Goal: Task Accomplishment & Management: Use online tool/utility

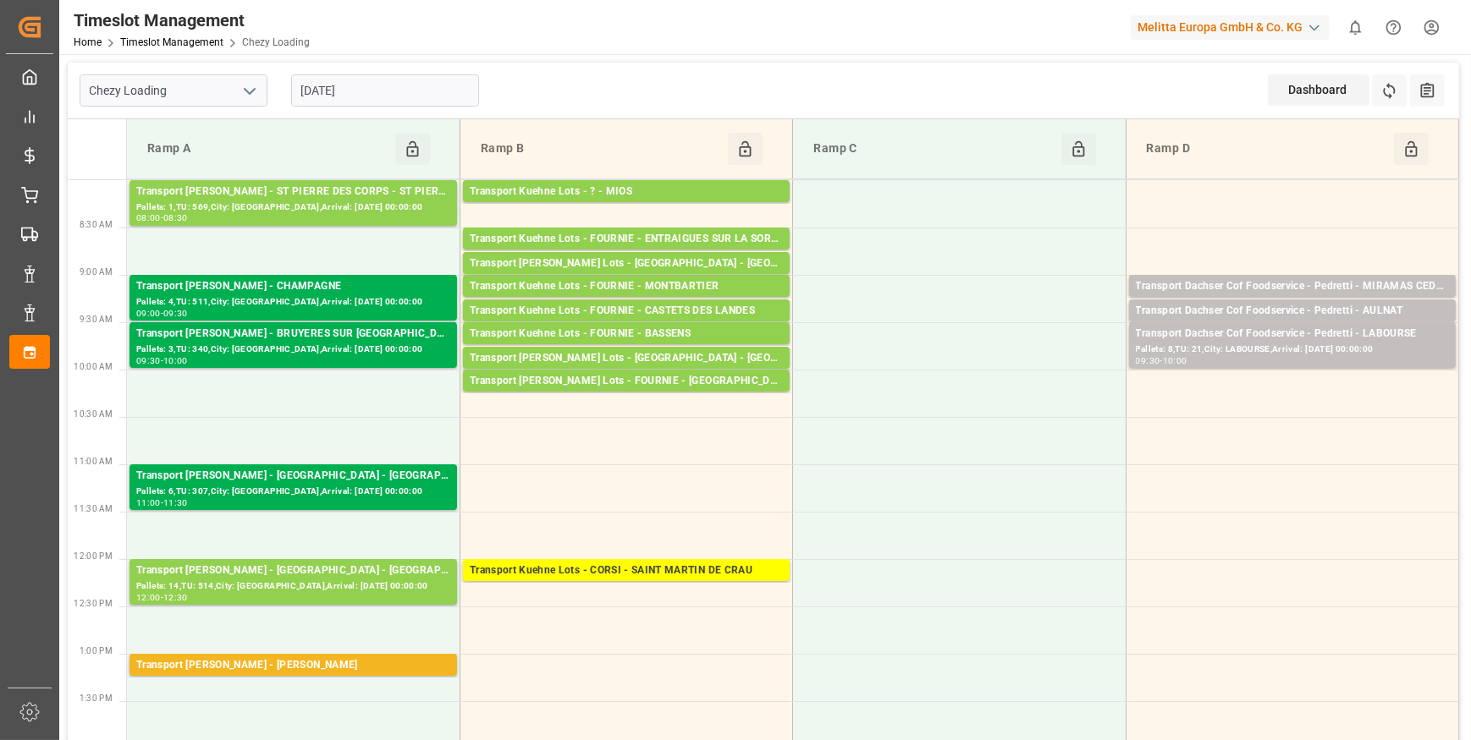
click at [244, 87] on icon "open menu" at bounding box center [249, 91] width 20 height 20
click at [162, 166] on div "Chezy Unloading" at bounding box center [173, 166] width 186 height 38
type input "Chezy Unloading"
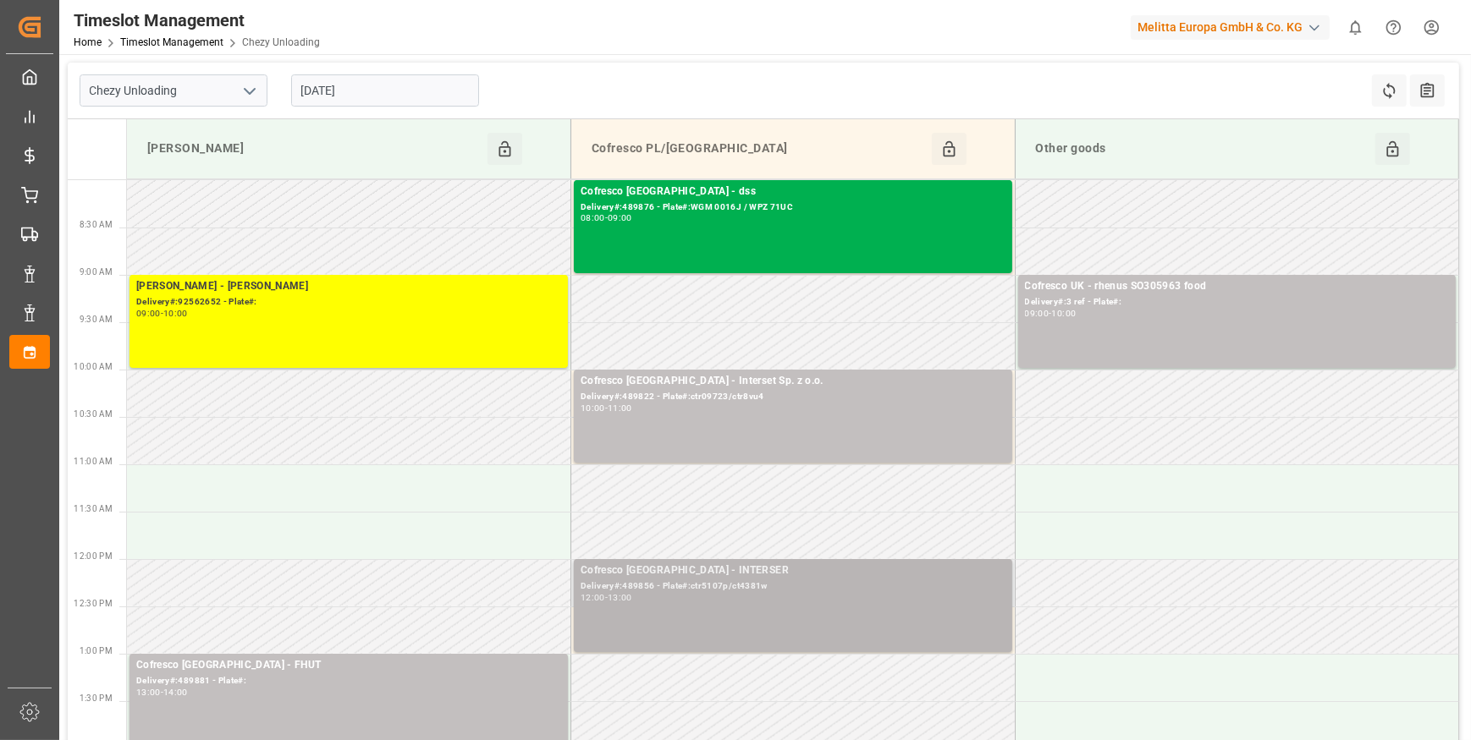
click at [740, 580] on div "Delivery#:489856 - Plate#:ctr5107p/ct4381w" at bounding box center [792, 587] width 425 height 14
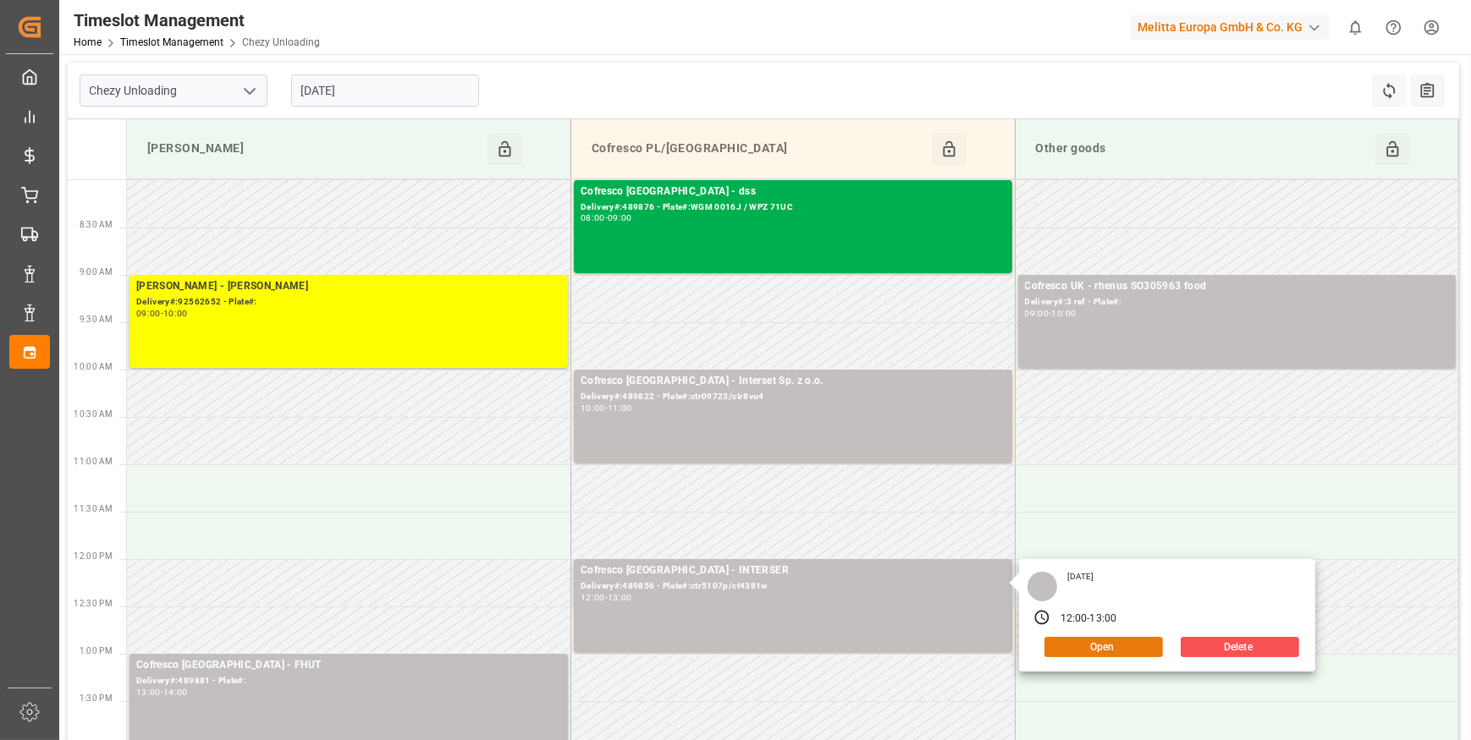
click at [1104, 641] on button "Open" at bounding box center [1103, 647] width 118 height 20
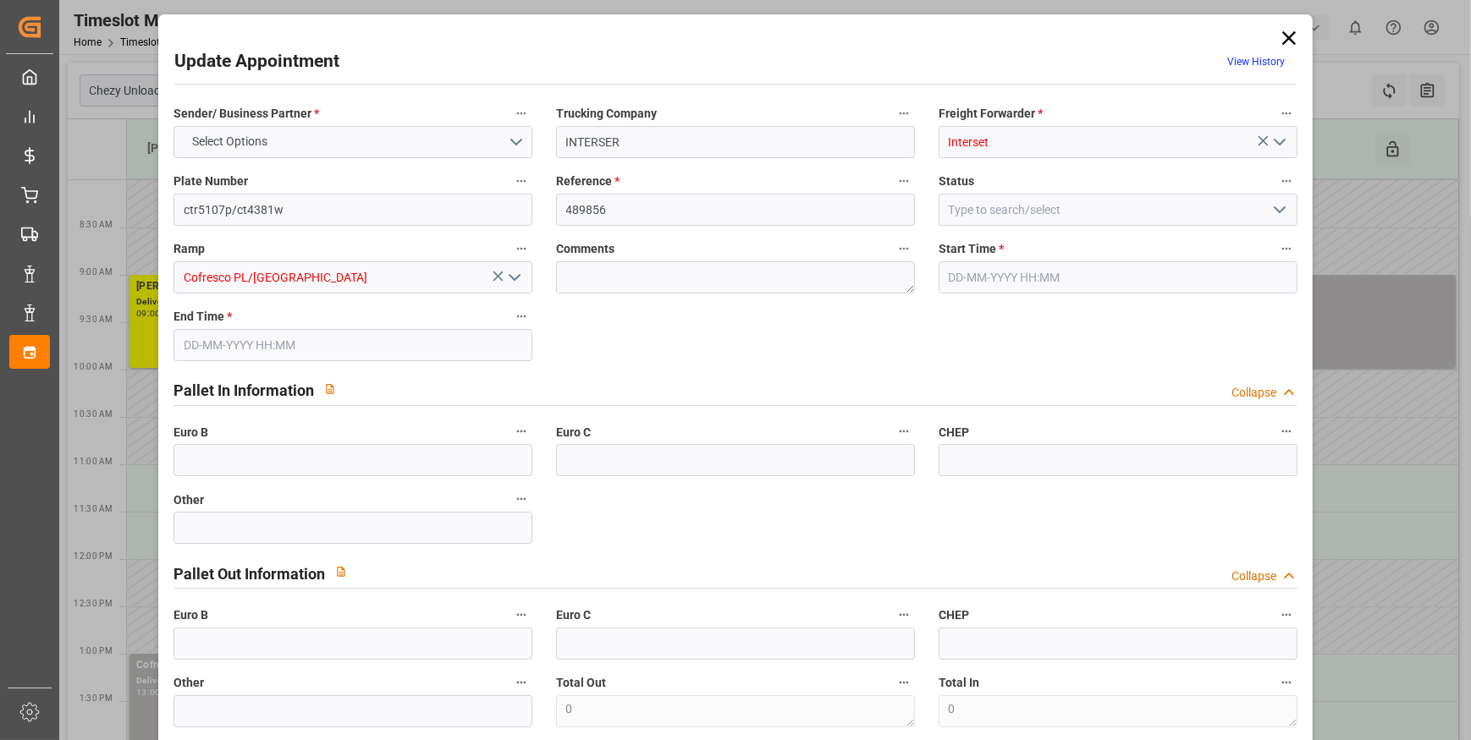
type input "8"
type input "292.28"
type input "0"
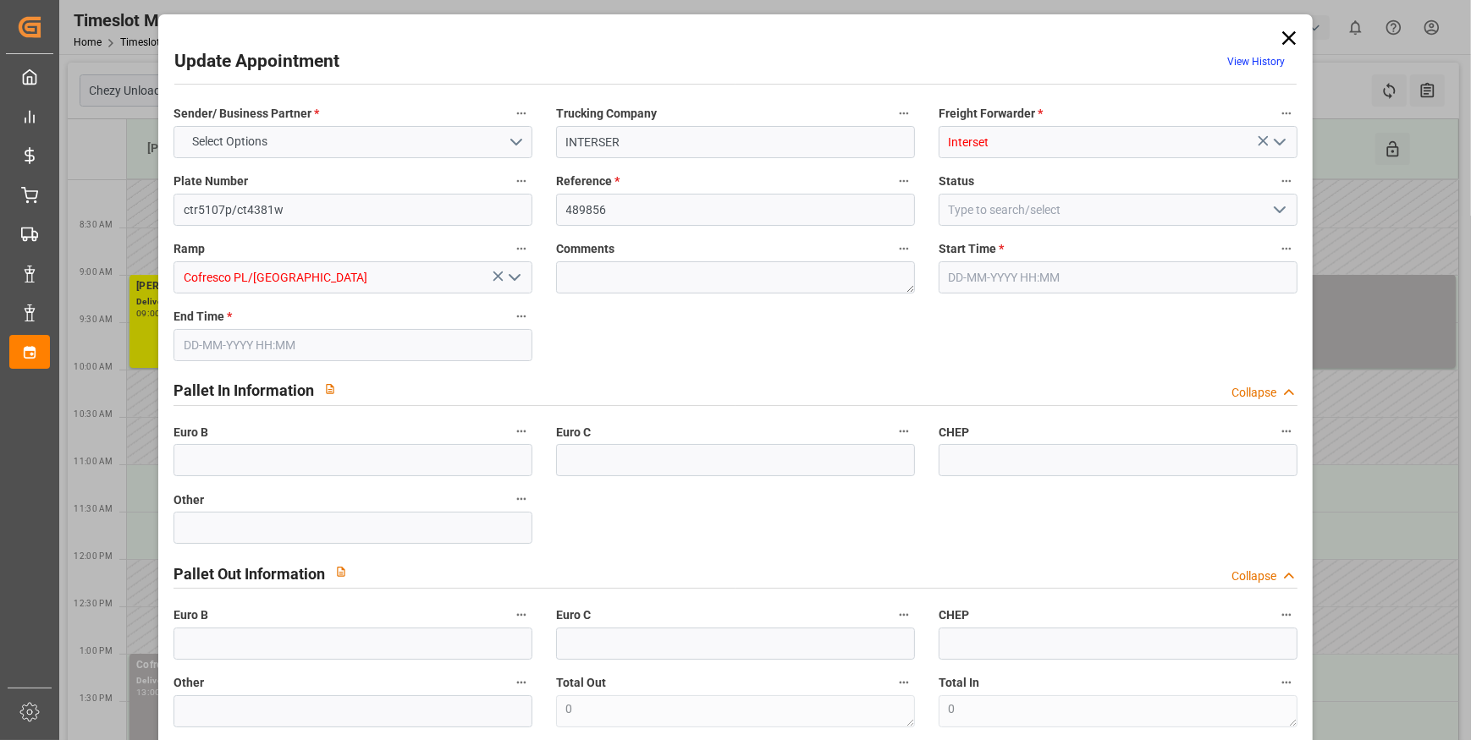
type input "0"
type input "282.4009"
type input "-9.8791"
type input "6"
type input "1237.104"
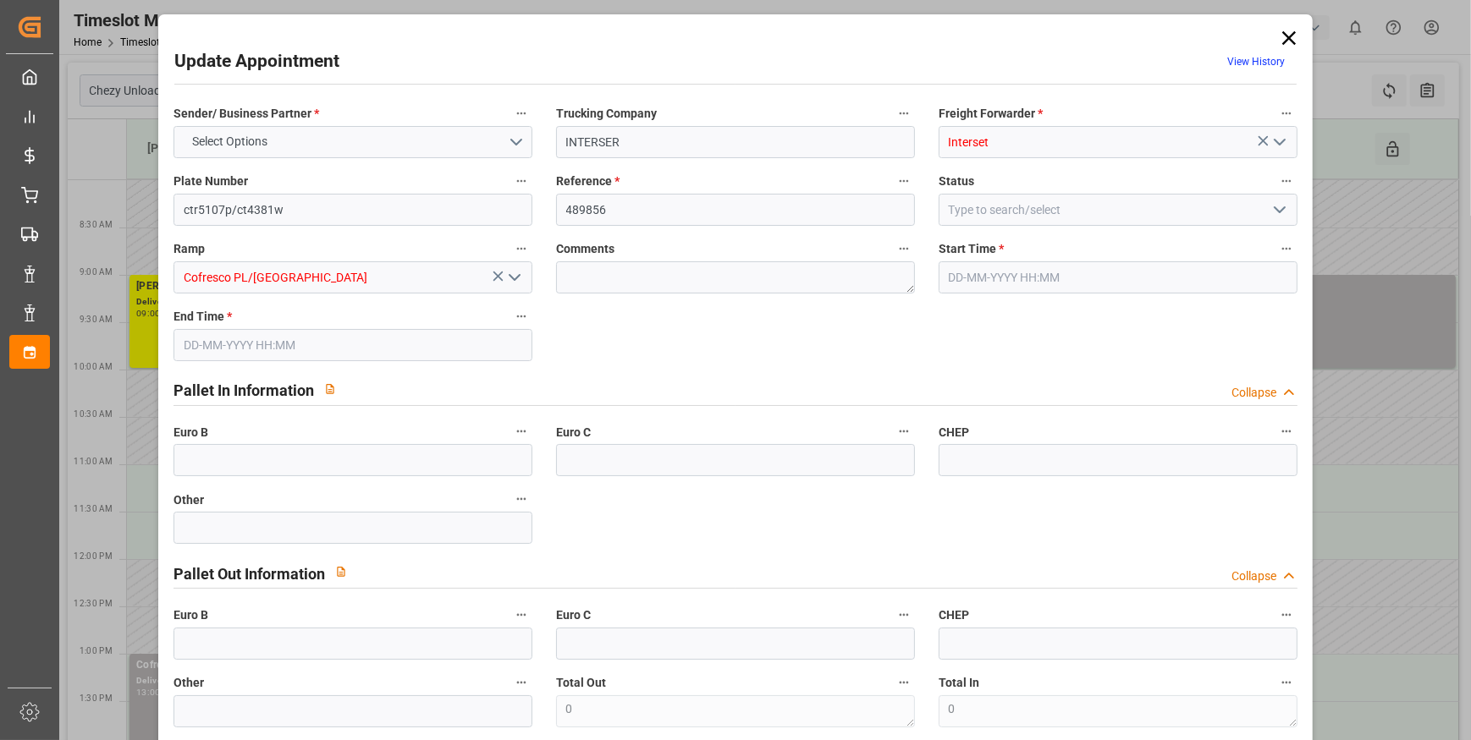
type input "1997.984"
type input "9348.192"
type input "76"
type input "4"
type input "432"
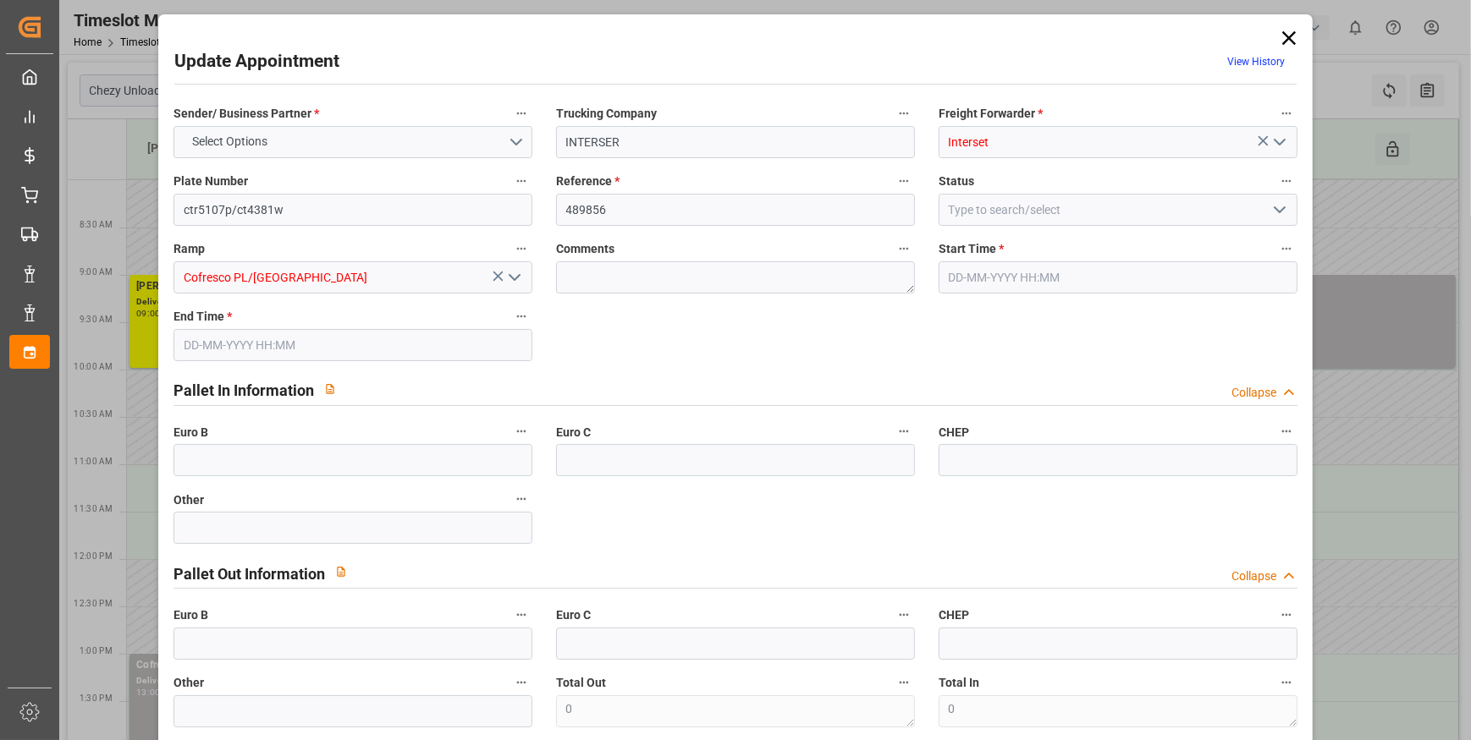
type input "14"
type input "101"
type input "1608.192"
type input "0"
type input "10767.6795"
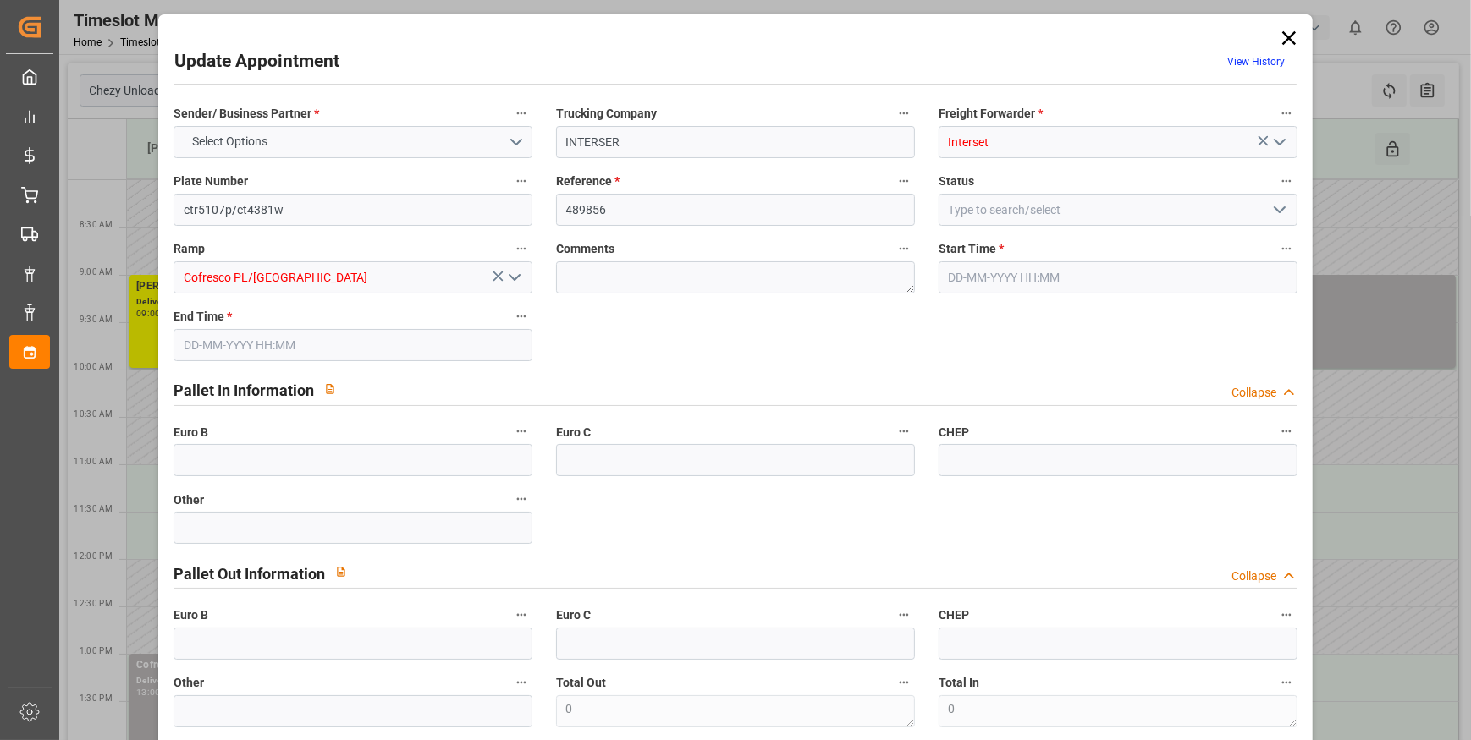
type input "0"
type input "21"
type input "80"
type input "01-10-2025 12:00"
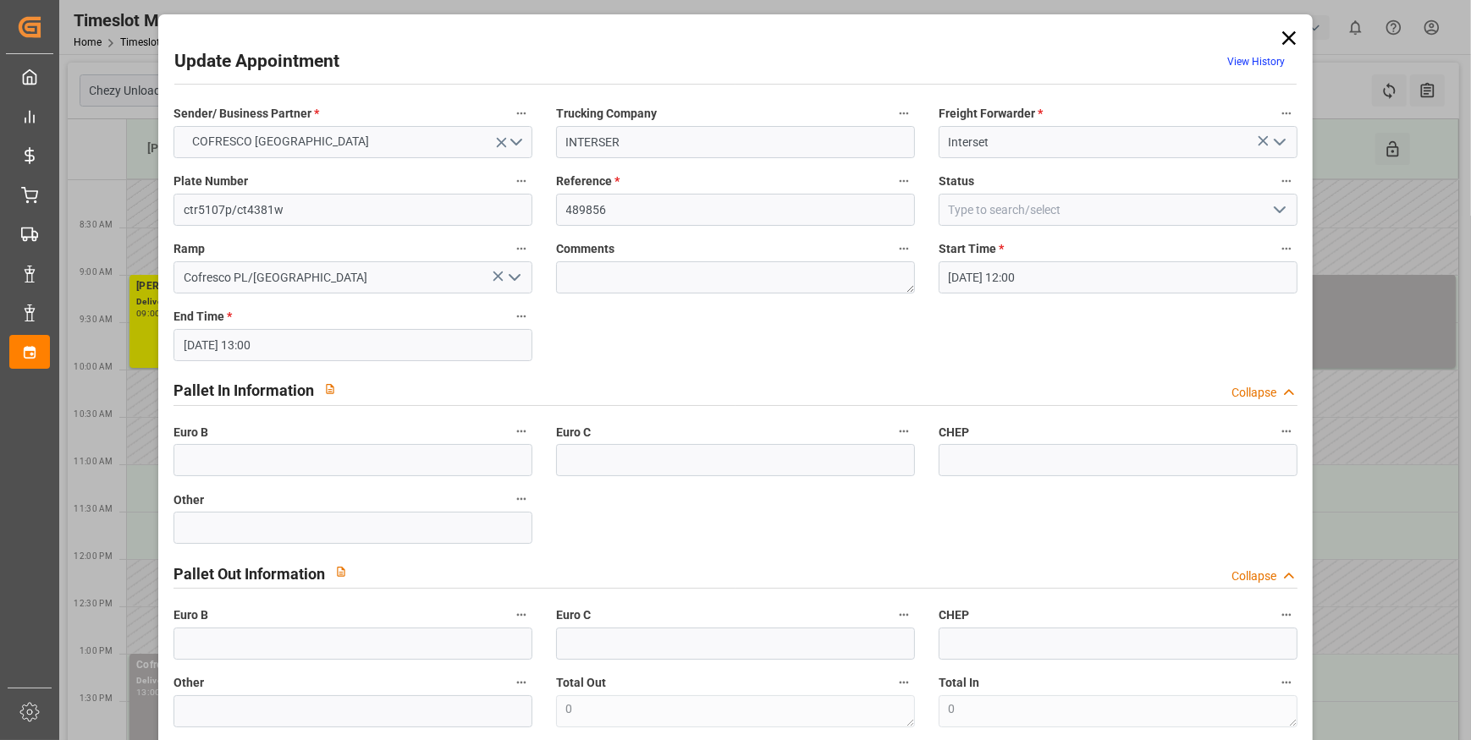
type input "01-10-2025 13:00"
type input "23-09-2025 10:34"
type input "25-09-2025 11:40"
type input "[DATE]"
type input "29-09-2025"
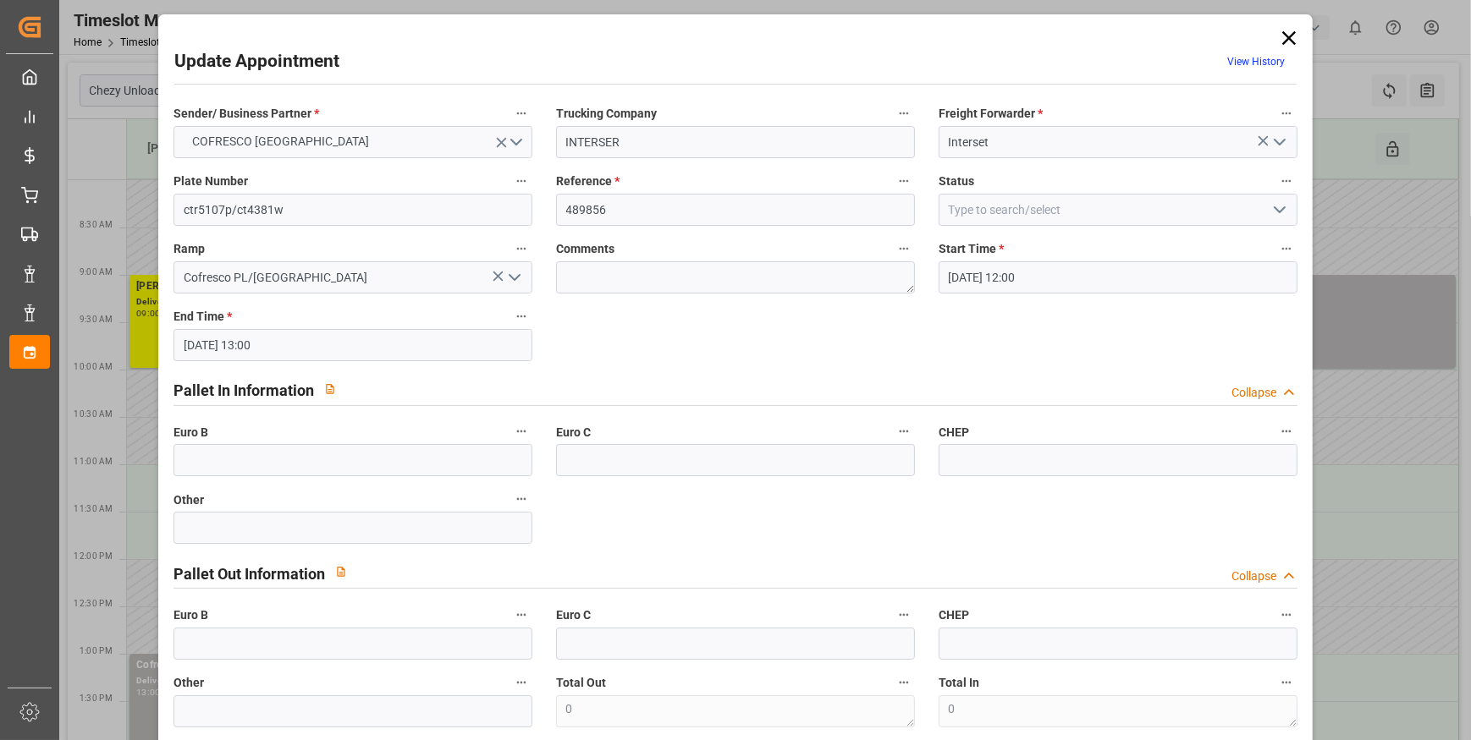
click at [1271, 204] on icon "open menu" at bounding box center [1279, 210] width 20 height 20
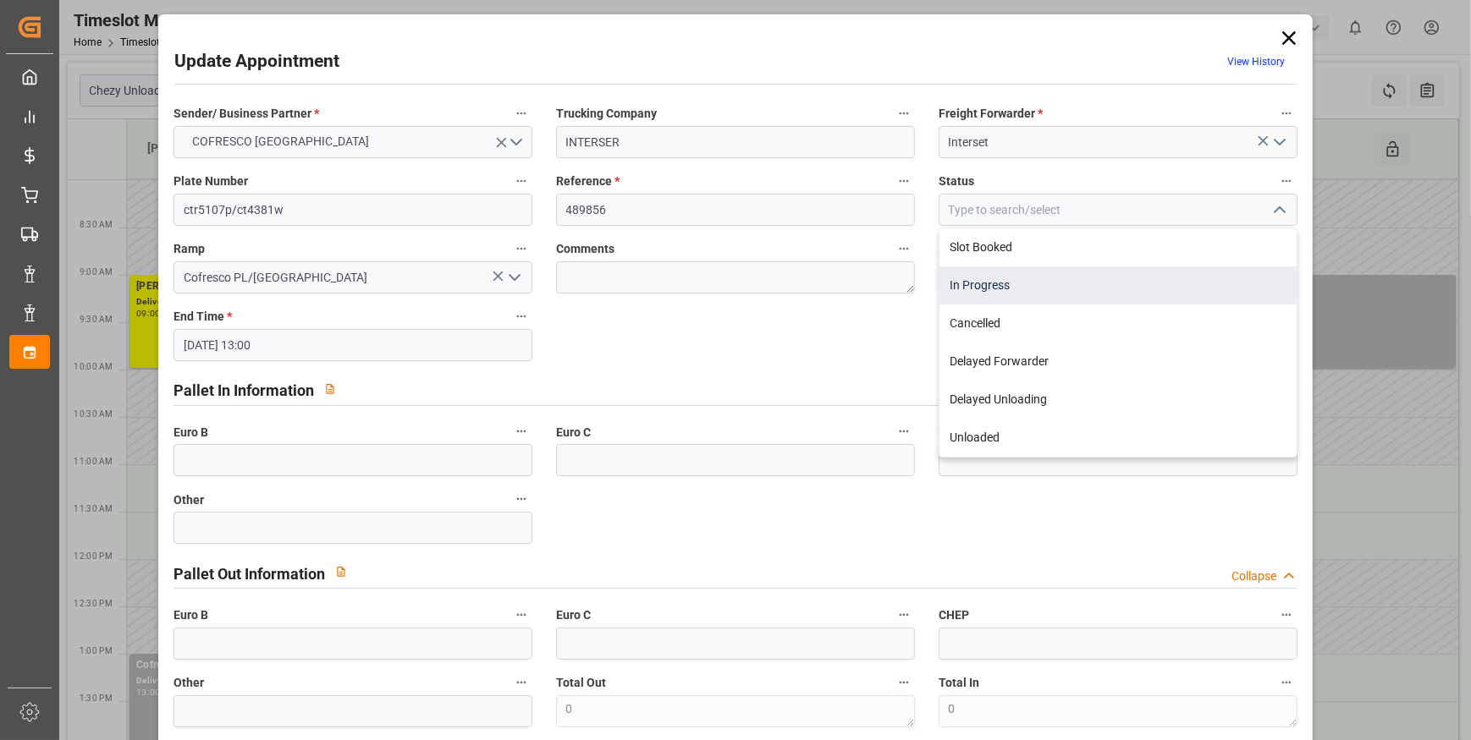
click at [987, 285] on div "In Progress" at bounding box center [1117, 286] width 357 height 38
type input "In Progress"
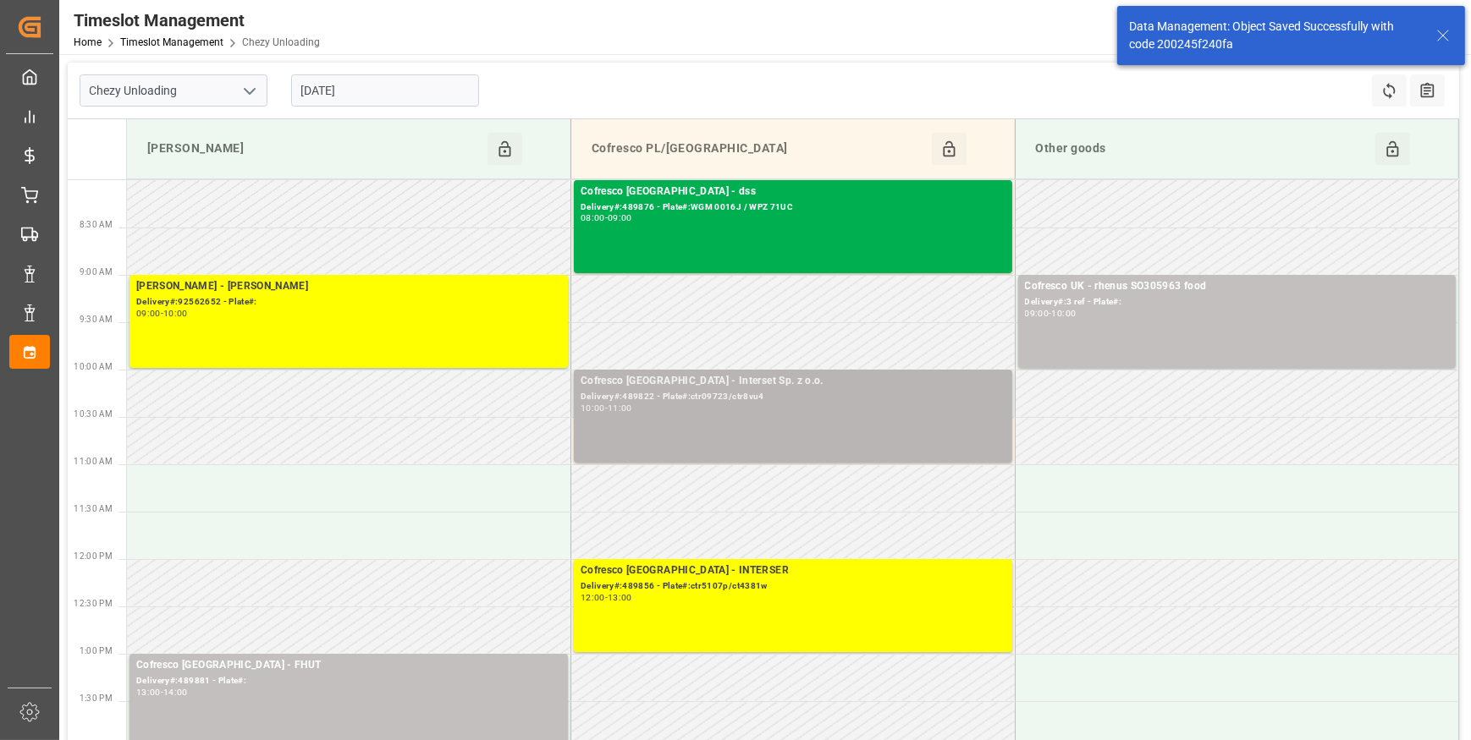
click at [660, 384] on div "Cofresco Poland - Interset Sp. z o.o." at bounding box center [792, 381] width 425 height 17
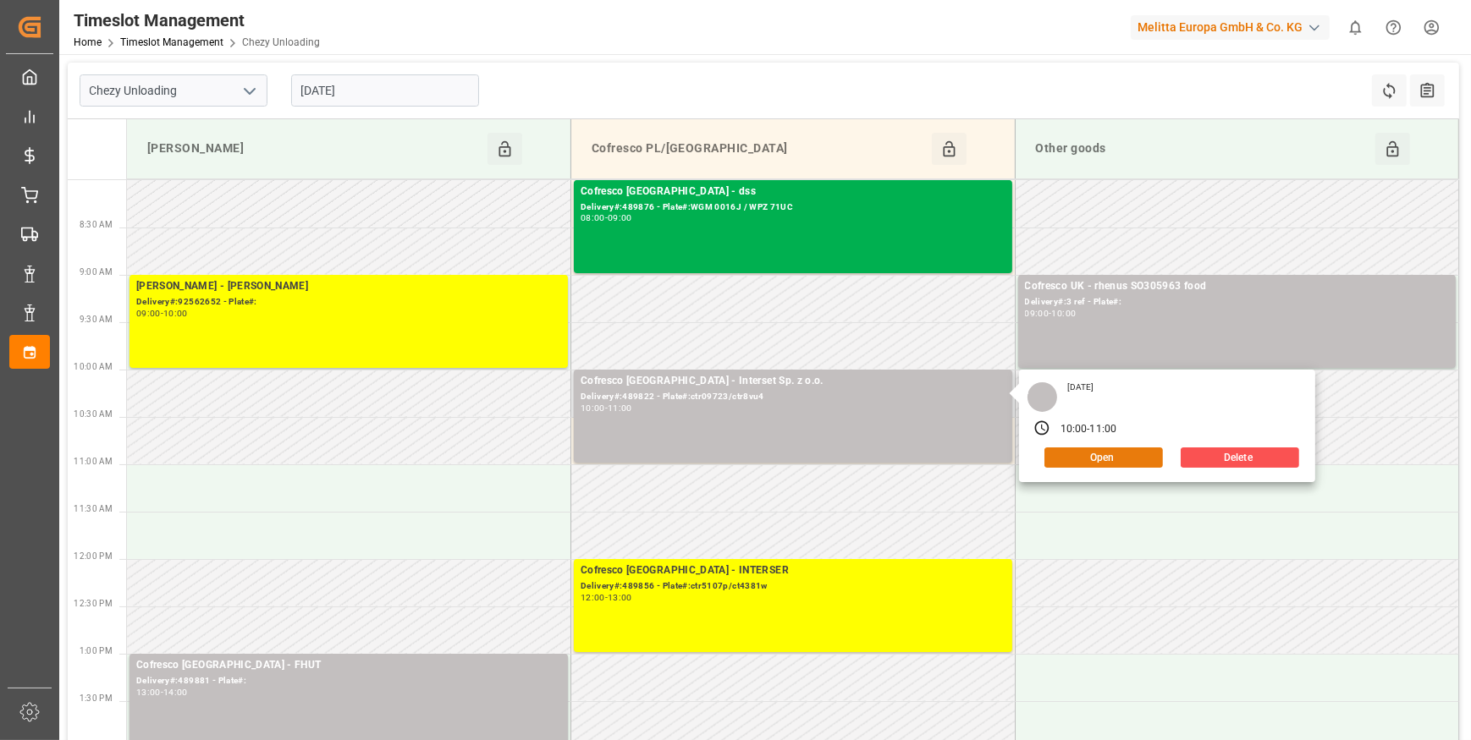
click at [1135, 453] on button "Open" at bounding box center [1103, 458] width 118 height 20
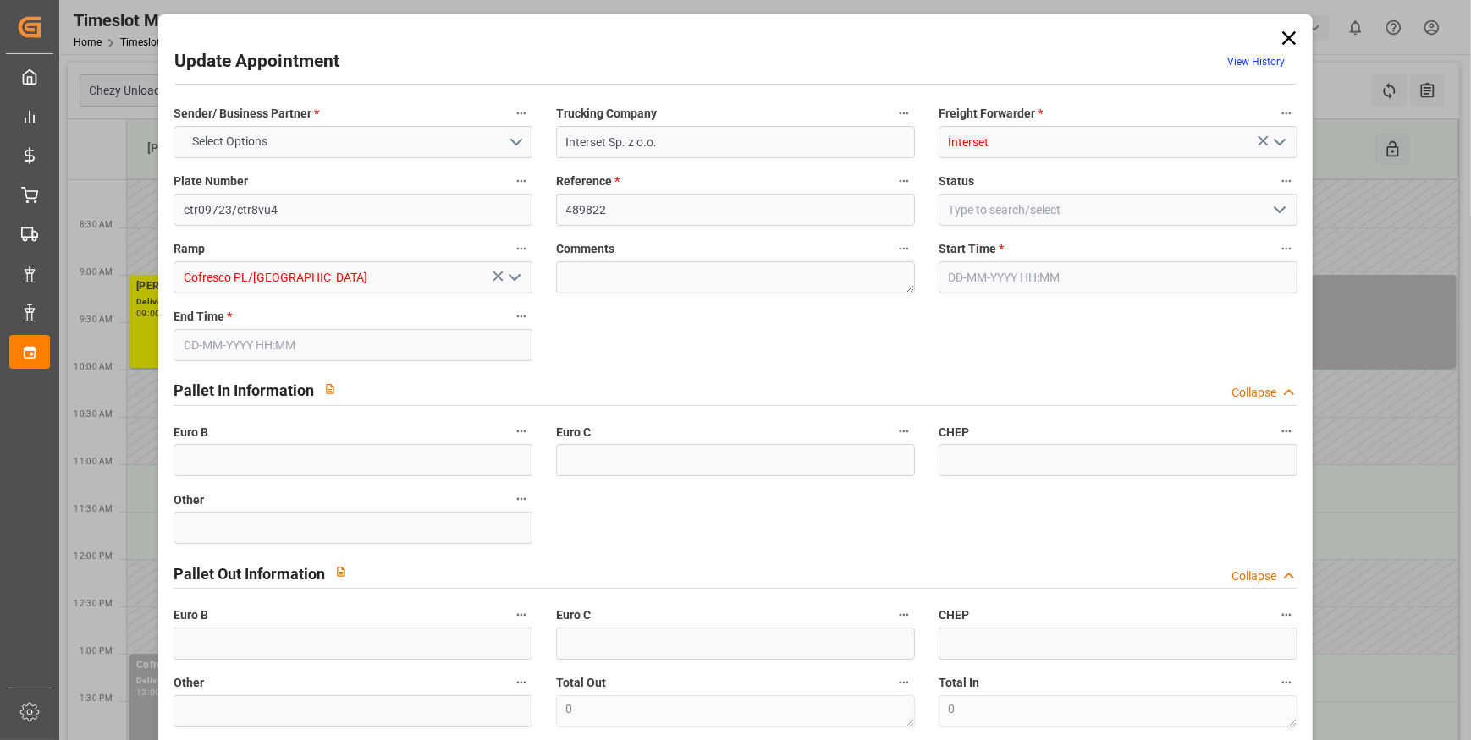
type input "8"
type input "292.28"
type input "0"
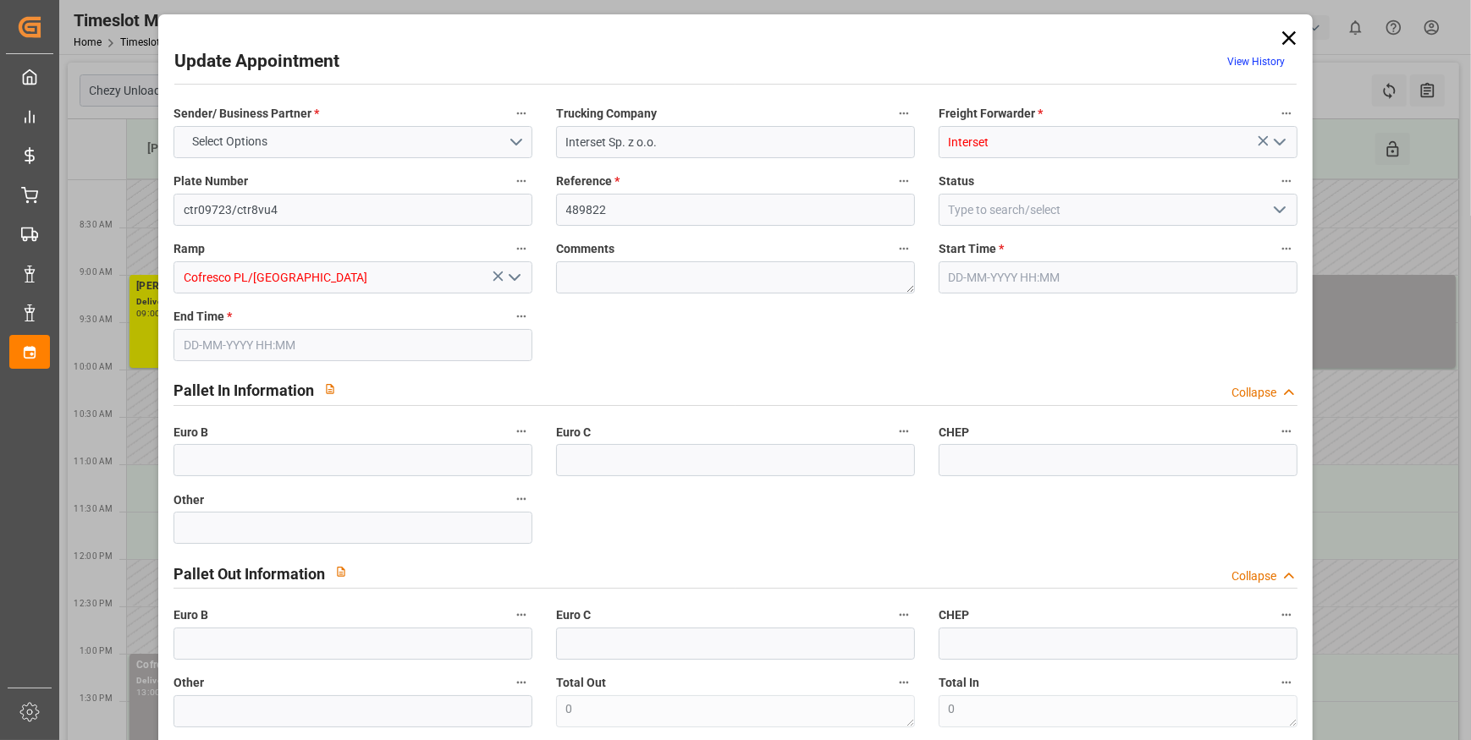
type input "0"
type input "282.4009"
type input "-9.8791"
type input "6"
type input "1237.104"
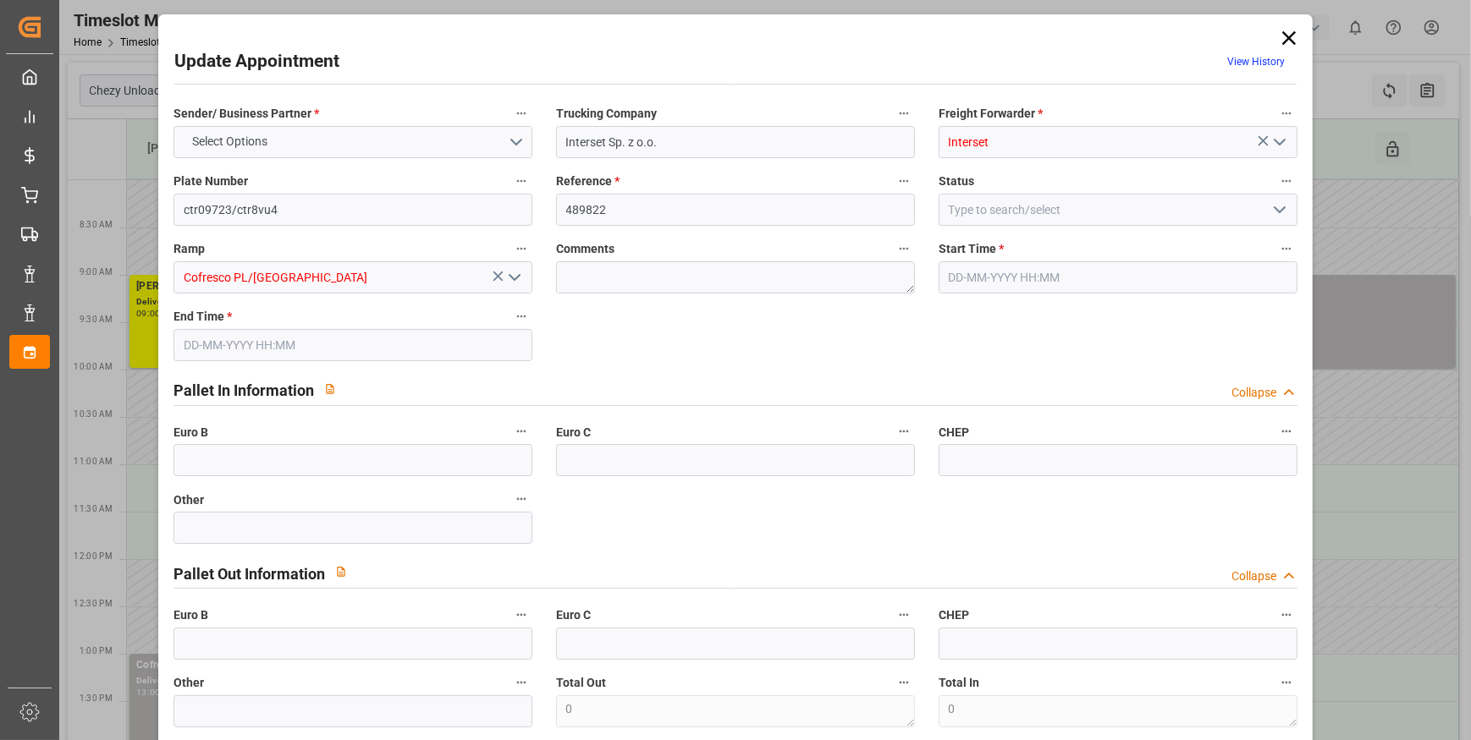
type input "1997.984"
type input "9348.192"
type input "76"
type input "4"
type input "432"
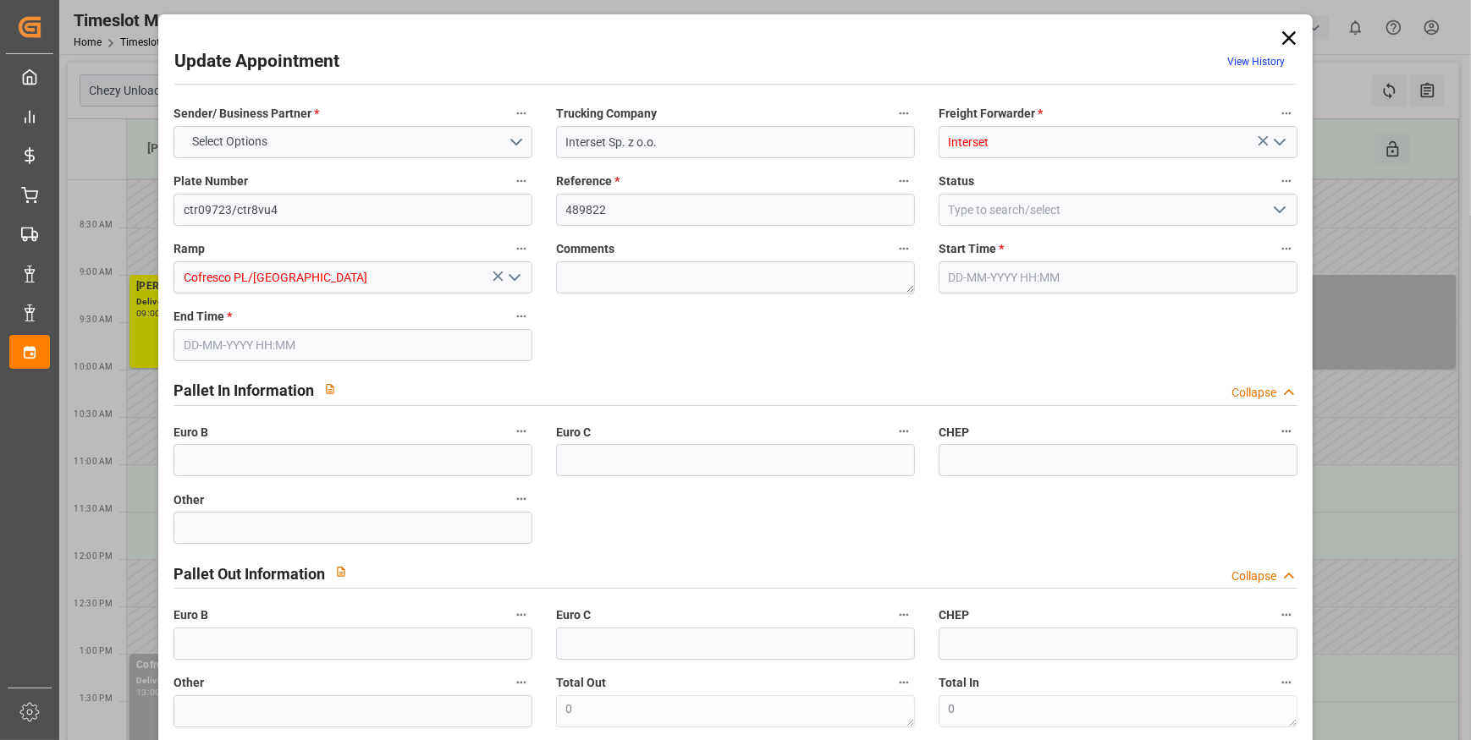
type input "14"
type input "101"
type input "1608.192"
type input "0"
type input "10767.6795"
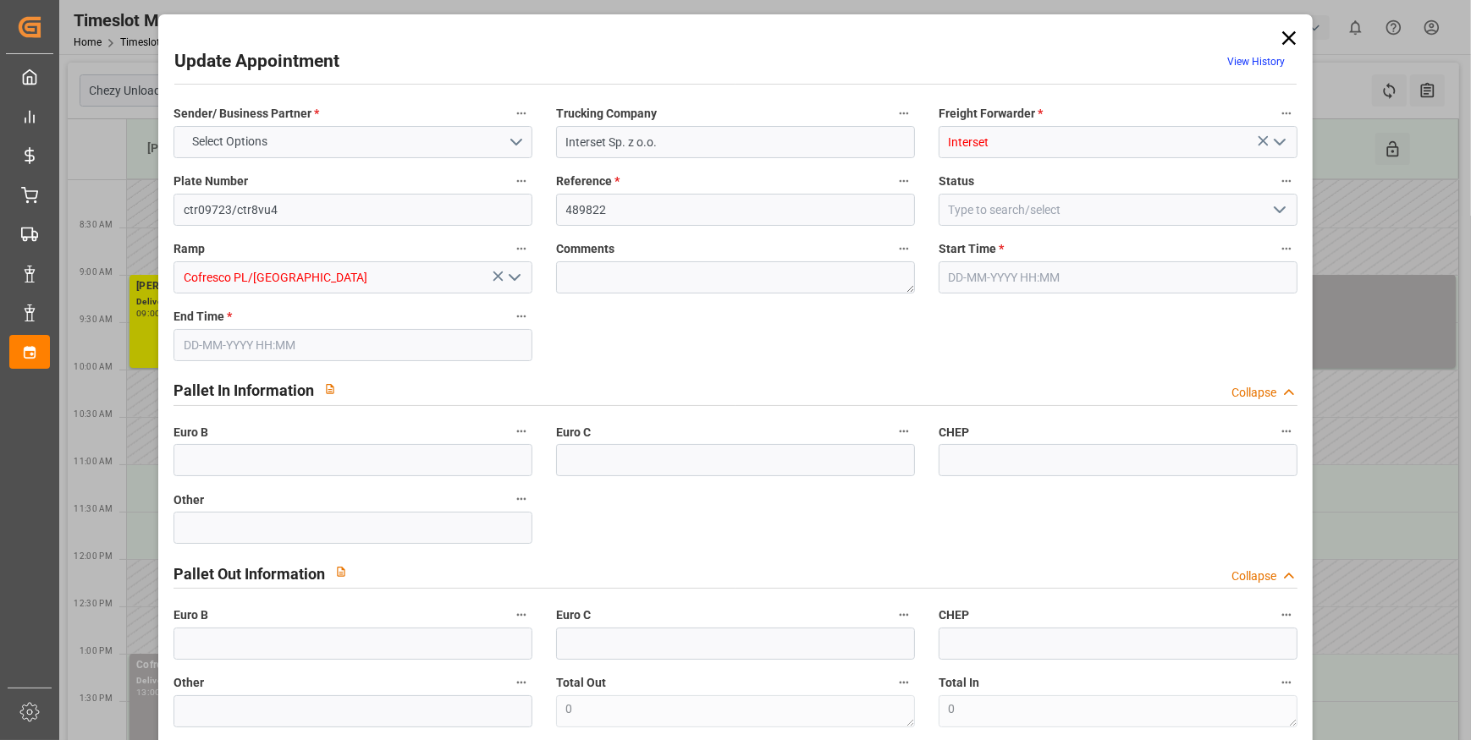
type input "0"
type input "21"
type input "80"
type input "01-10-2025 10:00"
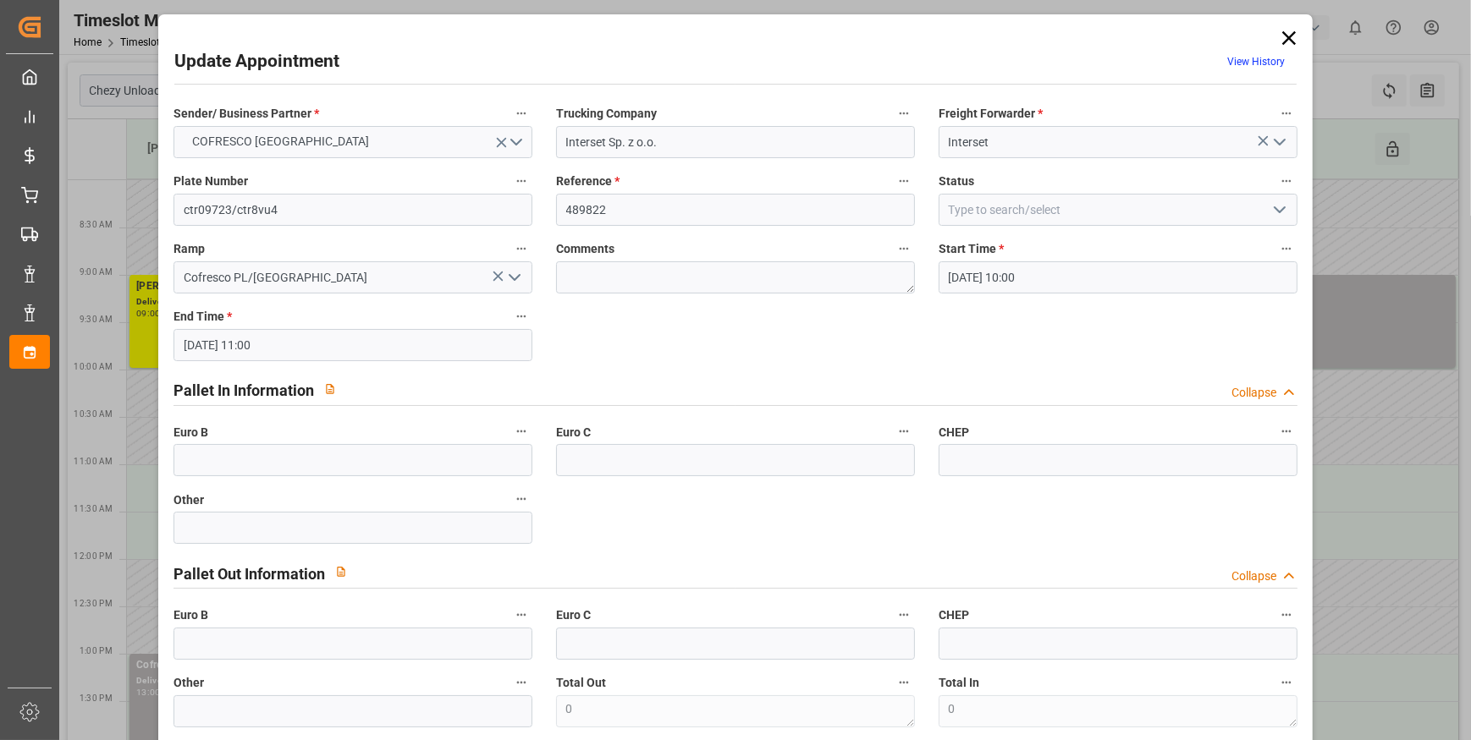
type input "01-10-2025 11:00"
type input "18-09-2025 07:44"
type input "25-09-2025 11:40"
type input "[DATE]"
type input "29-09-2025"
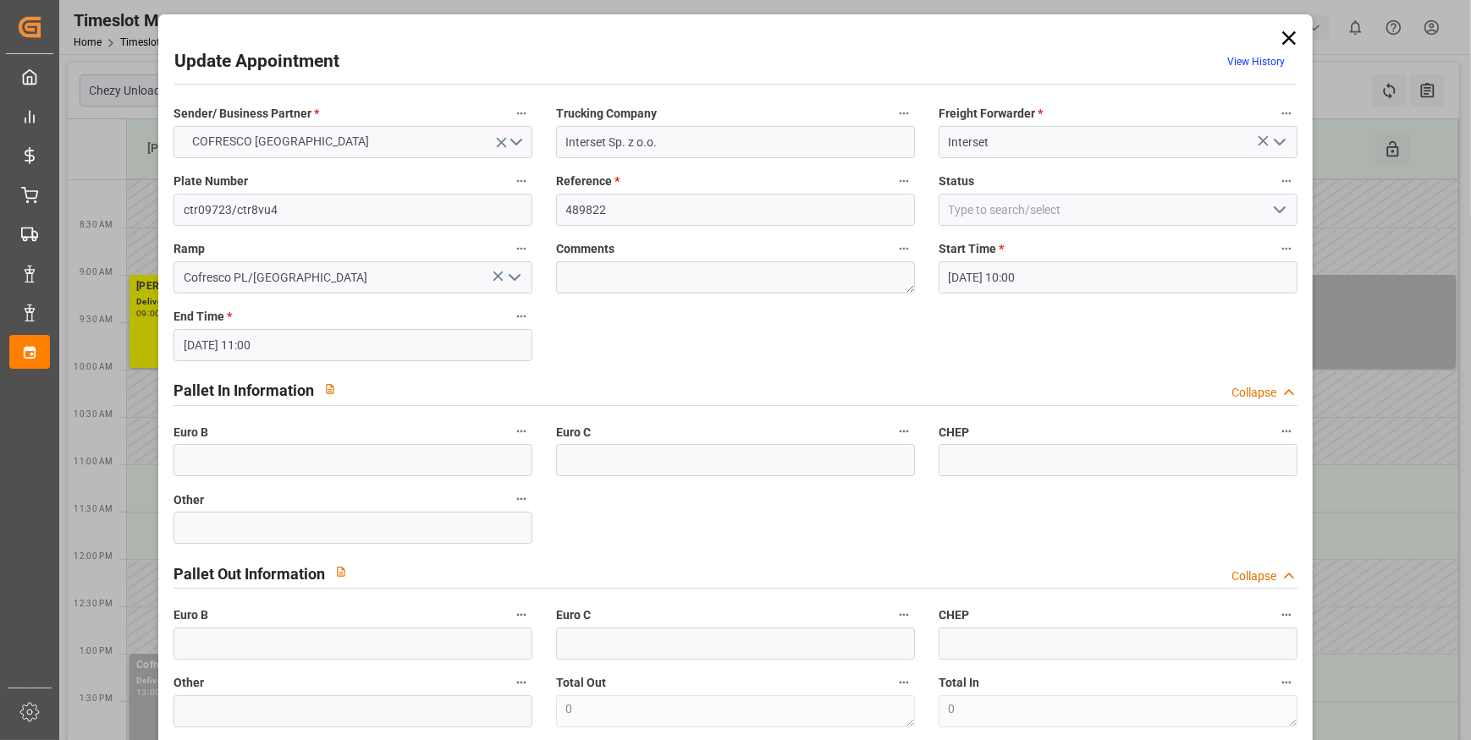
click at [1272, 203] on icon "open menu" at bounding box center [1279, 210] width 20 height 20
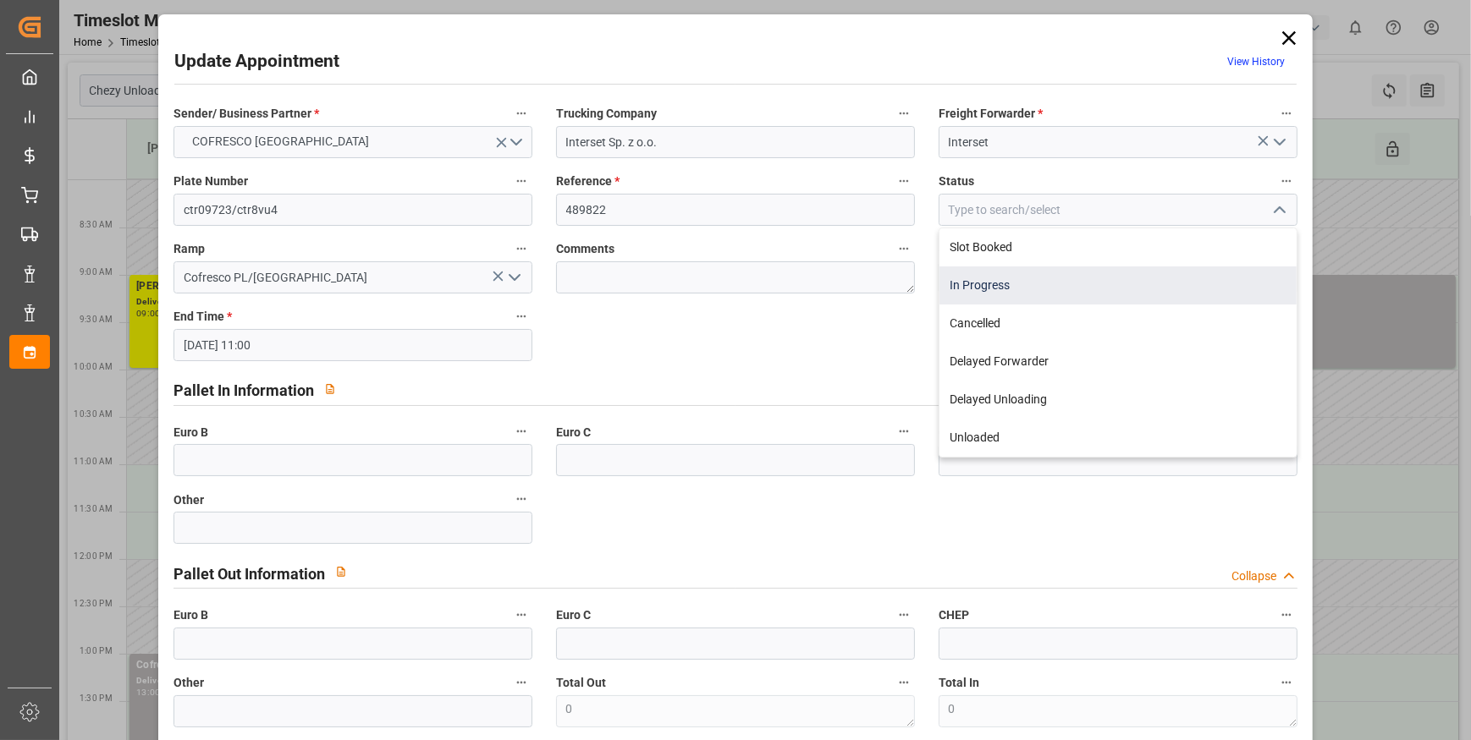
click at [988, 282] on div "In Progress" at bounding box center [1117, 286] width 357 height 38
type input "In Progress"
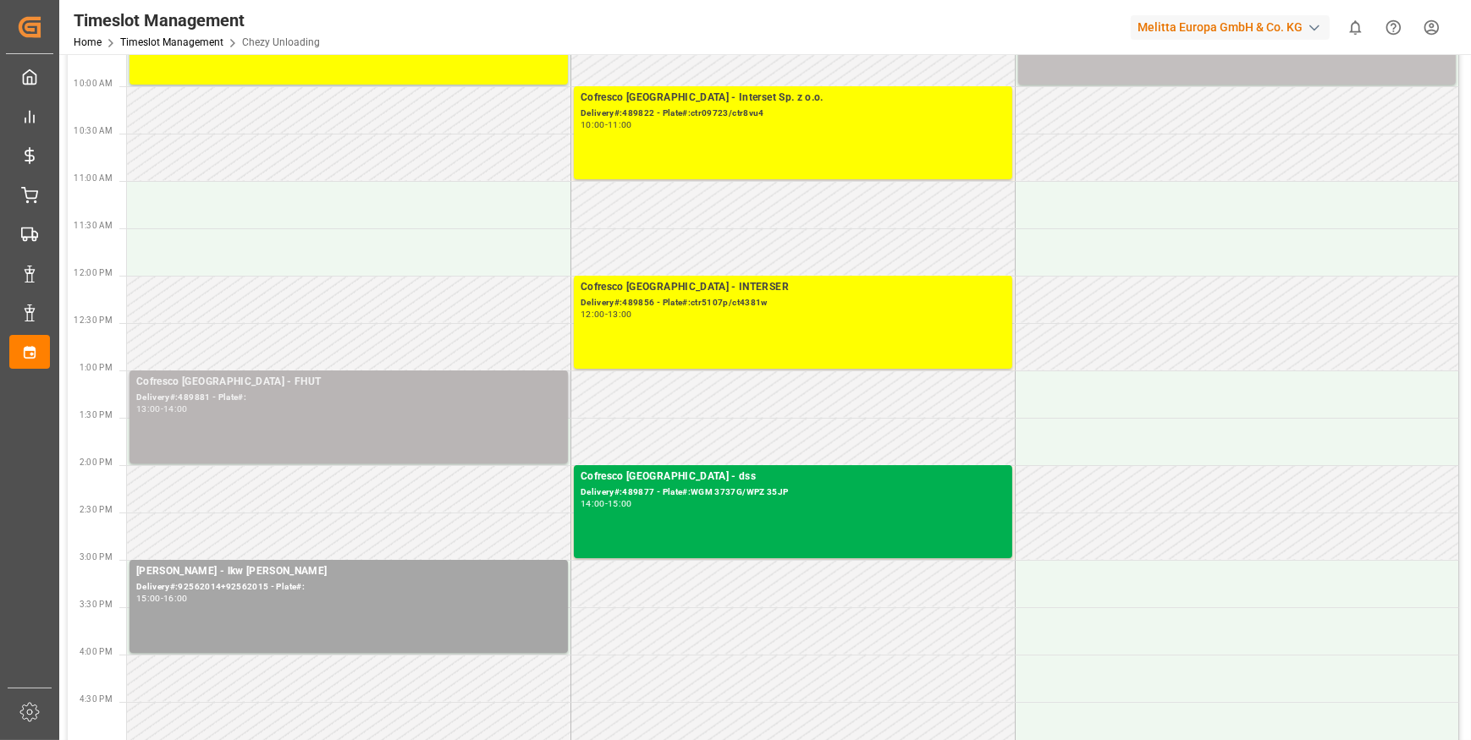
scroll to position [384, 0]
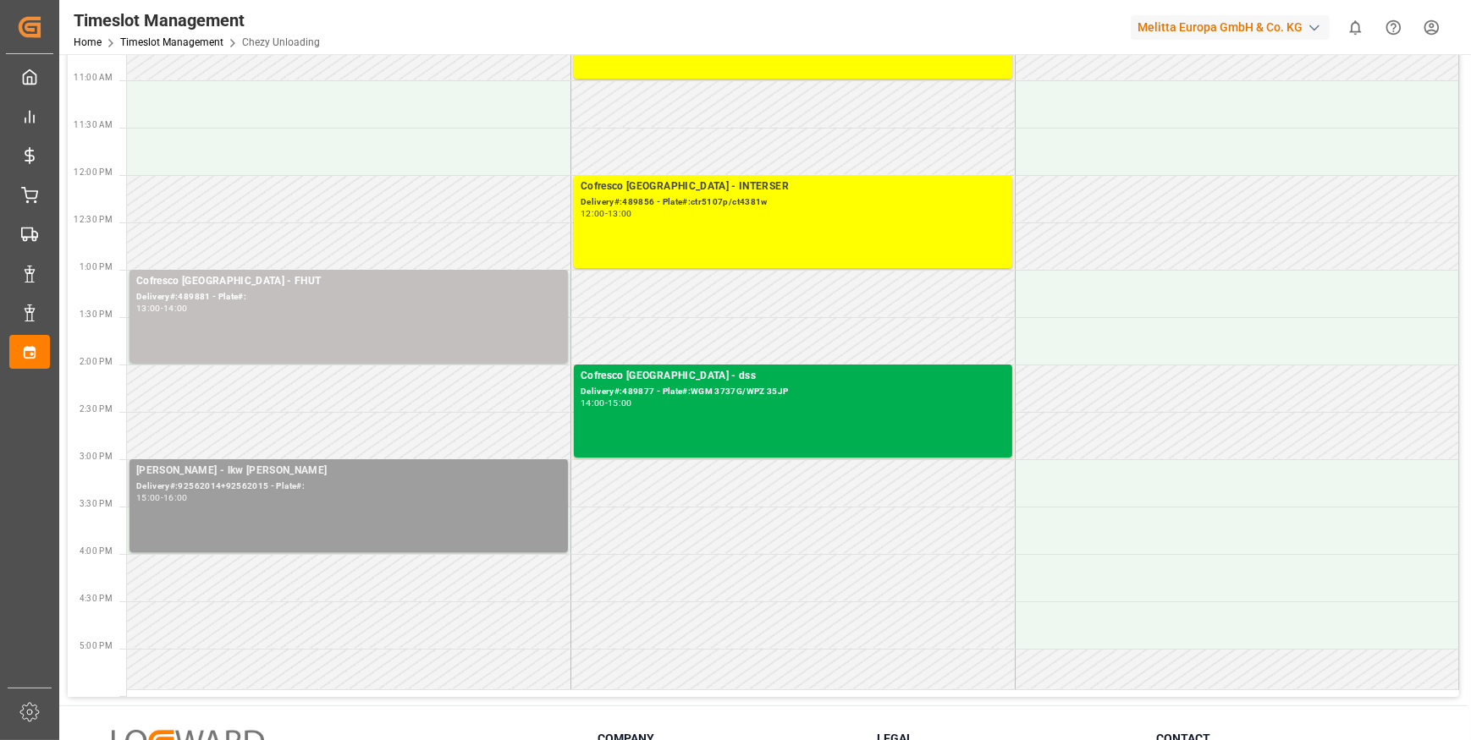
click at [248, 488] on div "Delivery#:92562014+92562015 - Plate#:" at bounding box center [348, 487] width 425 height 14
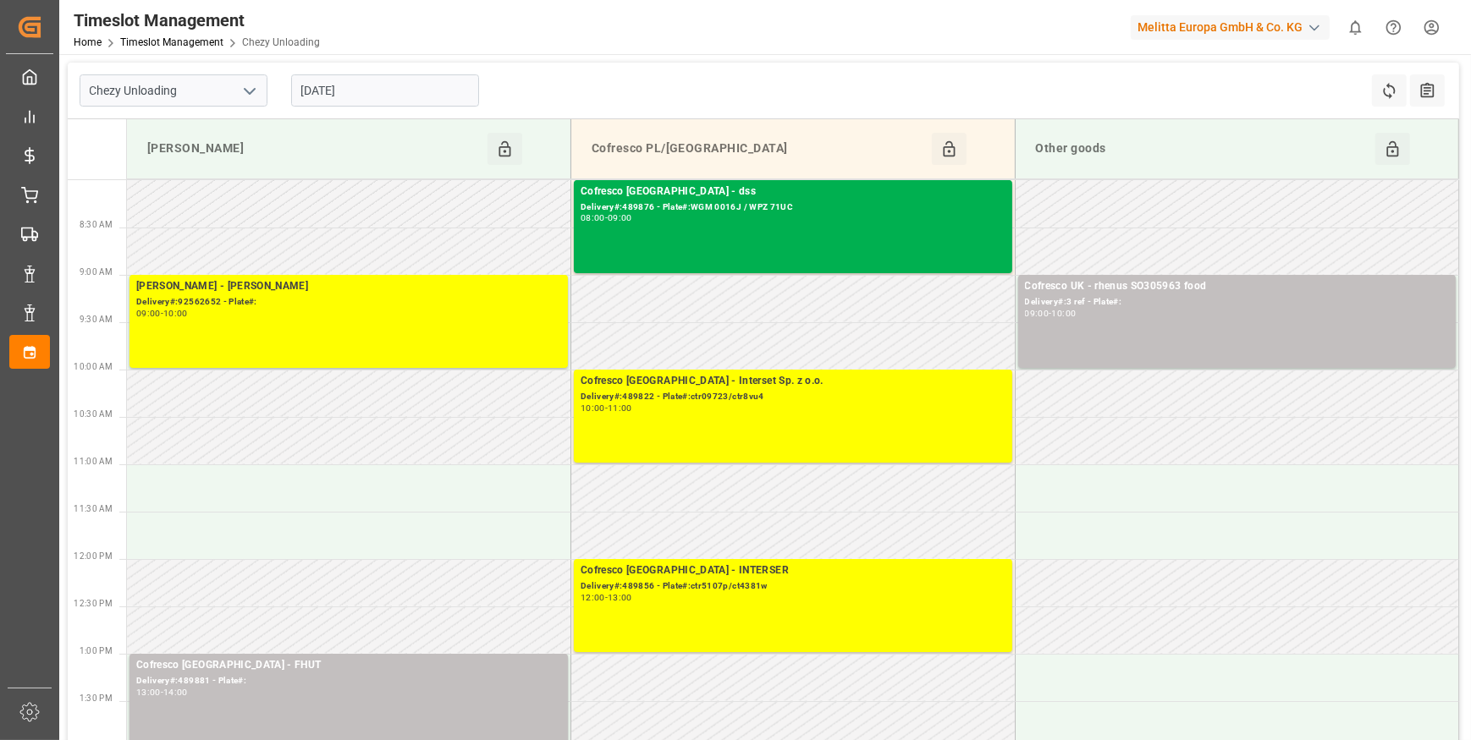
click at [245, 89] on polyline "open menu" at bounding box center [250, 91] width 10 height 5
click at [174, 129] on div "Chezy Loading" at bounding box center [173, 128] width 186 height 38
type input "Chezy Loading"
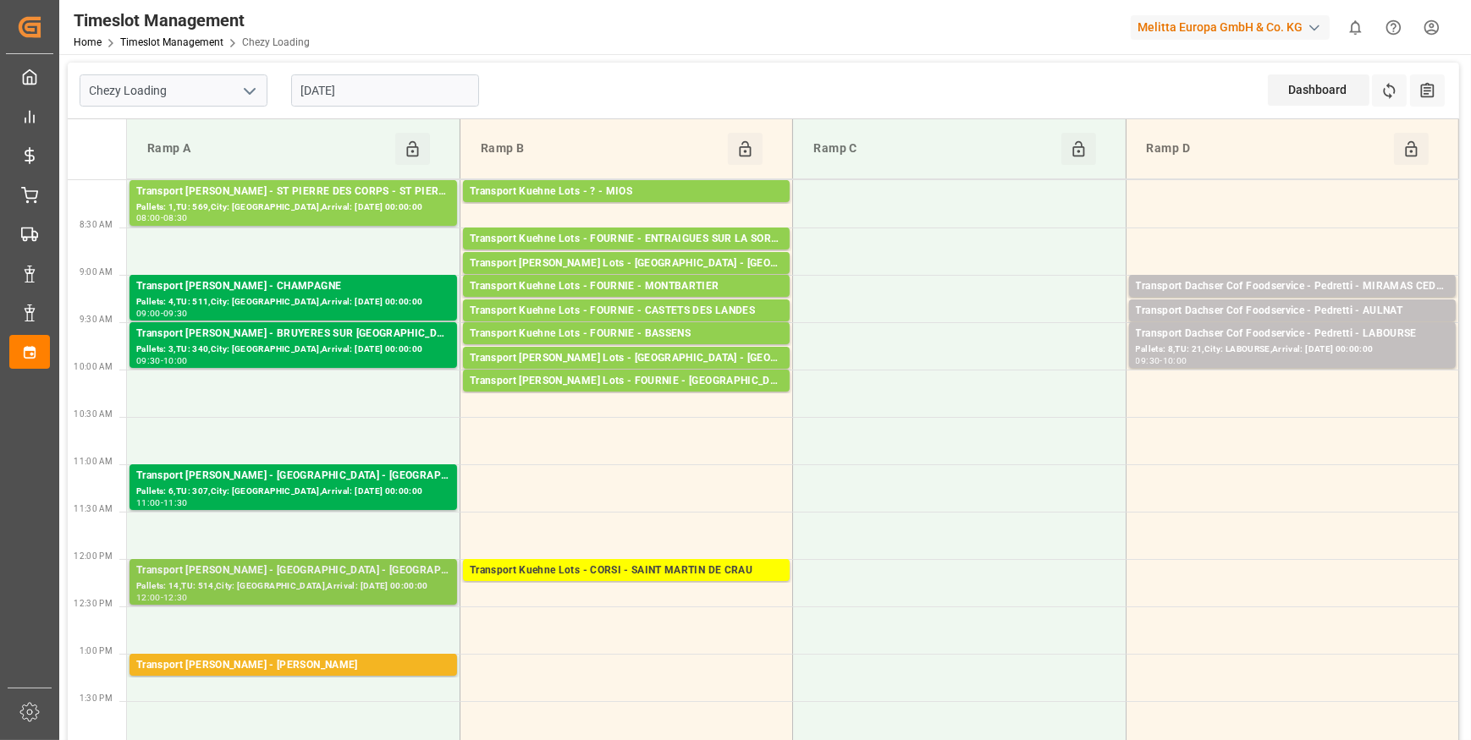
click at [295, 574] on div "Transport Delisle - MONDEVILLE - MONDEVILLE" at bounding box center [293, 571] width 314 height 17
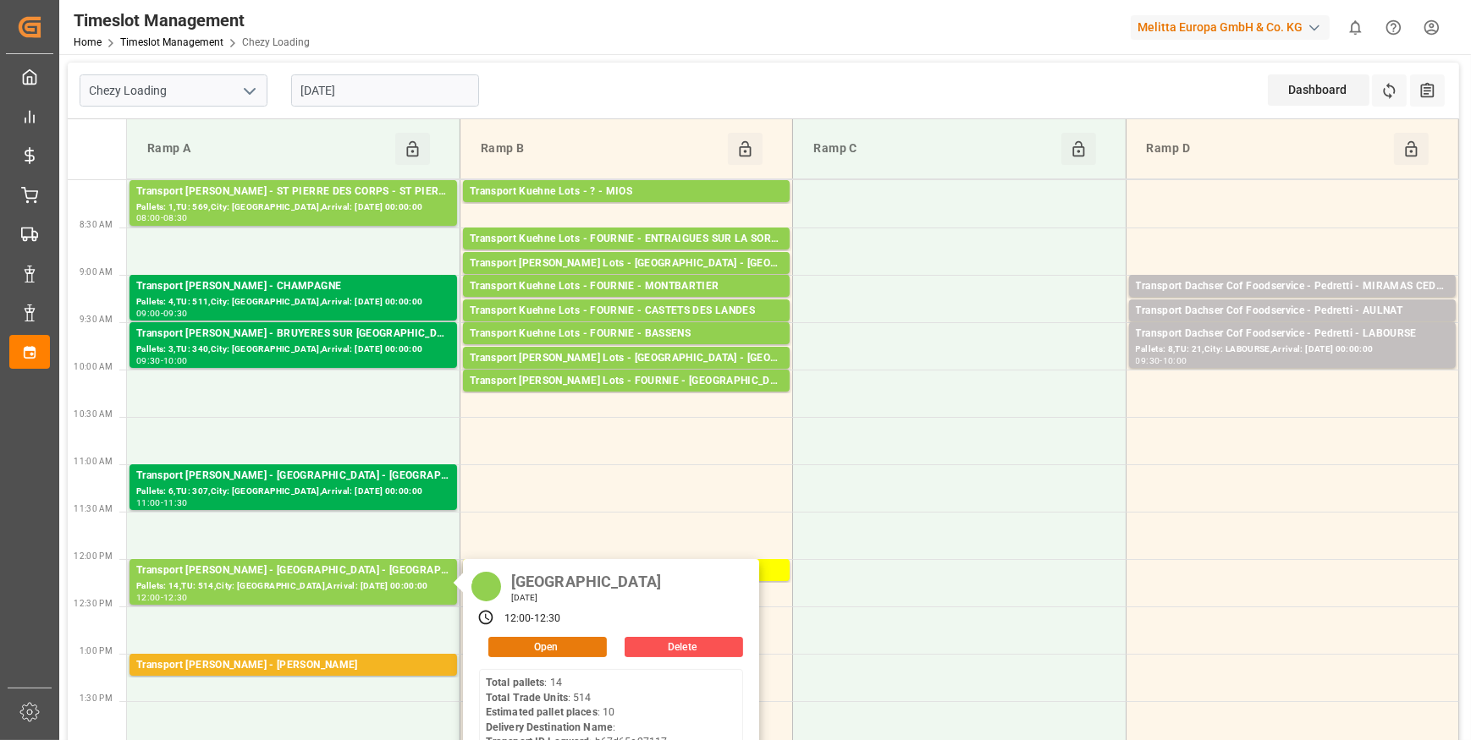
click at [550, 648] on button "Open" at bounding box center [547, 647] width 118 height 20
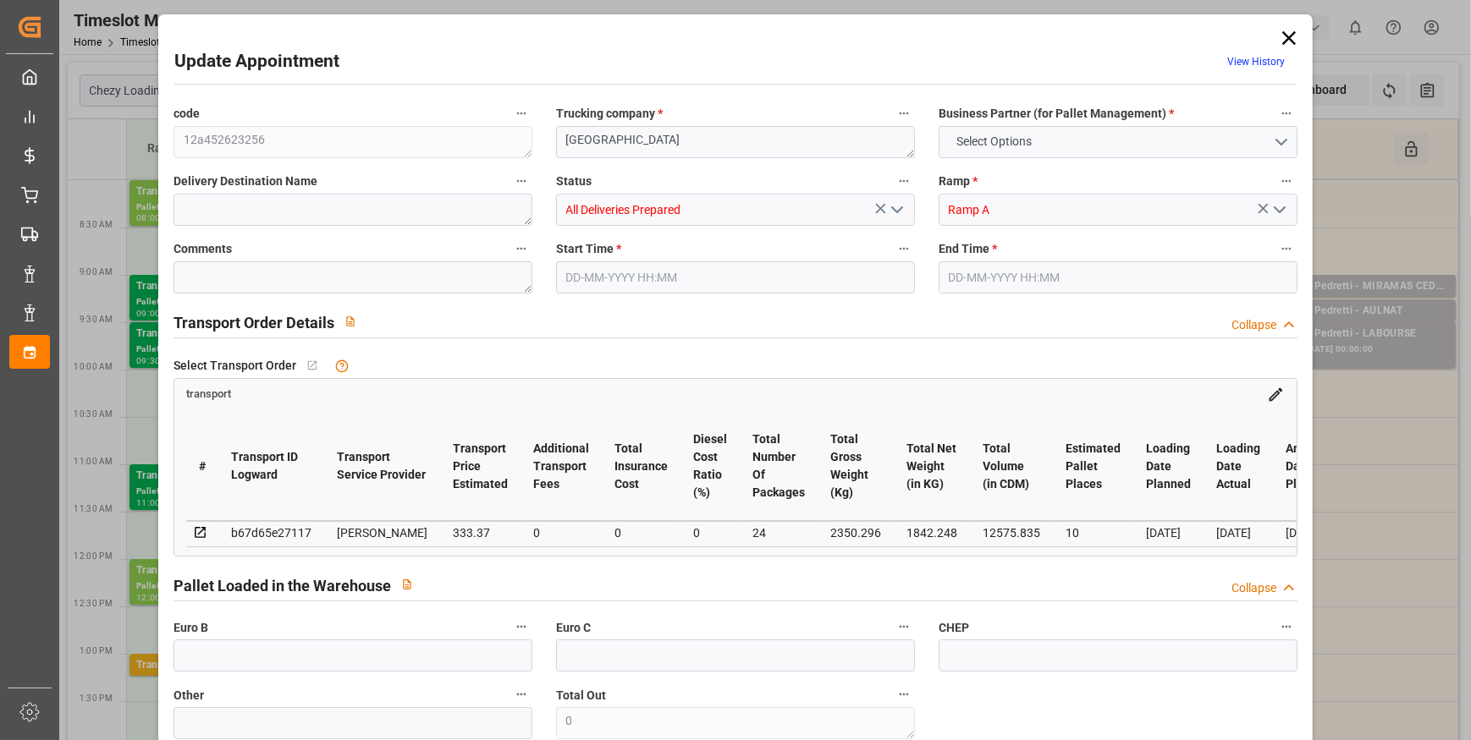
type input "10"
type input "333.37"
type input "0"
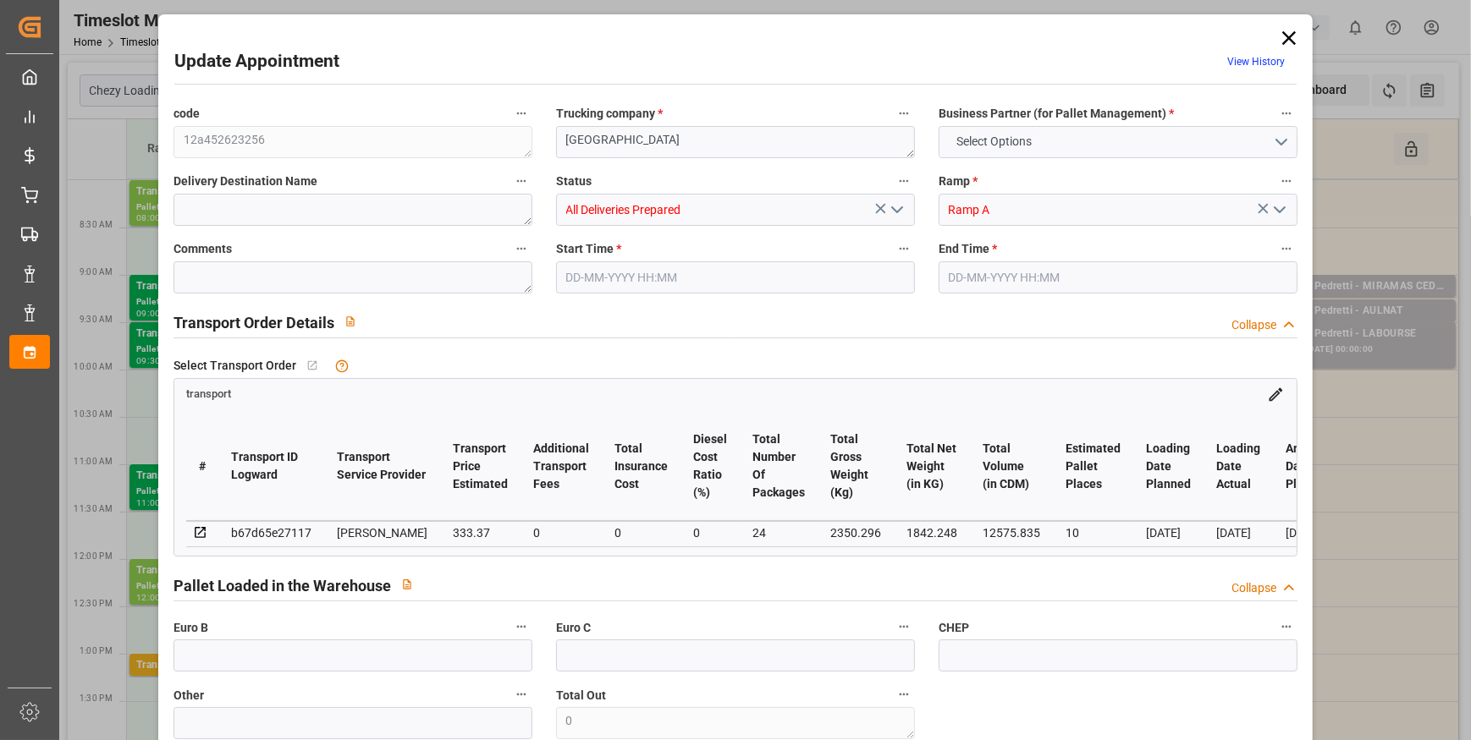
type input "322.1021"
type input "-11.2679"
type input "24"
type input "1842.248"
type input "2874.504"
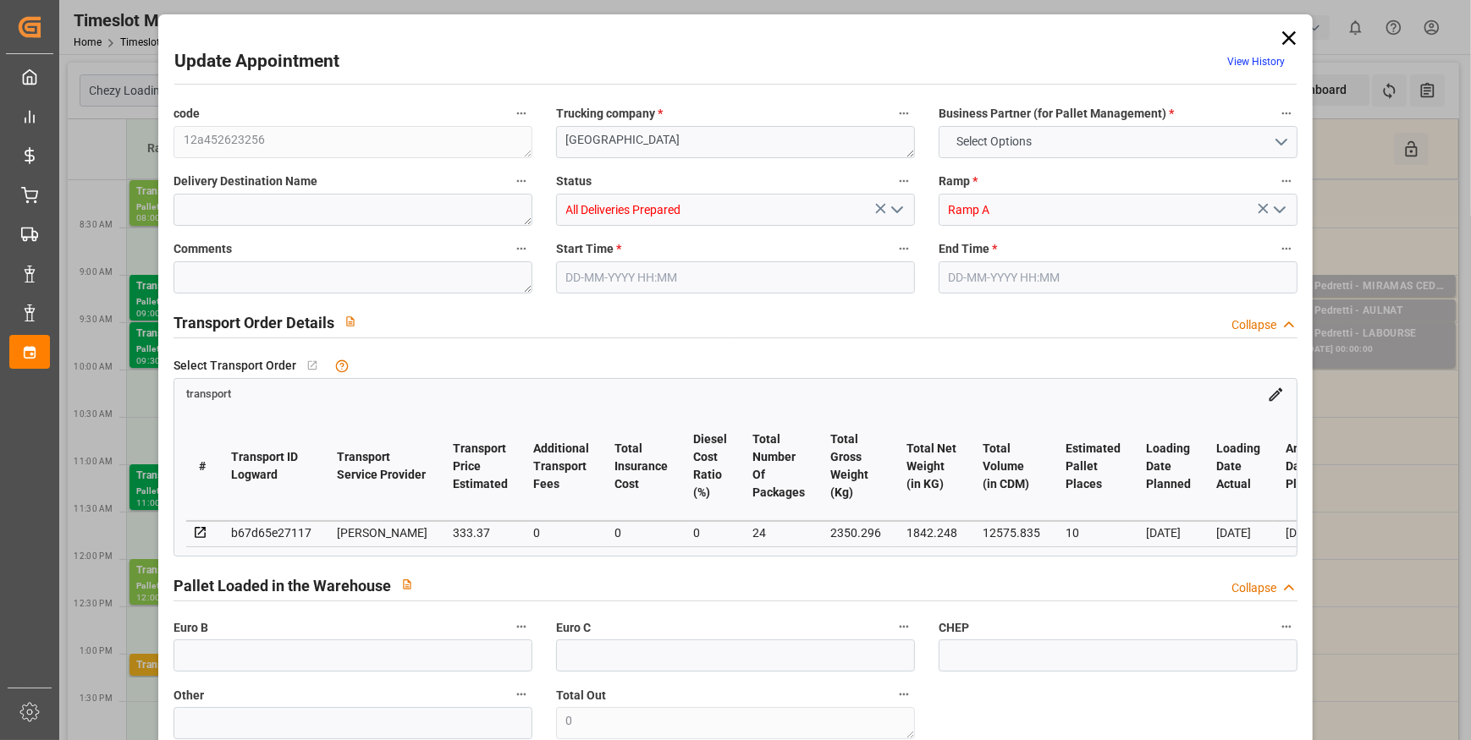
type input "12575.835"
type input "14"
type input "514"
type input "19"
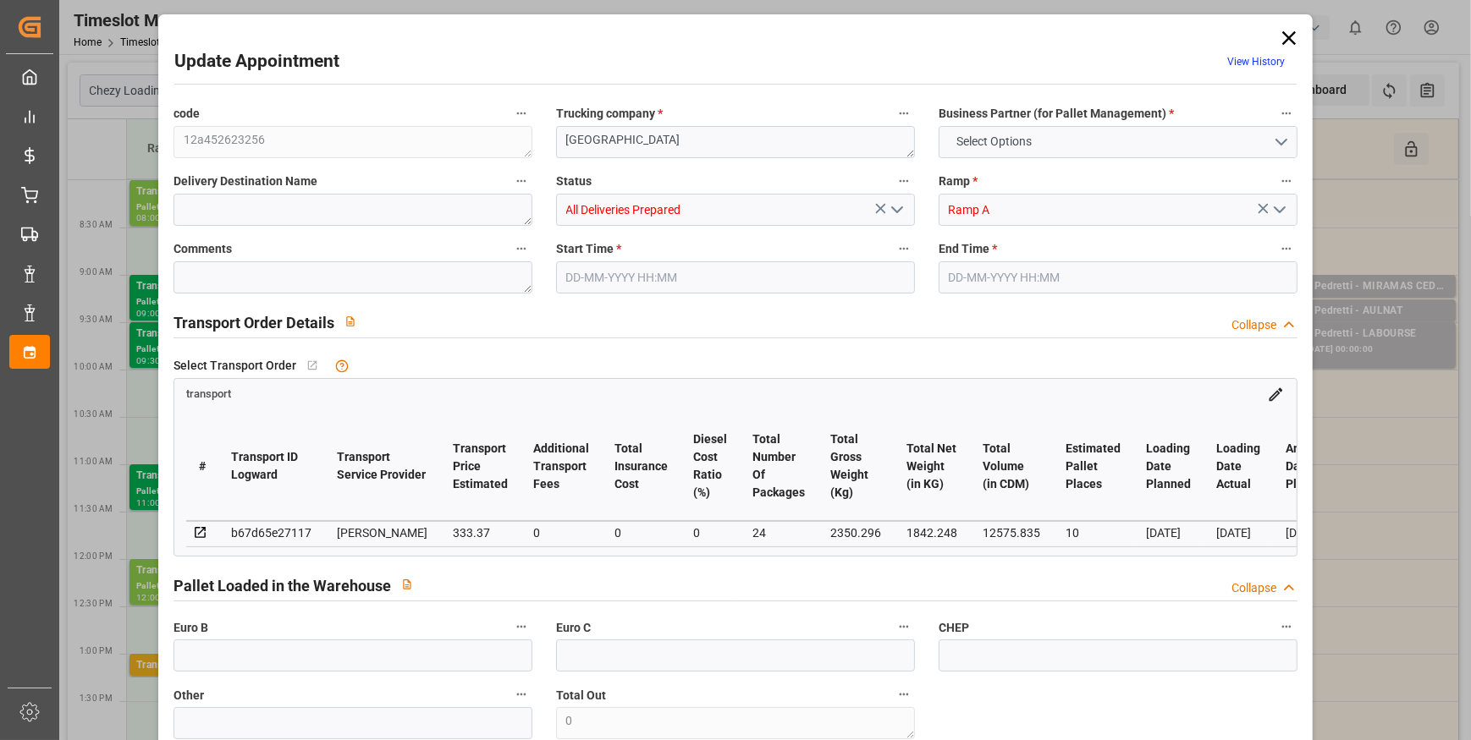
type input "101"
type input "2350.296"
type input "0"
type input "4710.8598"
type input "0"
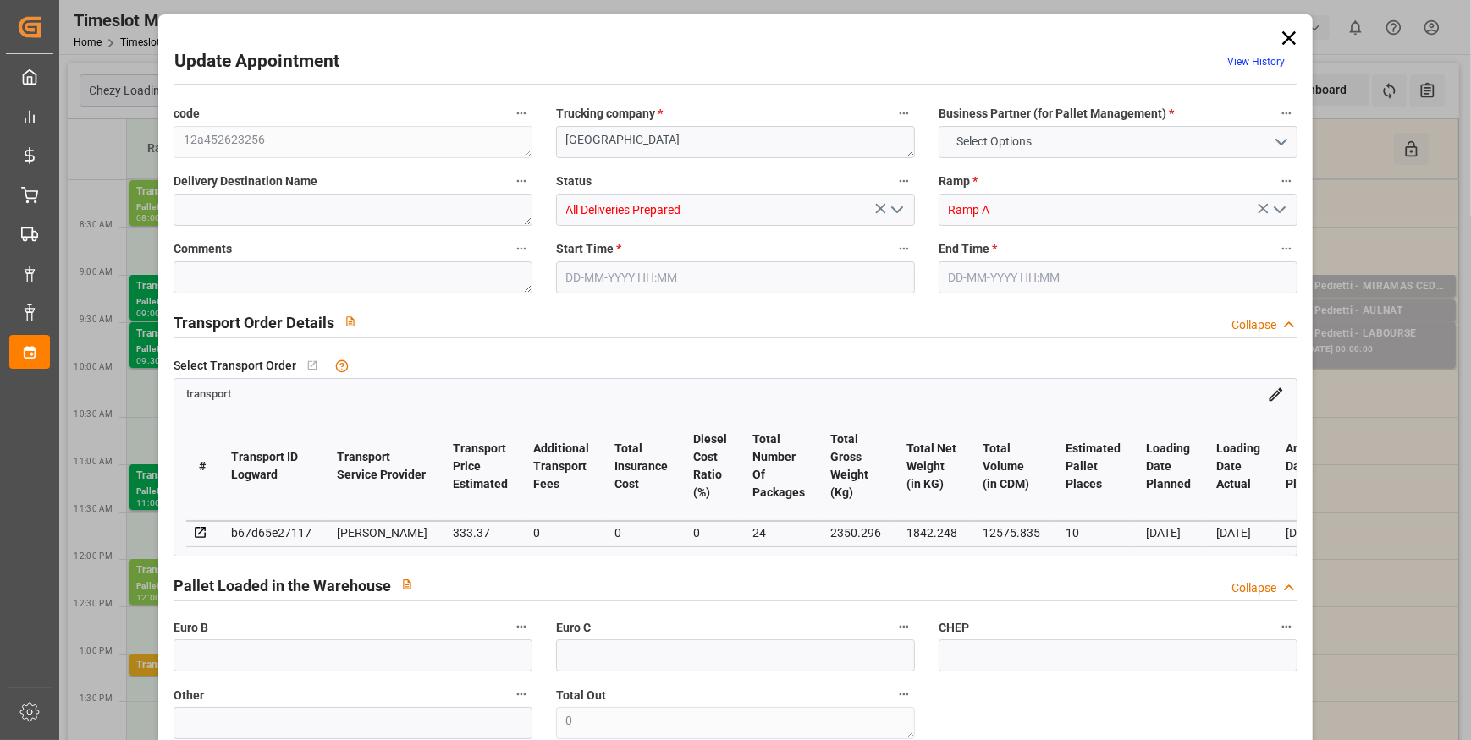
type input "0"
type input "21"
type input "35"
type input "01-10-2025 12:00"
type input "01-10-2025 12:30"
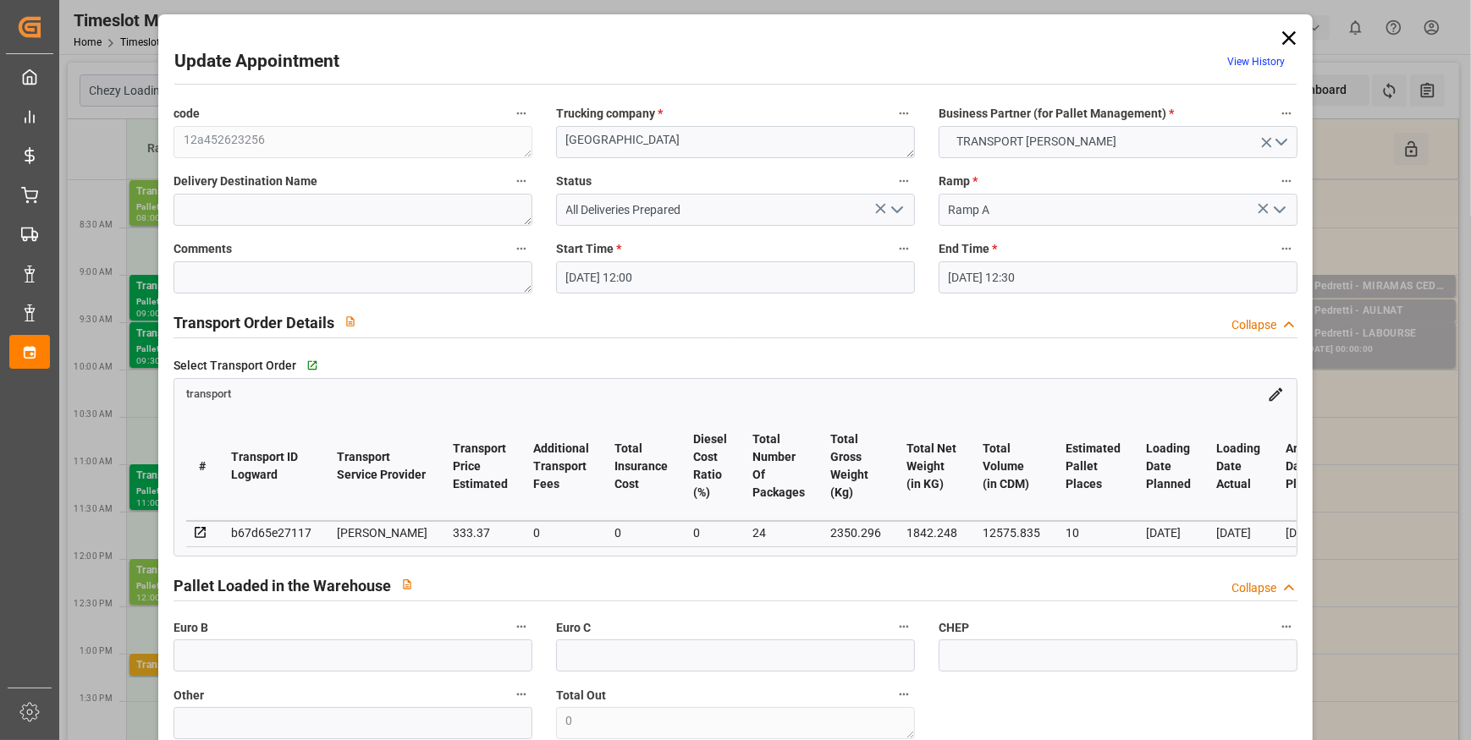
type input "26-09-2025 13:55"
type input "26-09-2025 12:18"
type input "[DATE]"
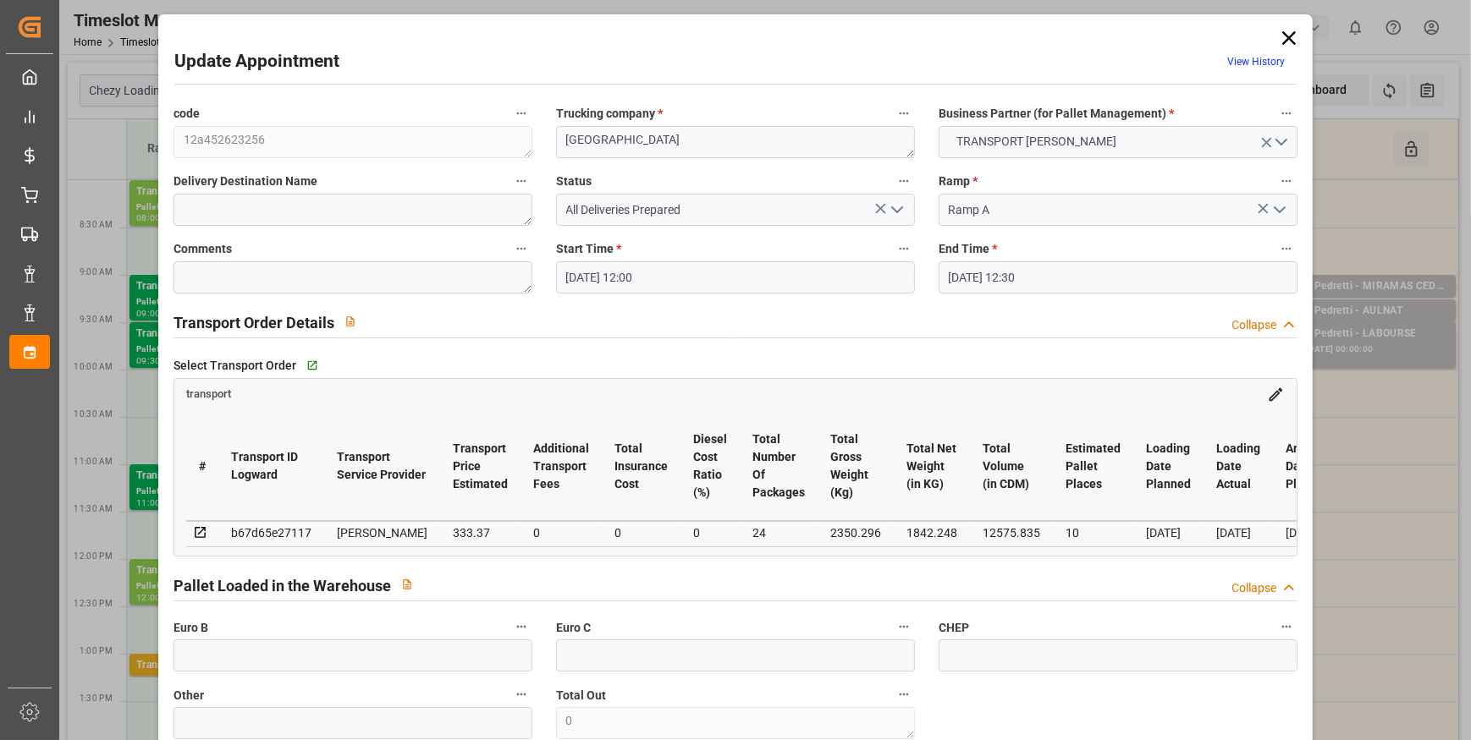
click at [897, 210] on polyline "open menu" at bounding box center [897, 209] width 10 height 5
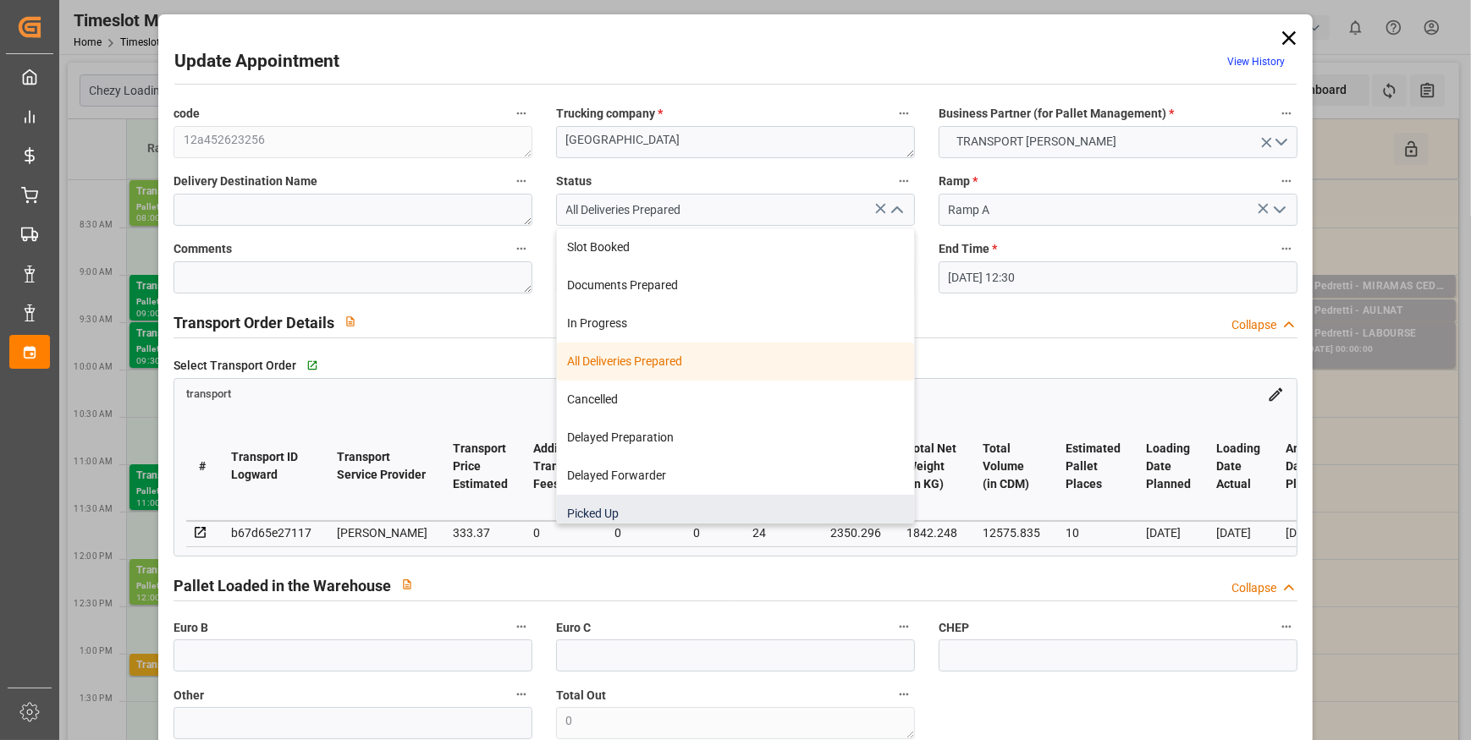
click at [602, 510] on div "Picked Up" at bounding box center [735, 514] width 357 height 38
type input "Picked Up"
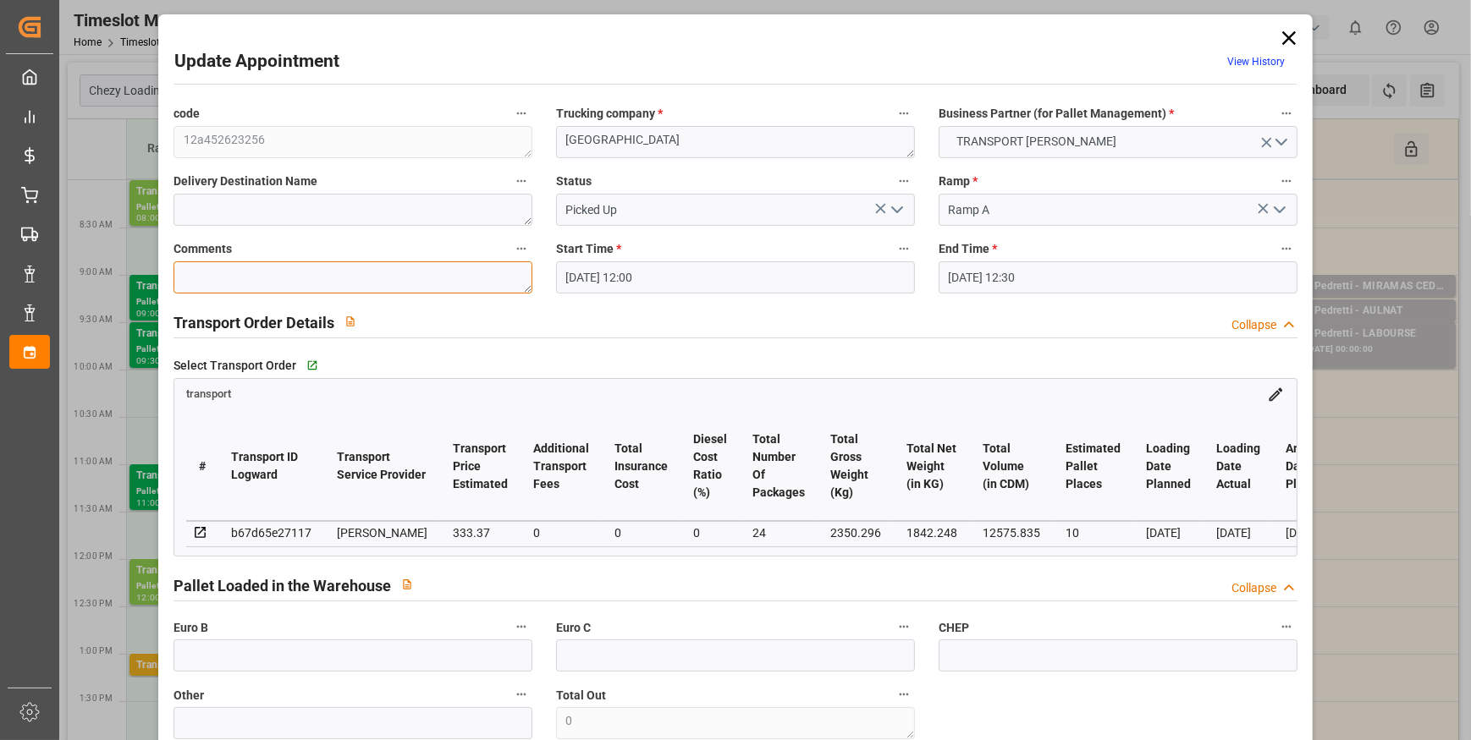
click at [259, 271] on textarea at bounding box center [352, 277] width 359 height 32
click at [238, 640] on label "Euro B" at bounding box center [352, 628] width 359 height 24
click at [510, 638] on button "Euro B" at bounding box center [521, 627] width 22 height 22
click at [237, 658] on div at bounding box center [735, 370] width 1471 height 740
click at [233, 661] on input "text" at bounding box center [352, 656] width 359 height 32
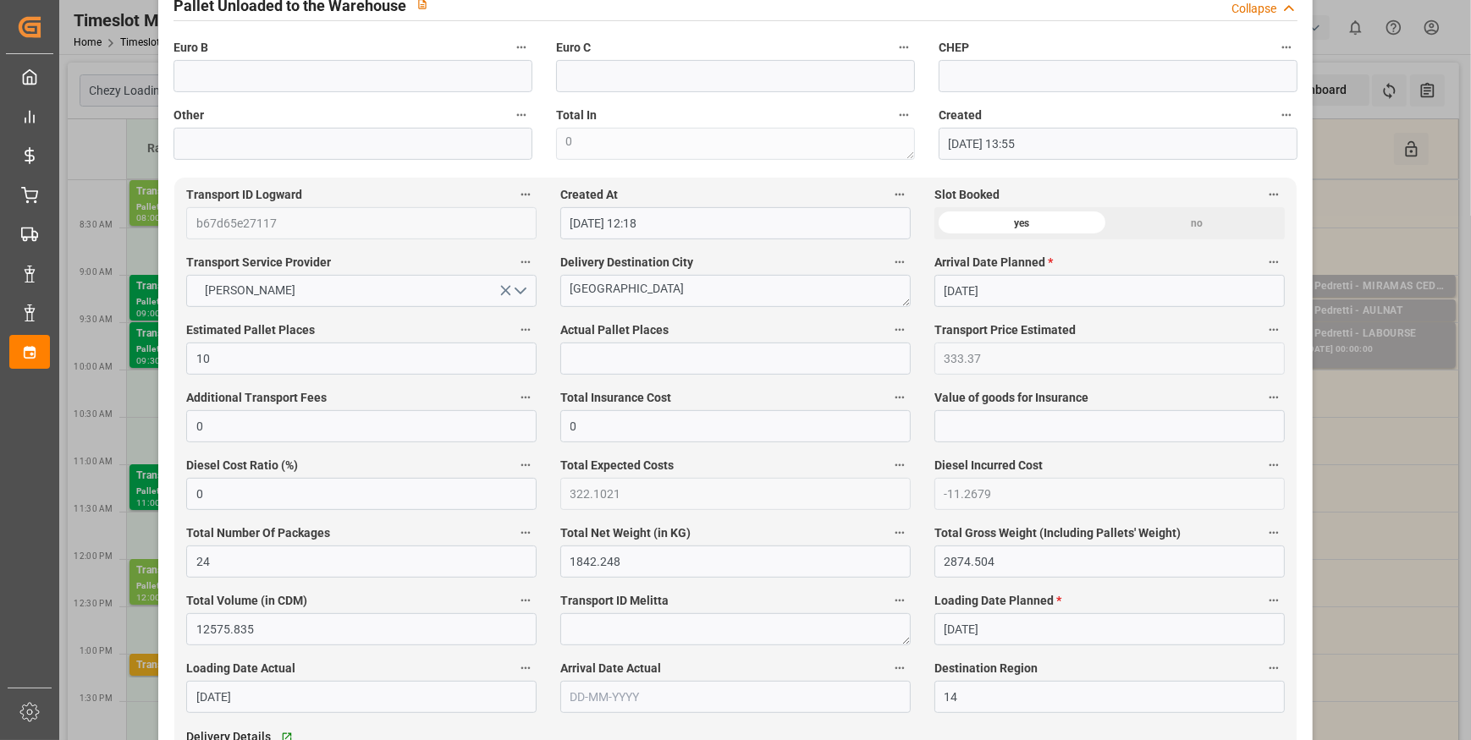
scroll to position [769, 0]
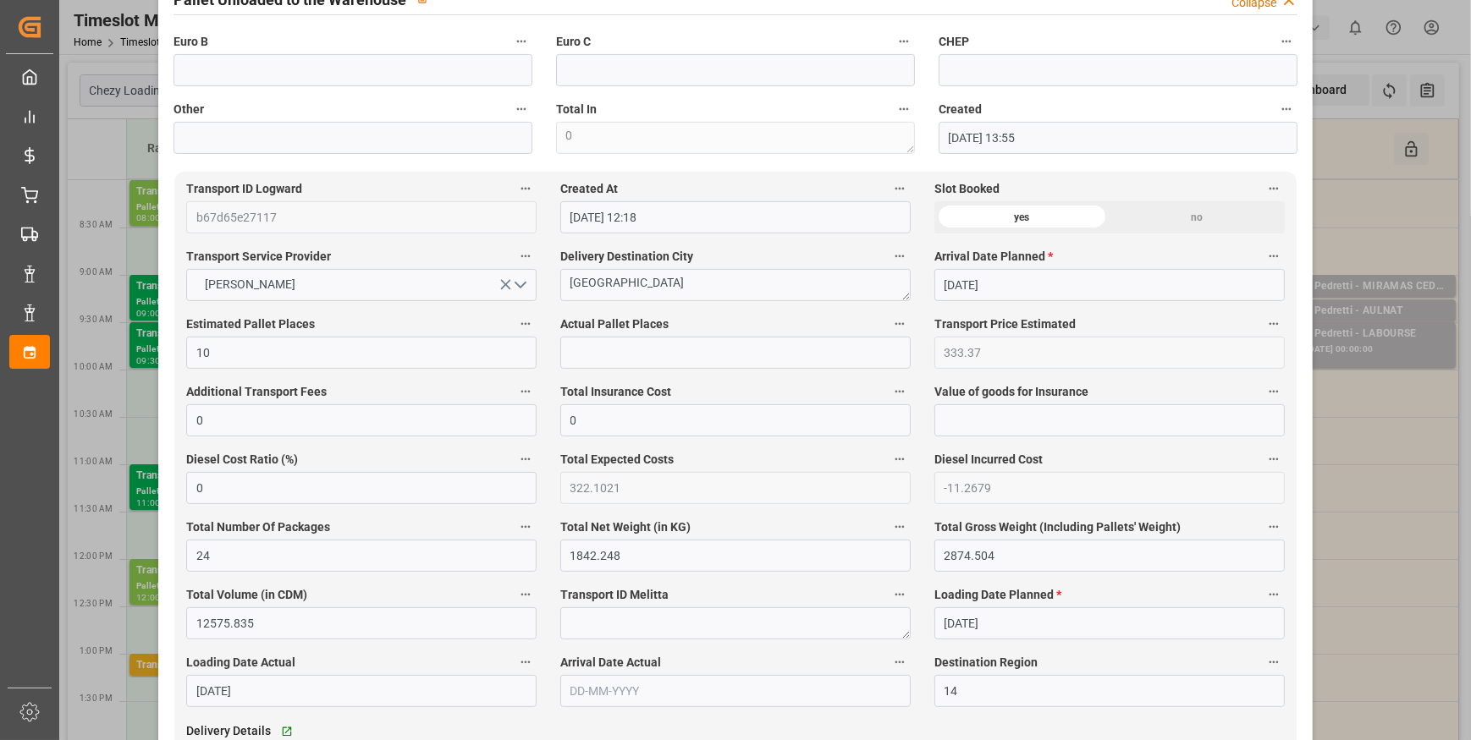
type input "24"
click at [586, 353] on input "text" at bounding box center [735, 353] width 350 height 32
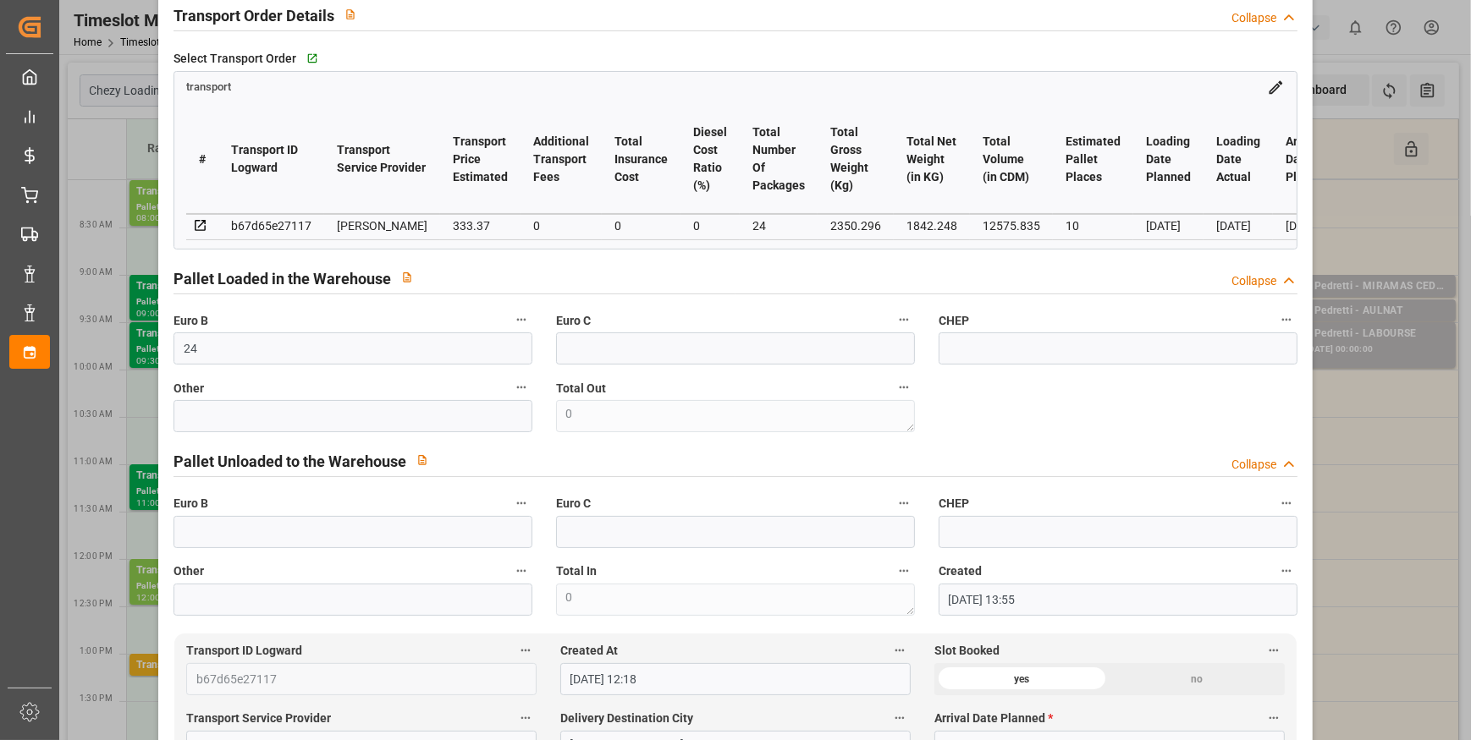
scroll to position [153, 0]
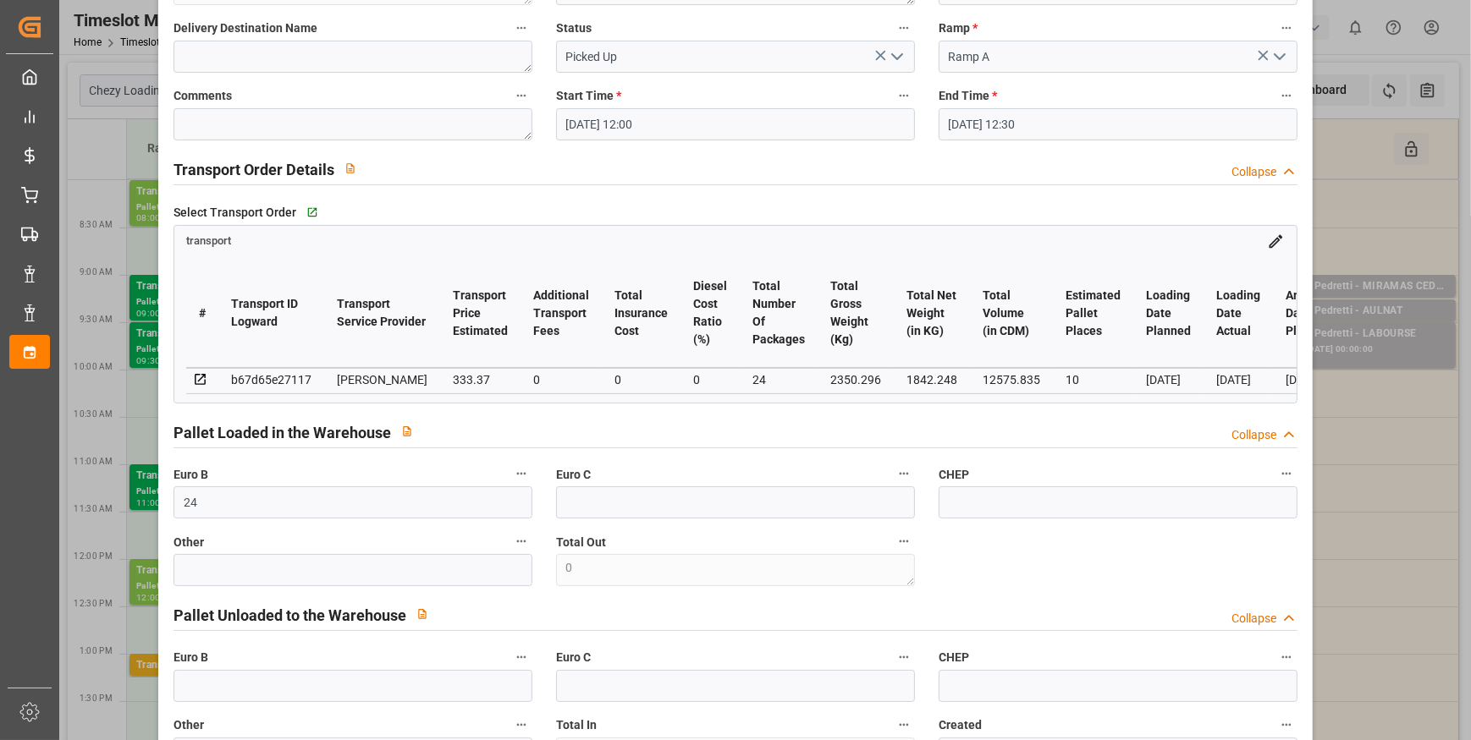
type input "10"
click at [212, 120] on textarea at bounding box center [352, 124] width 359 height 32
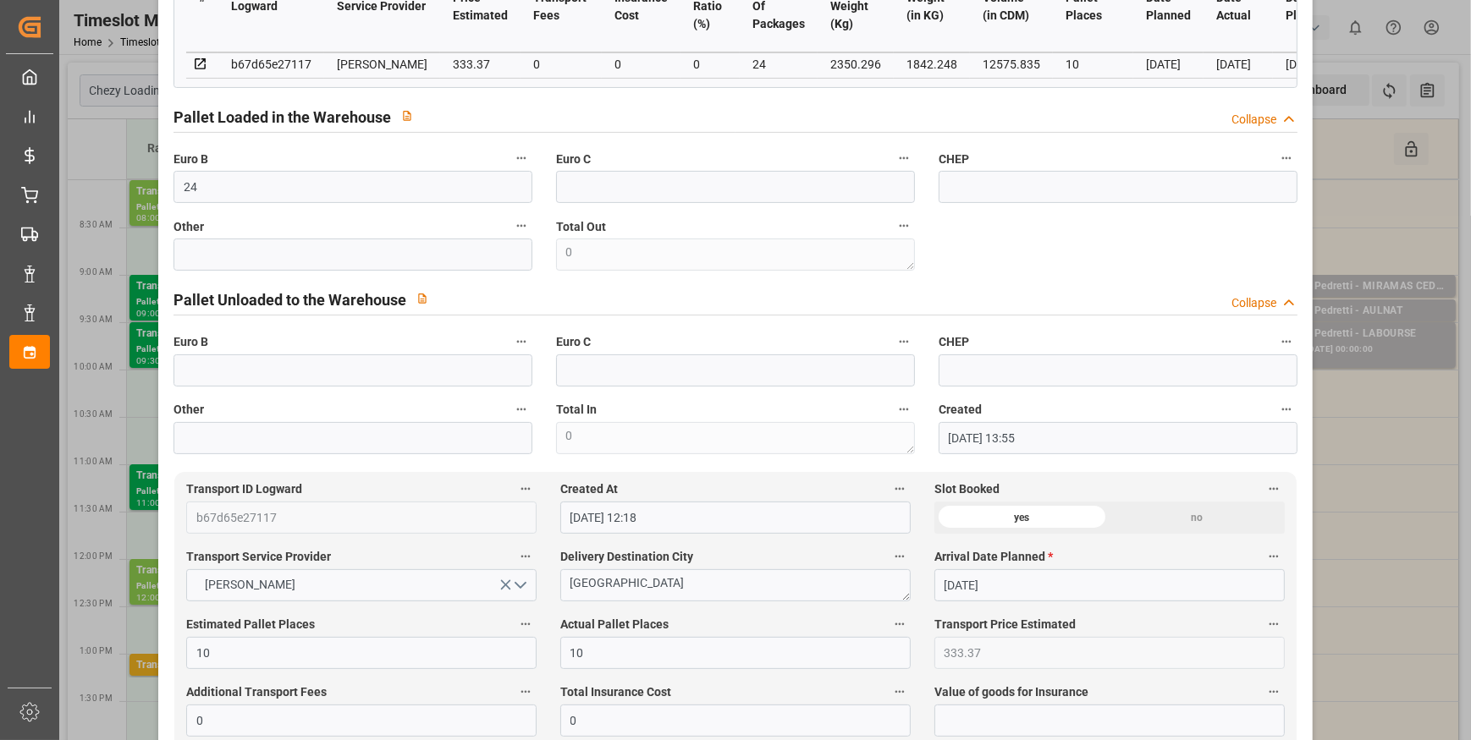
scroll to position [461, 0]
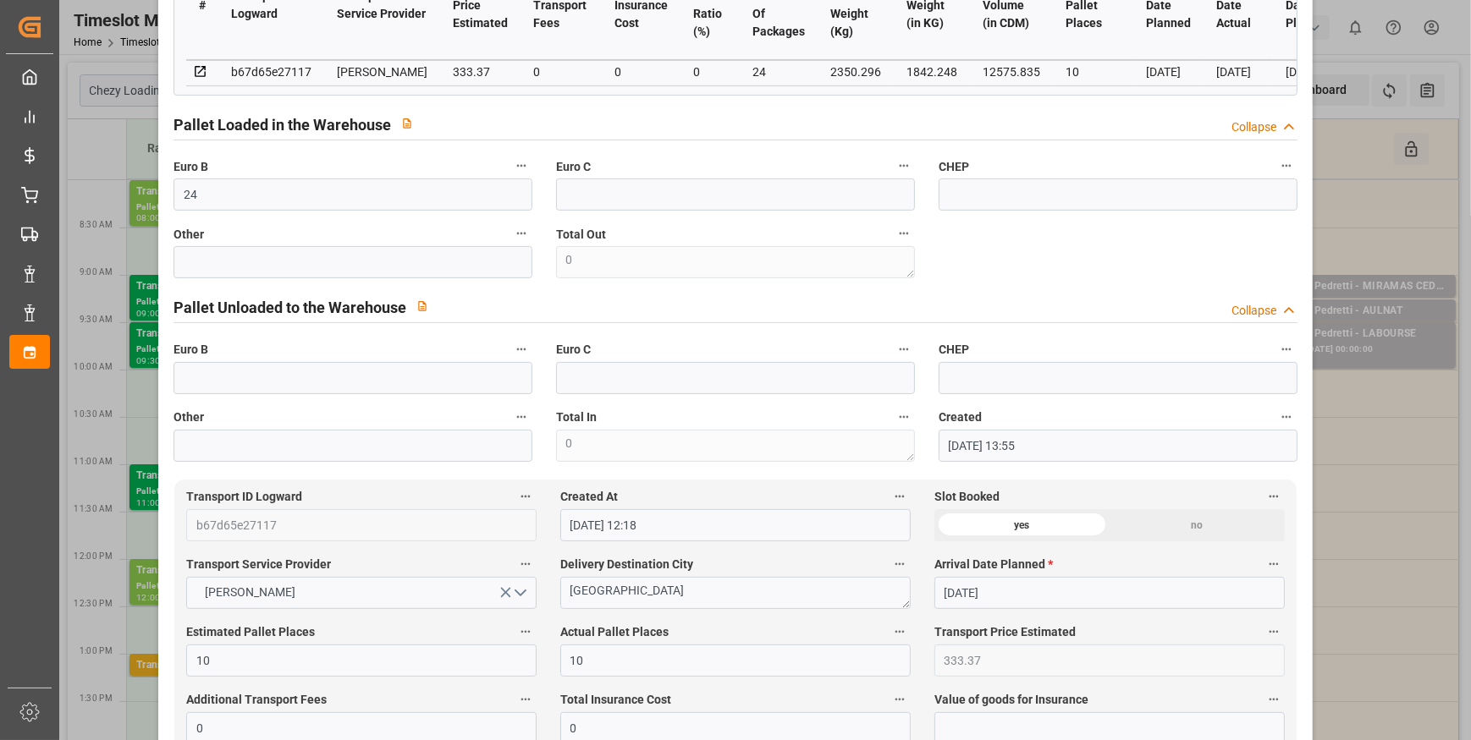
type textarea "jn 11"
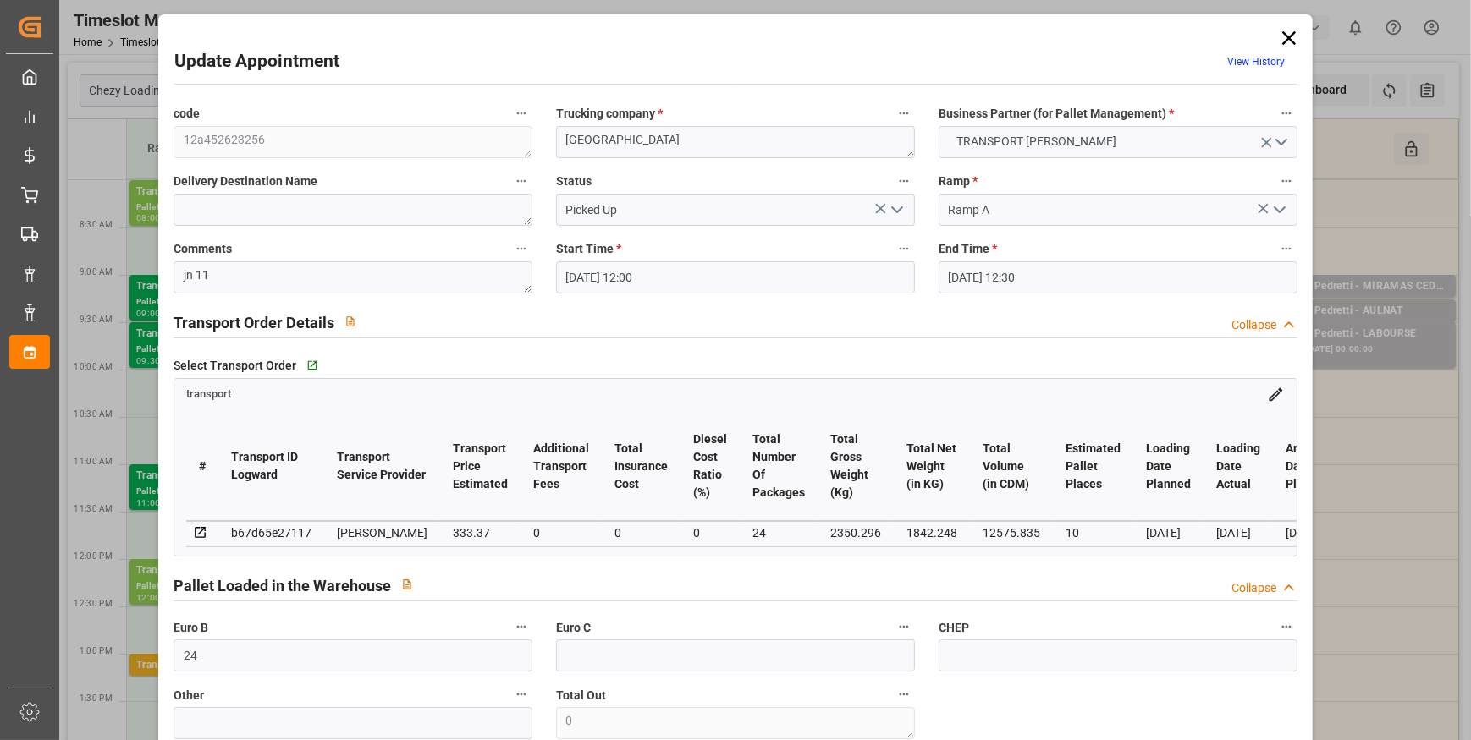
click at [1289, 34] on icon at bounding box center [1289, 38] width 14 height 14
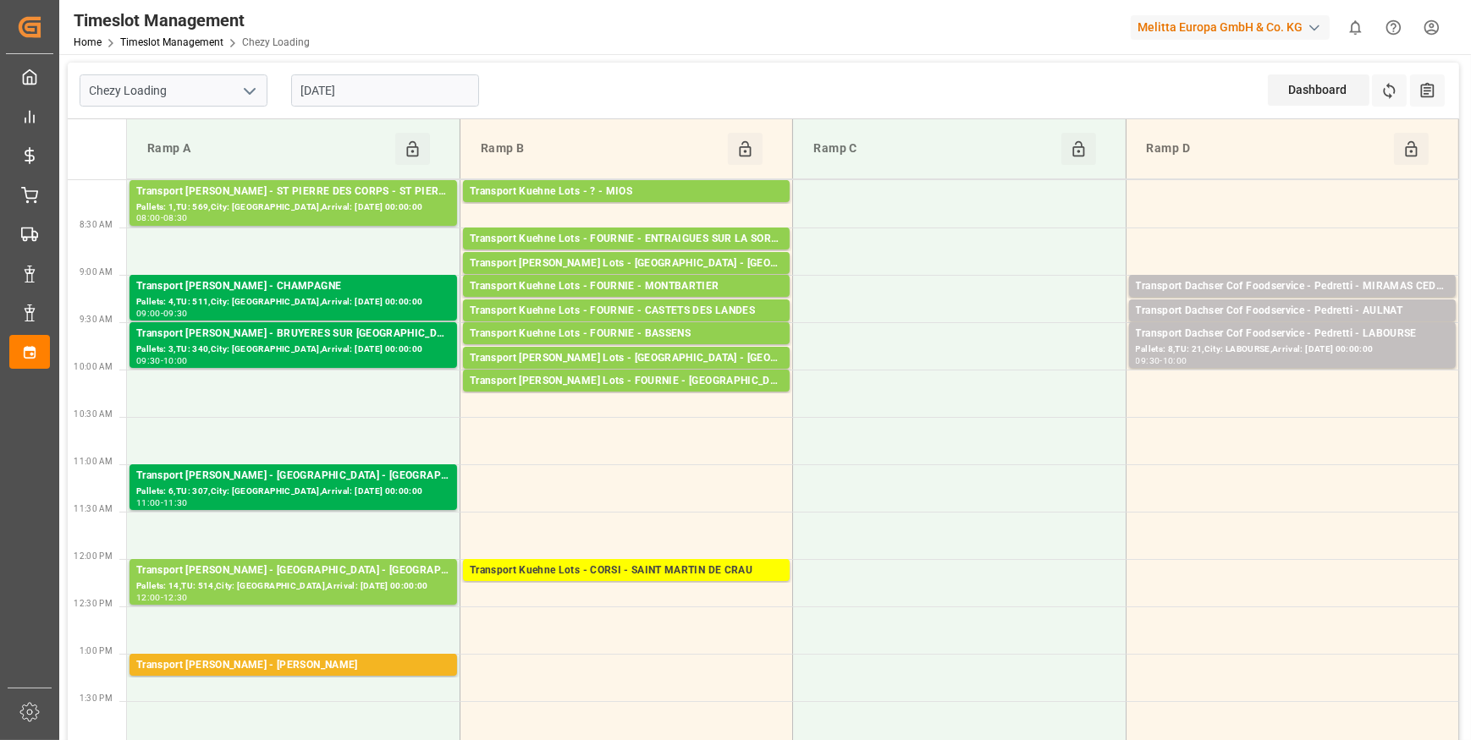
click at [388, 77] on input "[DATE]" at bounding box center [385, 90] width 188 height 32
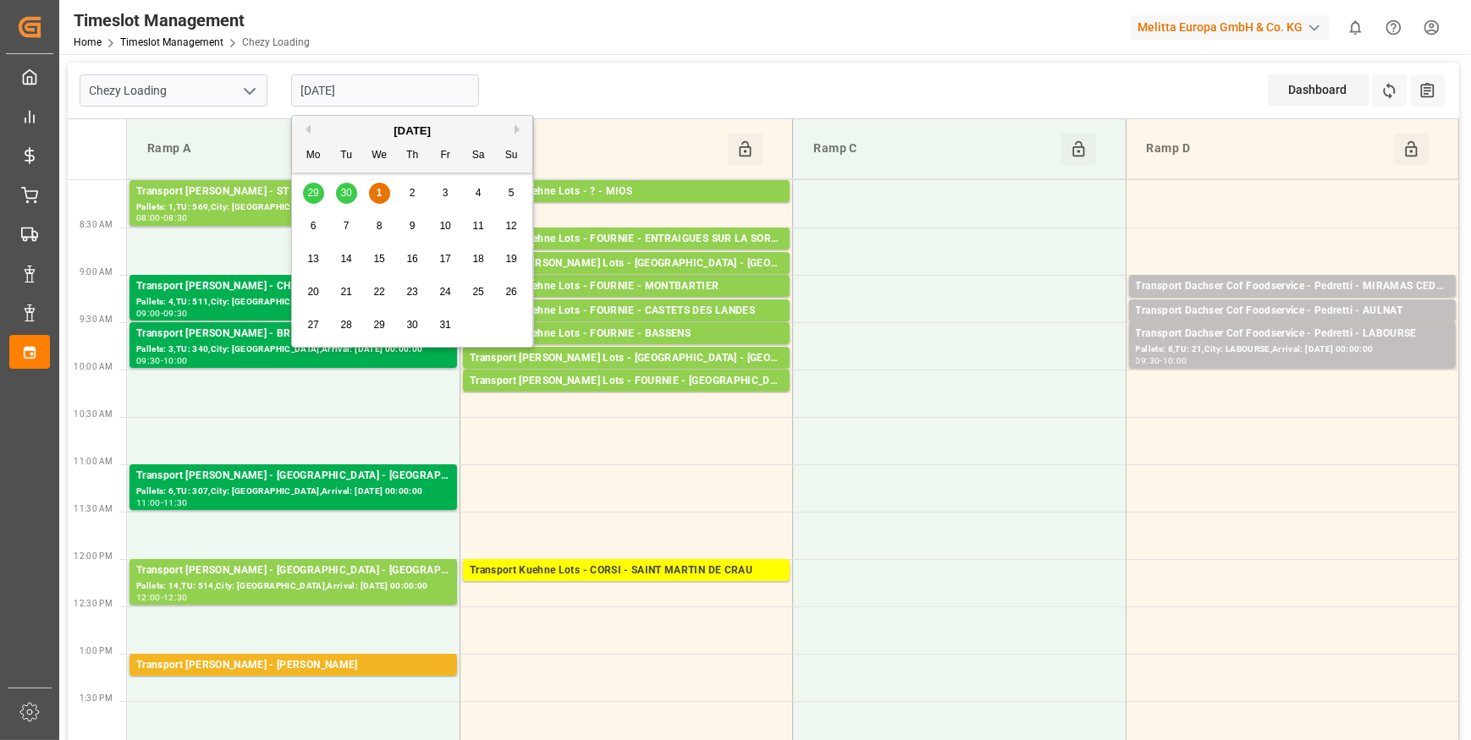
click at [410, 193] on span "2" at bounding box center [413, 193] width 6 height 12
type input "[DATE]"
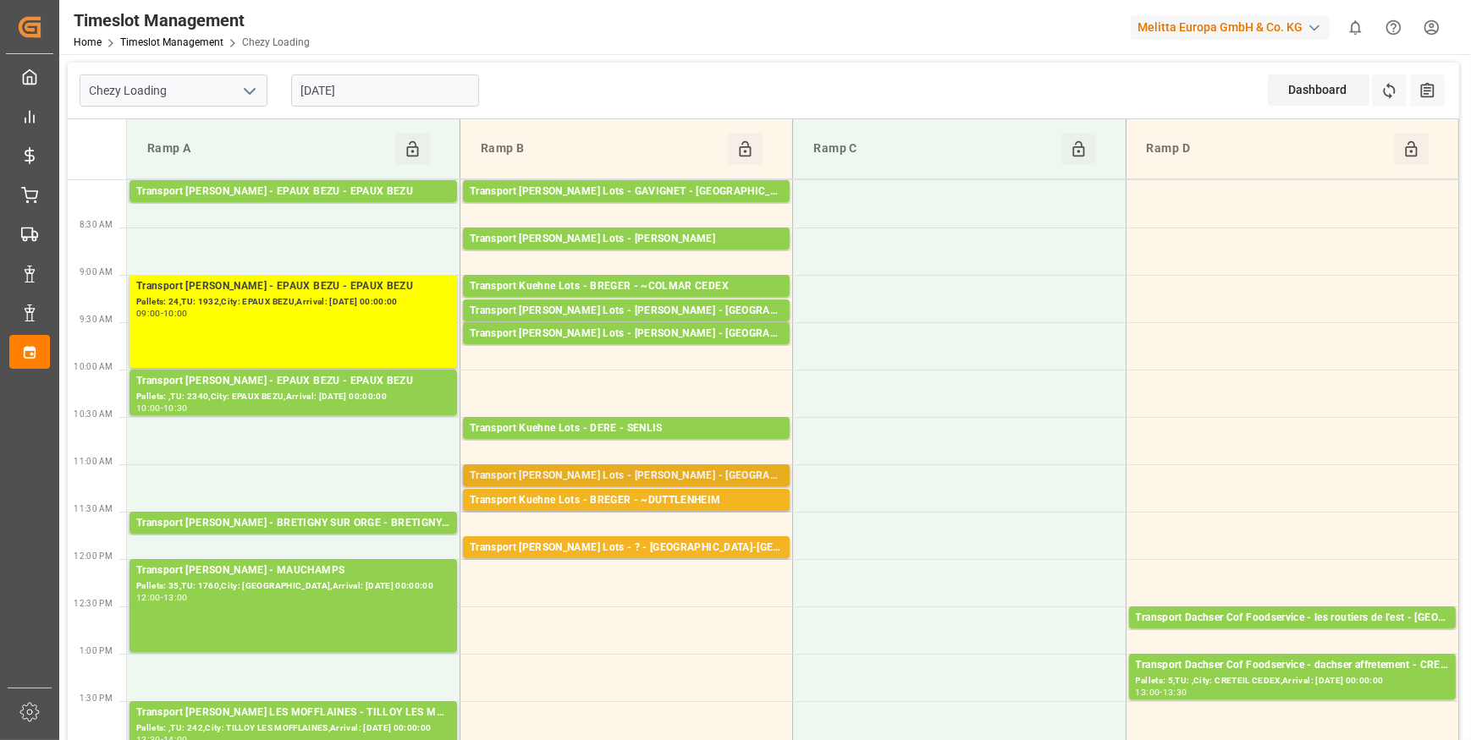
click at [722, 476] on div "Transport Kuehne Lots - BREGER - BLANQUEFORT" at bounding box center [626, 476] width 313 height 17
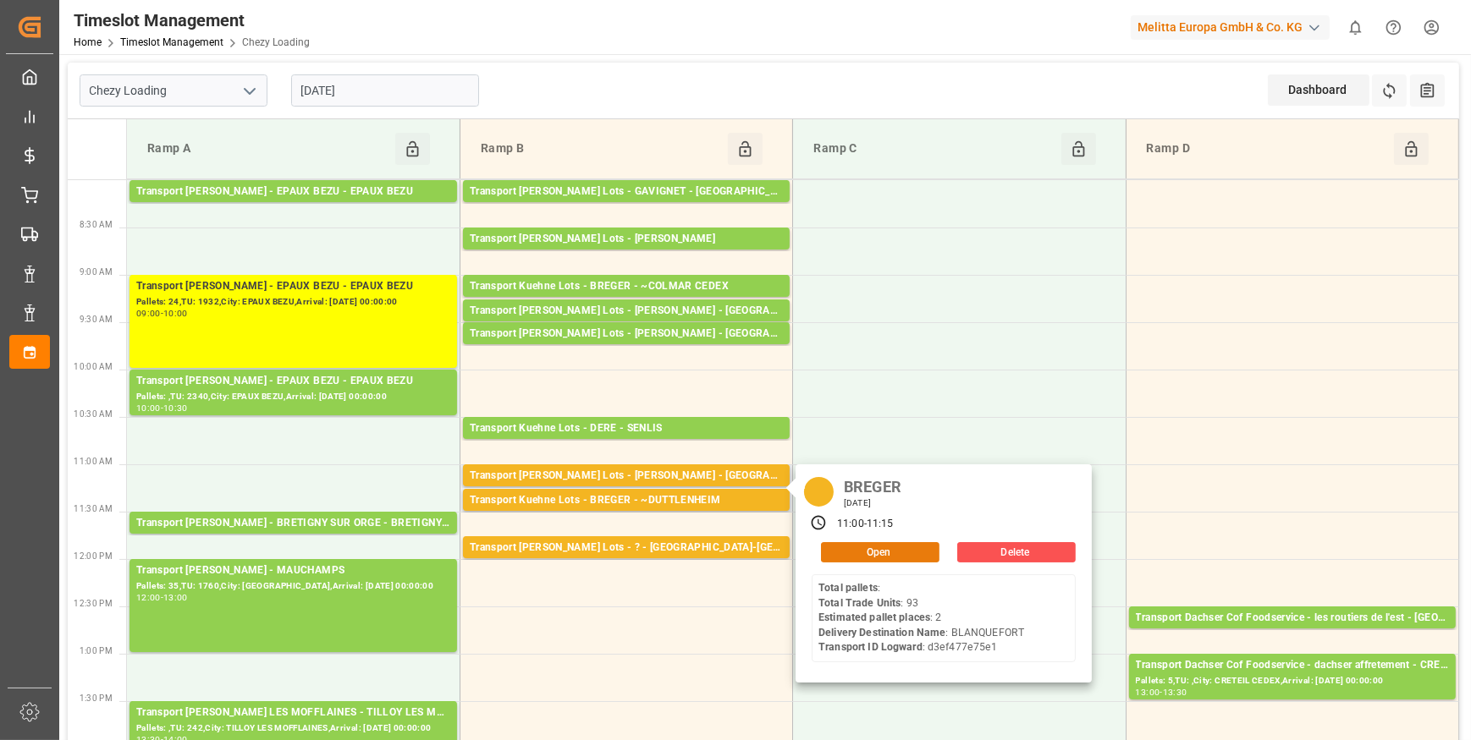
click at [888, 550] on button "Open" at bounding box center [880, 552] width 118 height 20
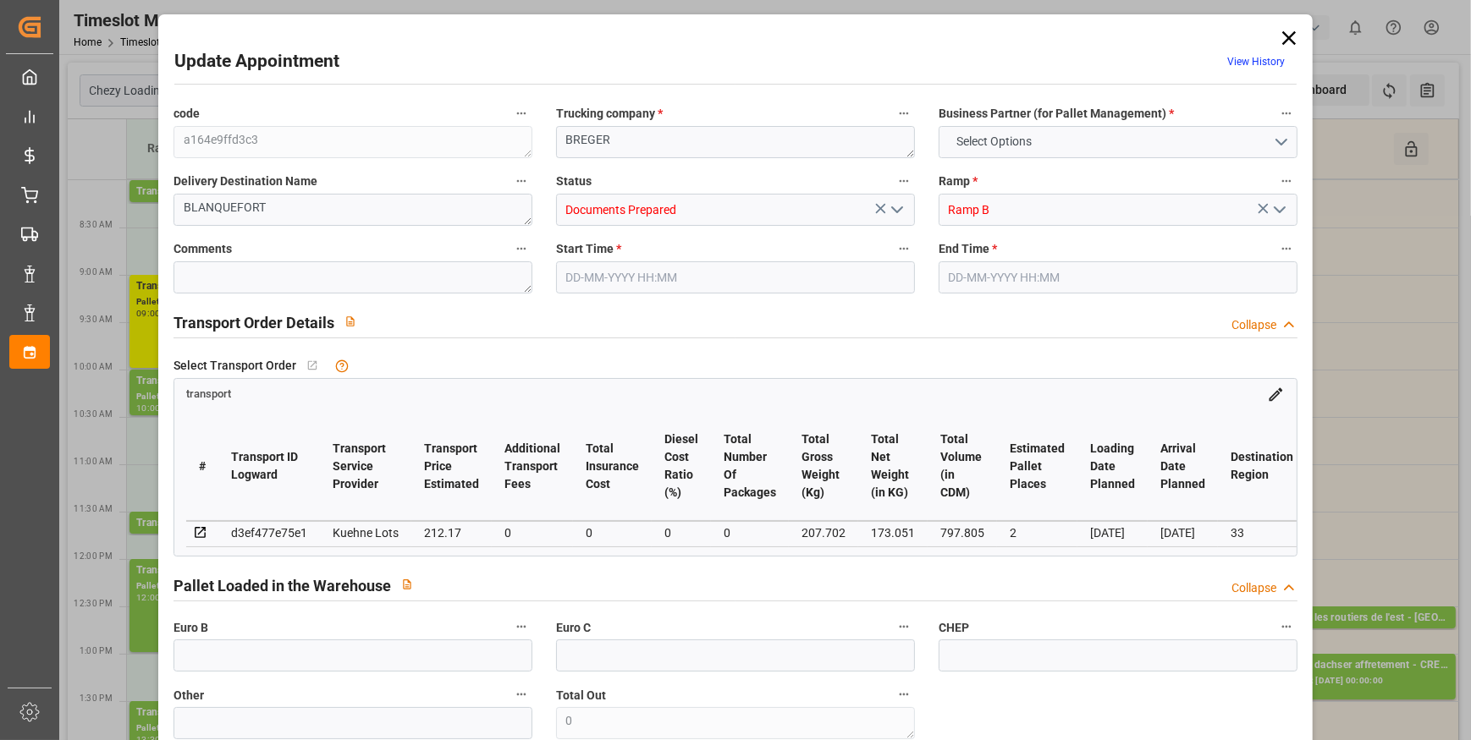
type input "2"
type input "212.17"
type input "0"
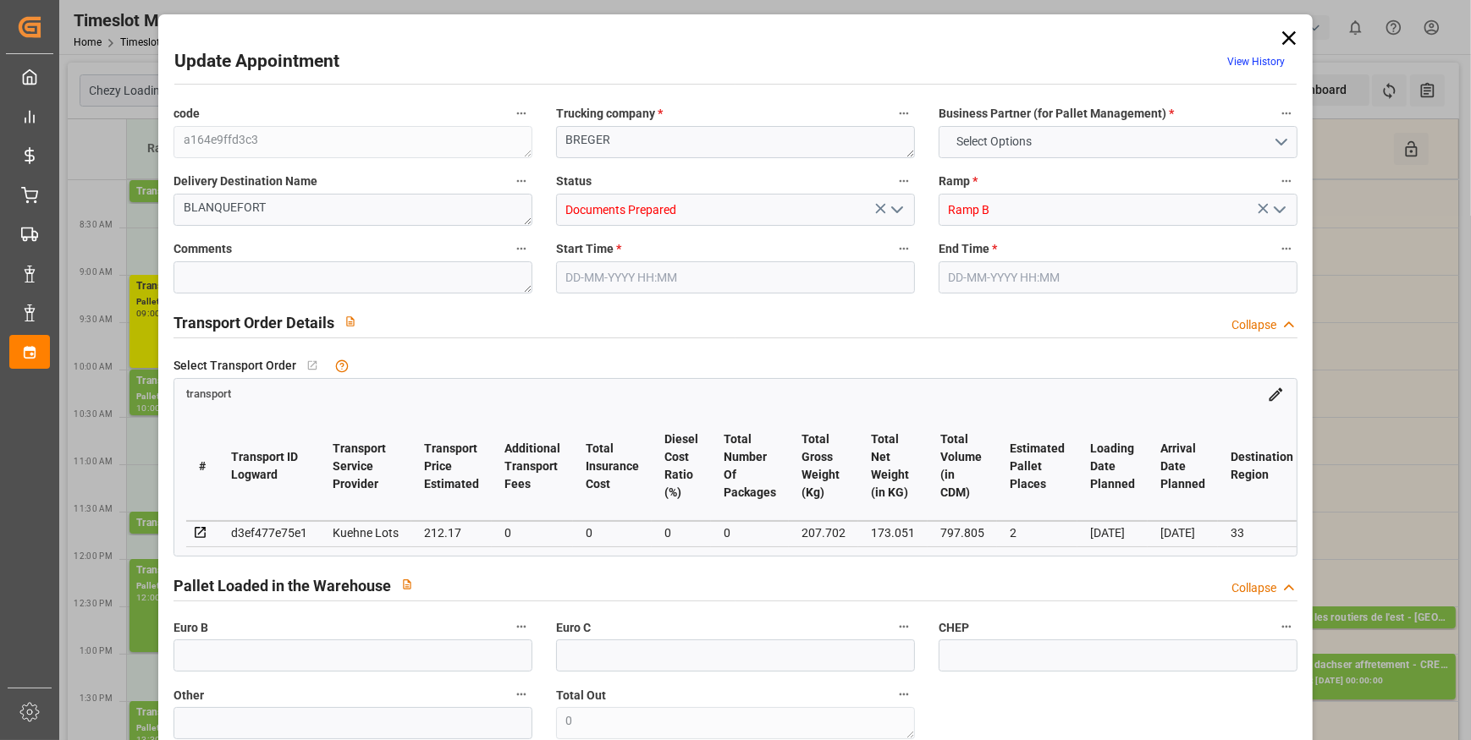
type input "212.17"
type input "0"
type input "173.051"
type input "414.702"
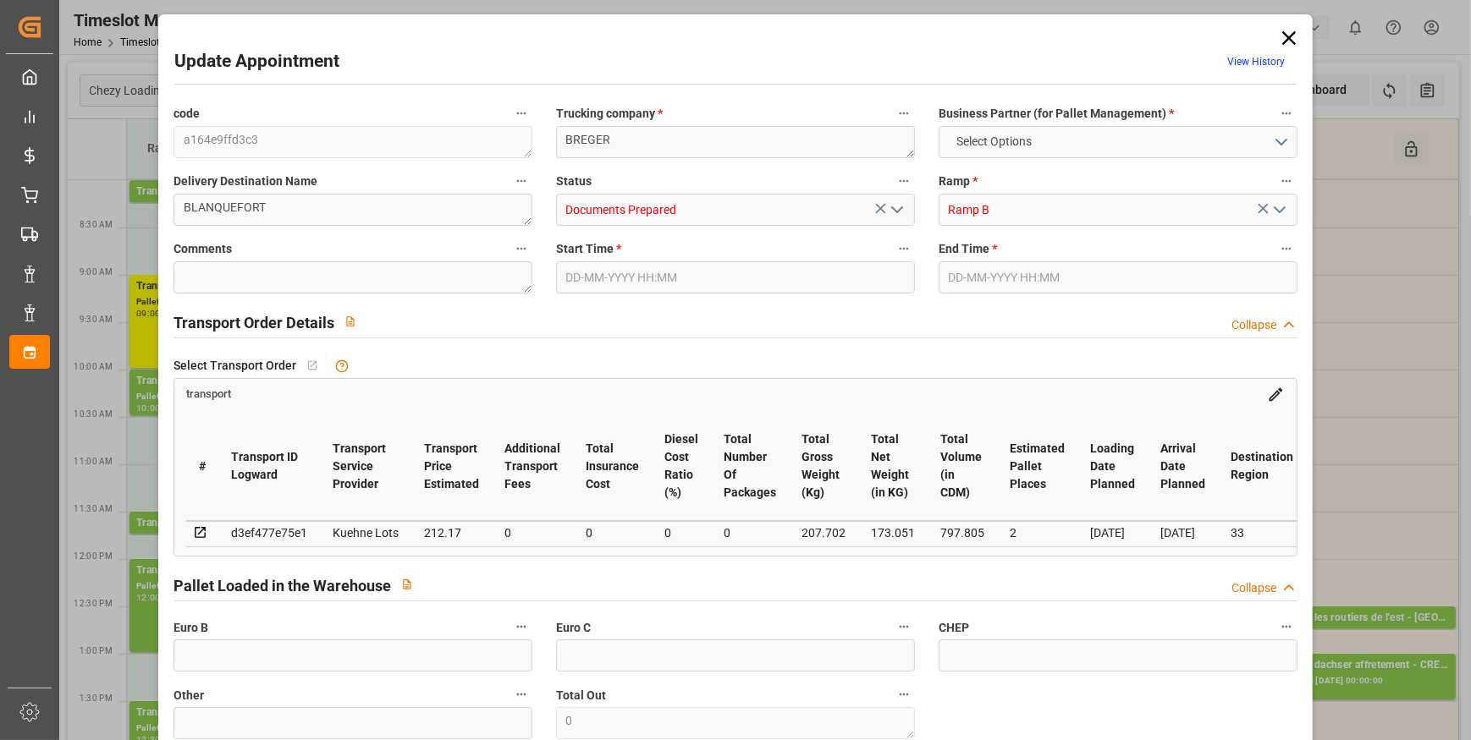
type input "797.805"
type input "33"
type input "0"
type input "93"
type input "9"
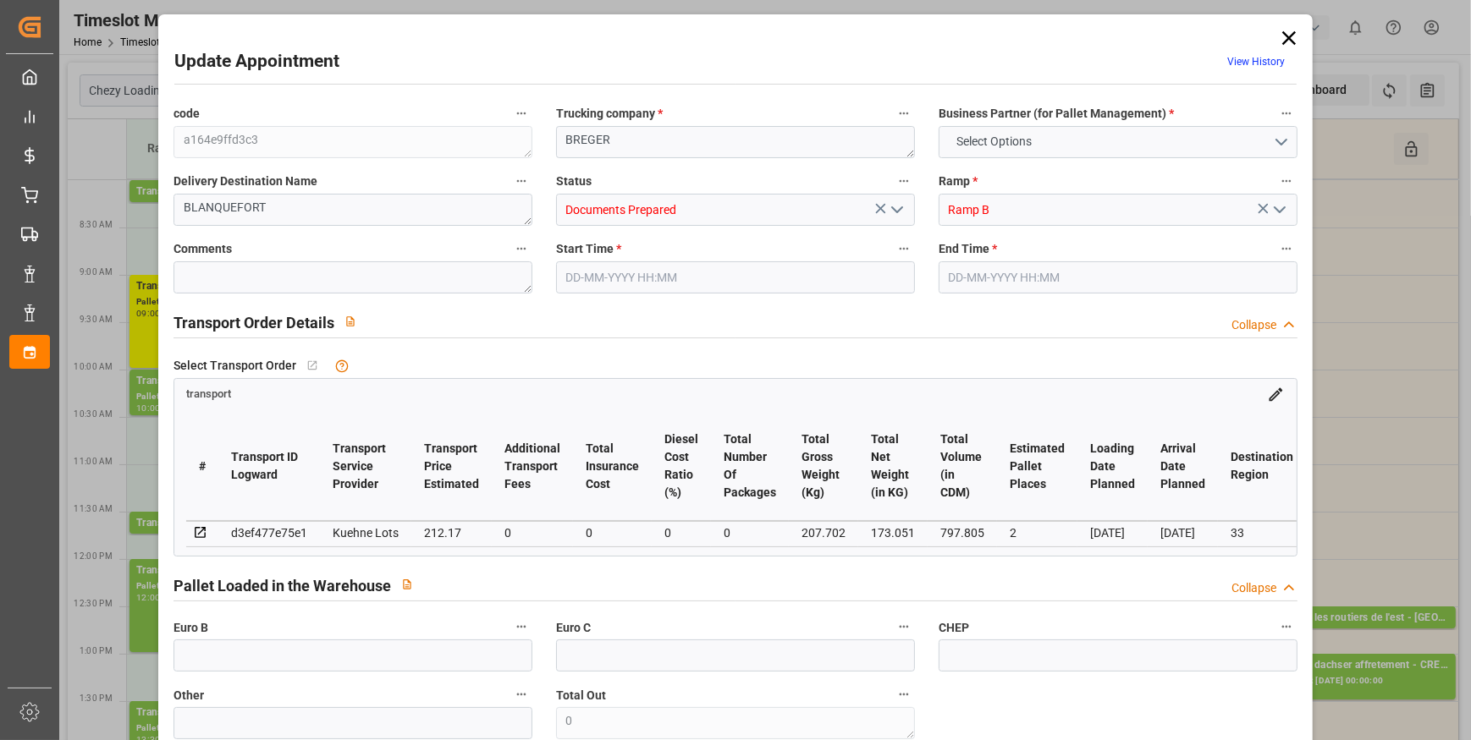
type input "101"
type input "207.702"
type input "0"
type input "4710.8598"
type input "0"
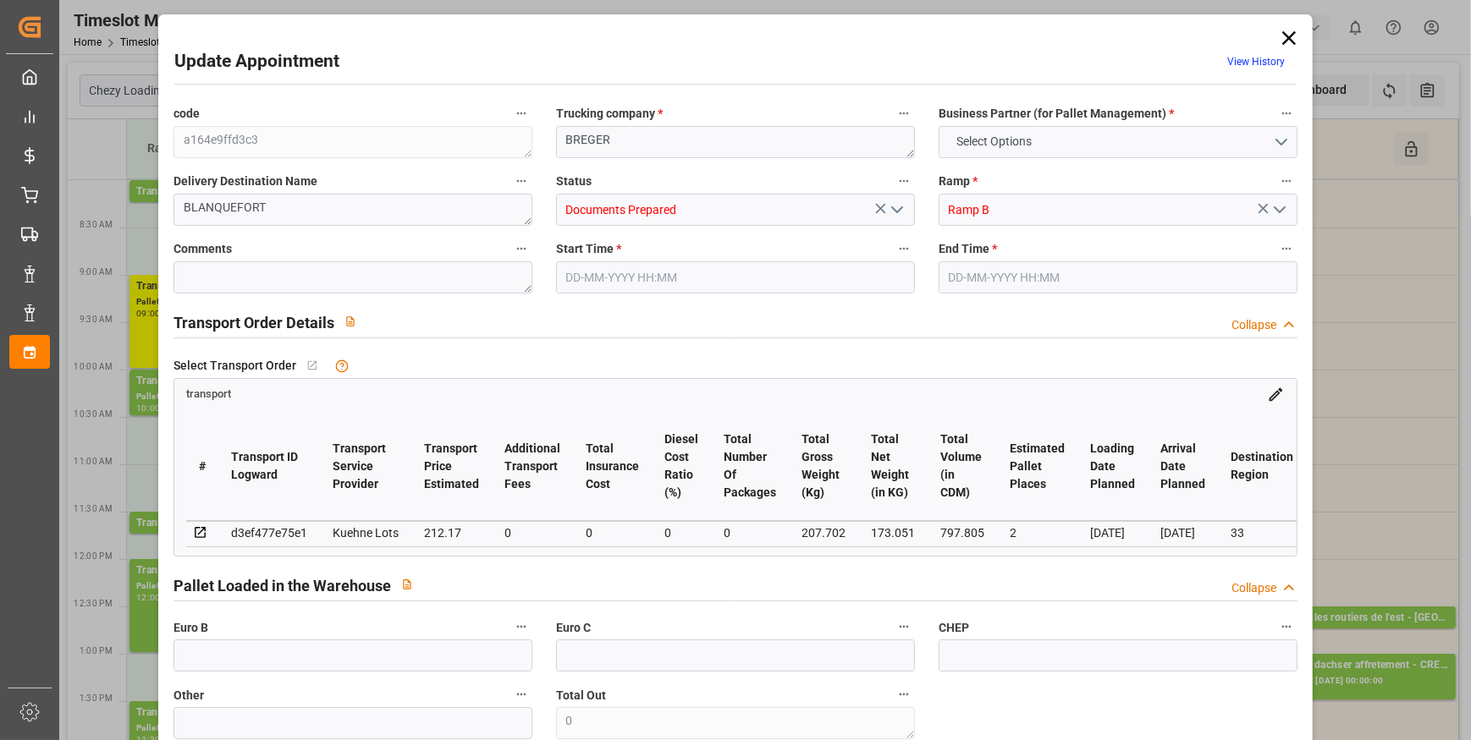
type input "0"
type input "21"
type input "35"
type input "02-10-2025 11:00"
type input "02-10-2025 11:15"
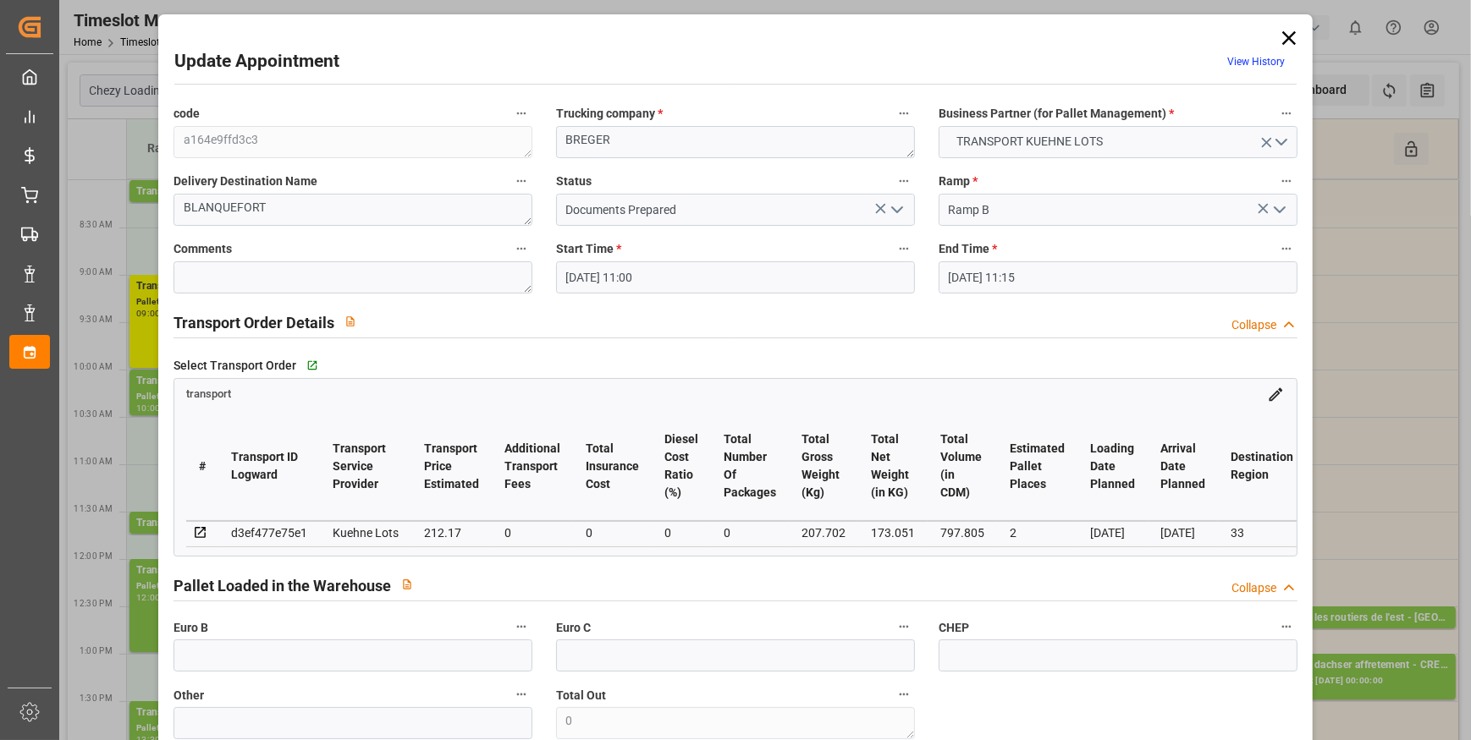
type input "30-09-2025 13:09"
type input "30-09-2025 11:33"
type input "07-10-2025"
type input "03-10-2025"
click at [898, 213] on icon "open menu" at bounding box center [897, 210] width 20 height 20
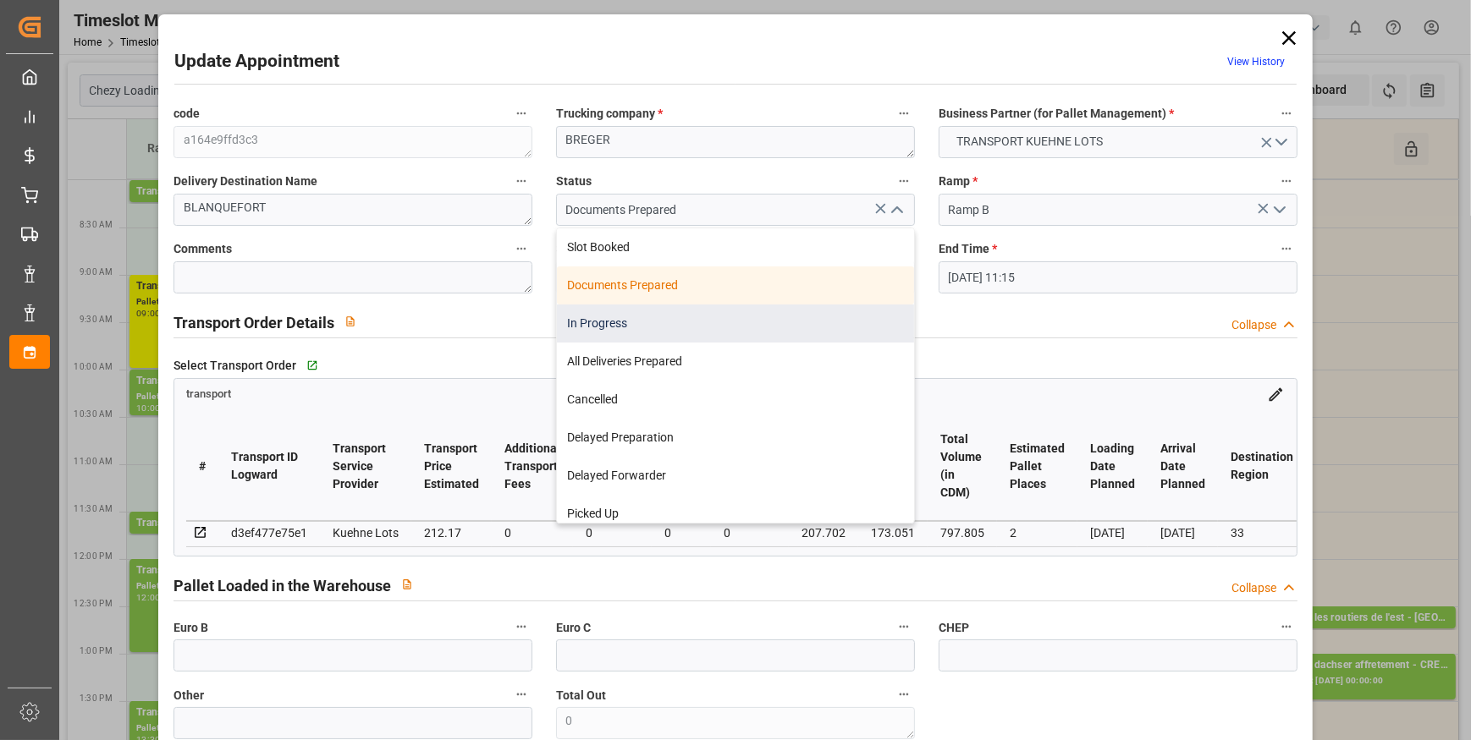
click at [611, 327] on div "In Progress" at bounding box center [735, 324] width 357 height 38
type input "In Progress"
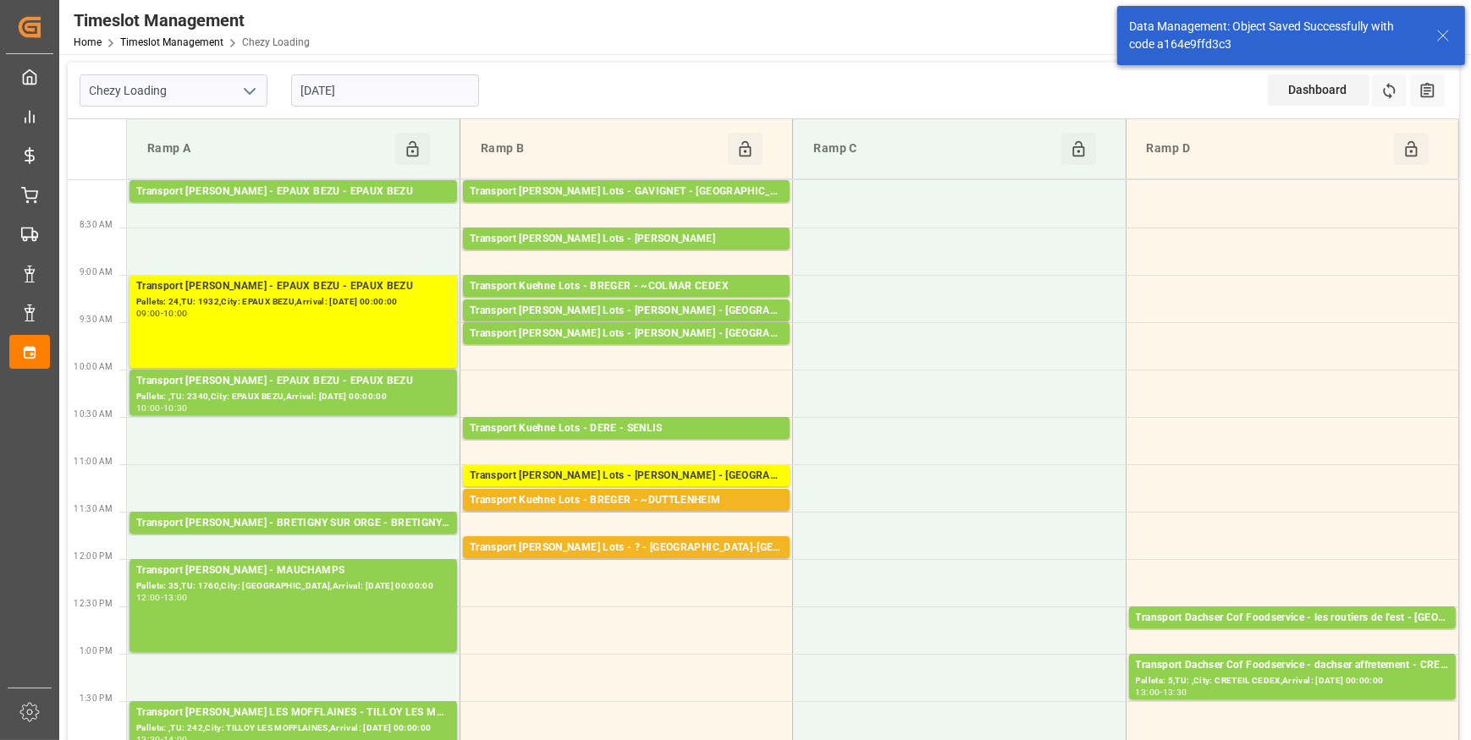
click at [381, 80] on input "[DATE]" at bounding box center [385, 90] width 188 height 32
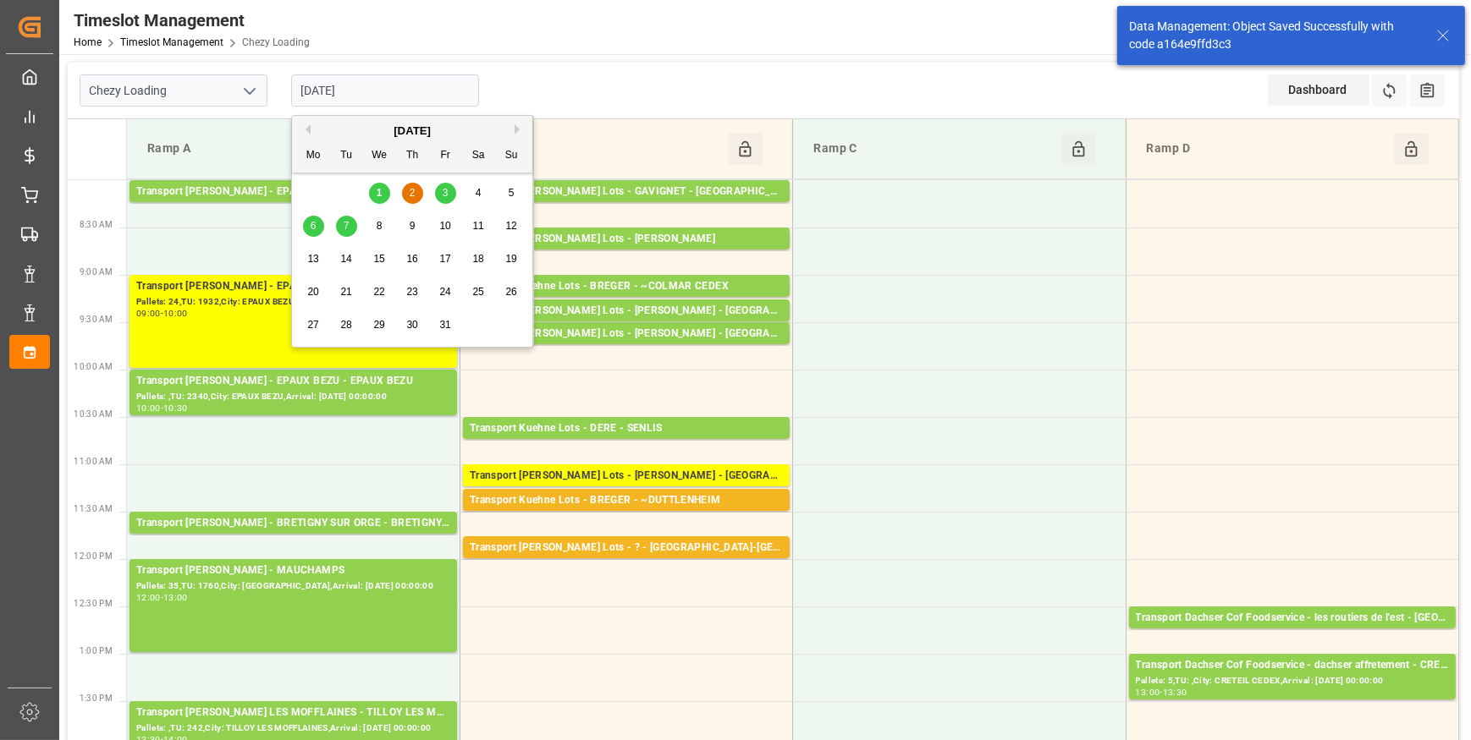
click at [381, 190] on span "1" at bounding box center [380, 193] width 6 height 12
type input "[DATE]"
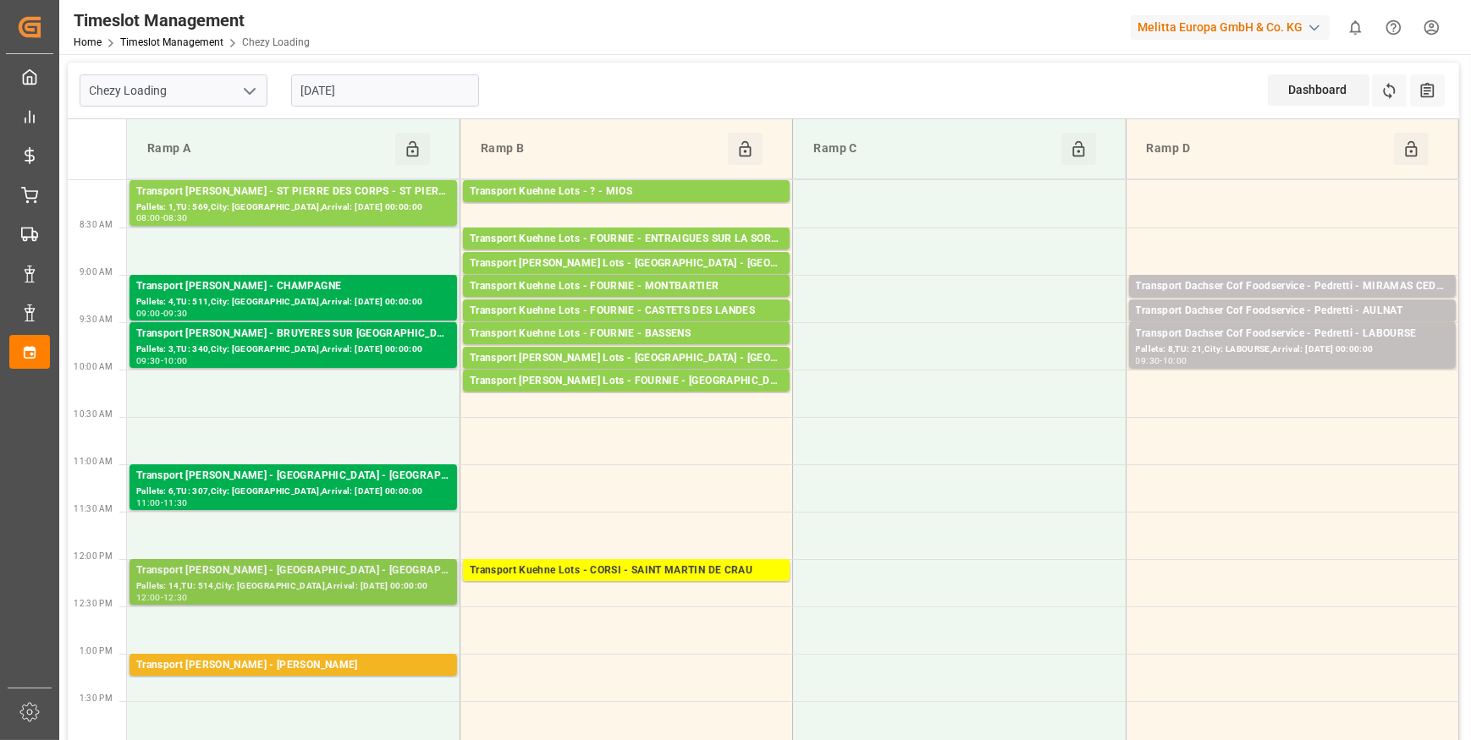
click at [260, 576] on div "Transport Delisle - MONDEVILLE - MONDEVILLE" at bounding box center [293, 571] width 314 height 17
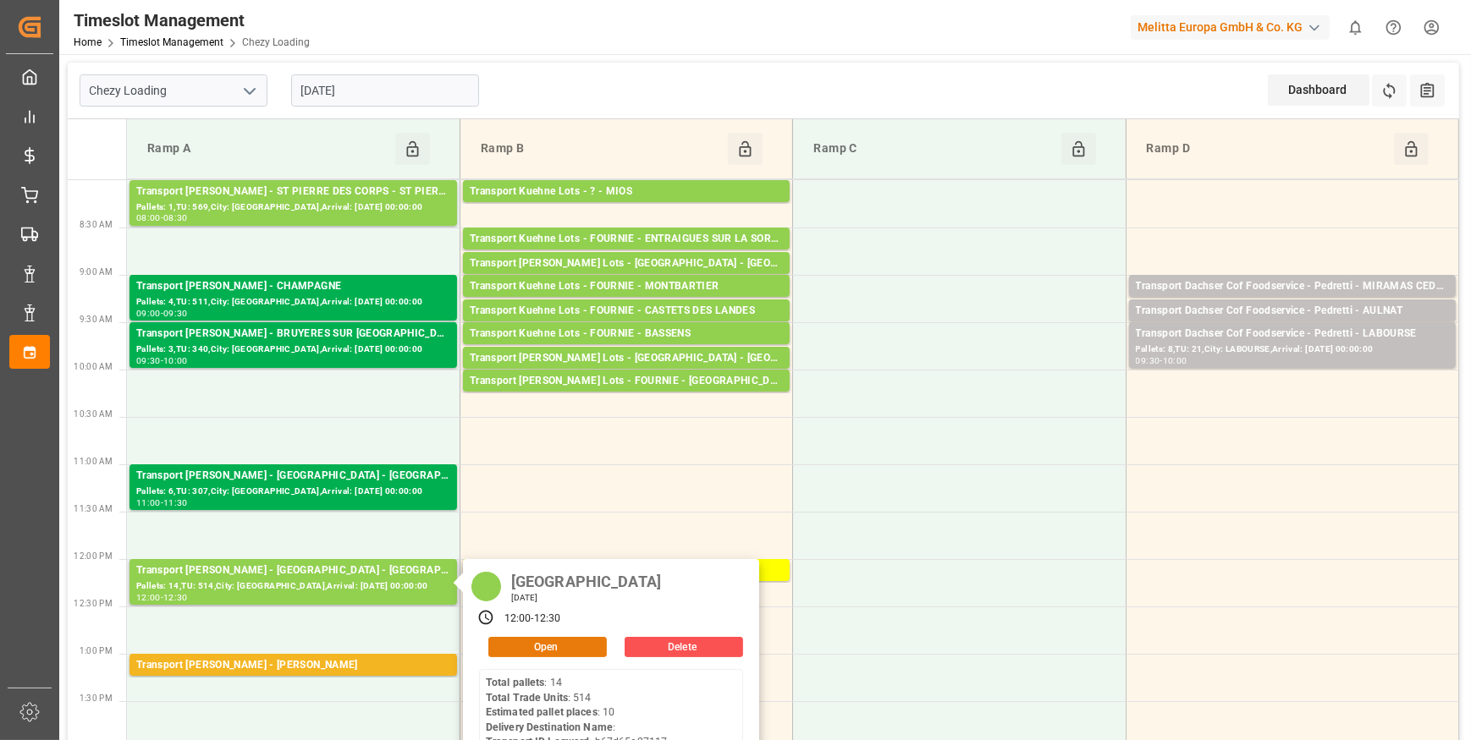
click at [526, 646] on button "Open" at bounding box center [547, 647] width 118 height 20
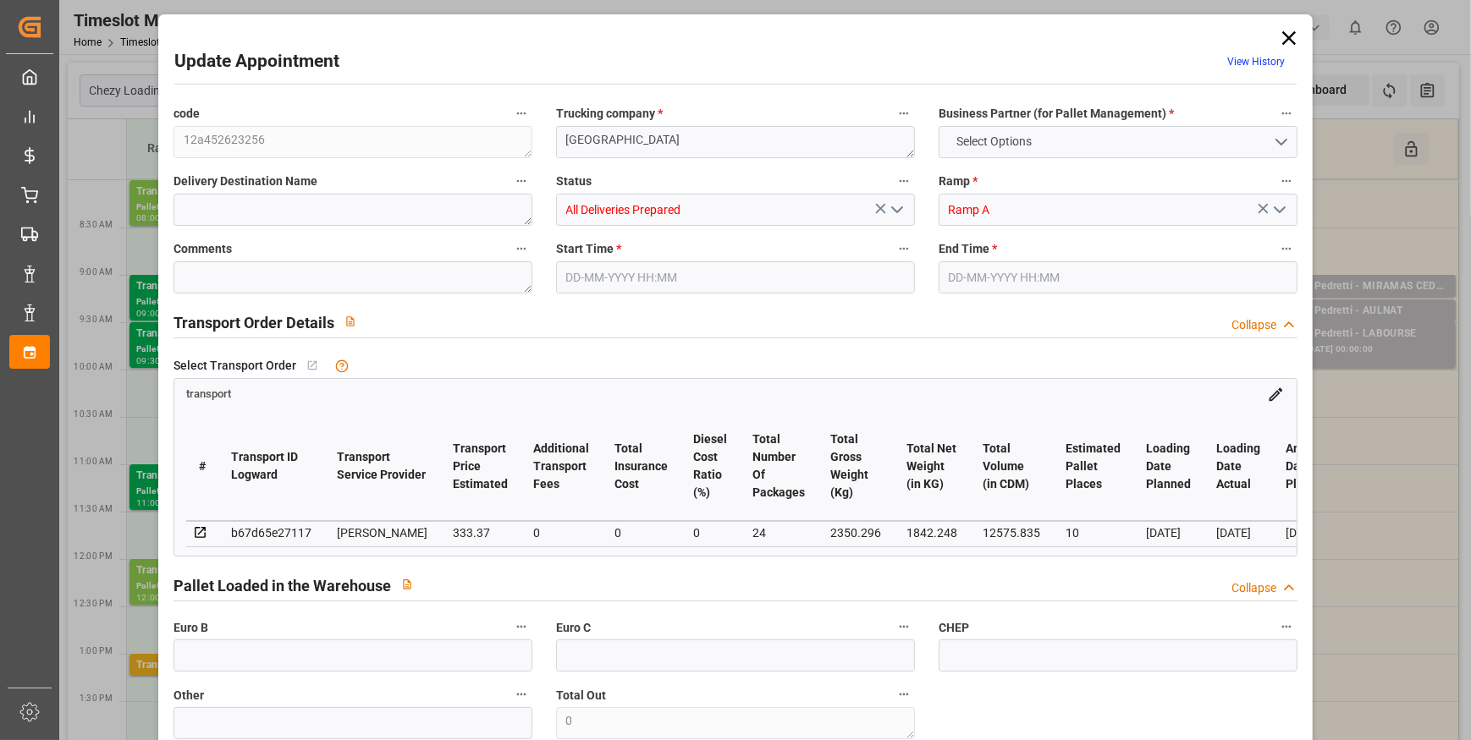
type input "10"
type input "333.37"
type input "0"
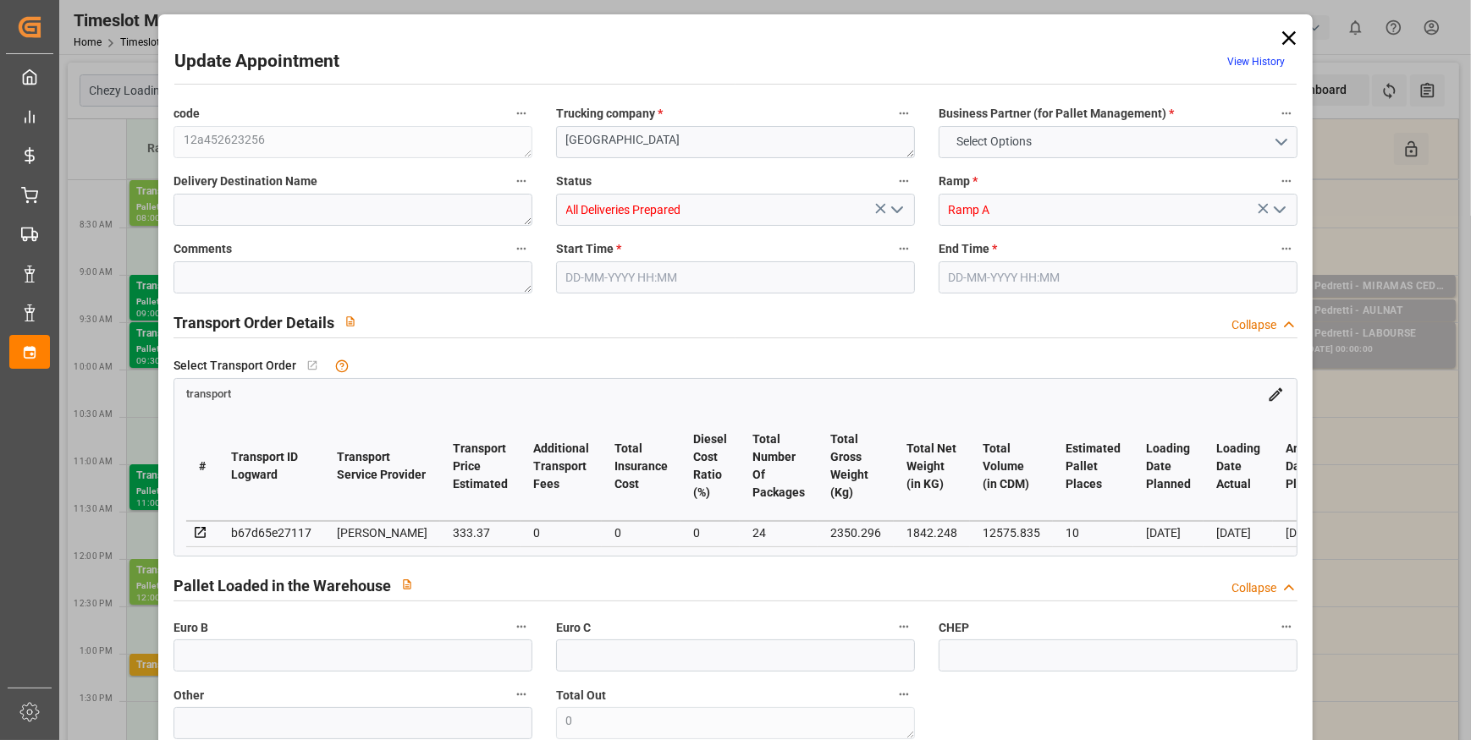
type input "322.1021"
type input "-11.2679"
type input "24"
type input "1842.248"
type input "2874.504"
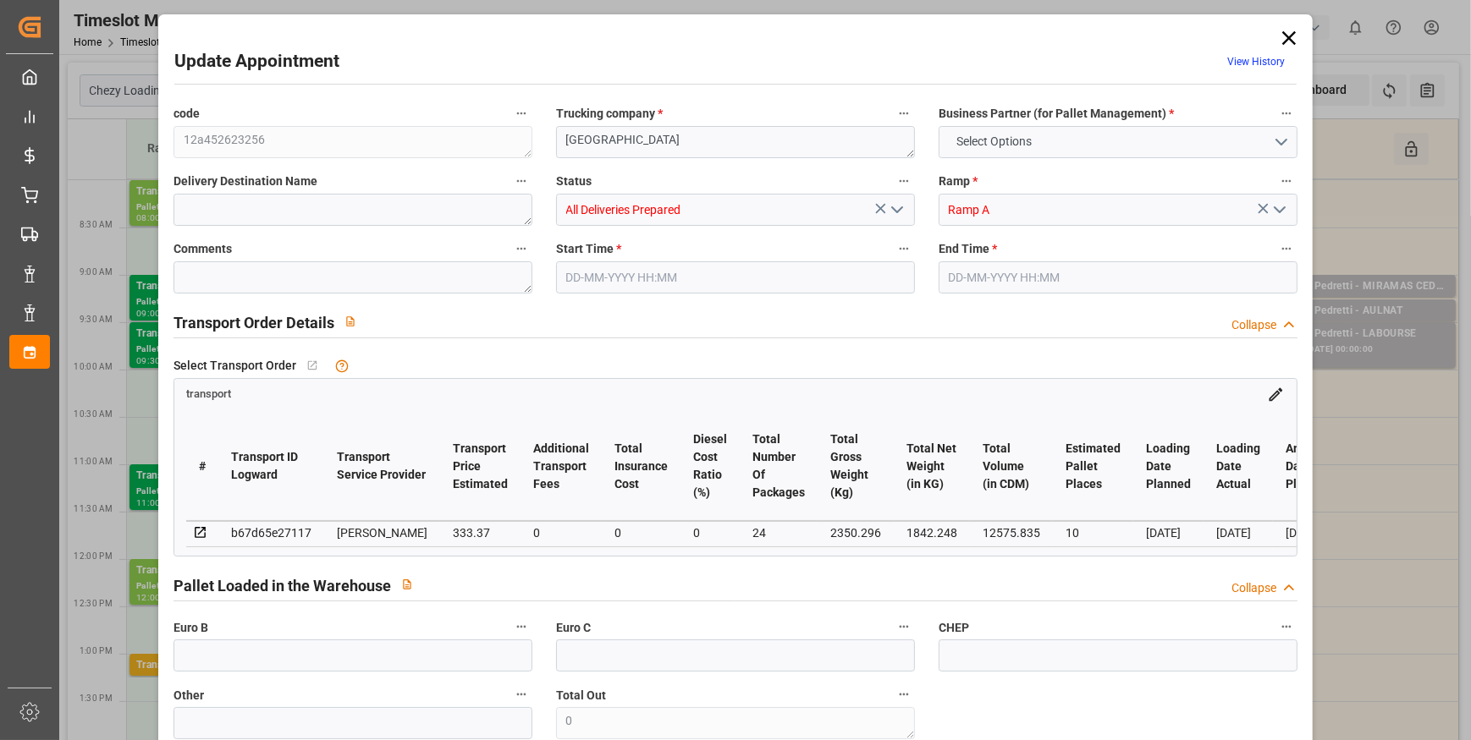
type input "12575.835"
type input "14"
type input "514"
type input "19"
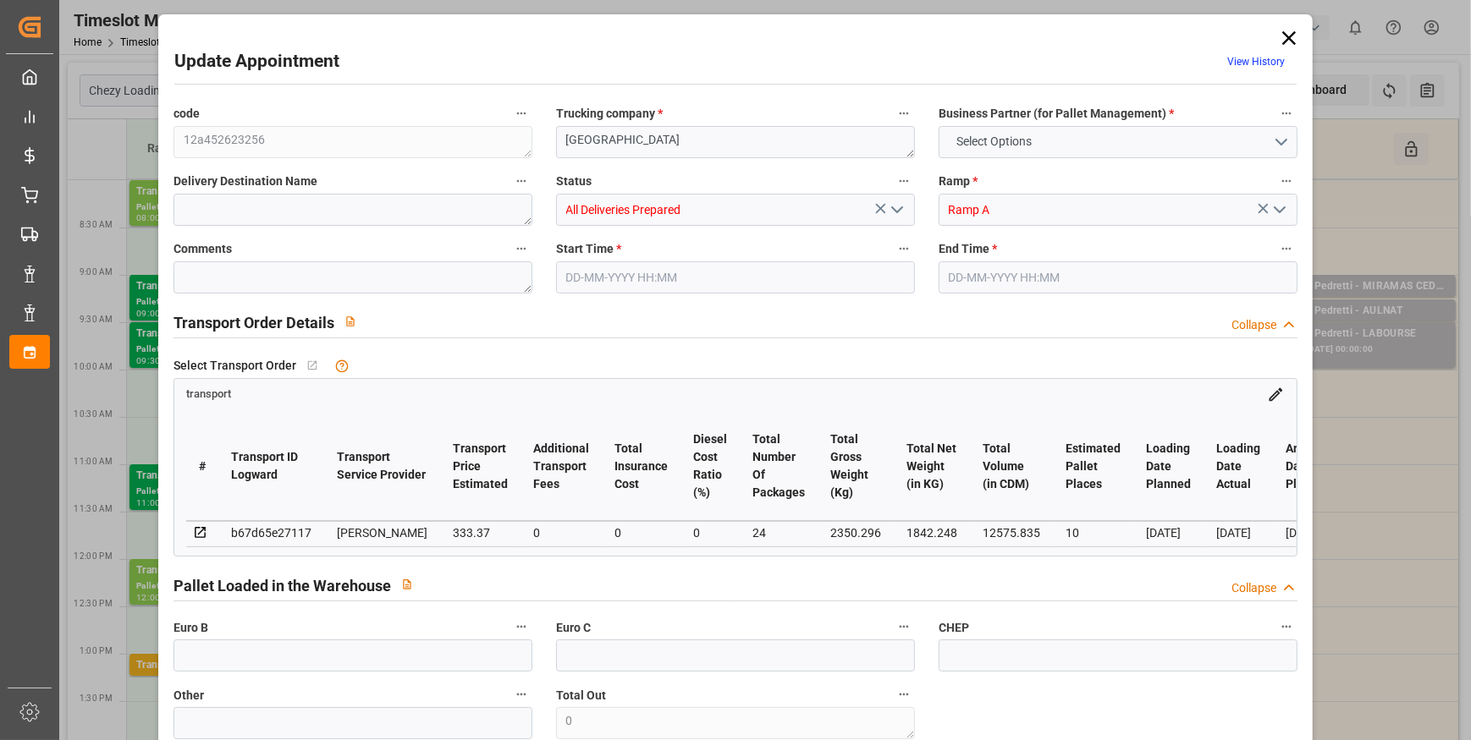
type input "101"
type input "2350.296"
type input "0"
type input "4710.8598"
type input "0"
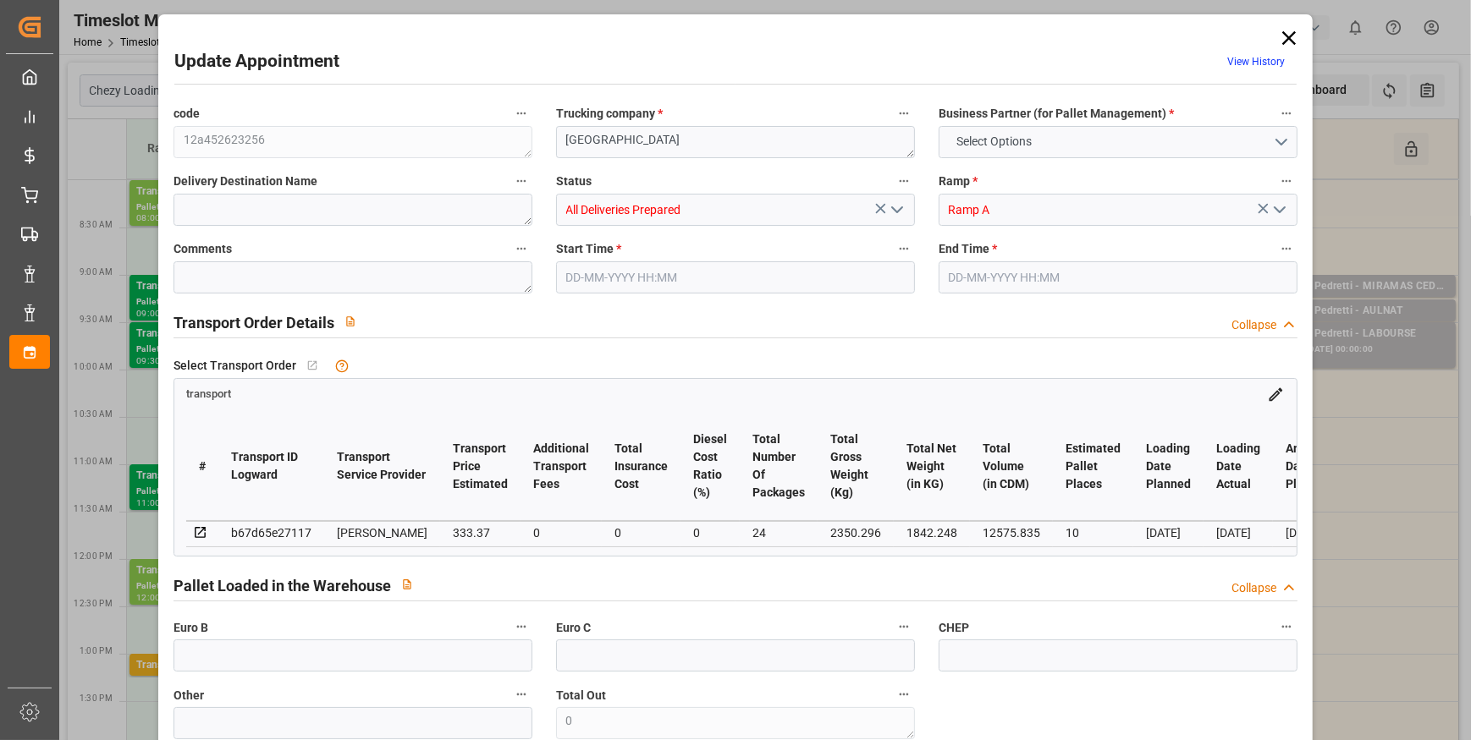
type input "0"
type input "21"
type input "35"
type input "01-10-2025 12:00"
type input "01-10-2025 12:30"
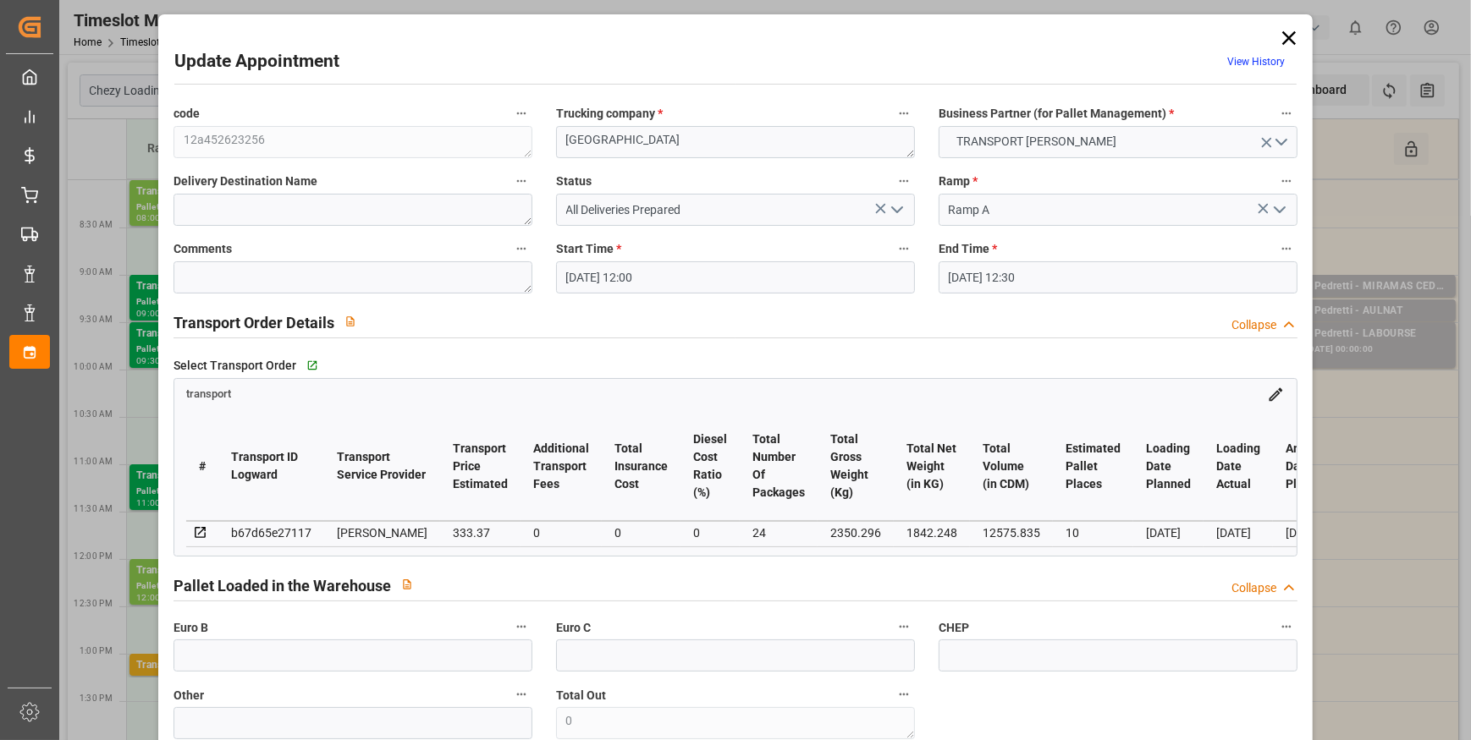
type input "26-09-2025 13:55"
type input "26-09-2025 12:18"
type input "[DATE]"
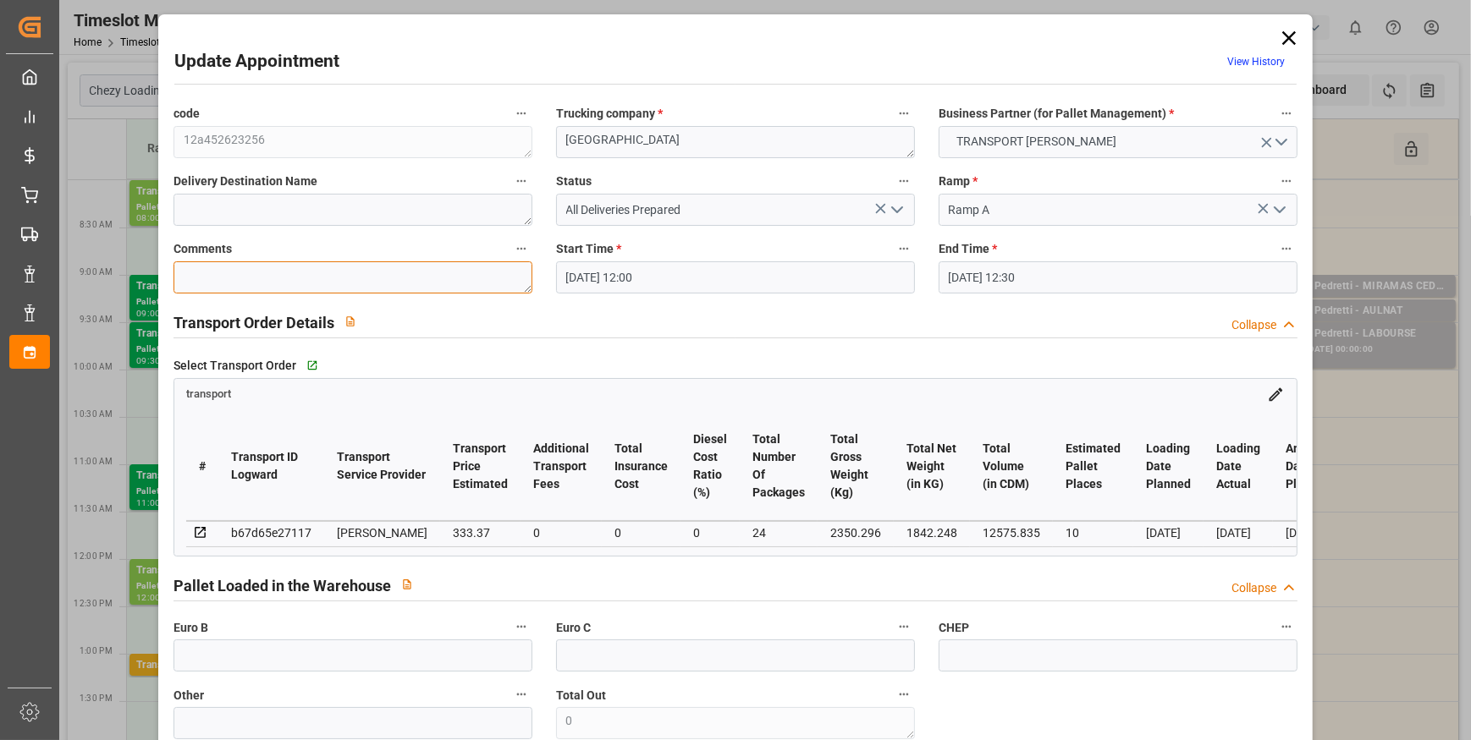
click at [230, 278] on textarea at bounding box center [352, 277] width 359 height 32
type textarea "jn 11"
click at [201, 650] on input "text" at bounding box center [352, 656] width 359 height 32
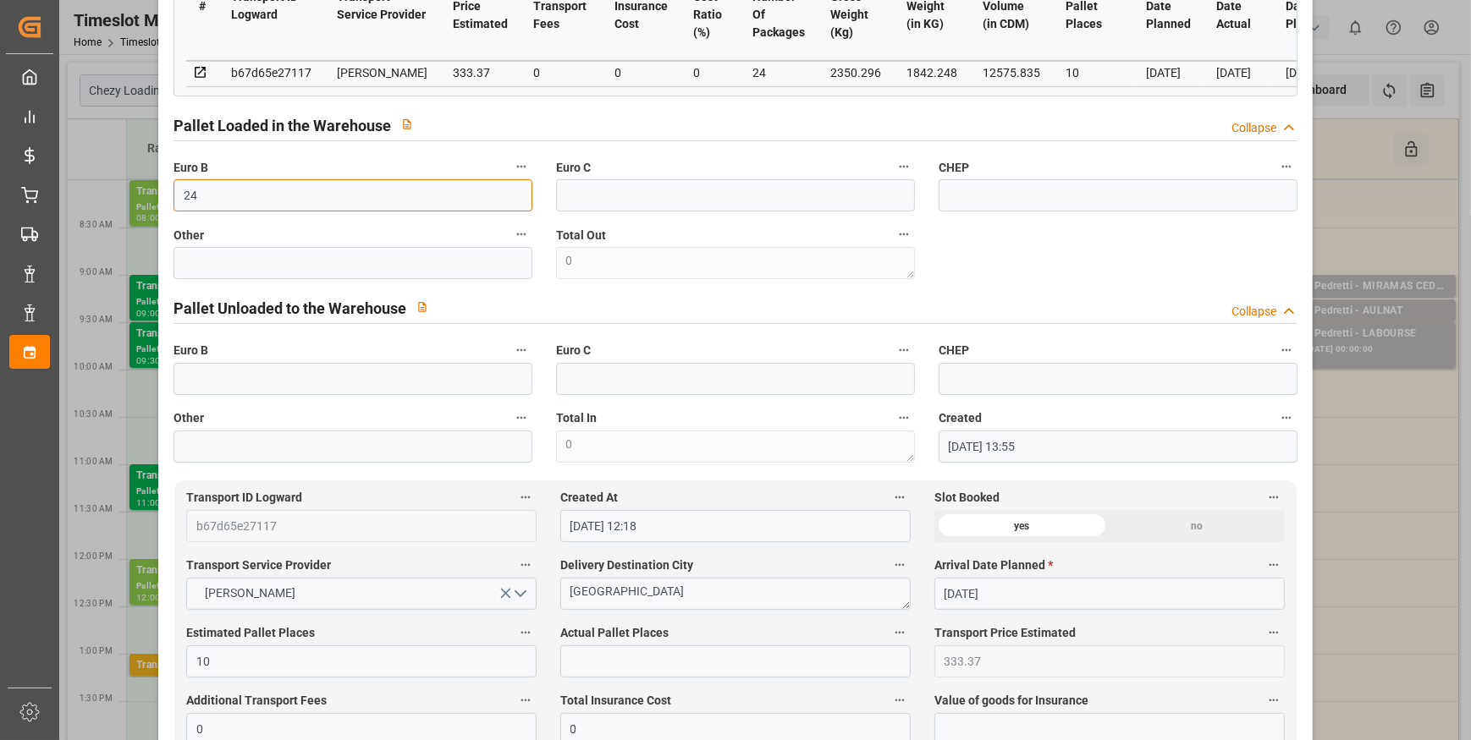
scroll to position [461, 0]
type input "24"
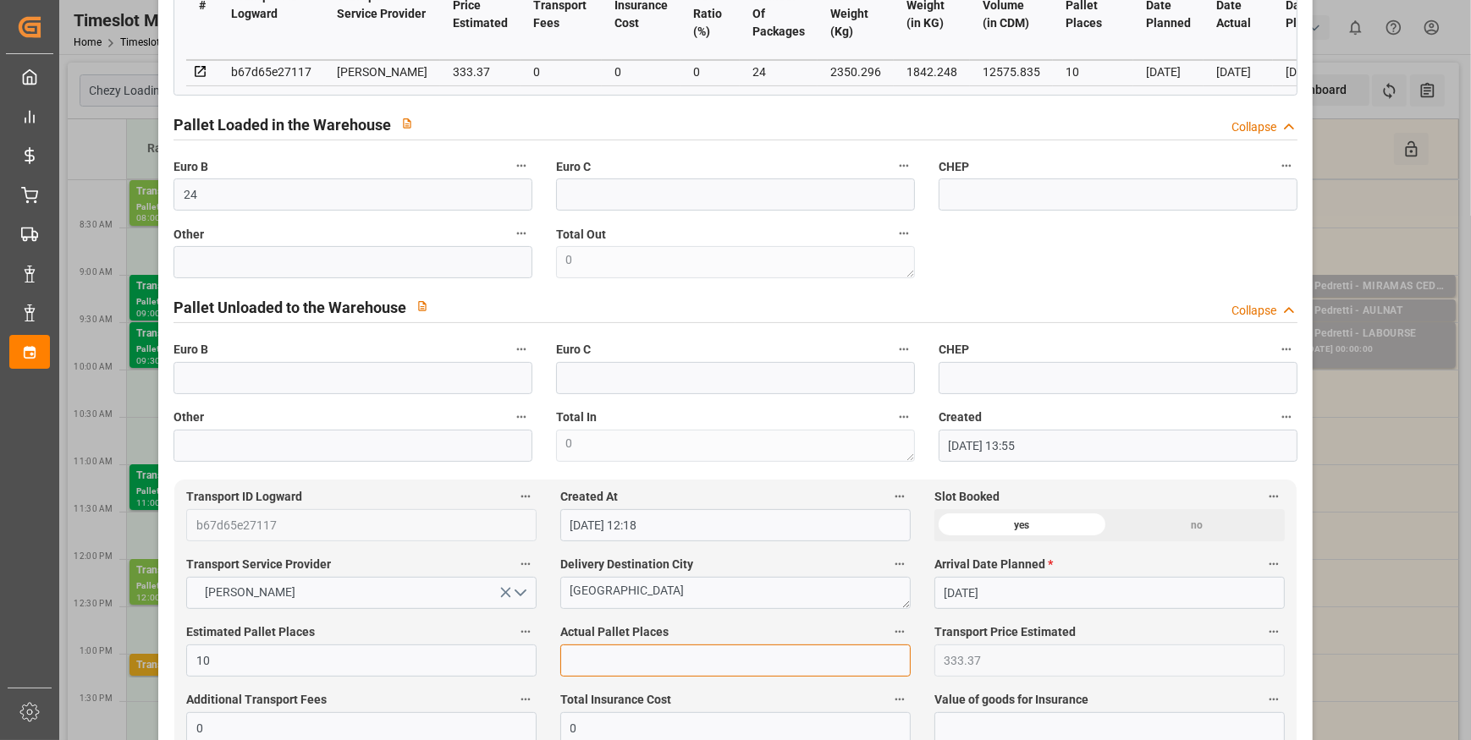
click at [586, 663] on input "text" at bounding box center [735, 661] width 350 height 32
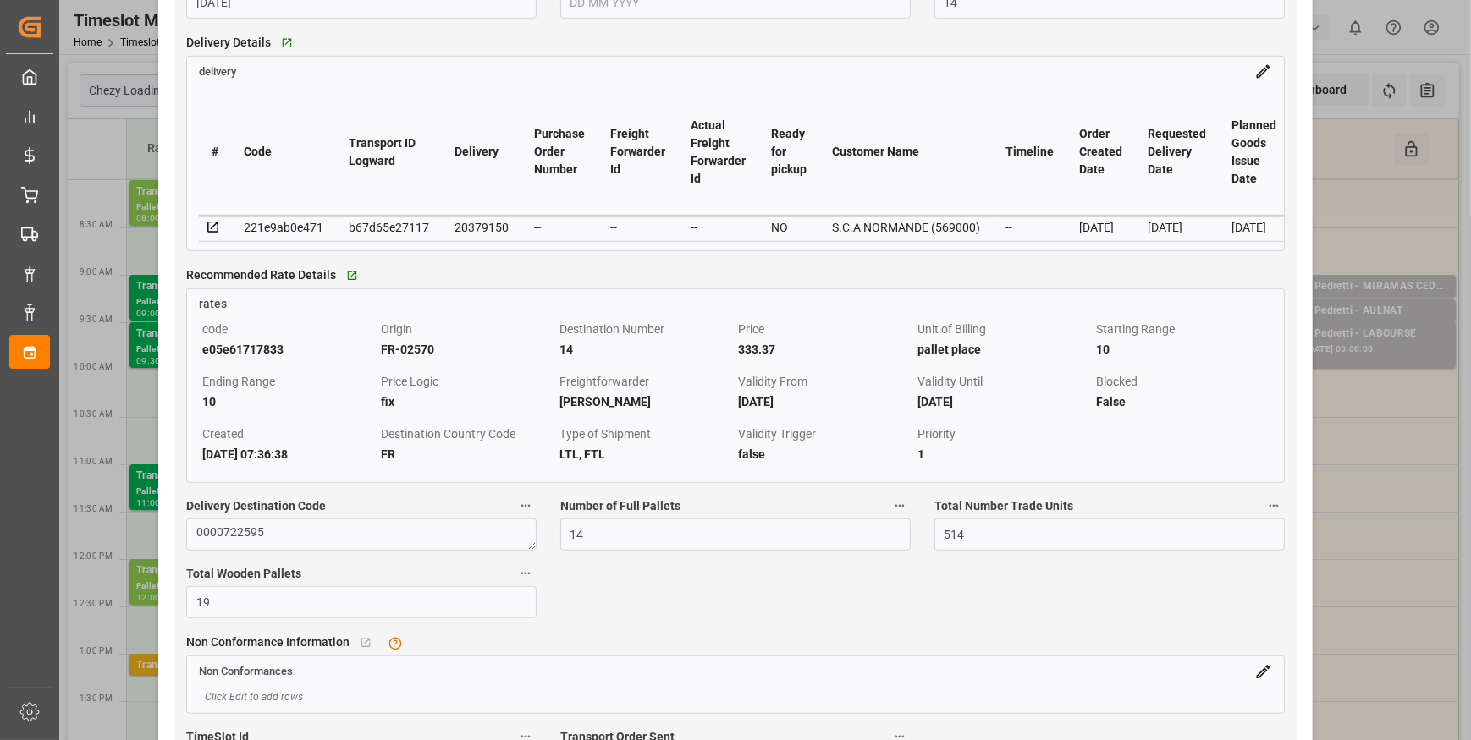
scroll to position [1461, 0]
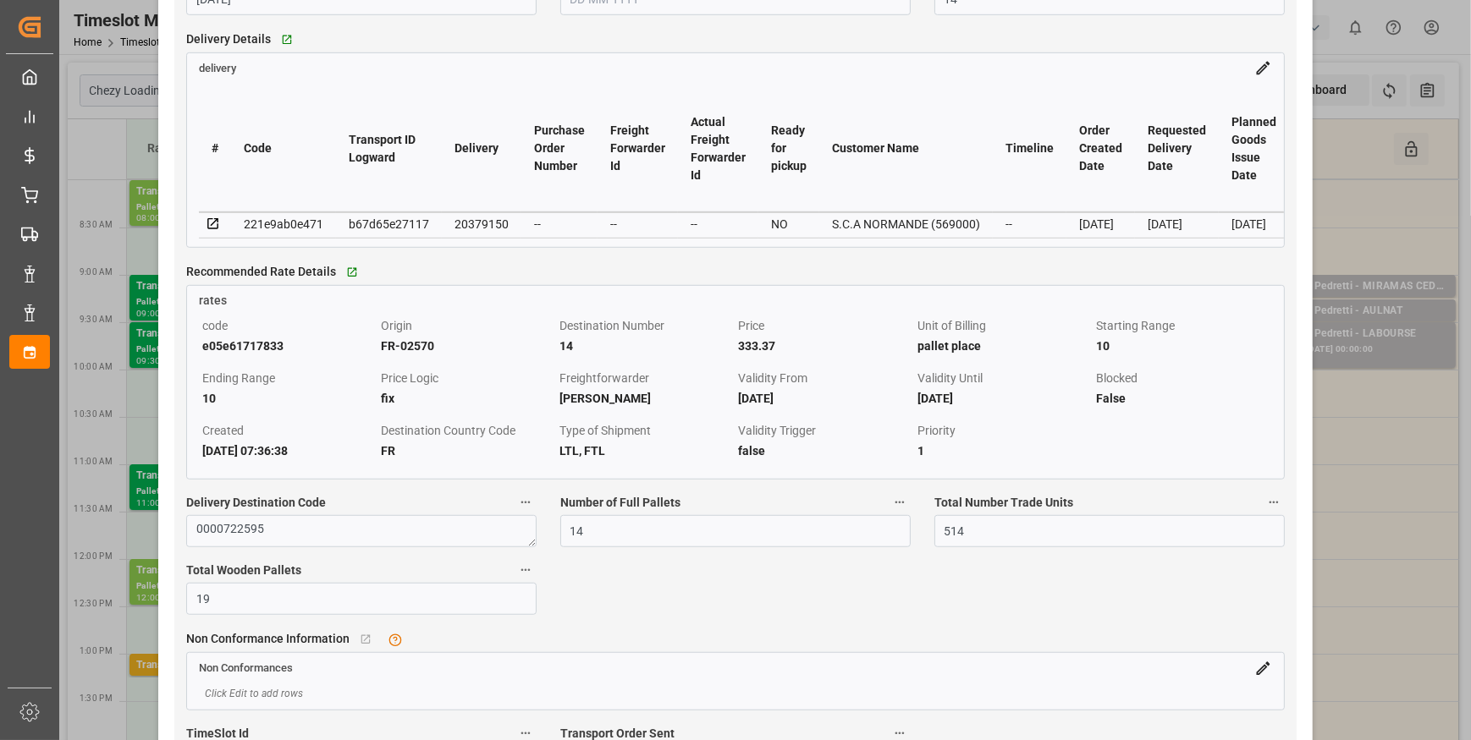
type input "10"
click at [217, 225] on icon at bounding box center [212, 223] width 11 height 11
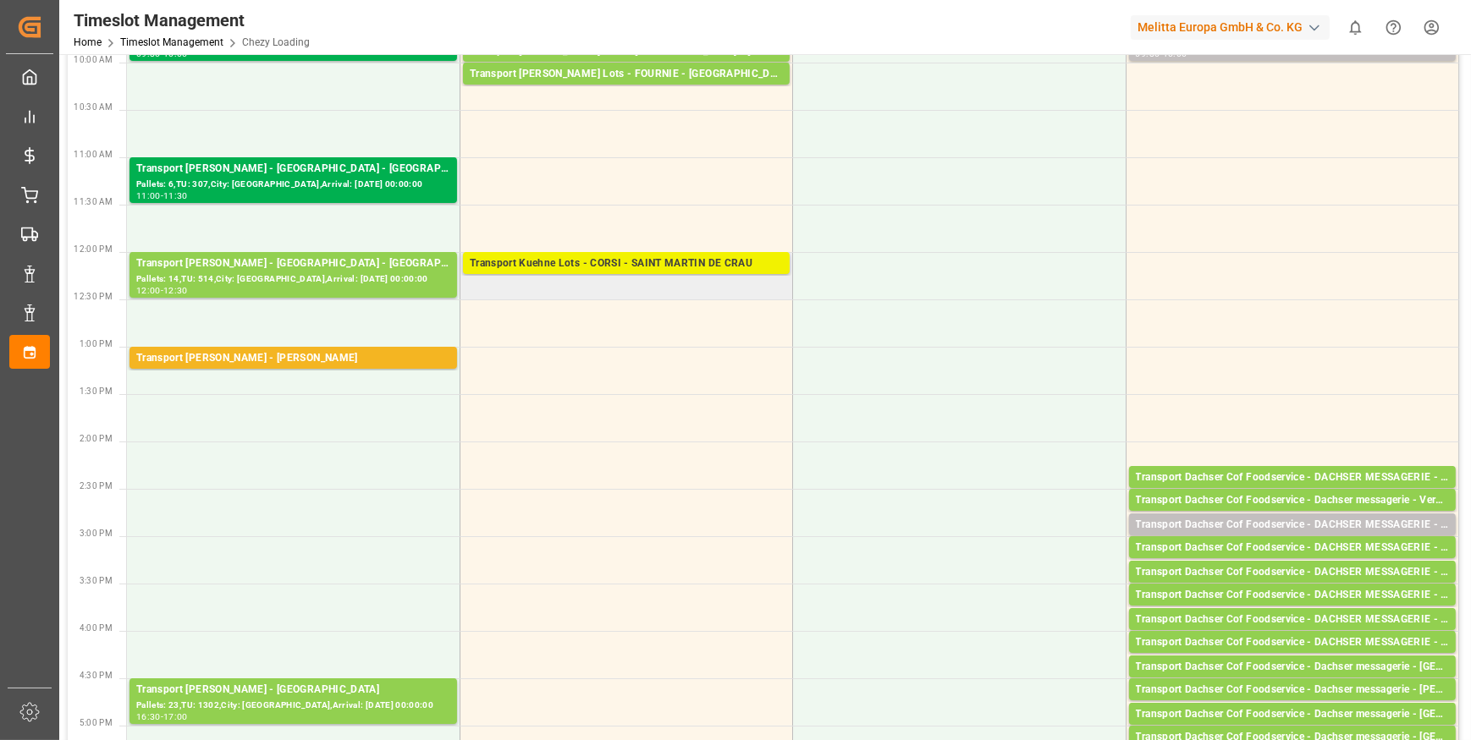
scroll to position [0, 0]
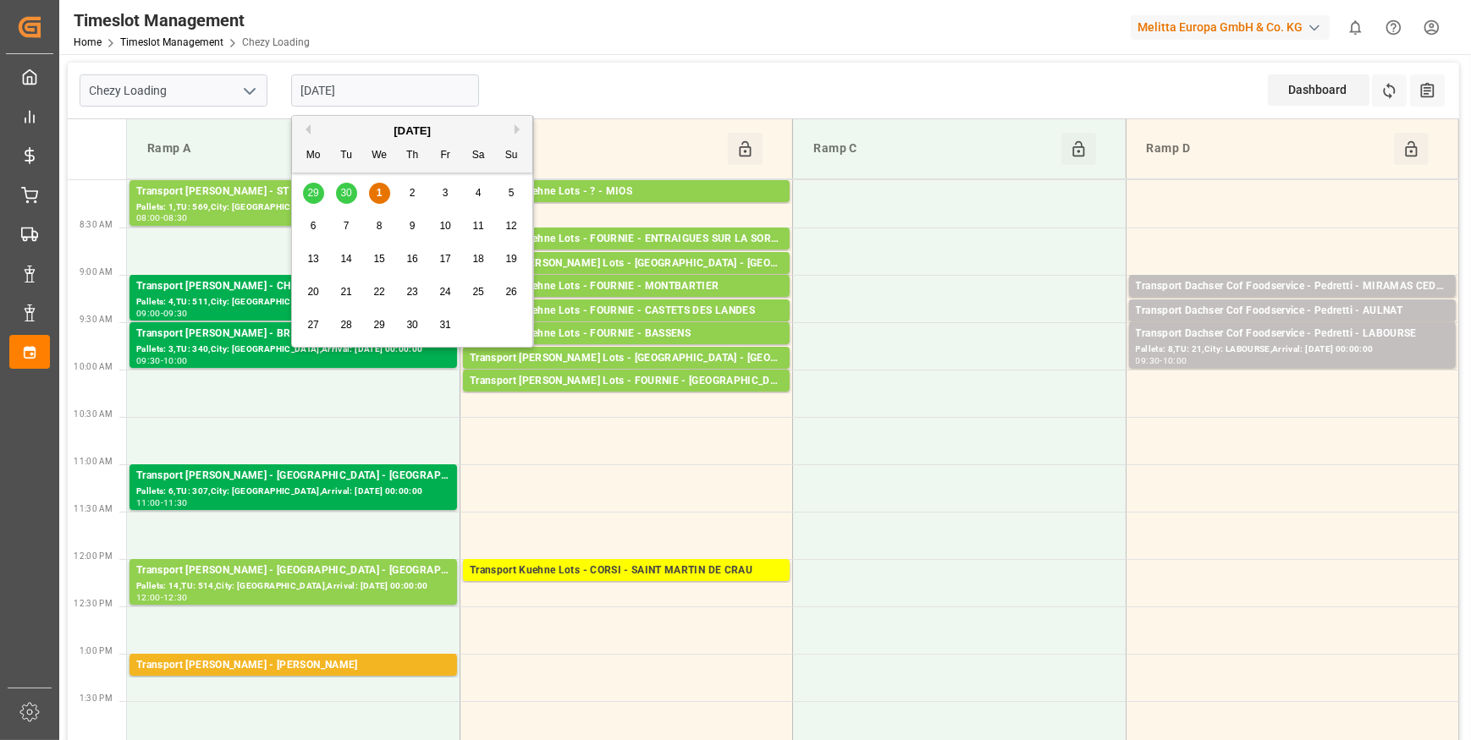
click at [380, 91] on input "[DATE]" at bounding box center [385, 90] width 188 height 32
click at [415, 189] on div "2" at bounding box center [412, 194] width 21 height 20
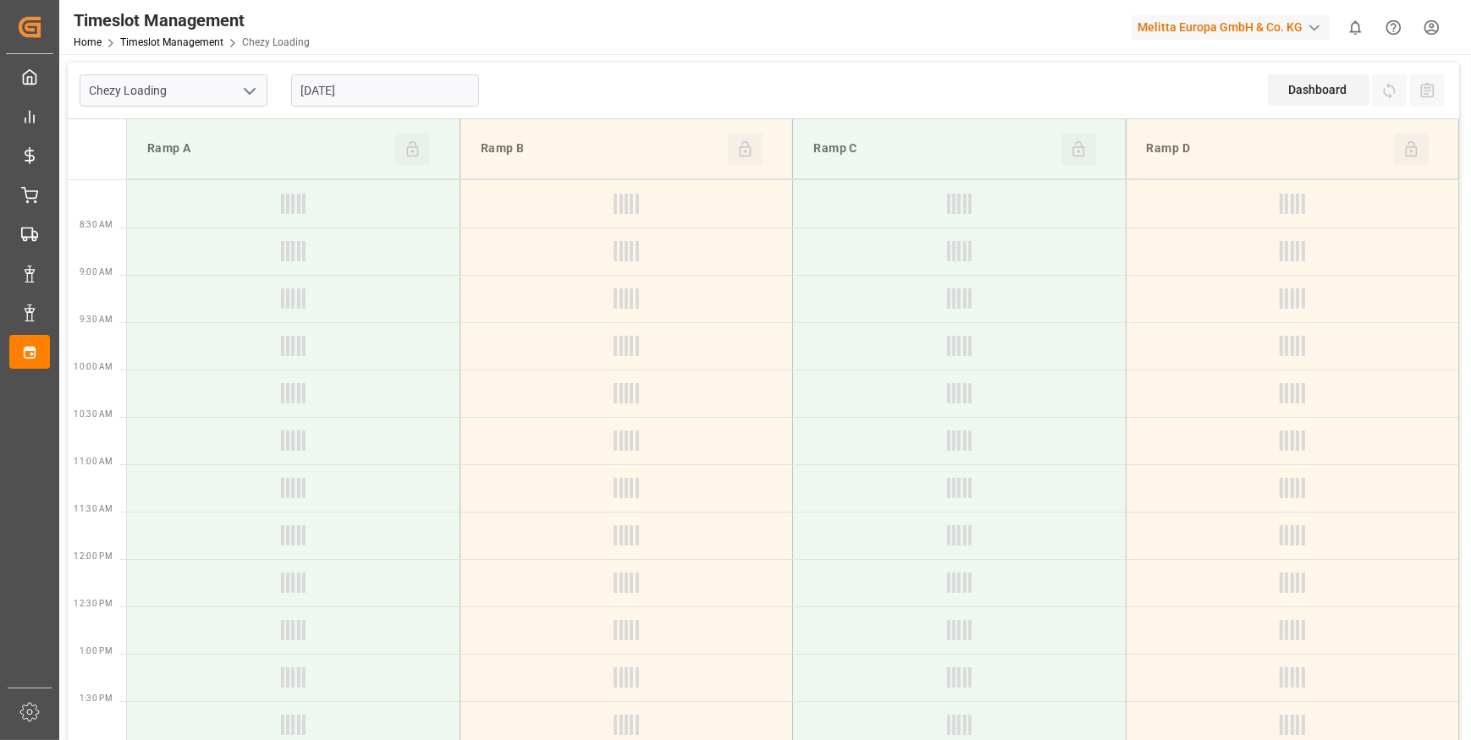
type input "[DATE]"
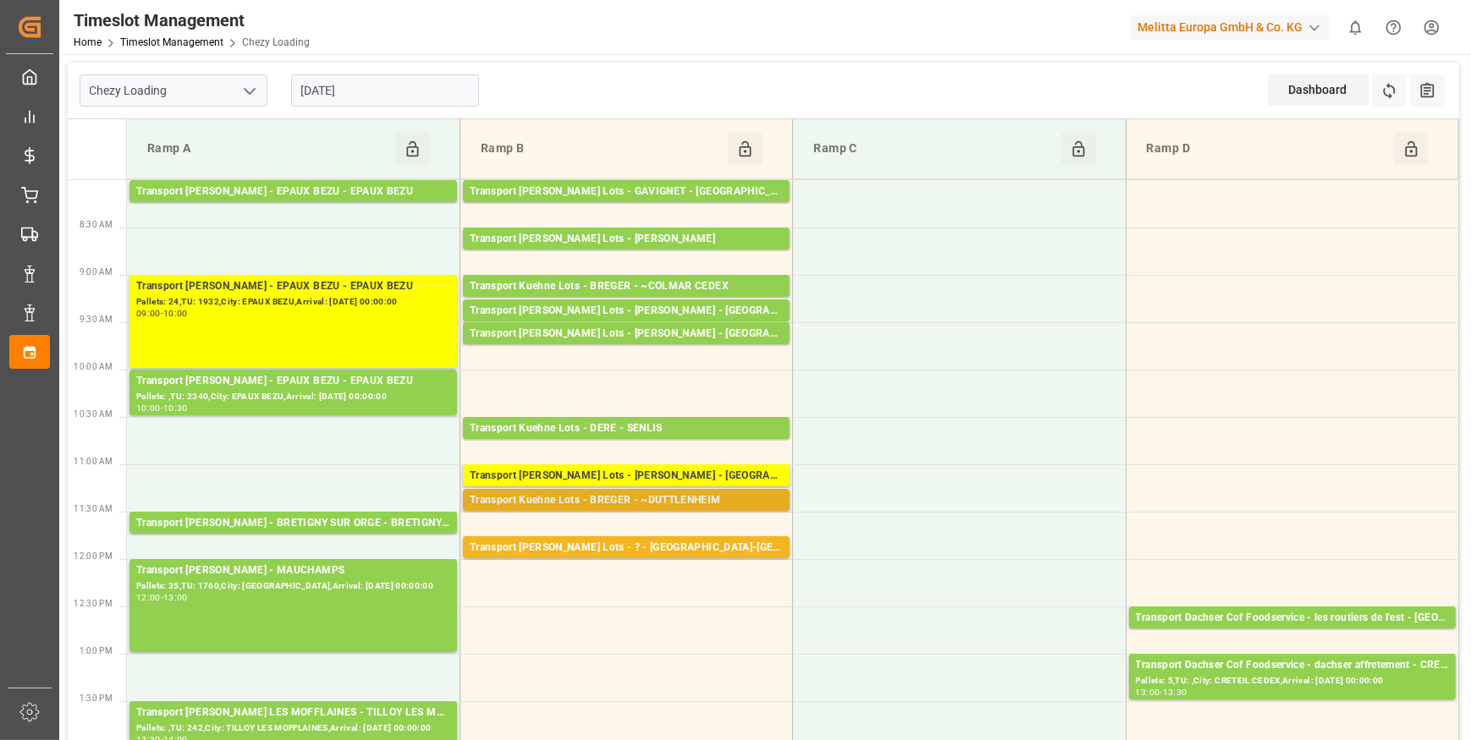
click at [686, 497] on div "Transport Kuehne Lots - BREGER - ~DUTTLENHEIM" at bounding box center [626, 500] width 313 height 17
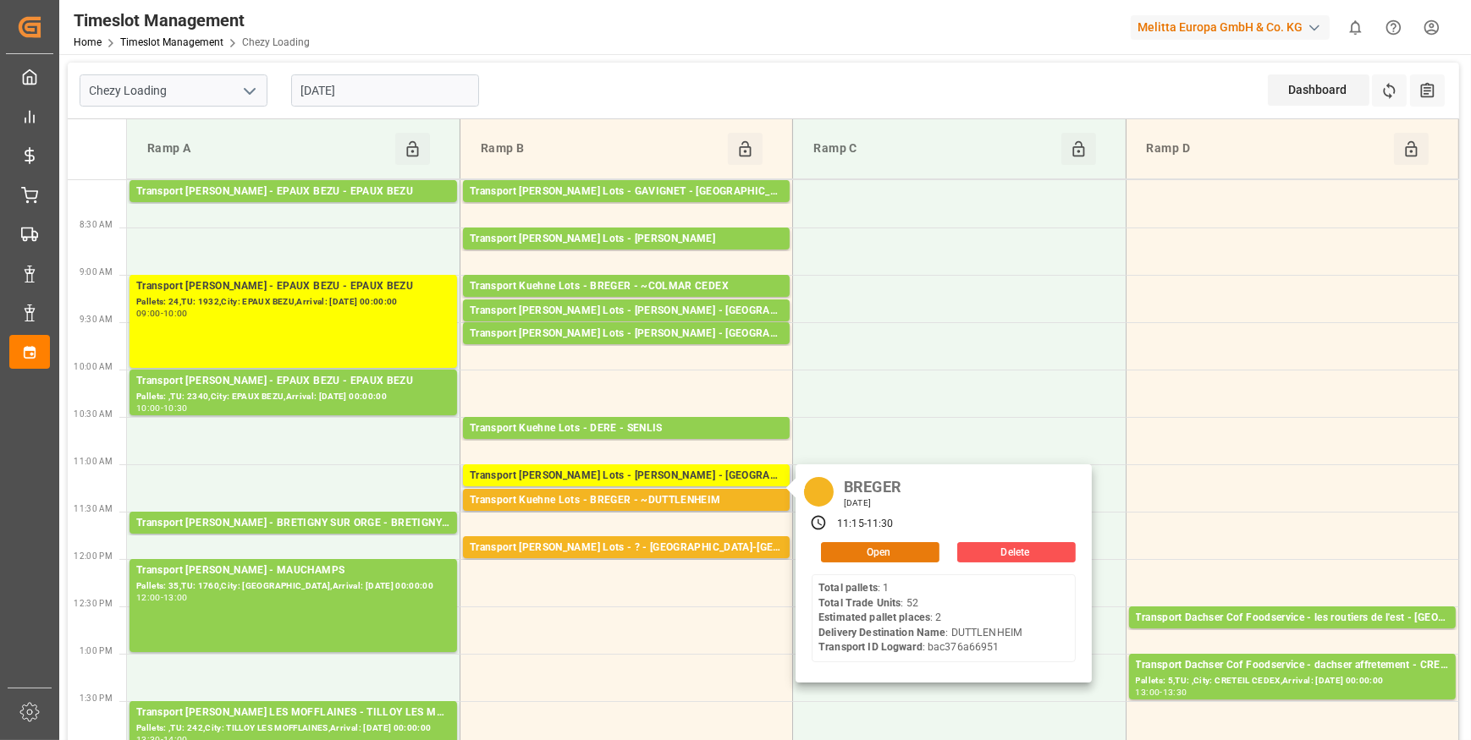
click at [891, 553] on button "Open" at bounding box center [880, 552] width 118 height 20
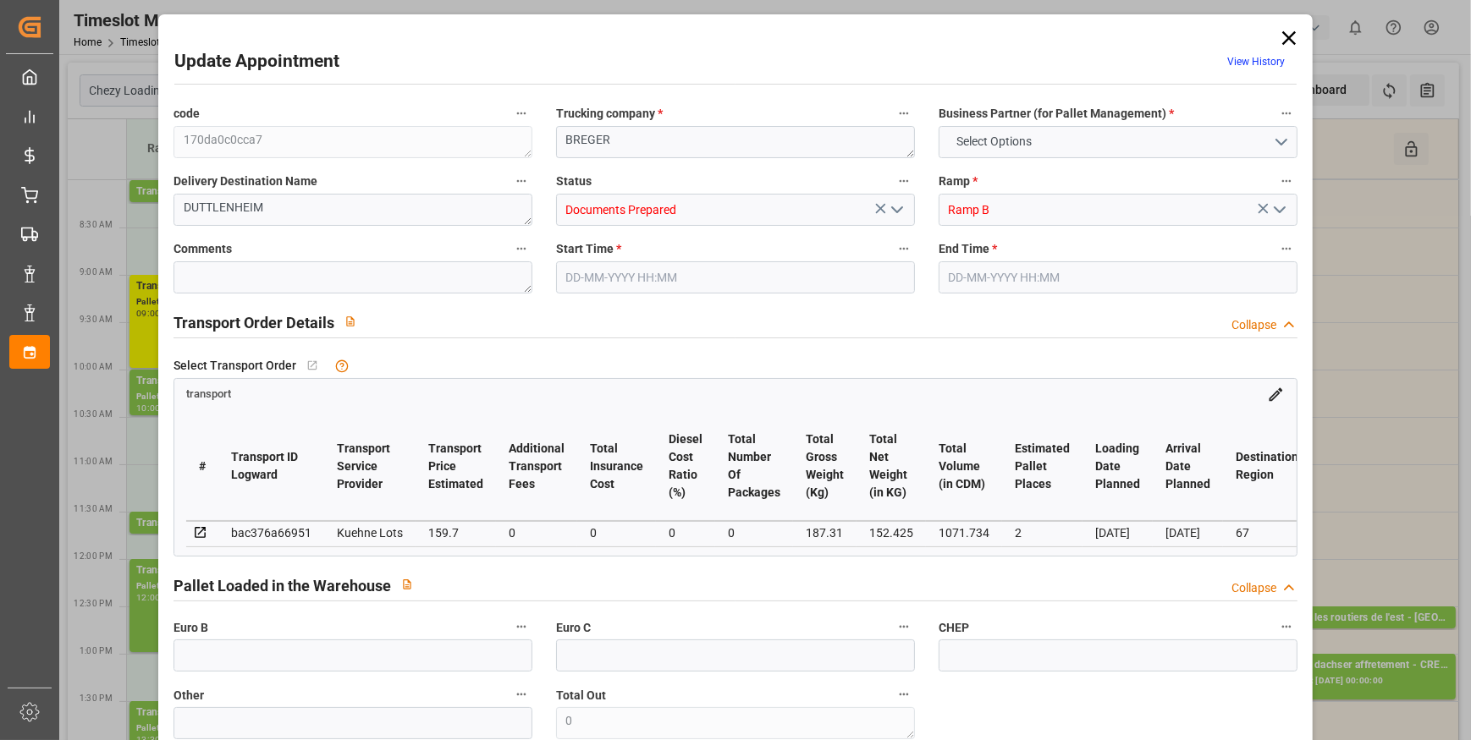
type input "2"
type input "159.7"
type input "0"
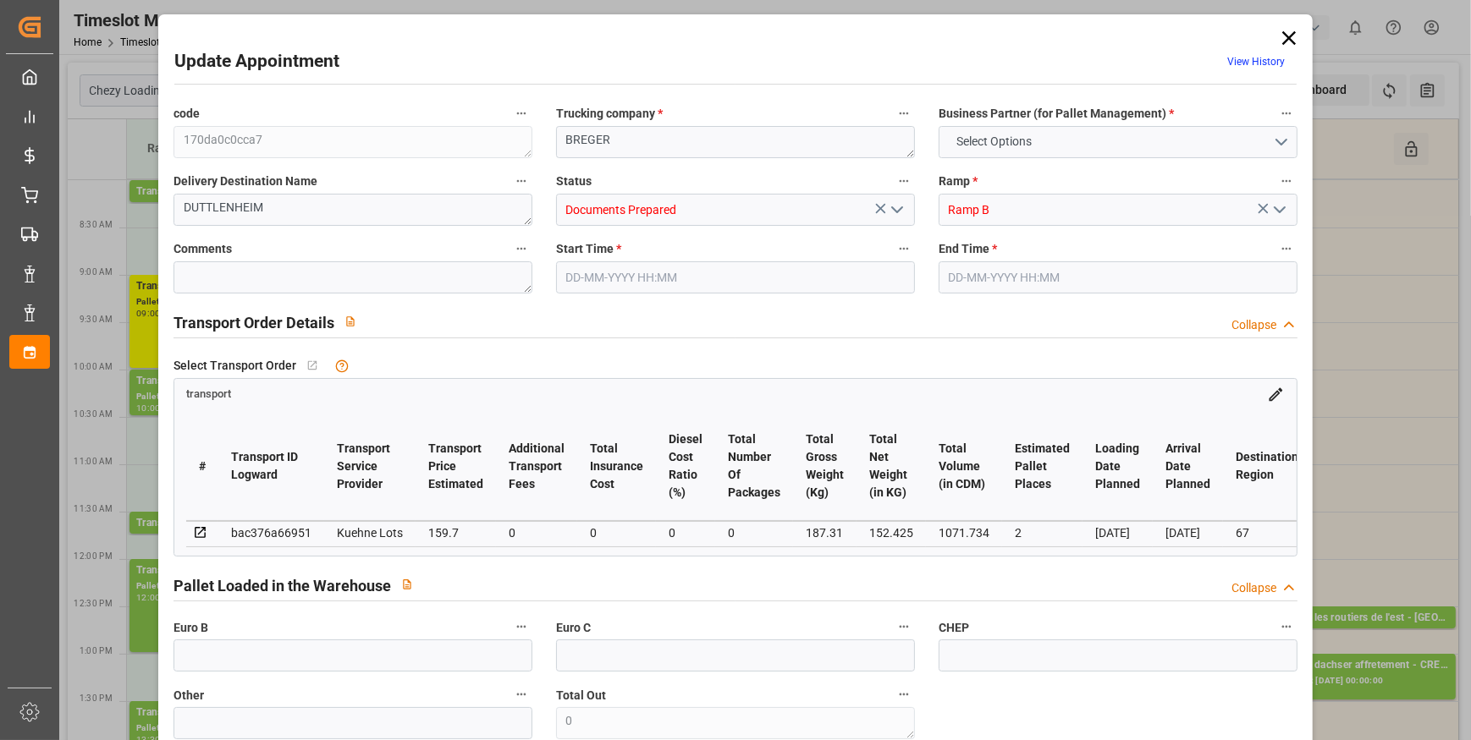
type input "159.7"
type input "0"
type input "152.425"
type input "237.15"
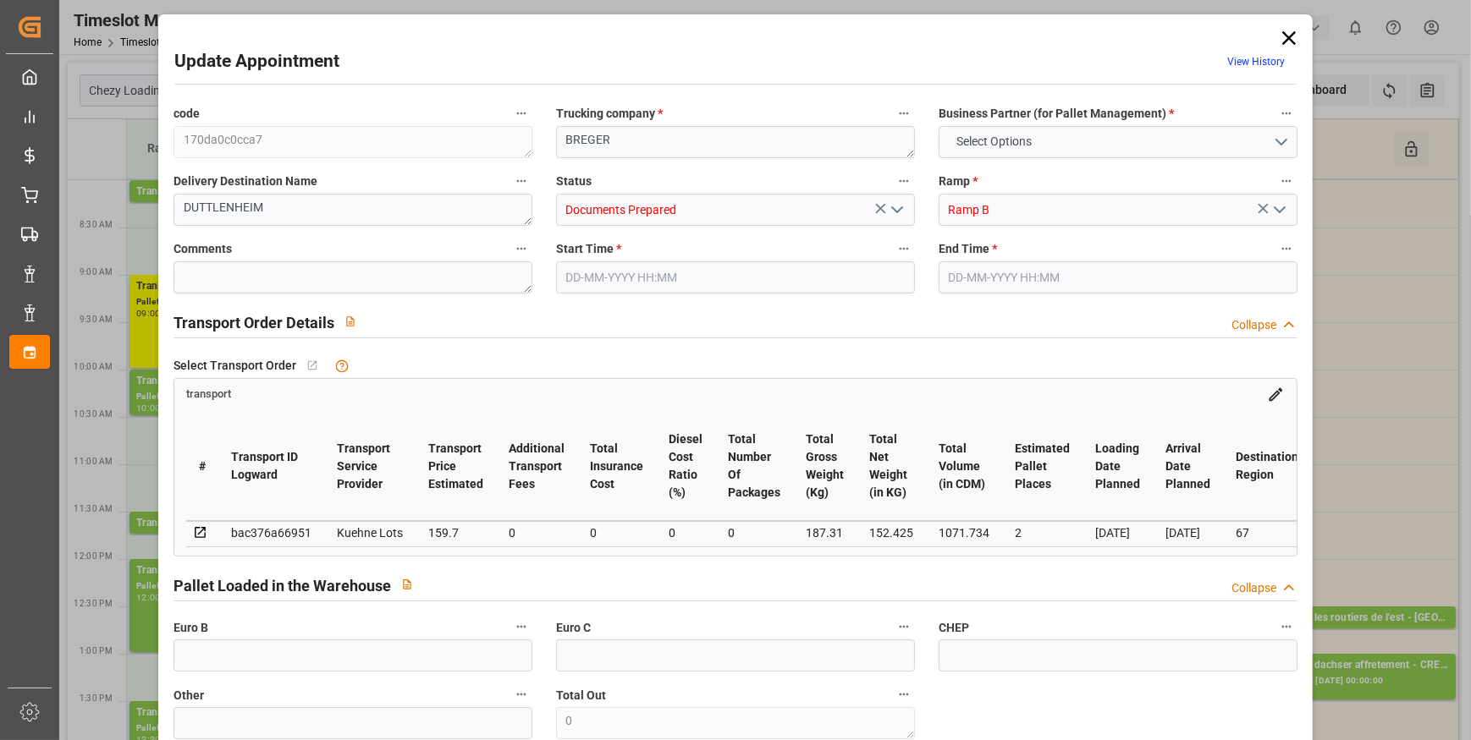
type input "1071.734"
type input "67"
type input "1"
type input "52"
type input "2"
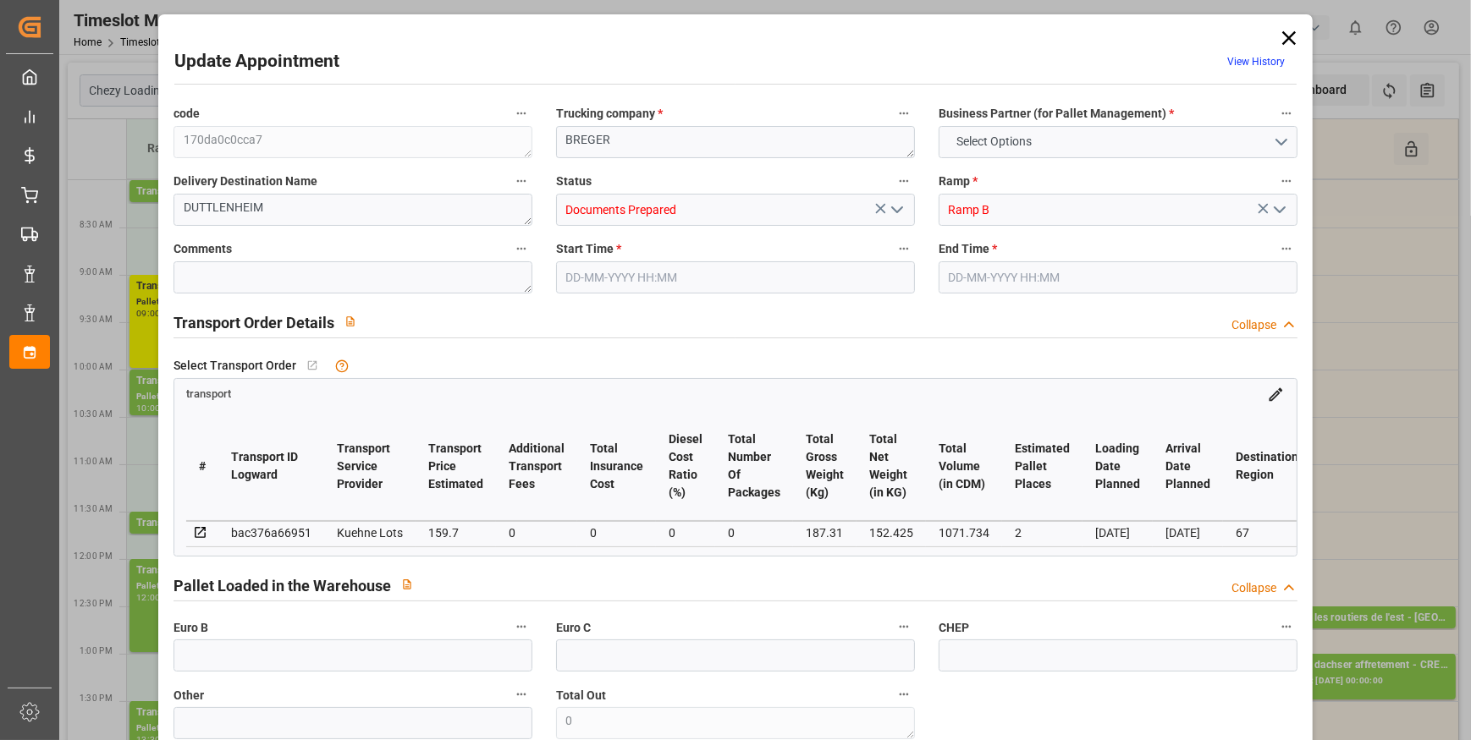
type input "101"
type input "187.31"
type input "0"
type input "4710.8598"
type input "0"
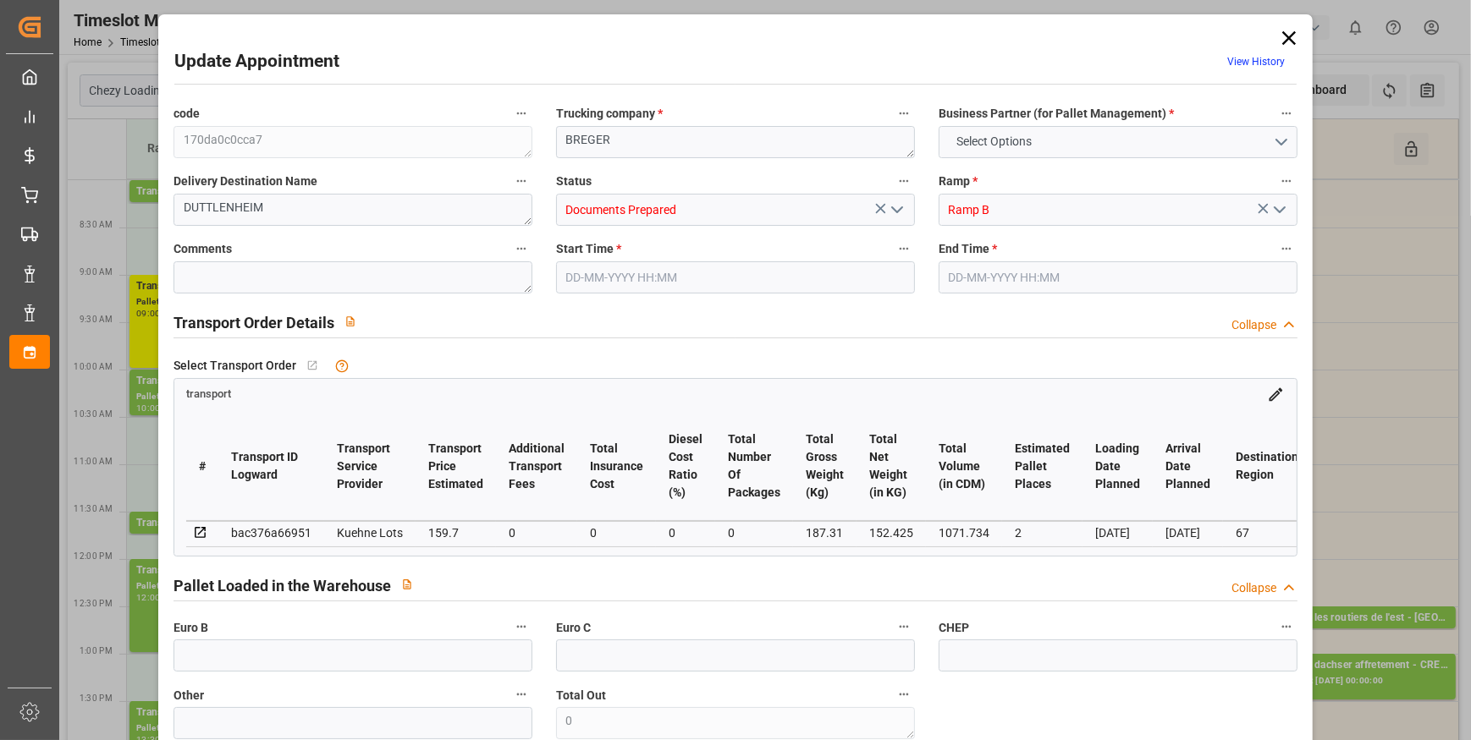
type input "0"
type input "21"
type input "35"
type input "02-10-2025 11:15"
type input "02-10-2025 11:30"
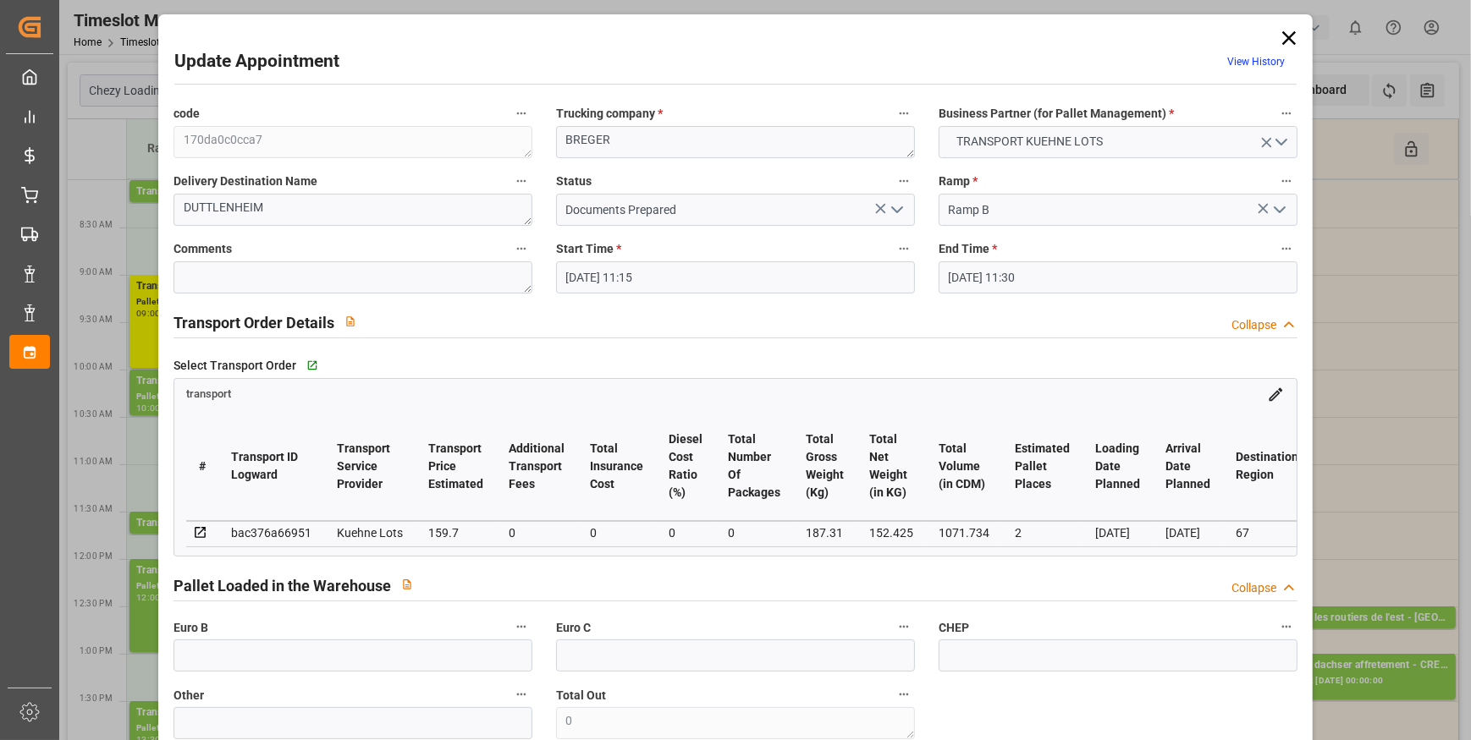
type input "30-09-2025 13:26"
type input "30-09-2025 11:32"
type input "06-10-2025"
type input "03-10-2025"
click at [893, 211] on polyline "open menu" at bounding box center [897, 209] width 10 height 5
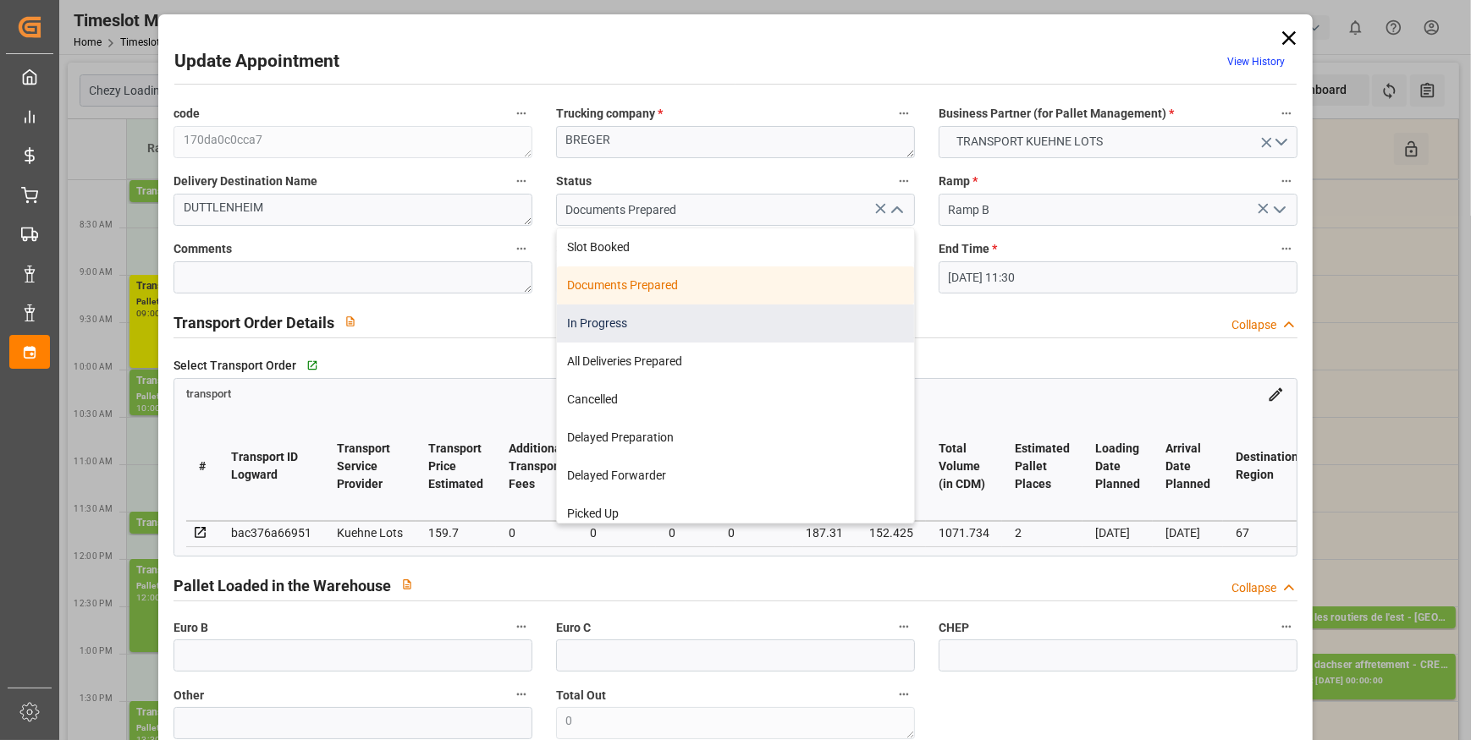
click at [635, 322] on div "In Progress" at bounding box center [735, 324] width 357 height 38
type input "In Progress"
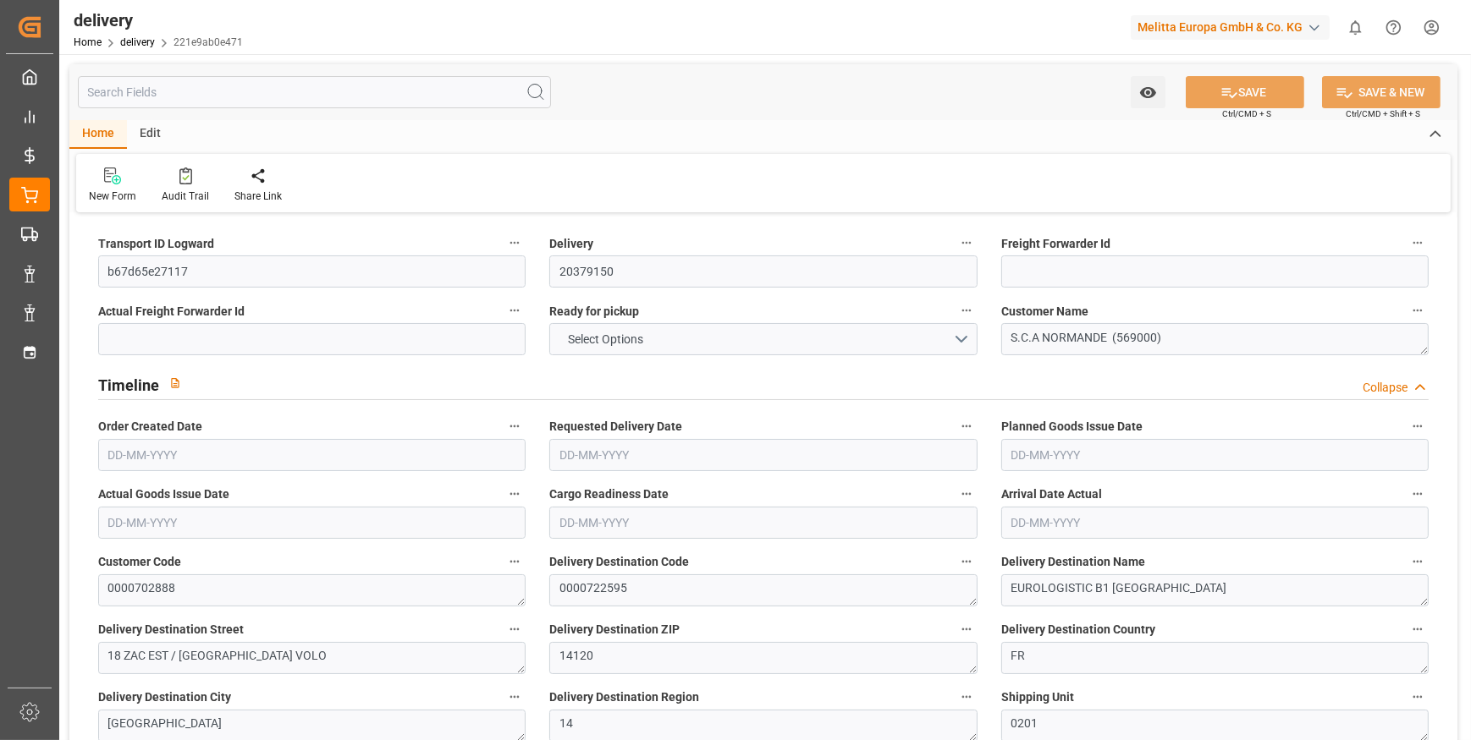
type input "24"
type input "1842.248"
type input "2874.504"
type input "12575.835"
type input "514"
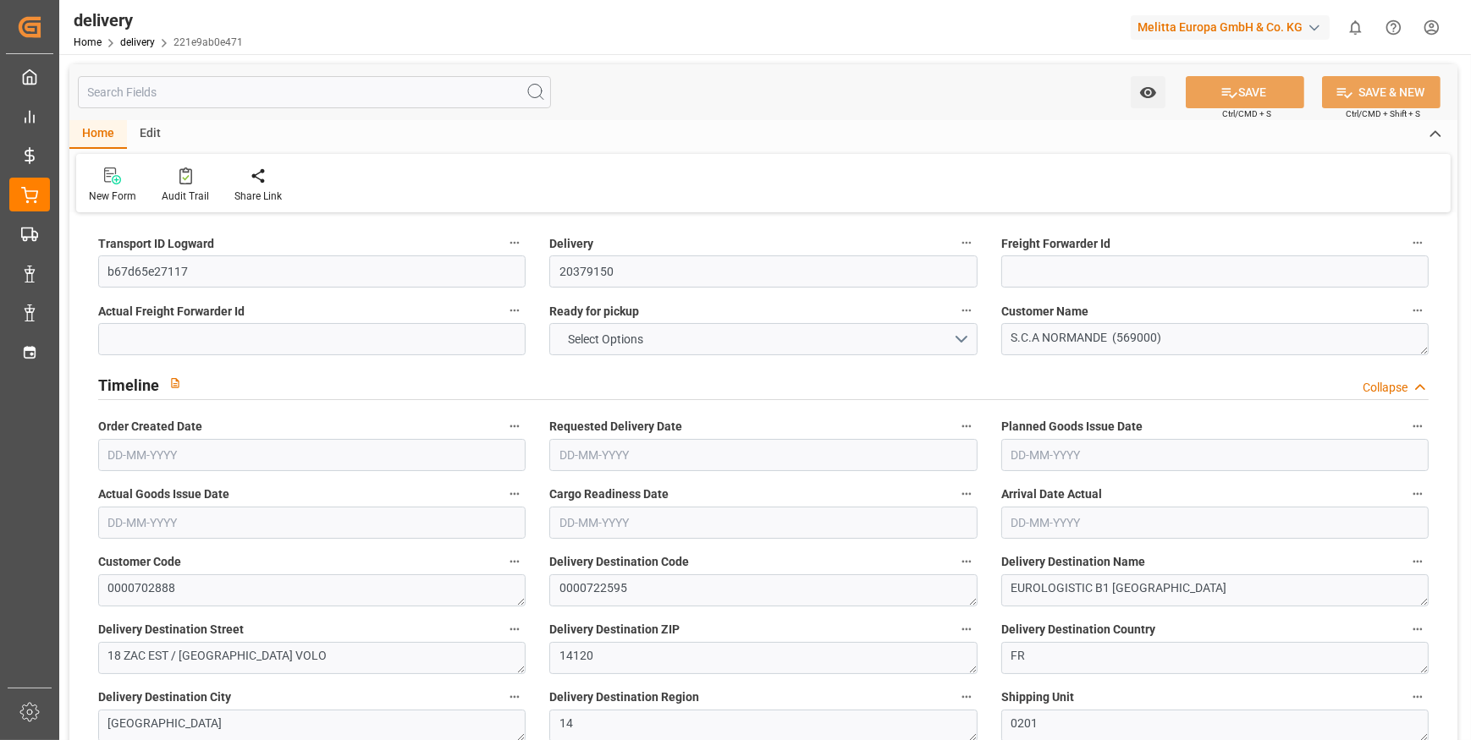
type input "19"
type input "14"
type input "10"
type input "0"
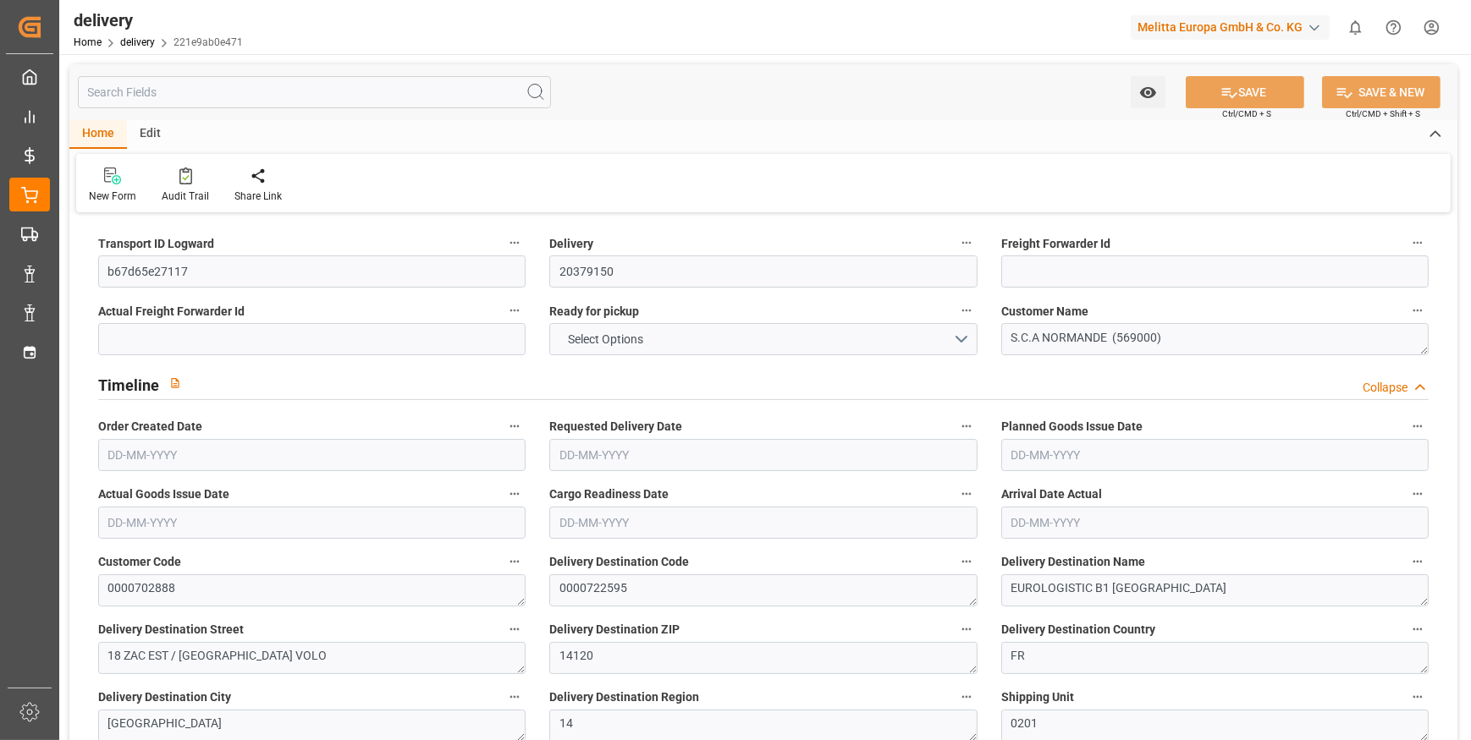
type input "-11.2679"
type input "333.37"
type input "322.1021"
type input "34.3"
type input "185.04"
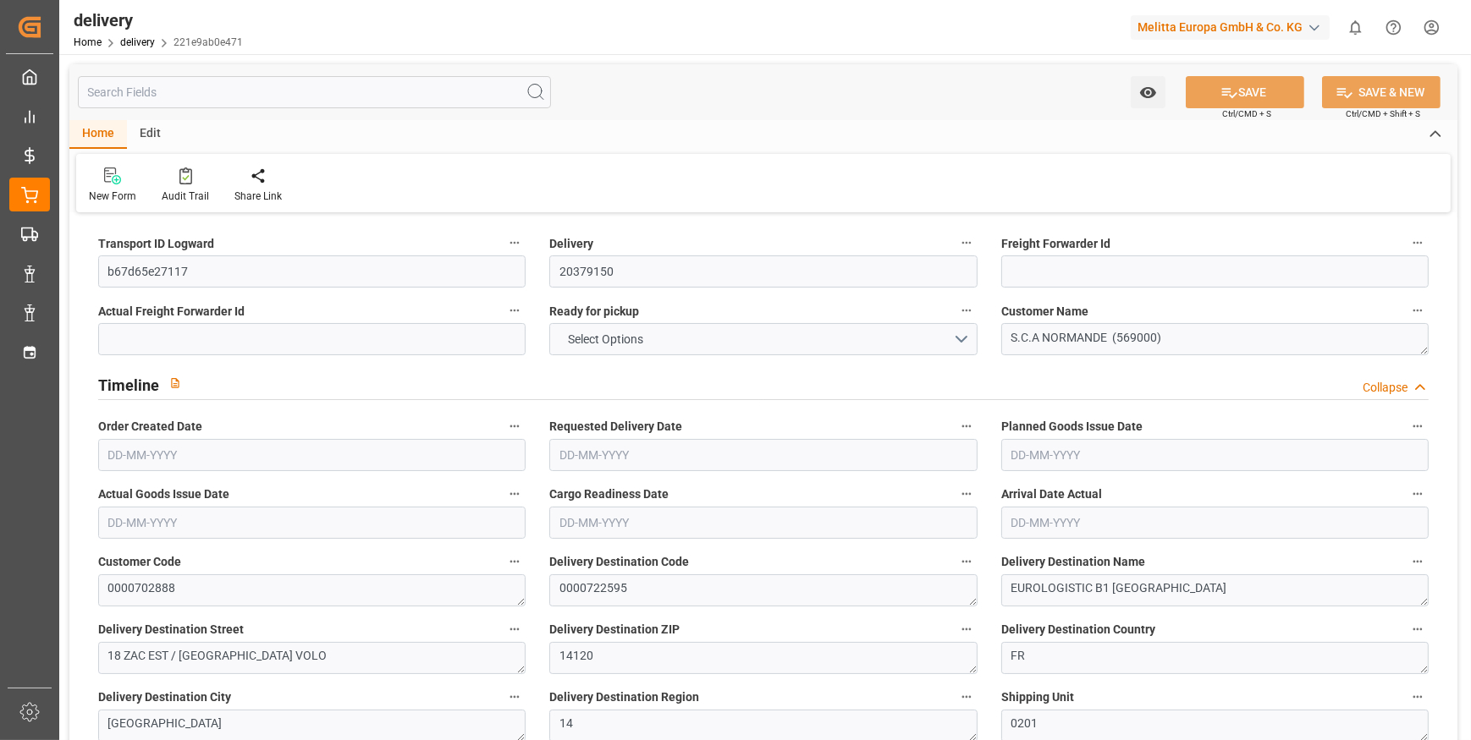
type input "1.5"
type input "1.3"
type input "0"
type input "28.5"
type input "2350.296"
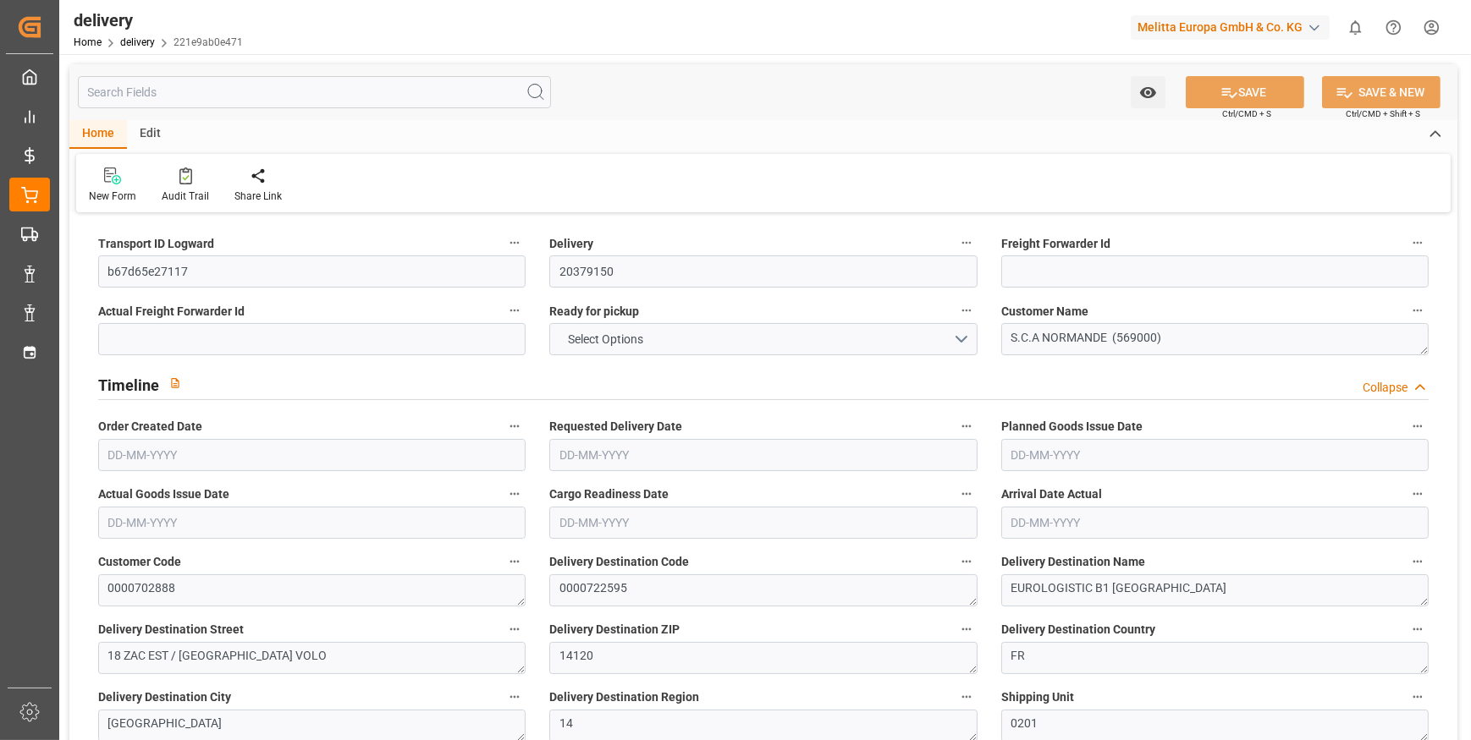
type input "101"
type input "6894.5594"
type input "0.4421"
type input "0"
type input "[DATE]"
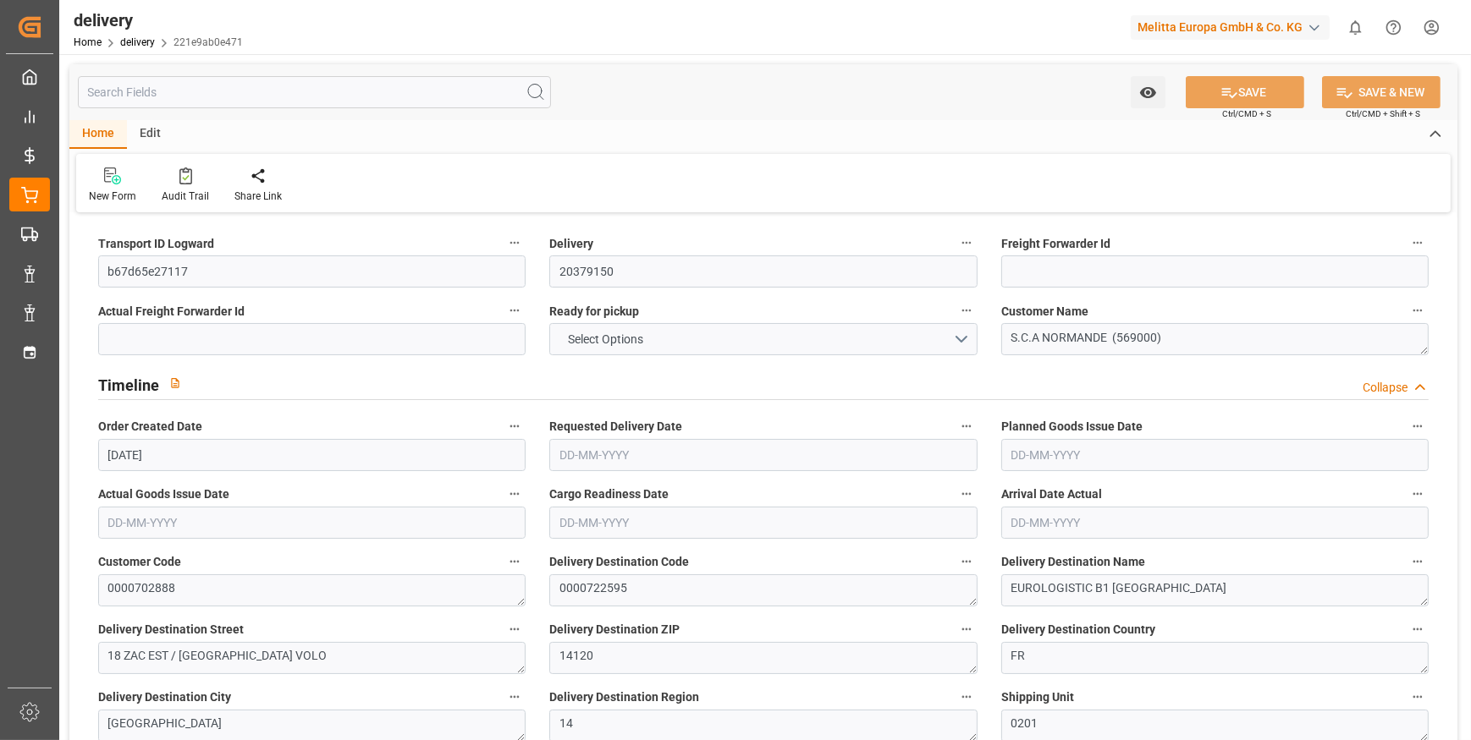
type input "[DATE]"
type input "[DATE] 11:01"
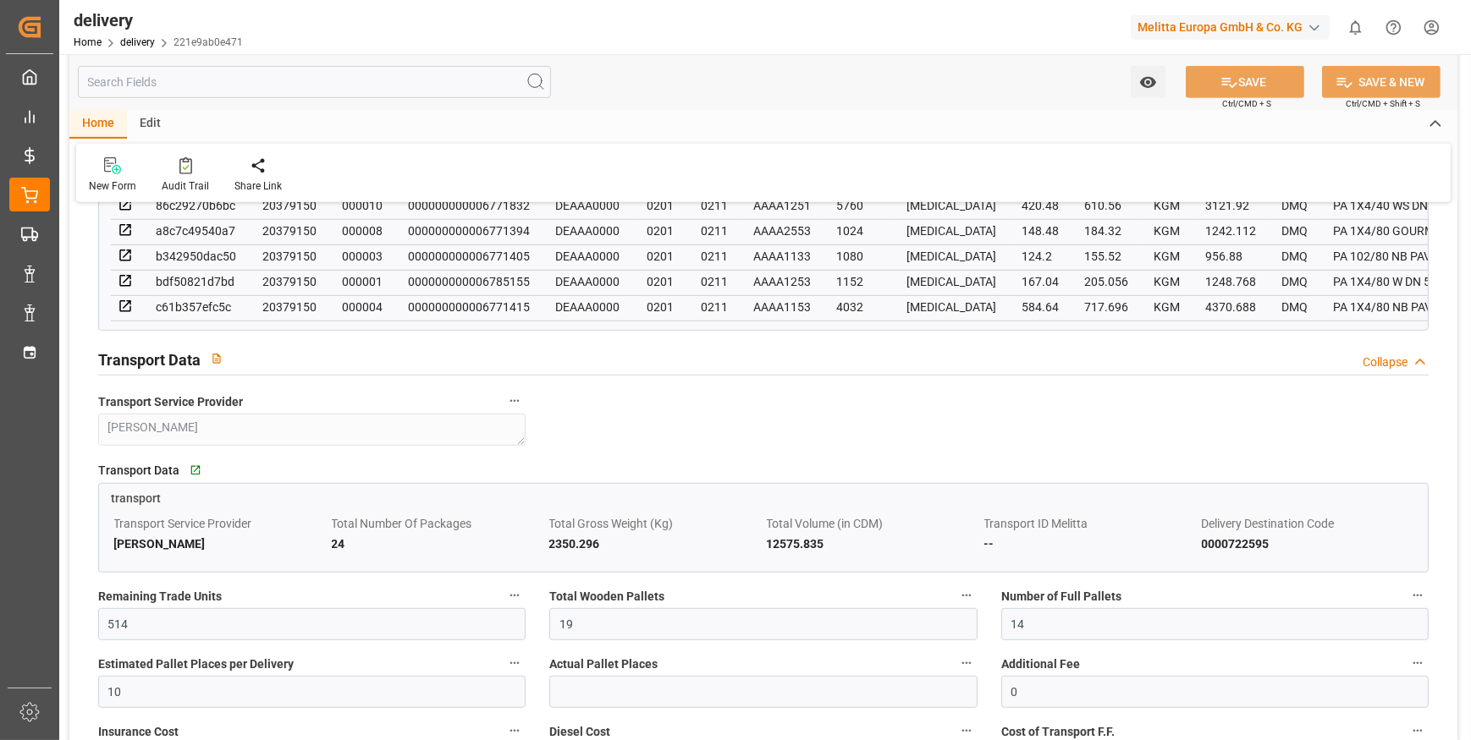
scroll to position [1307, 0]
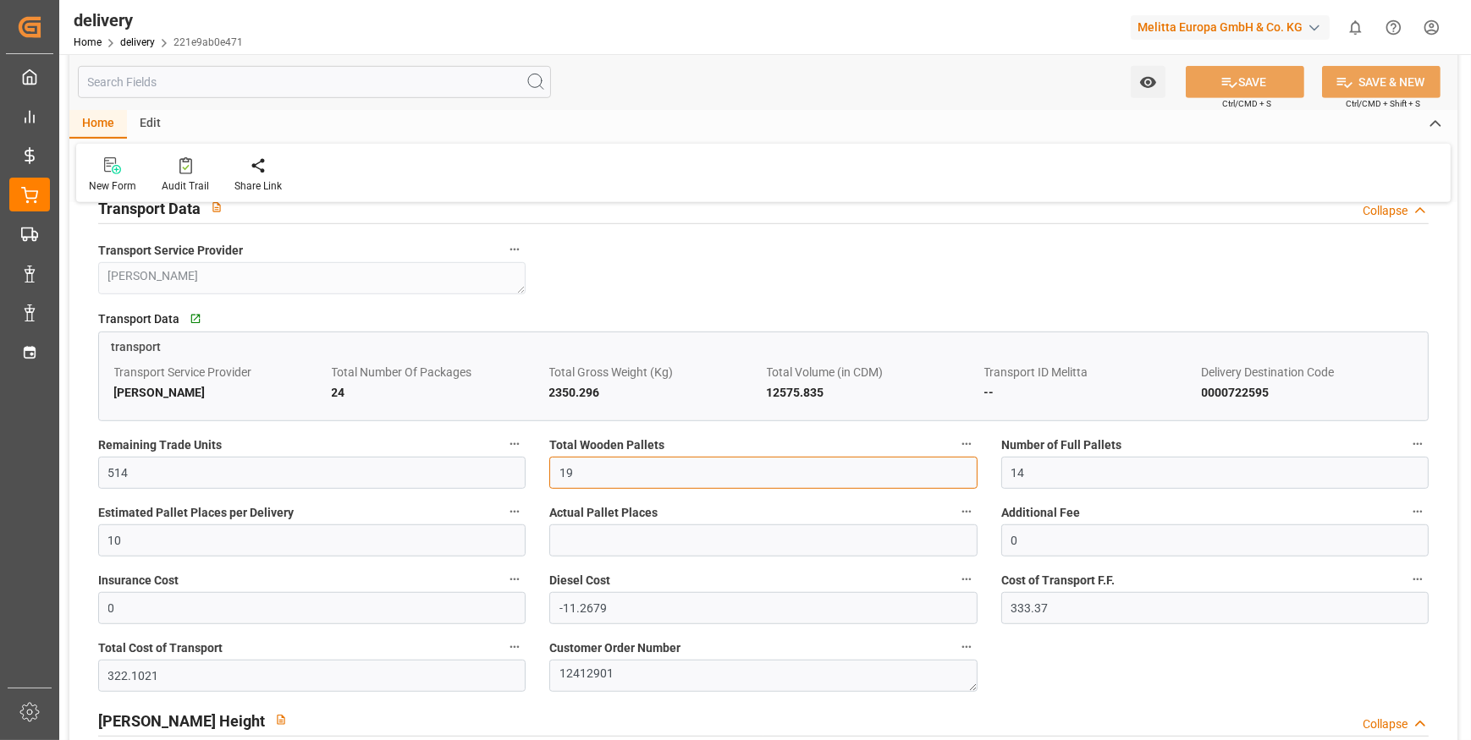
click at [580, 486] on input "19" at bounding box center [762, 473] width 427 height 32
type input "1"
type input "0"
type input "24"
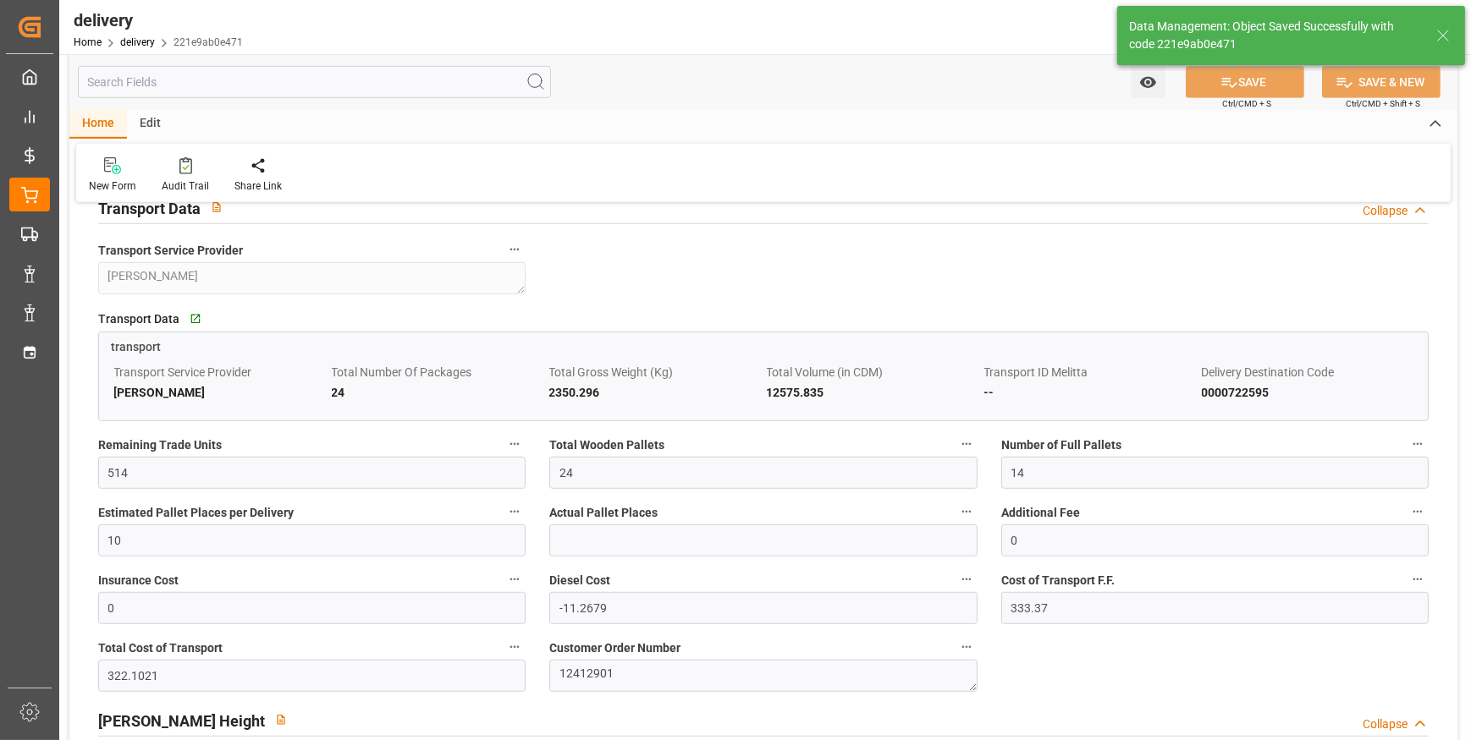
type input "36"
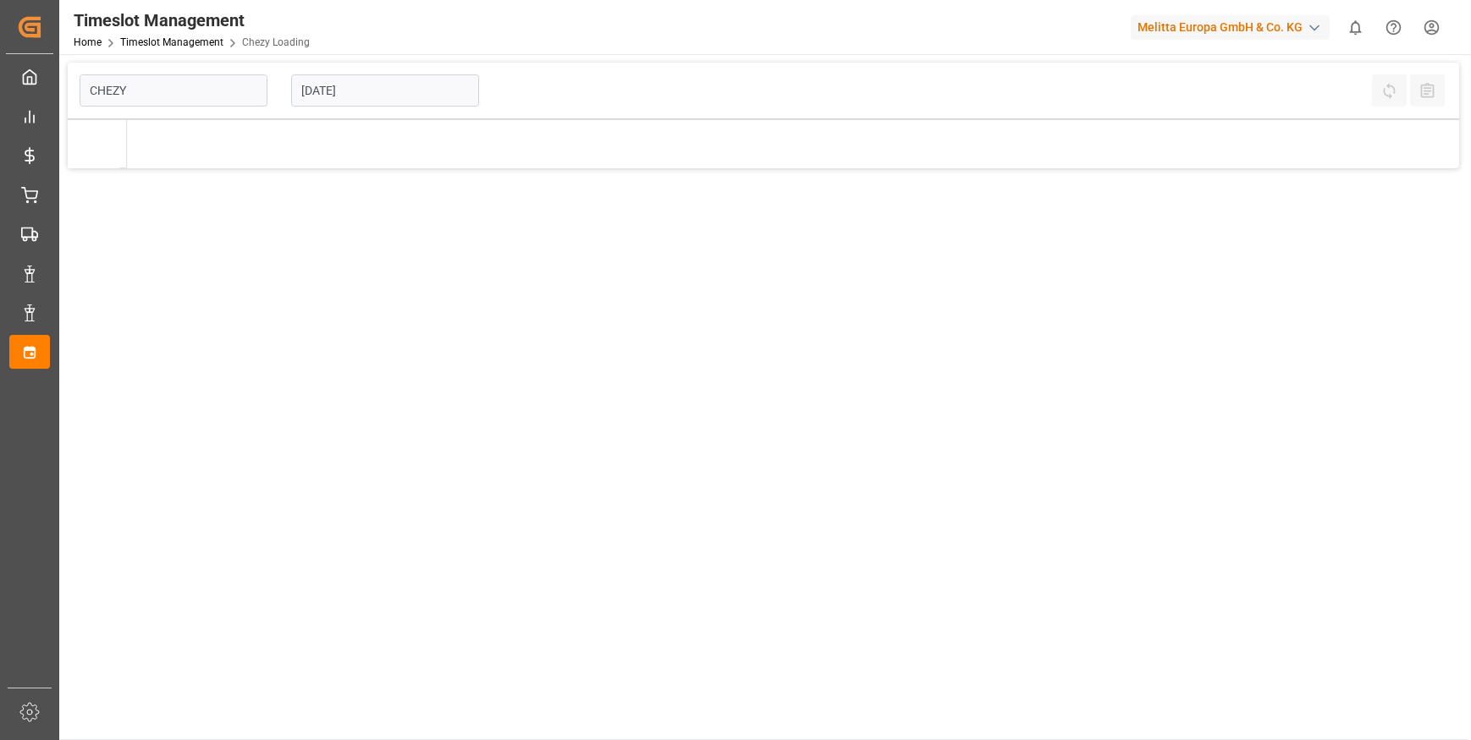
type input "Chezy Loading"
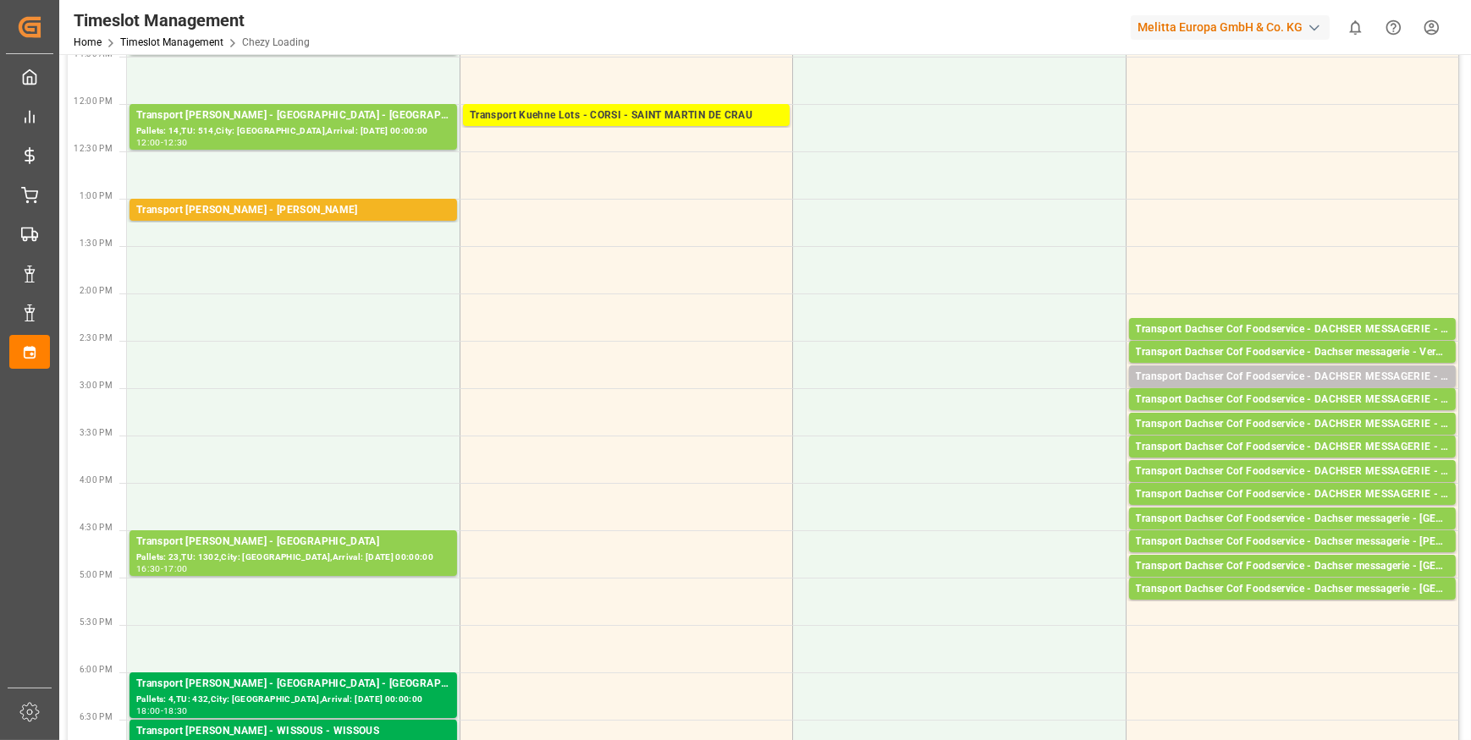
scroll to position [615, 0]
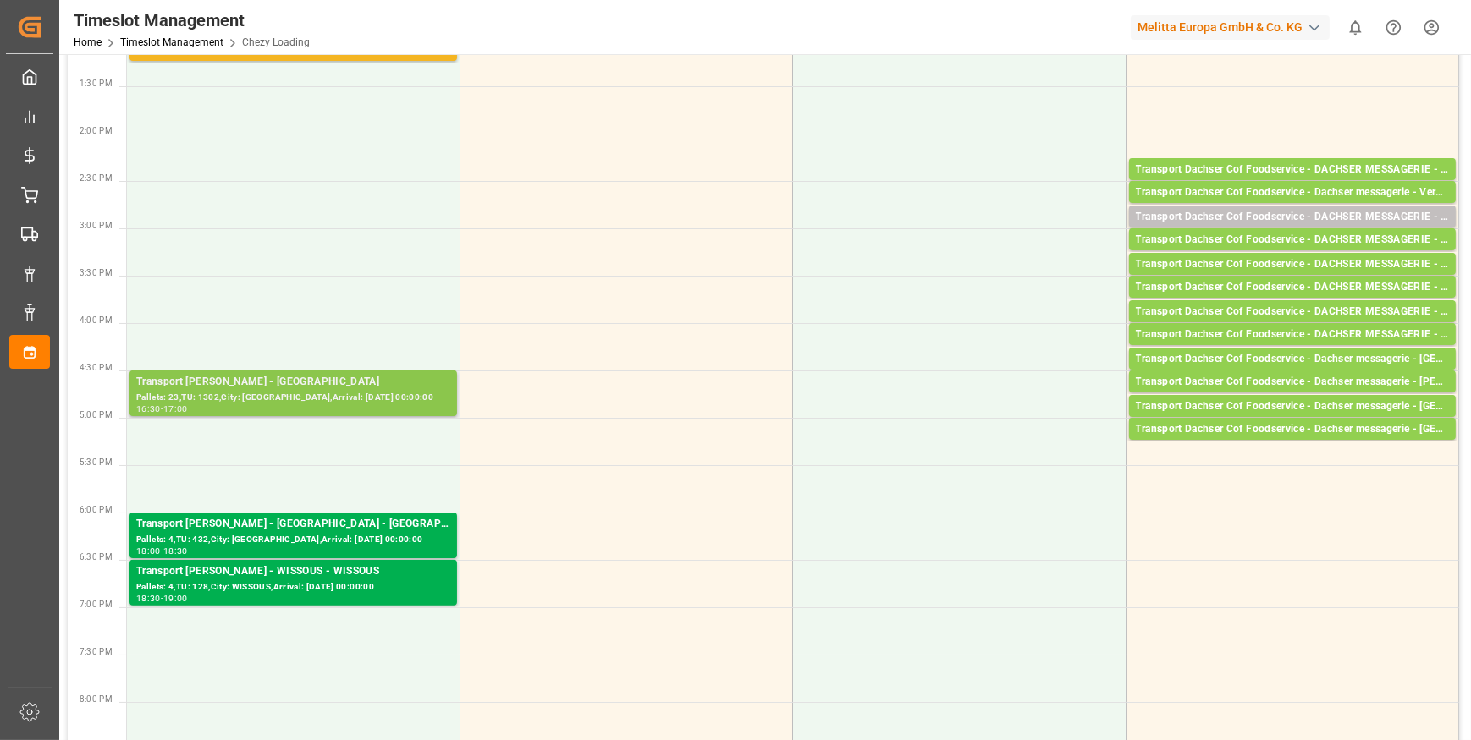
click at [305, 379] on div "Transport Delisle - SAINT GILLES - SAINT GILLES" at bounding box center [293, 382] width 314 height 17
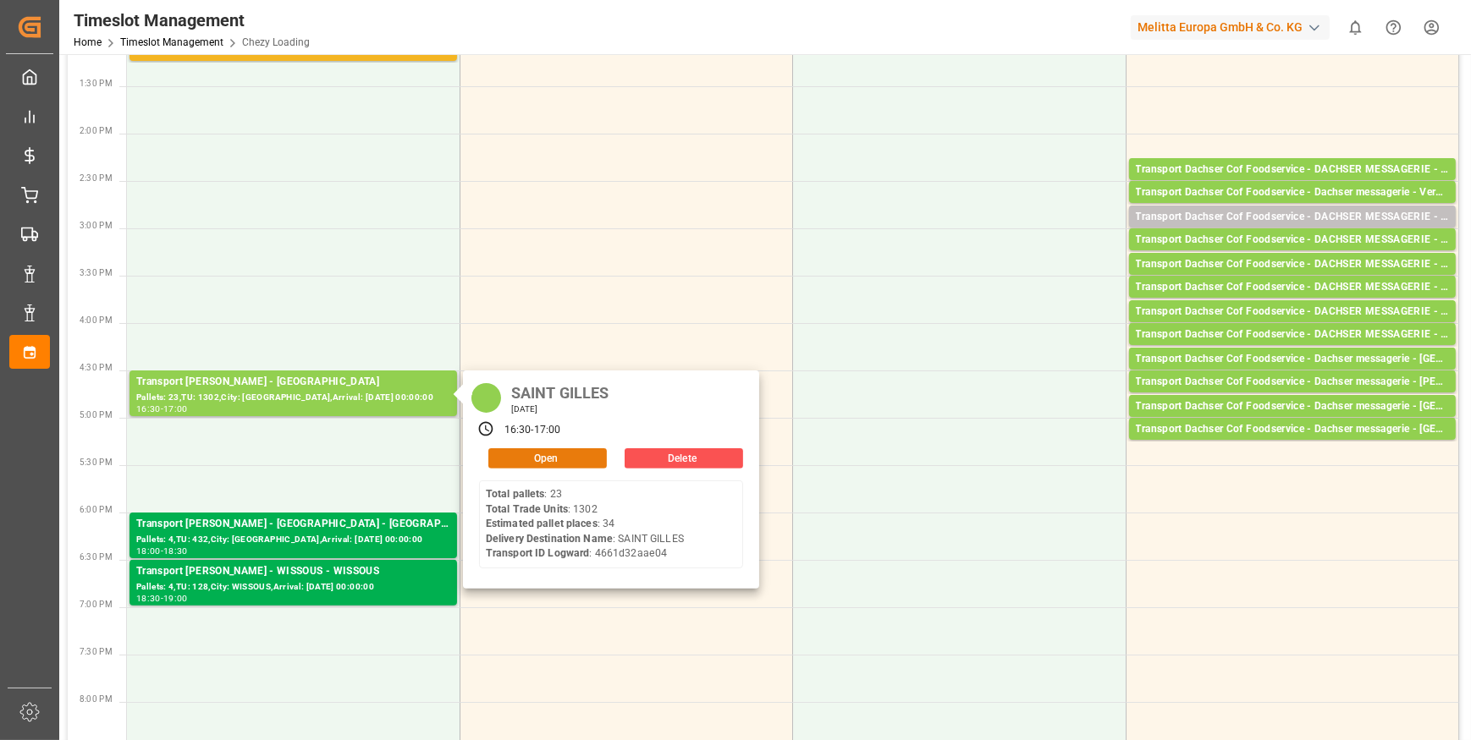
click at [538, 448] on button "Open" at bounding box center [547, 458] width 118 height 20
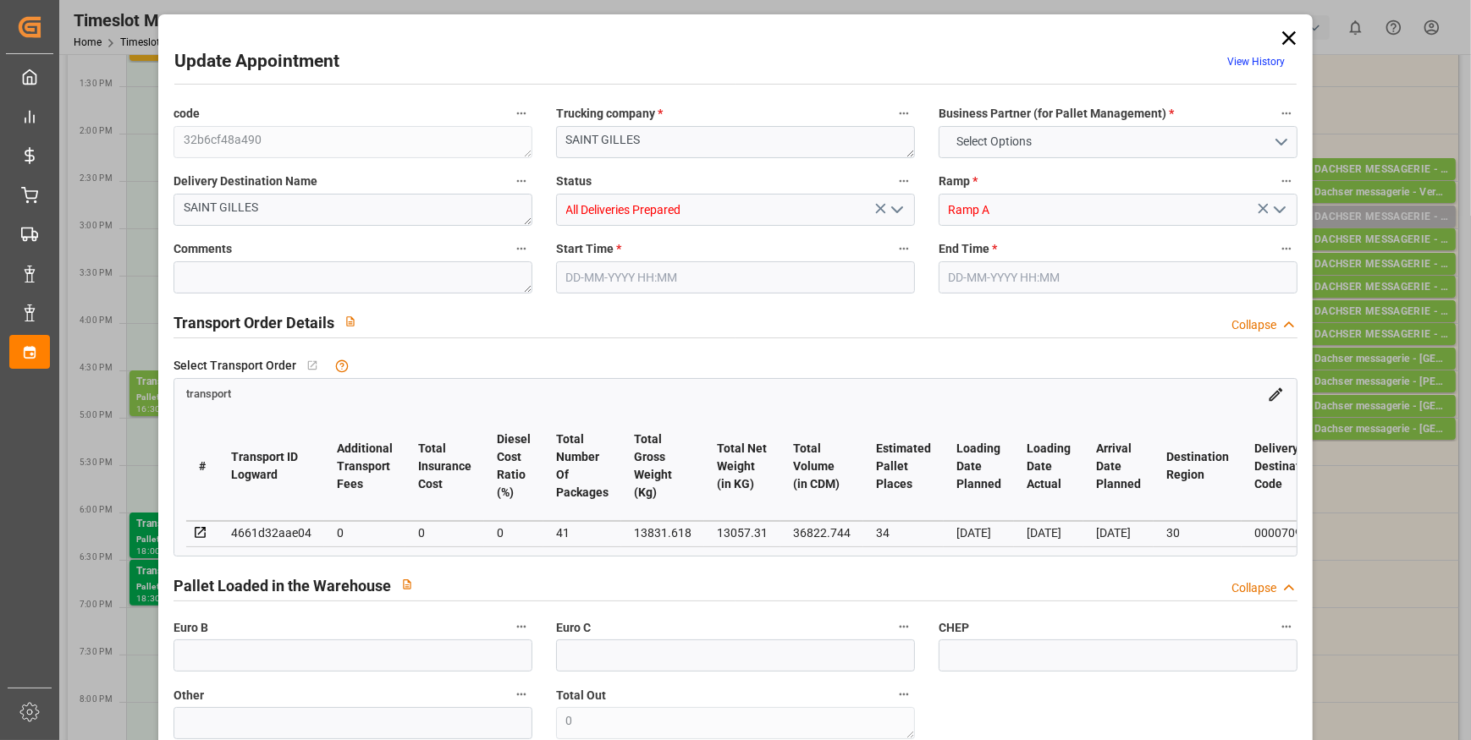
type input "34"
type input "0"
type input "-50.1998"
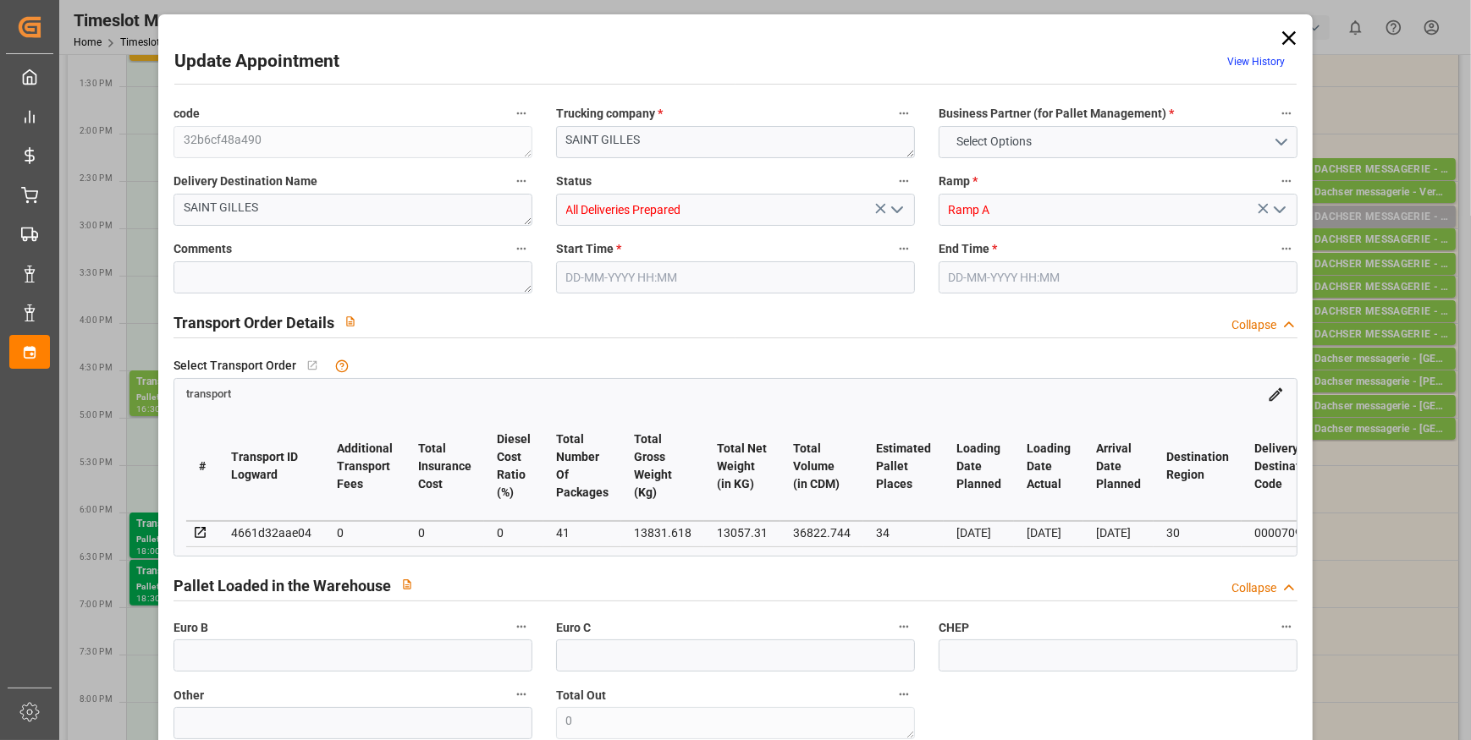
type input "41"
type input "13057.31"
type input "15500.596"
type input "36822.744"
type input "30"
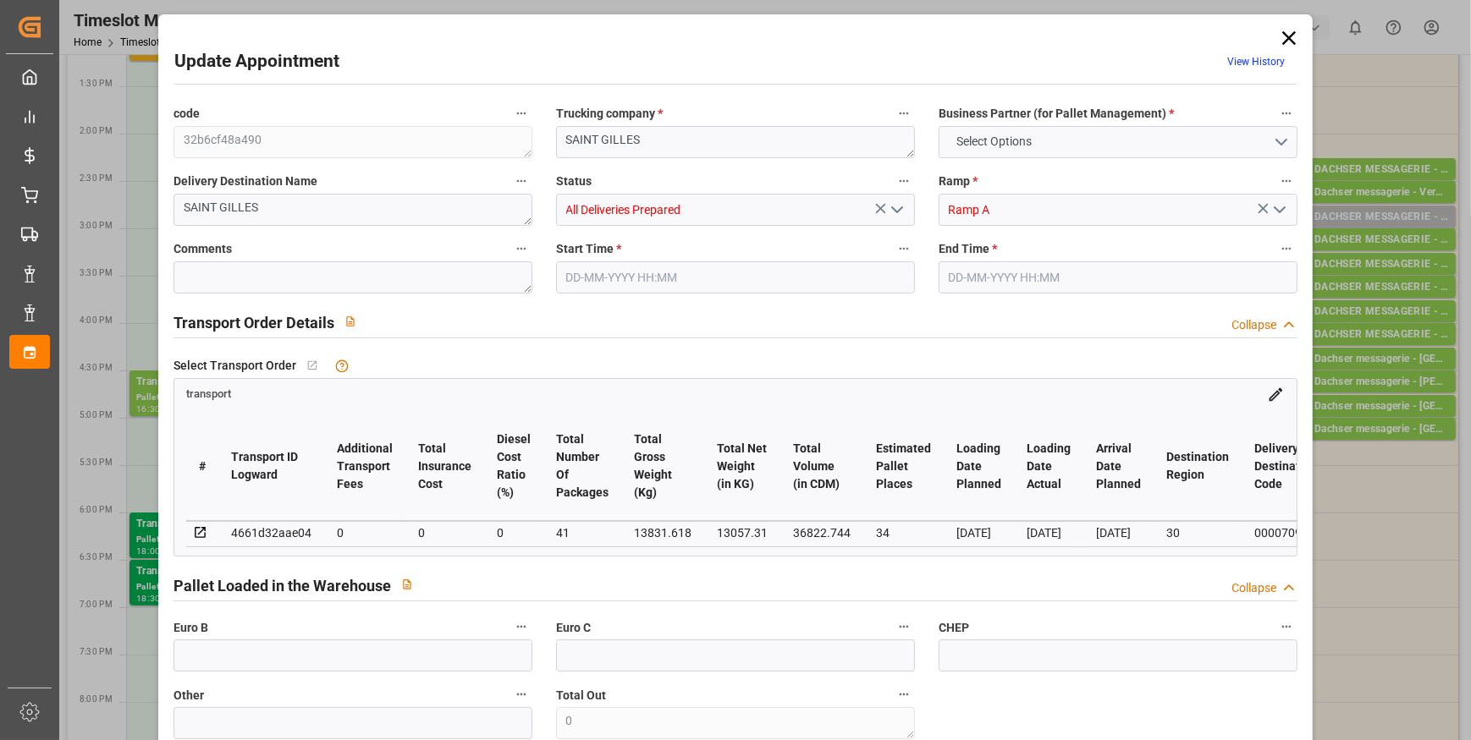
type input "23"
type input "1302"
type input "41"
type input "101"
type input "13831.618"
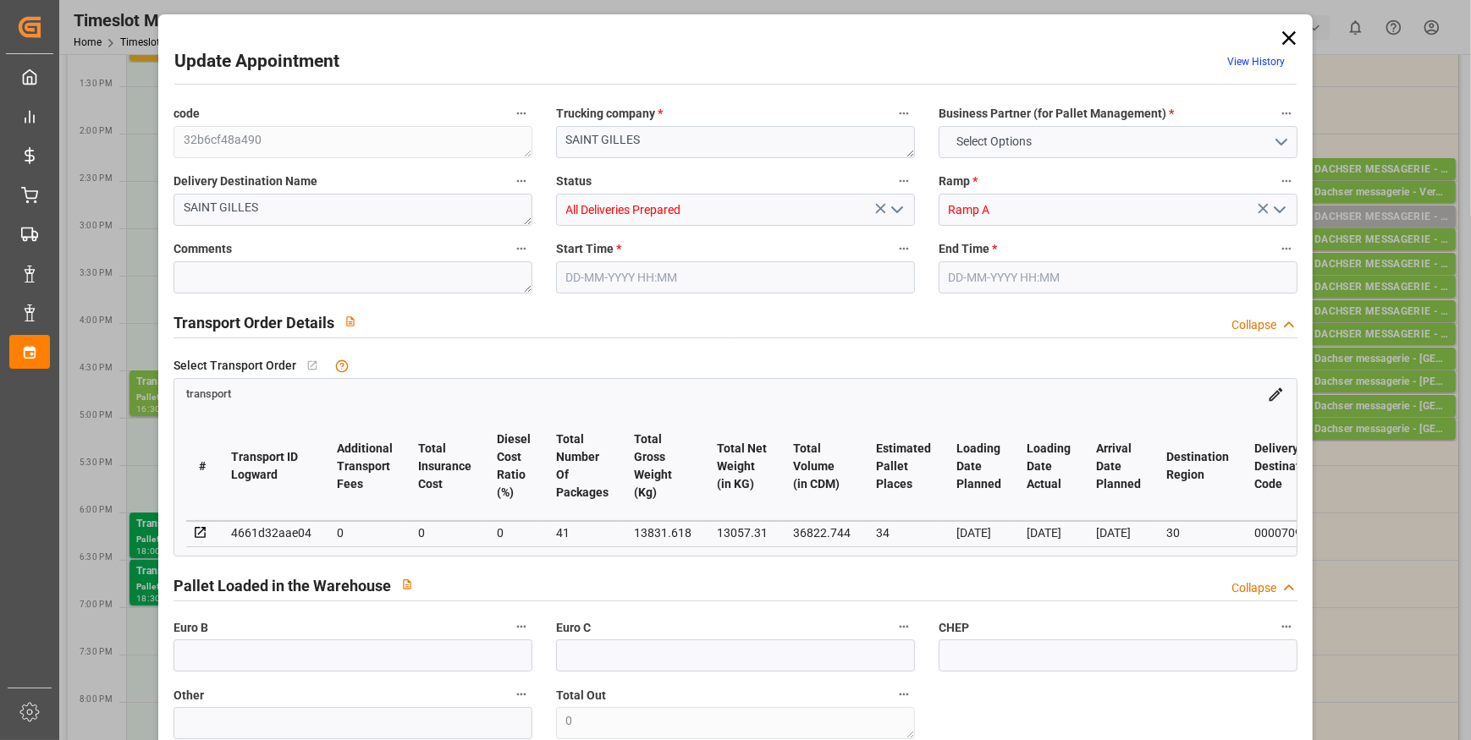
type input "0"
type input "4710.8598"
type input "0"
type input "21"
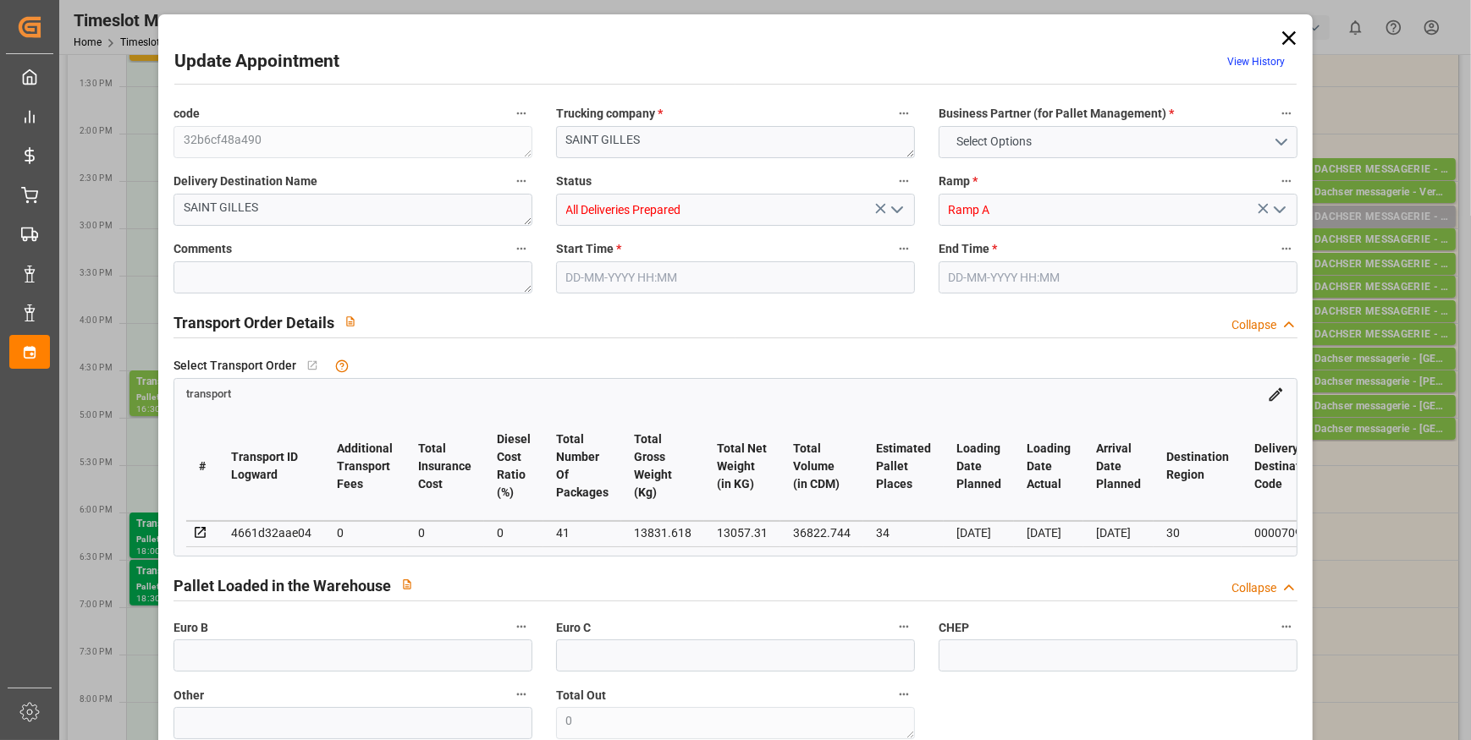
type input "35"
type input "01-10-2025 16:30"
type input "01-10-2025 17:00"
type input "30-09-2025 14:37"
type input "25-09-2025 13:14"
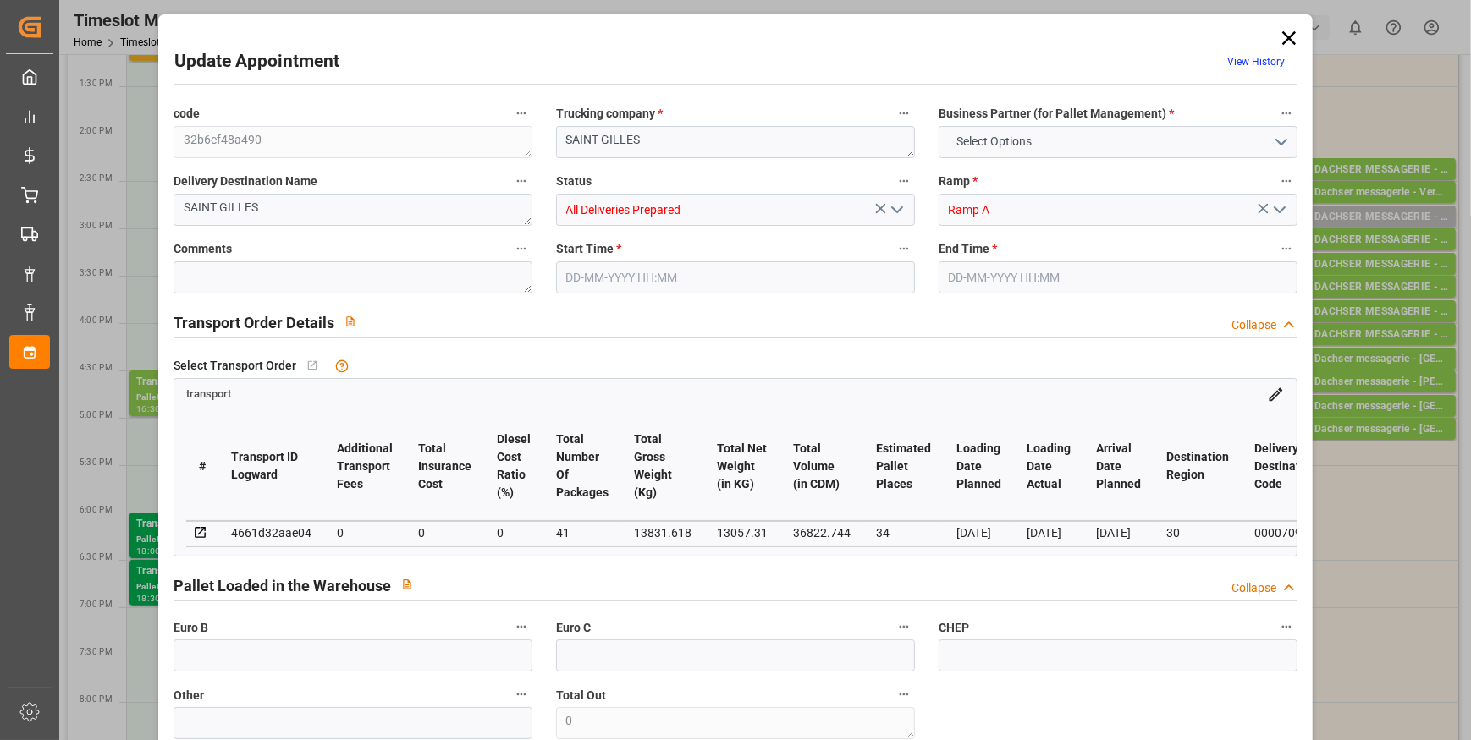
type input "[DATE]"
type input "26-09-2025"
type input "[DATE]"
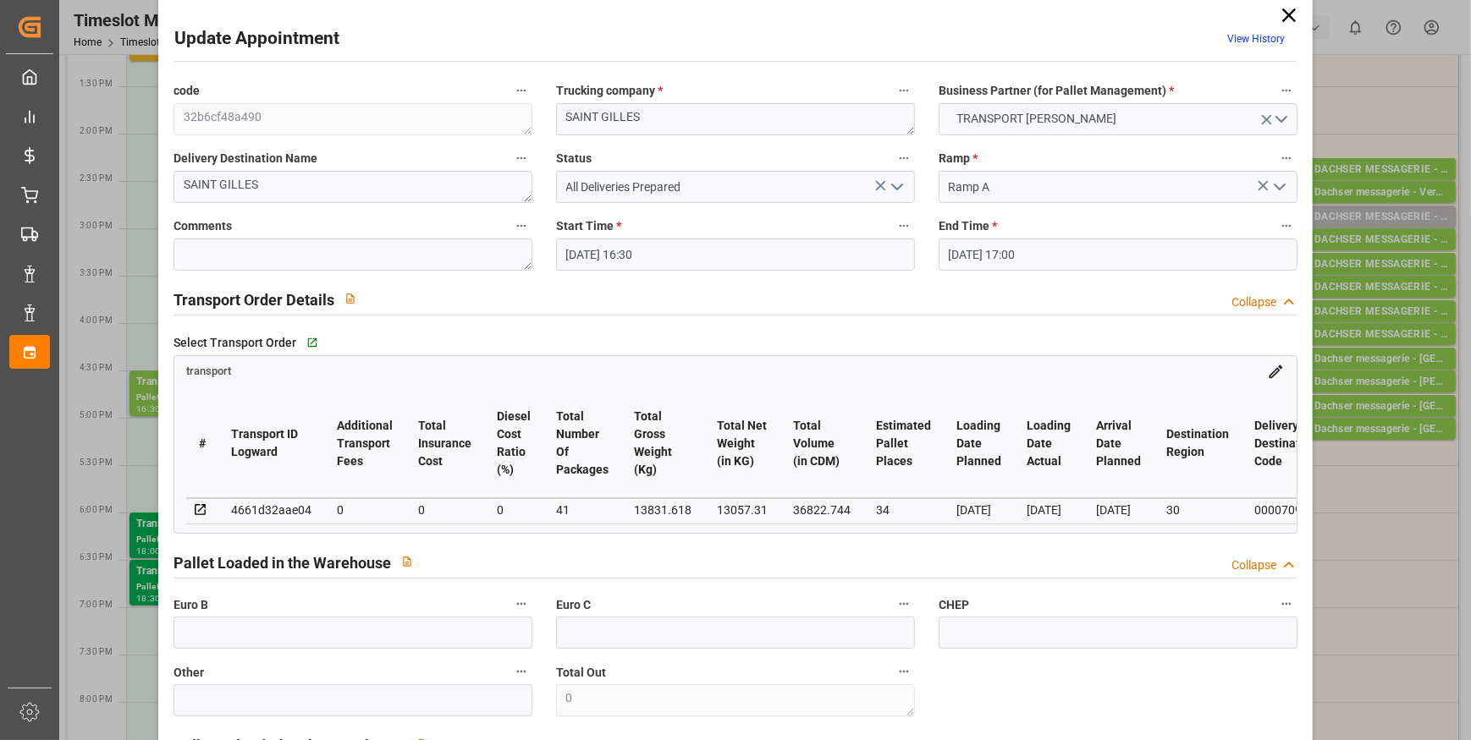
scroll to position [0, 0]
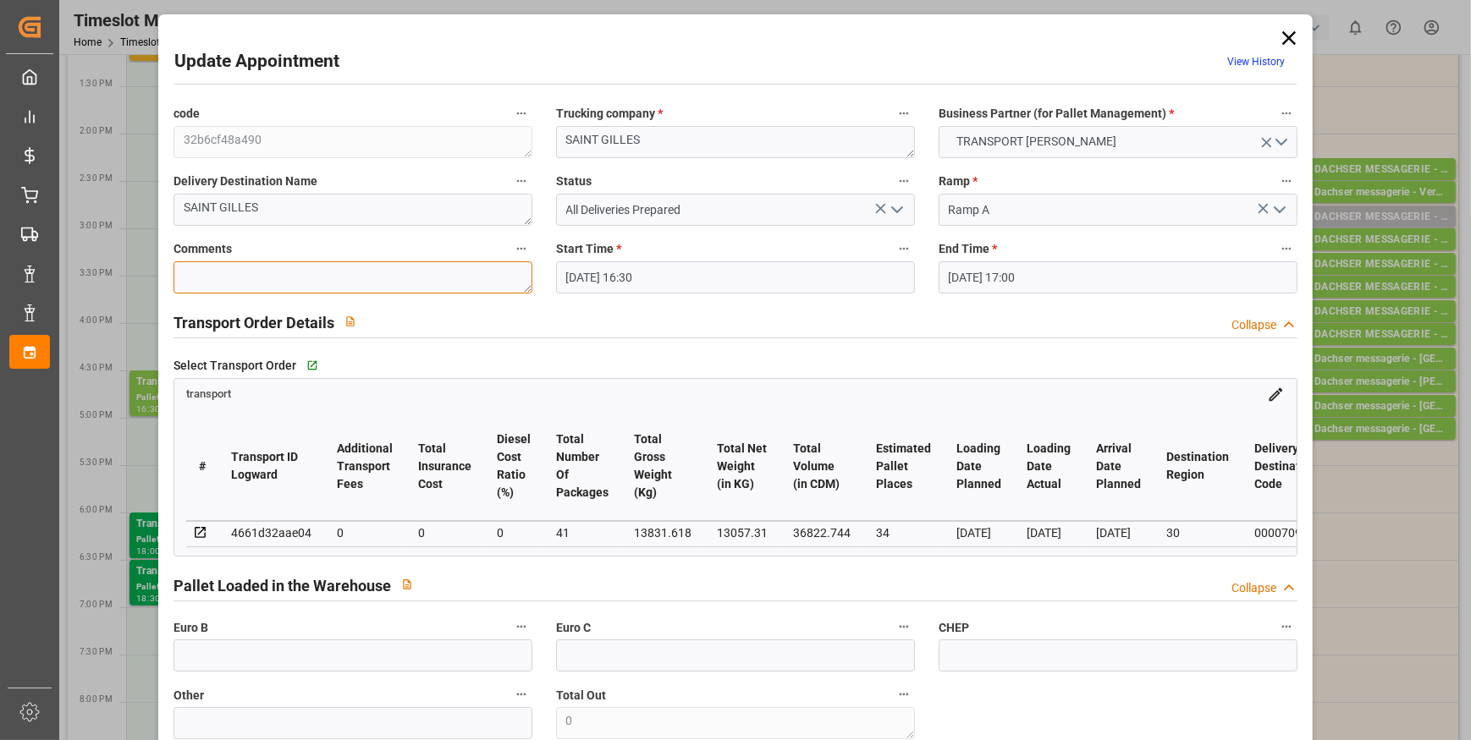
click at [211, 271] on textarea at bounding box center [352, 277] width 359 height 32
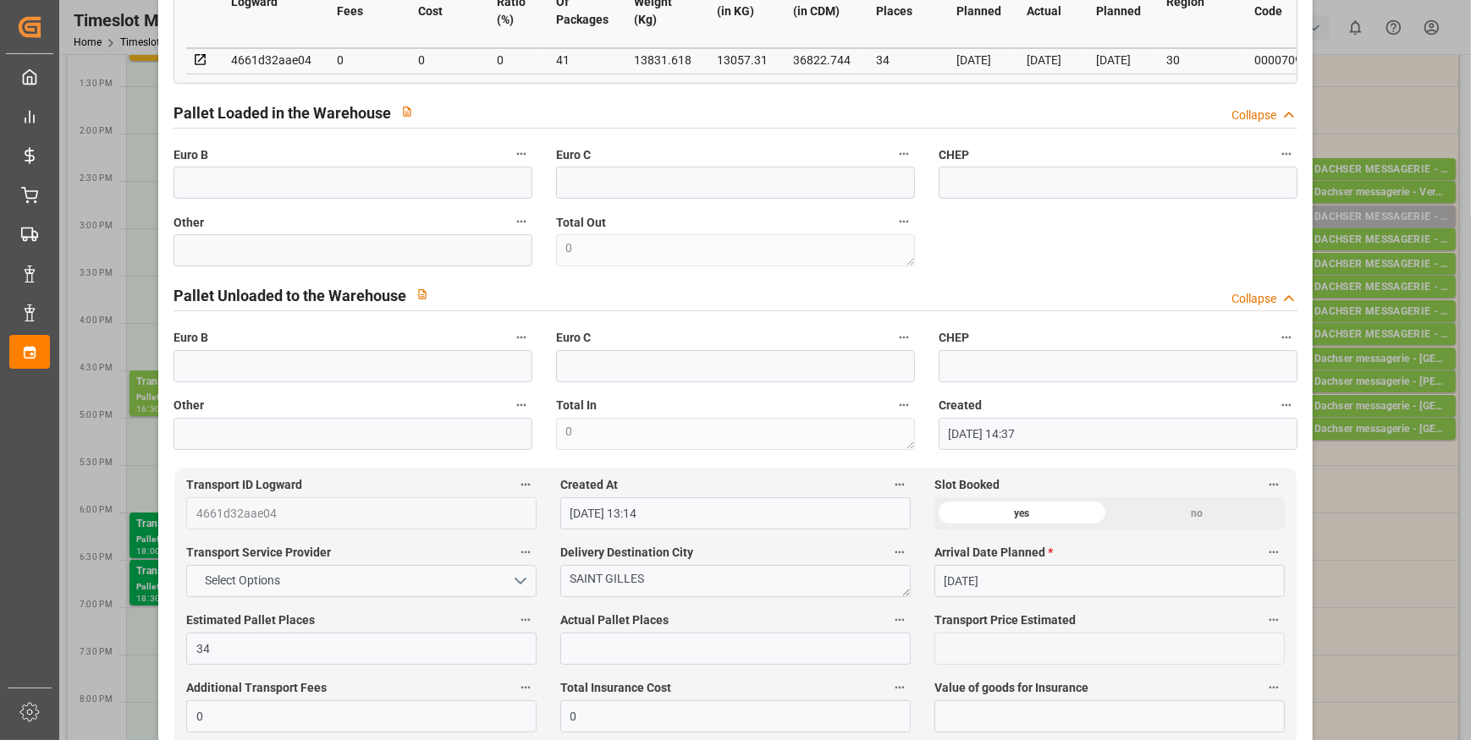
scroll to position [538, 0]
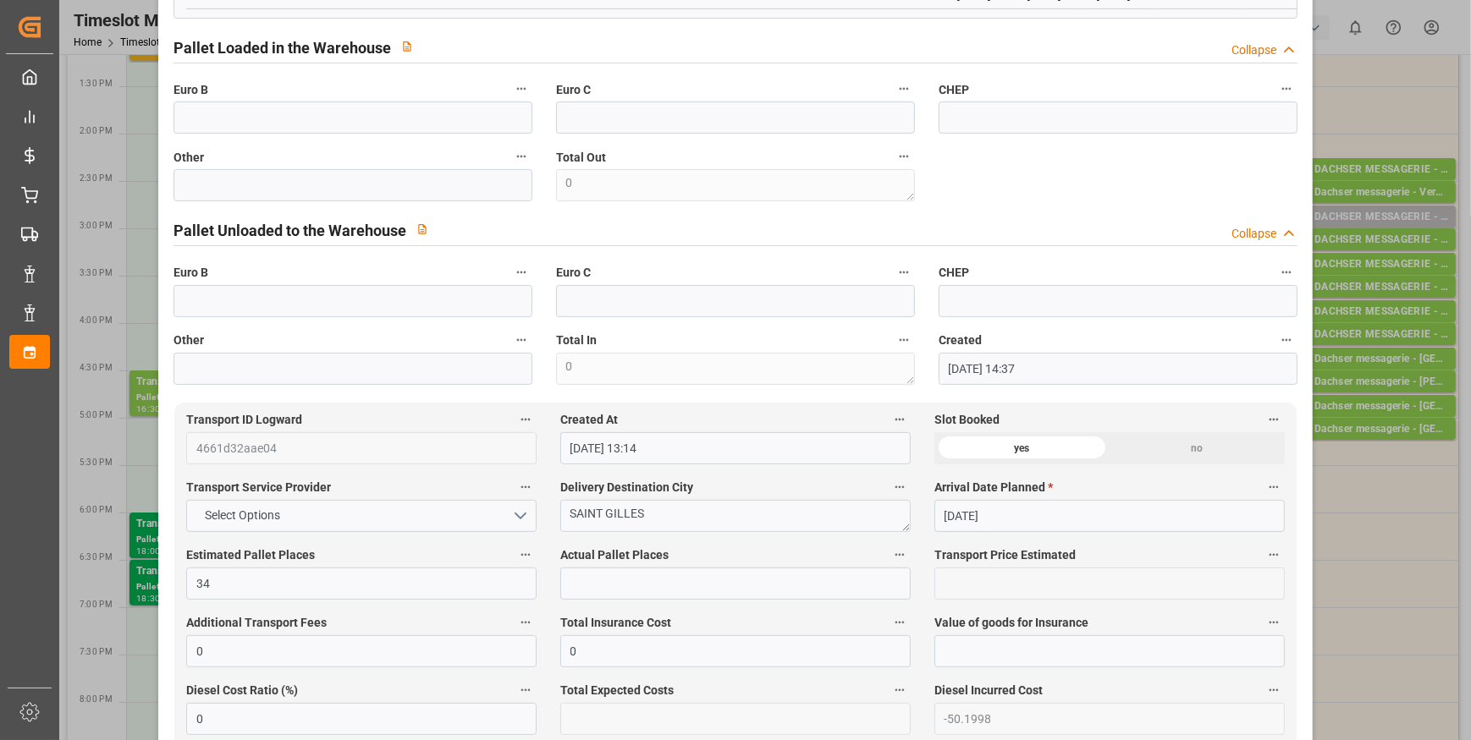
type textarea "nico 34"
click at [575, 593] on input "text" at bounding box center [735, 584] width 350 height 32
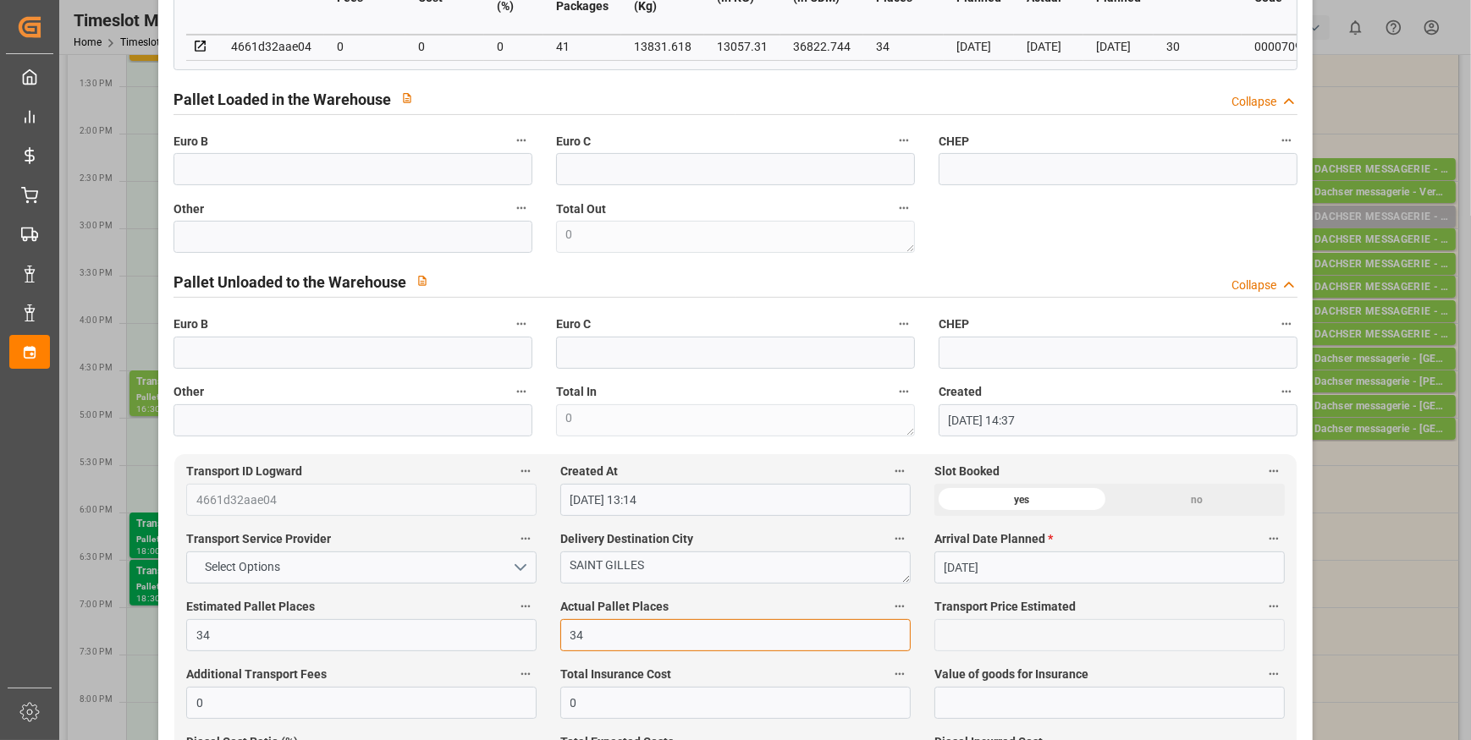
scroll to position [461, 0]
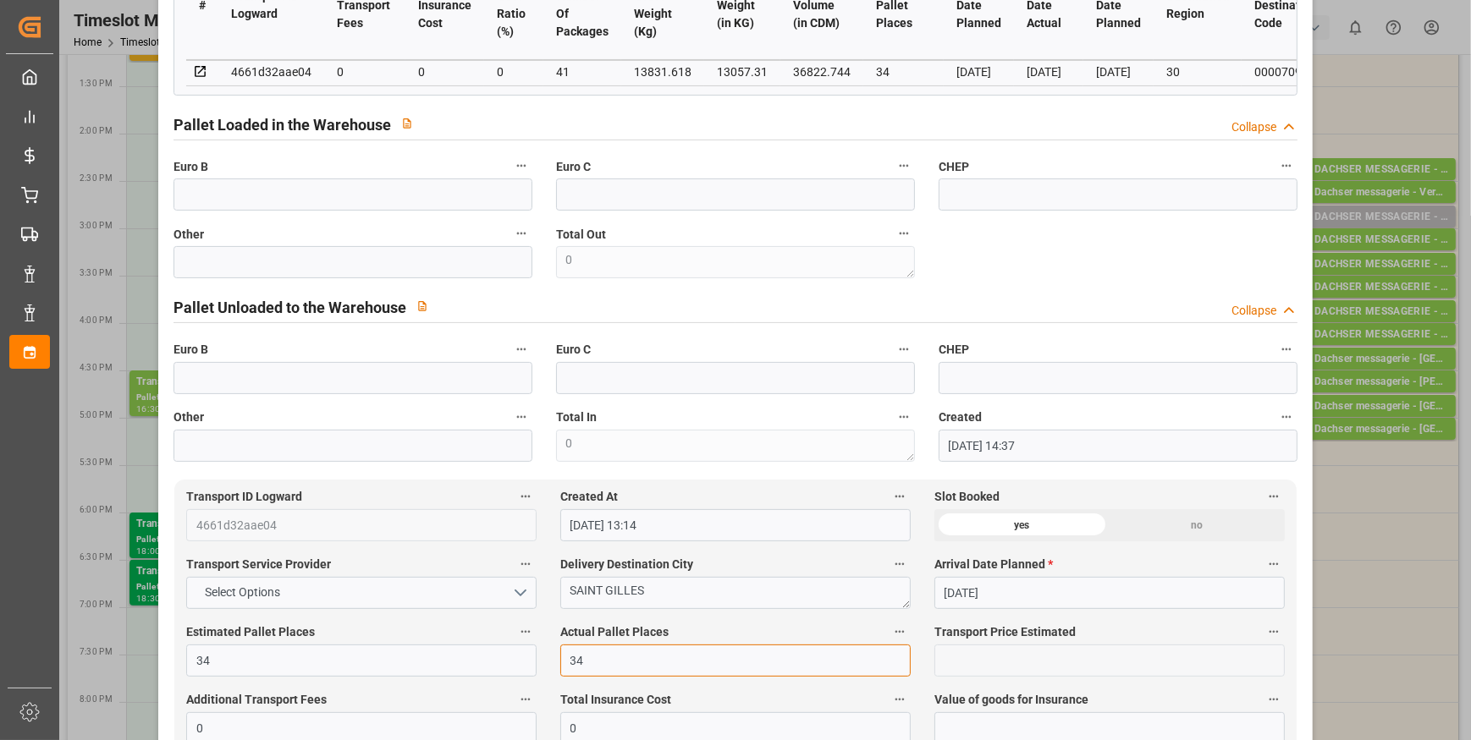
type input "34"
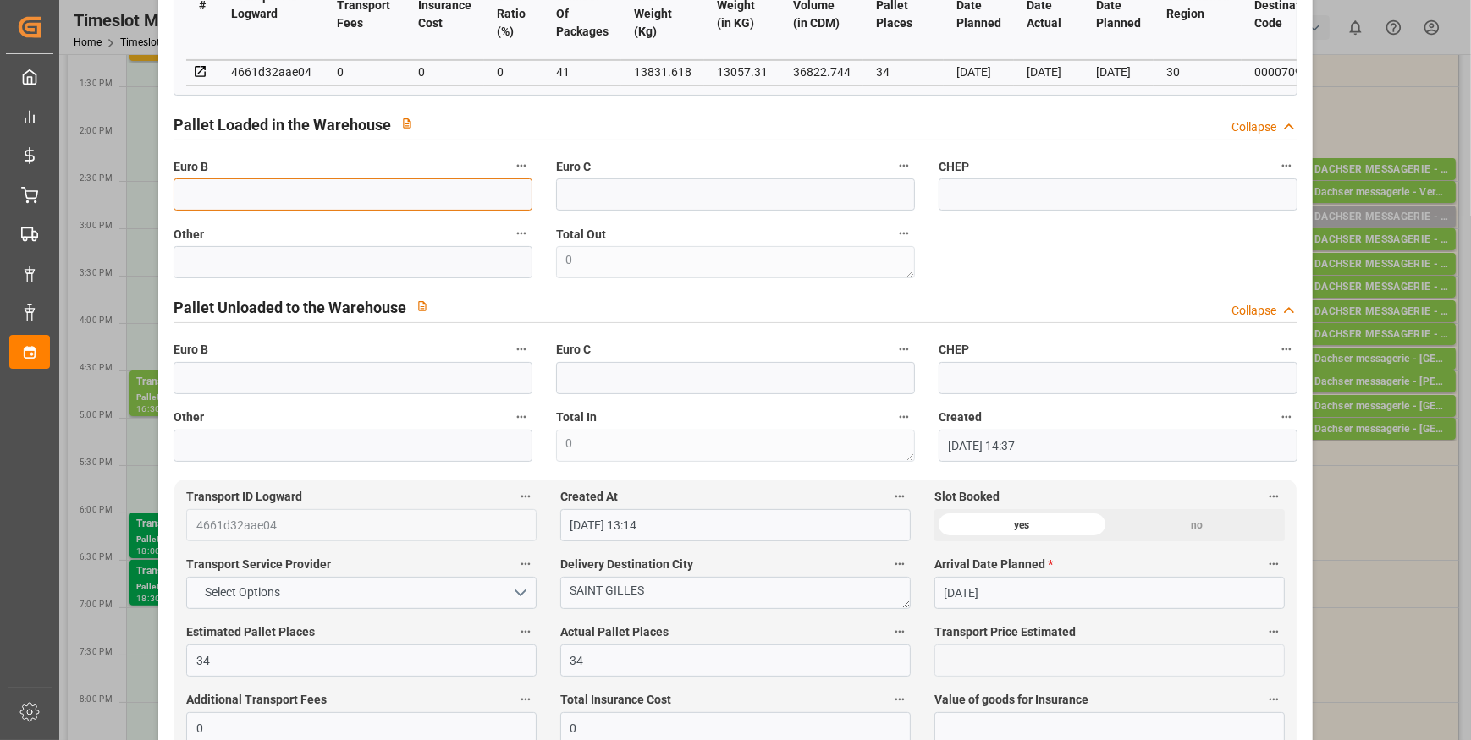
click at [234, 206] on input "text" at bounding box center [352, 195] width 359 height 32
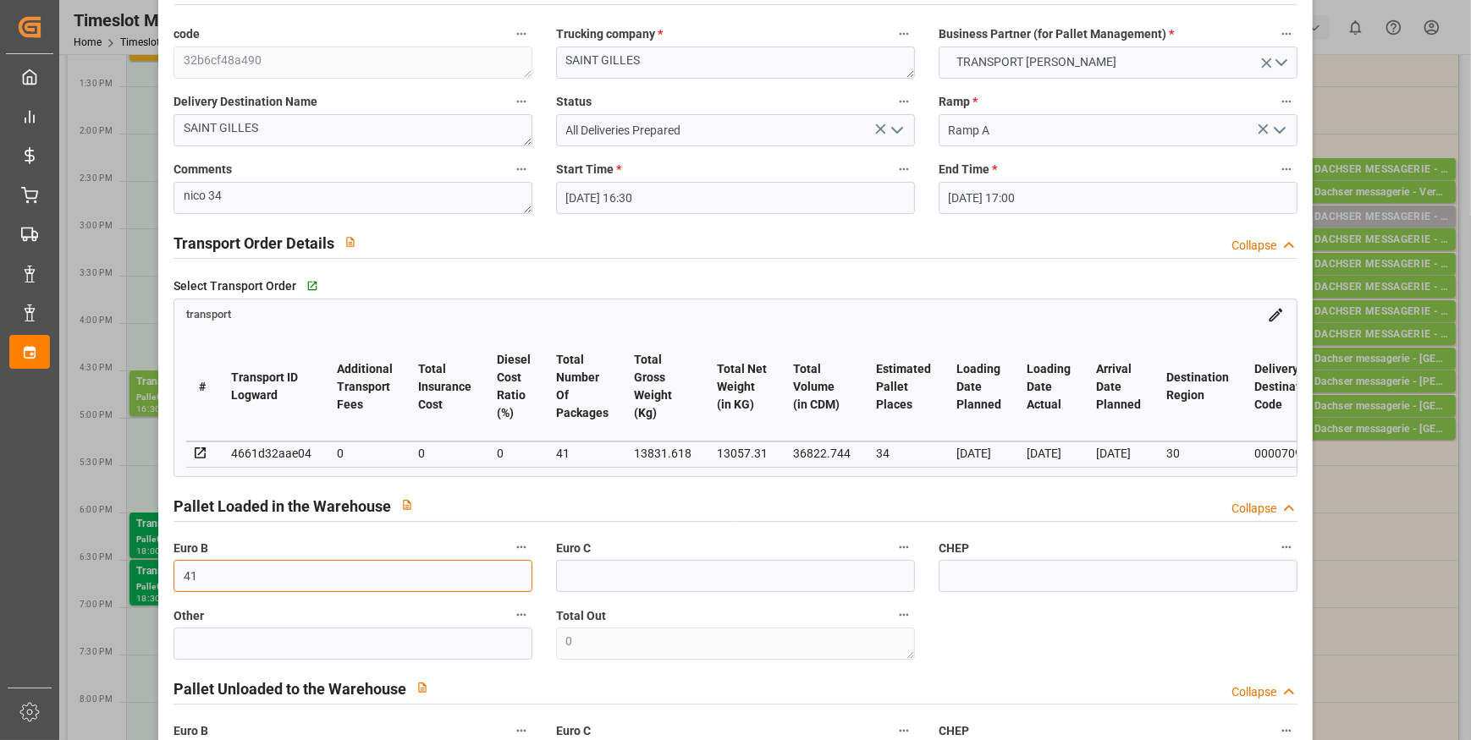
scroll to position [76, 0]
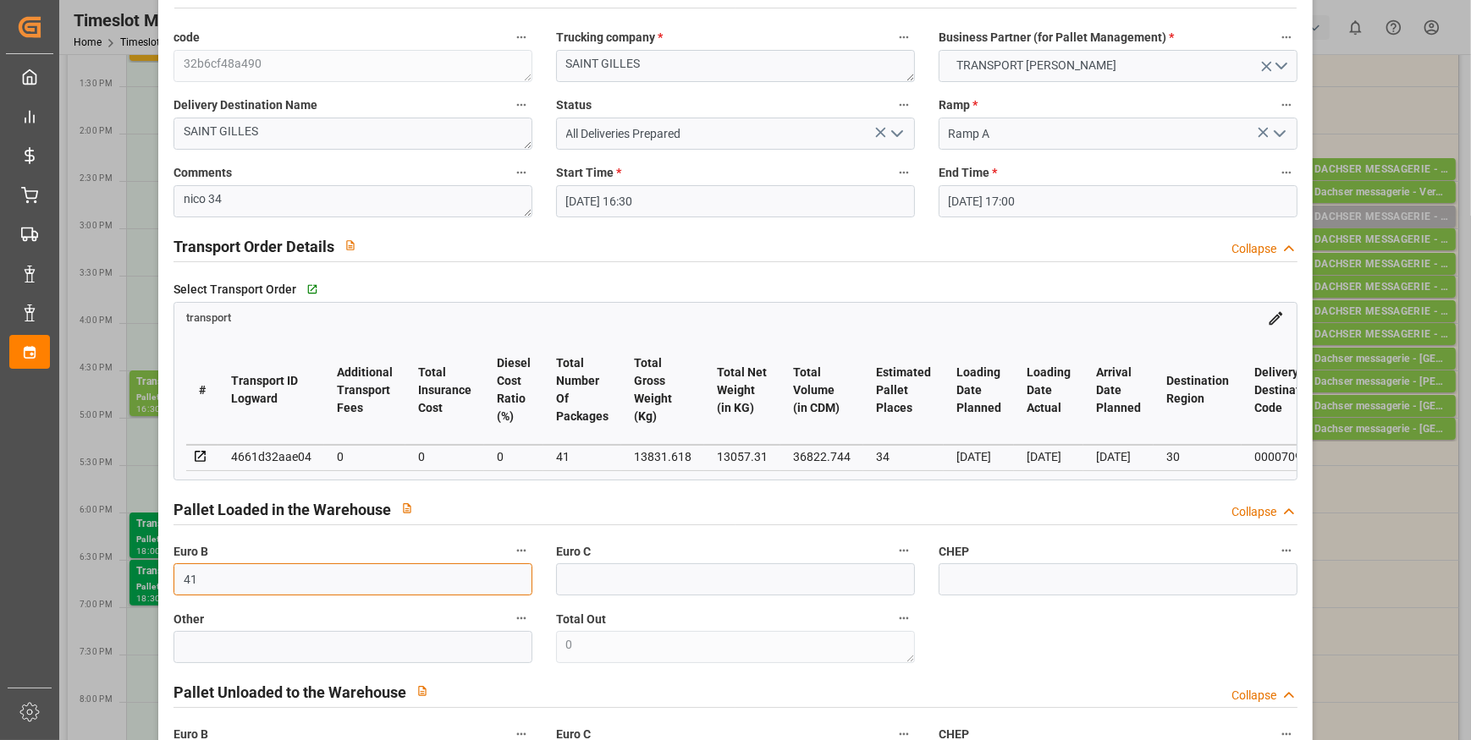
type input "41"
click at [891, 130] on icon "open menu" at bounding box center [897, 134] width 20 height 20
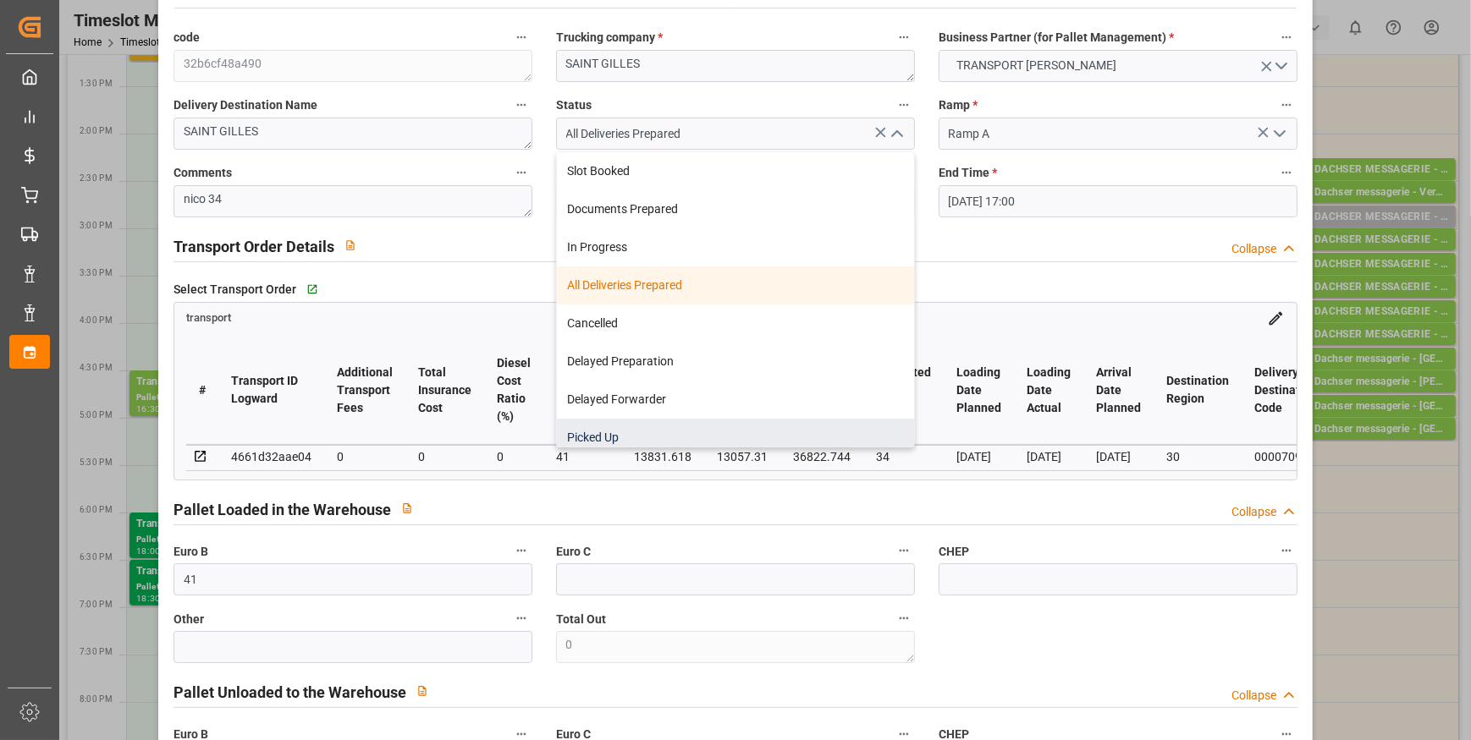
click at [678, 437] on div "Picked Up" at bounding box center [735, 438] width 357 height 38
type input "Picked Up"
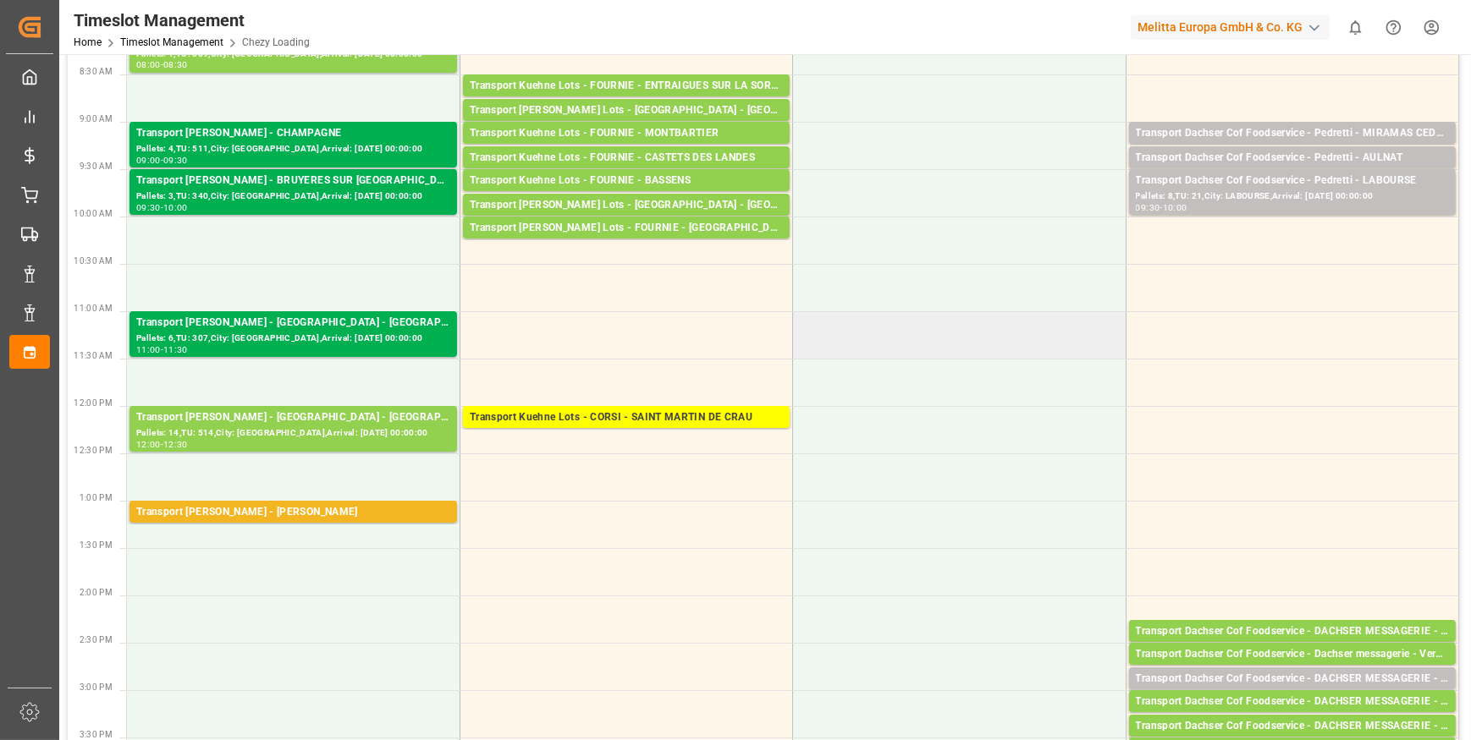
scroll to position [0, 0]
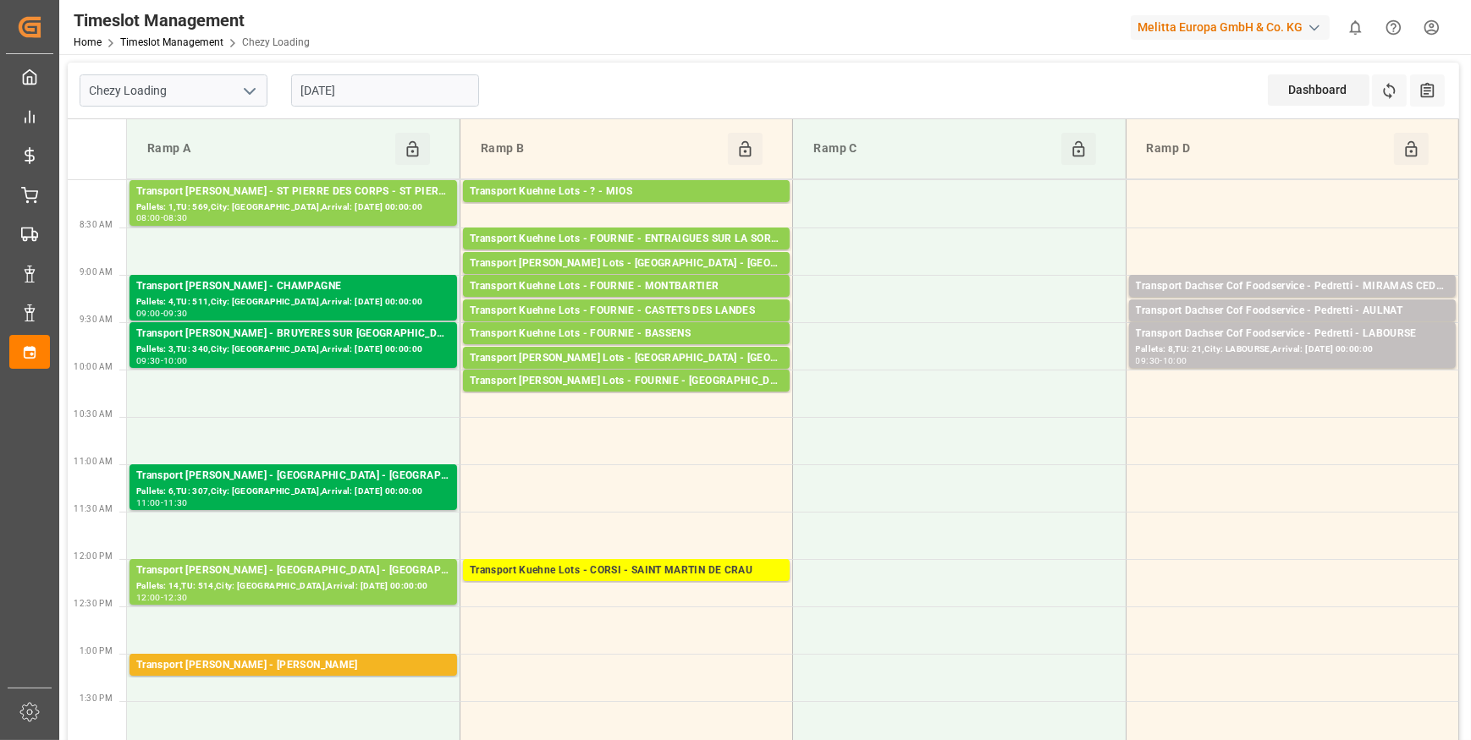
click at [399, 92] on input "[DATE]" at bounding box center [385, 90] width 188 height 32
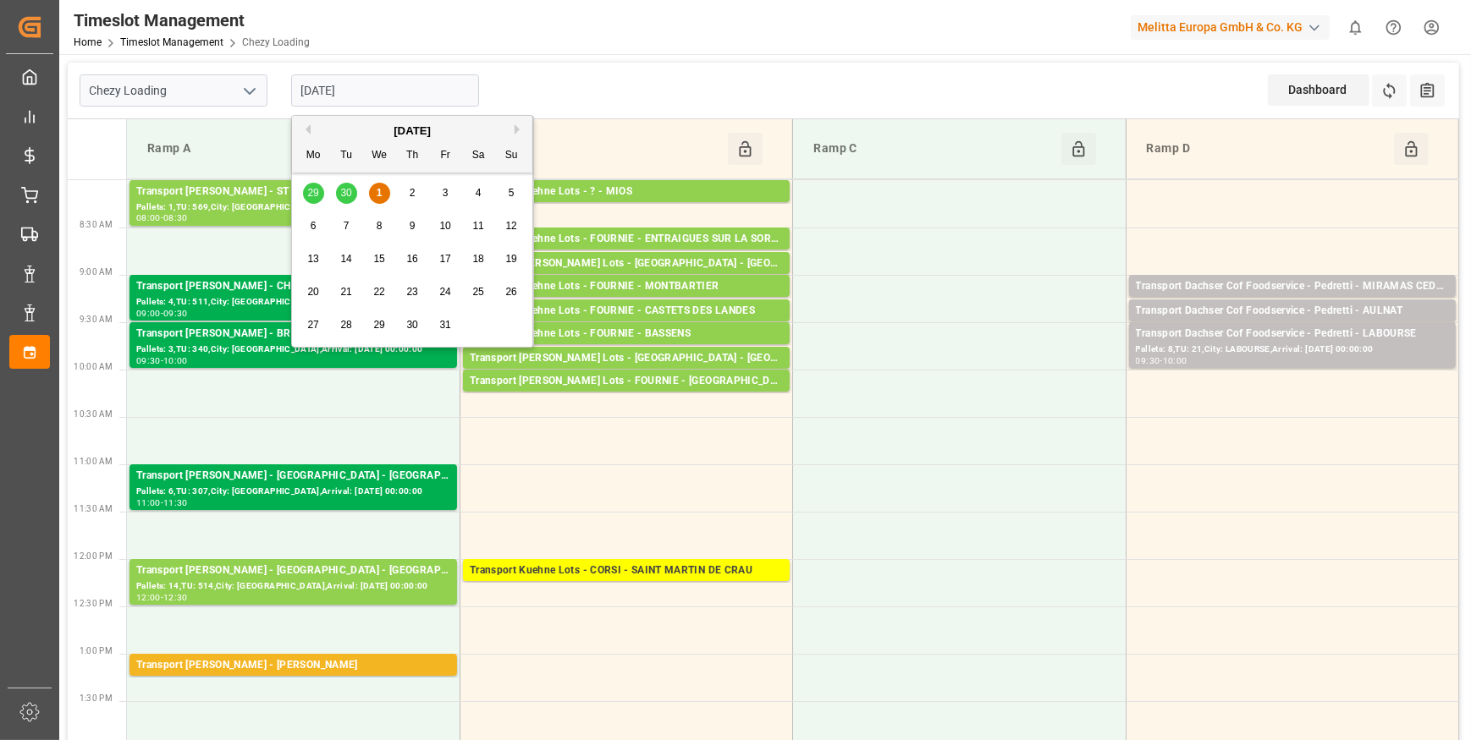
click at [414, 194] on span "2" at bounding box center [413, 193] width 6 height 12
type input "[DATE]"
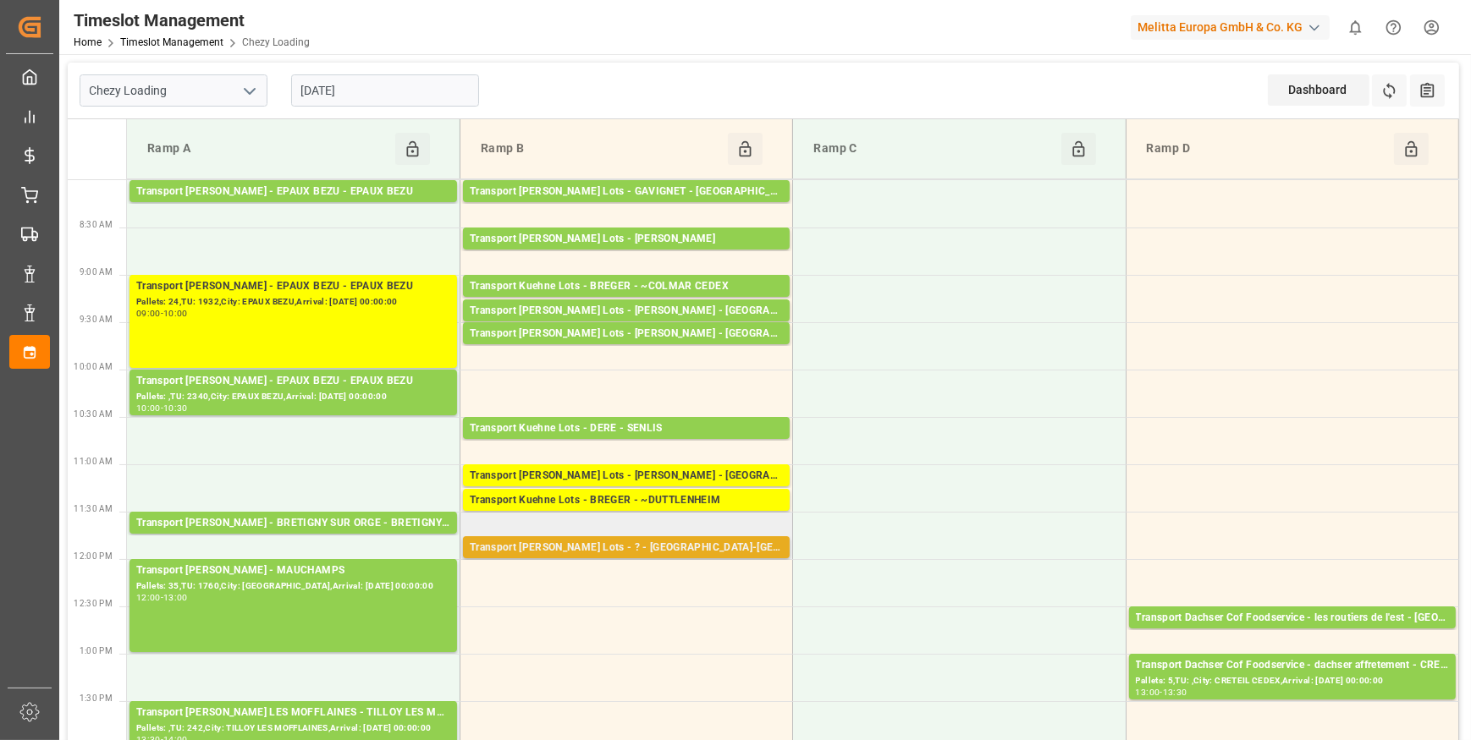
click at [675, 545] on div "Transport Kuehne Lots - ? - VILLETTE-DANTHON" at bounding box center [626, 548] width 313 height 17
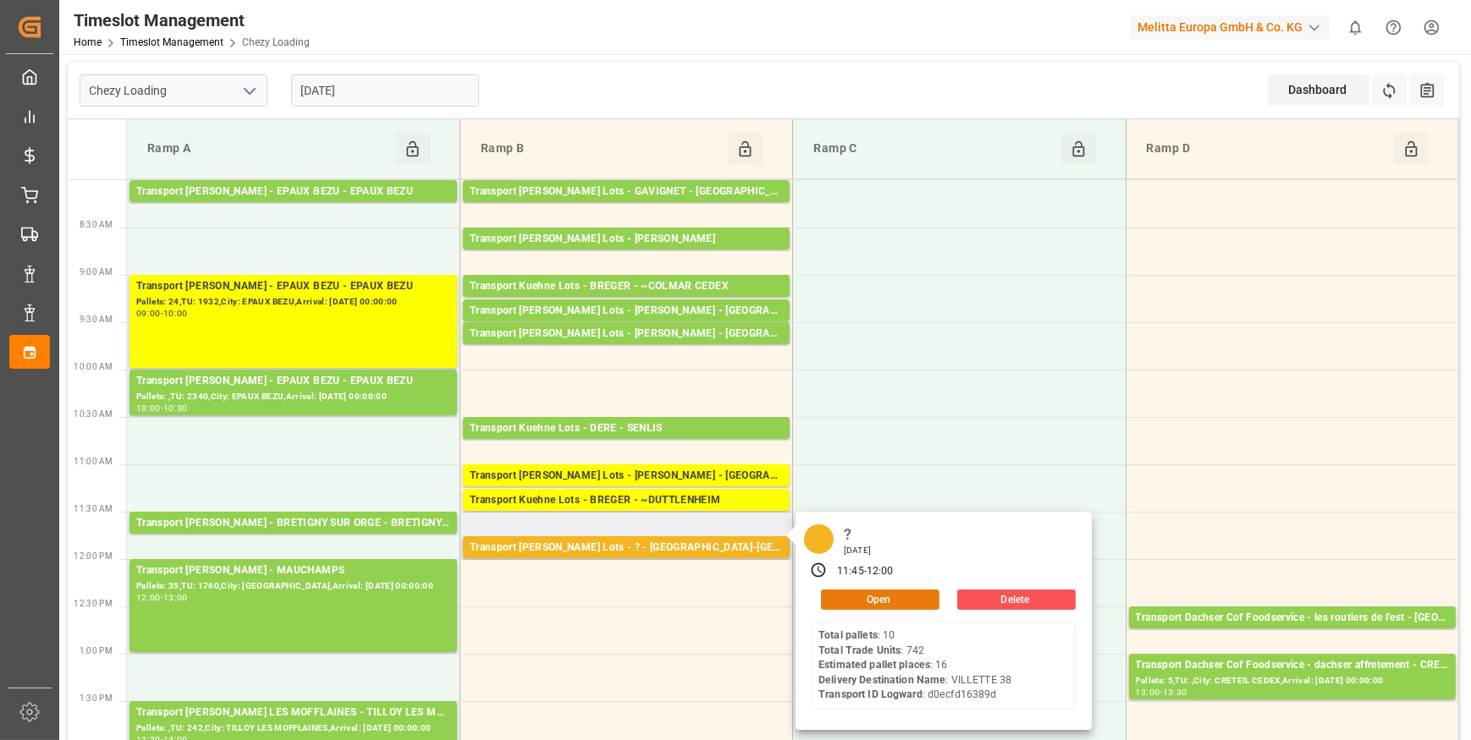
click at [894, 596] on button "Open" at bounding box center [880, 600] width 118 height 20
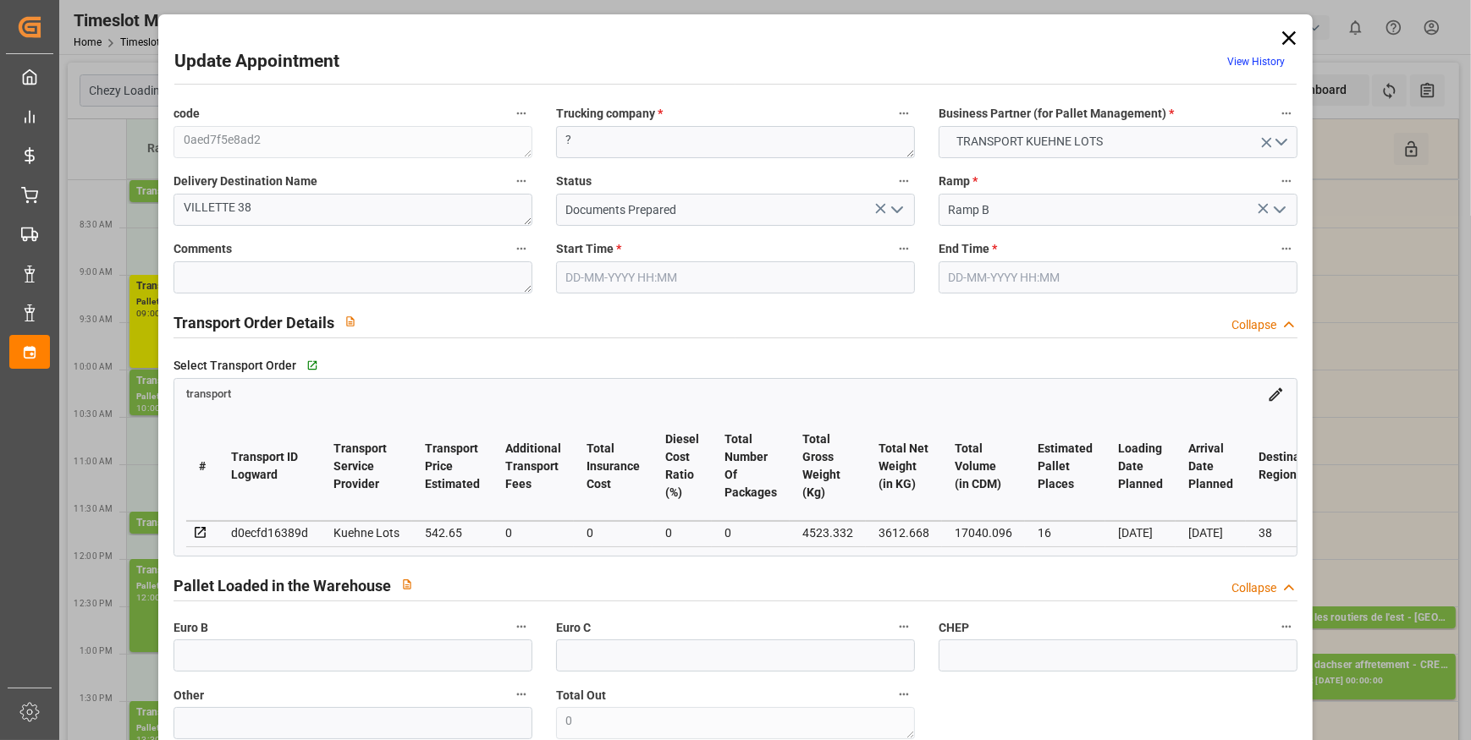
type input "16"
type input "542.65"
type input "0"
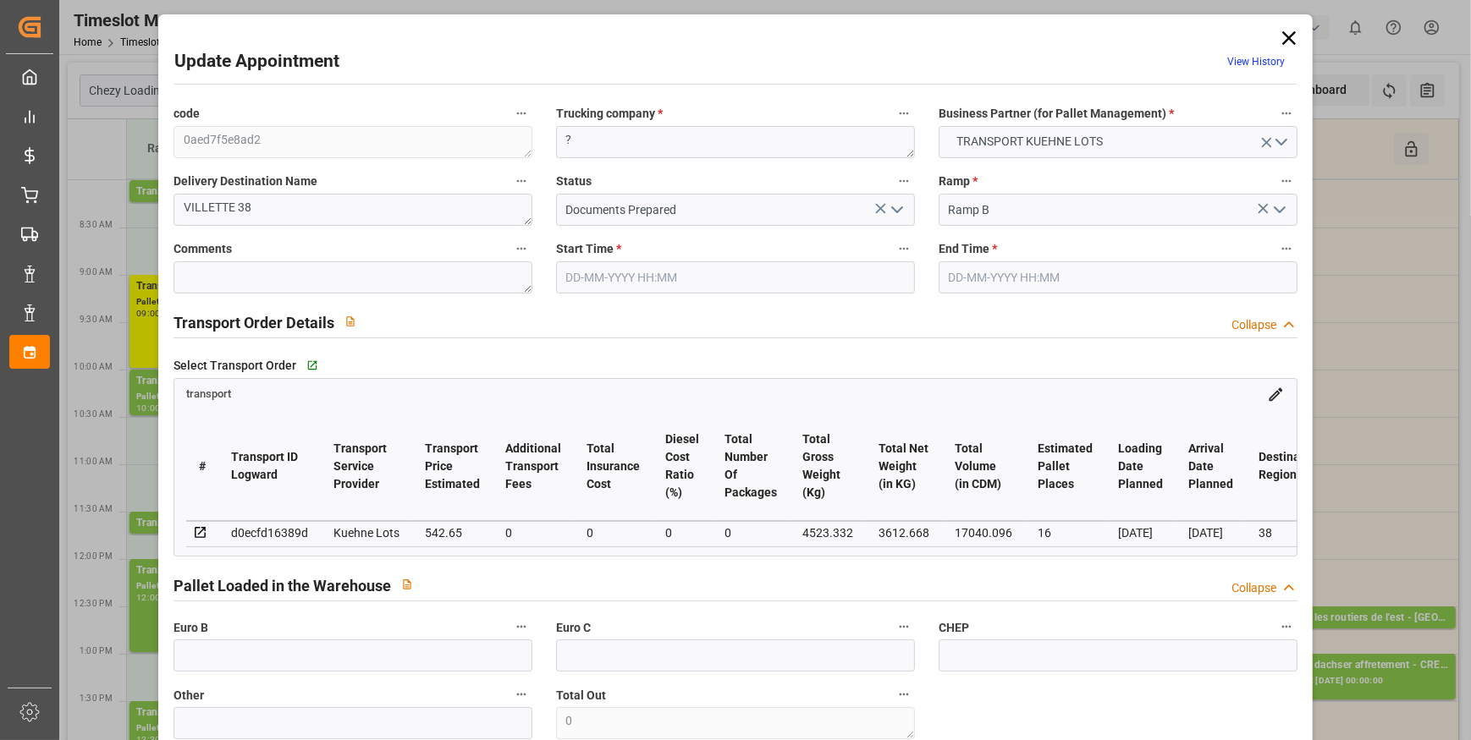
type input "542.65"
type input "0"
type input "3612.668"
type input "5279.524"
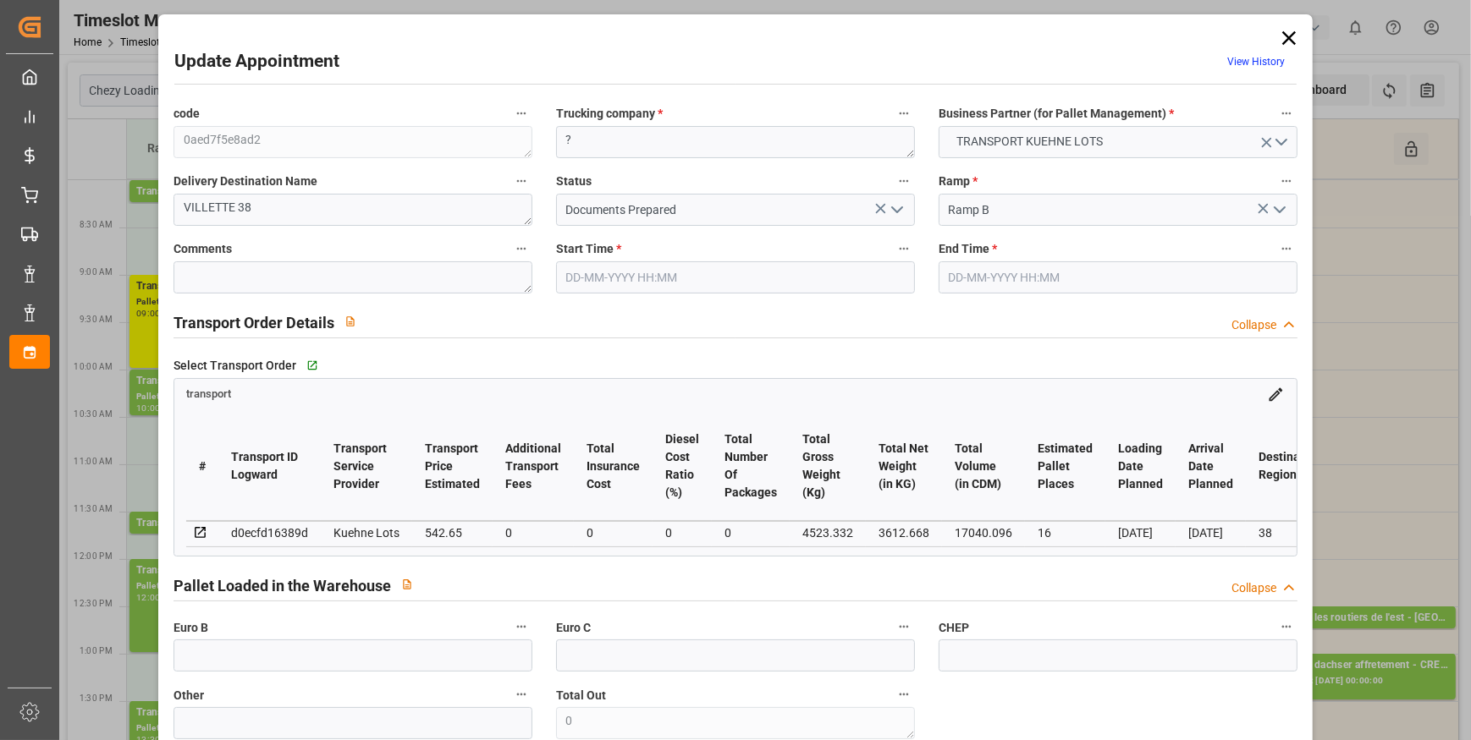
type input "17040.096"
type input "38"
type input "10"
type input "742"
type input "25"
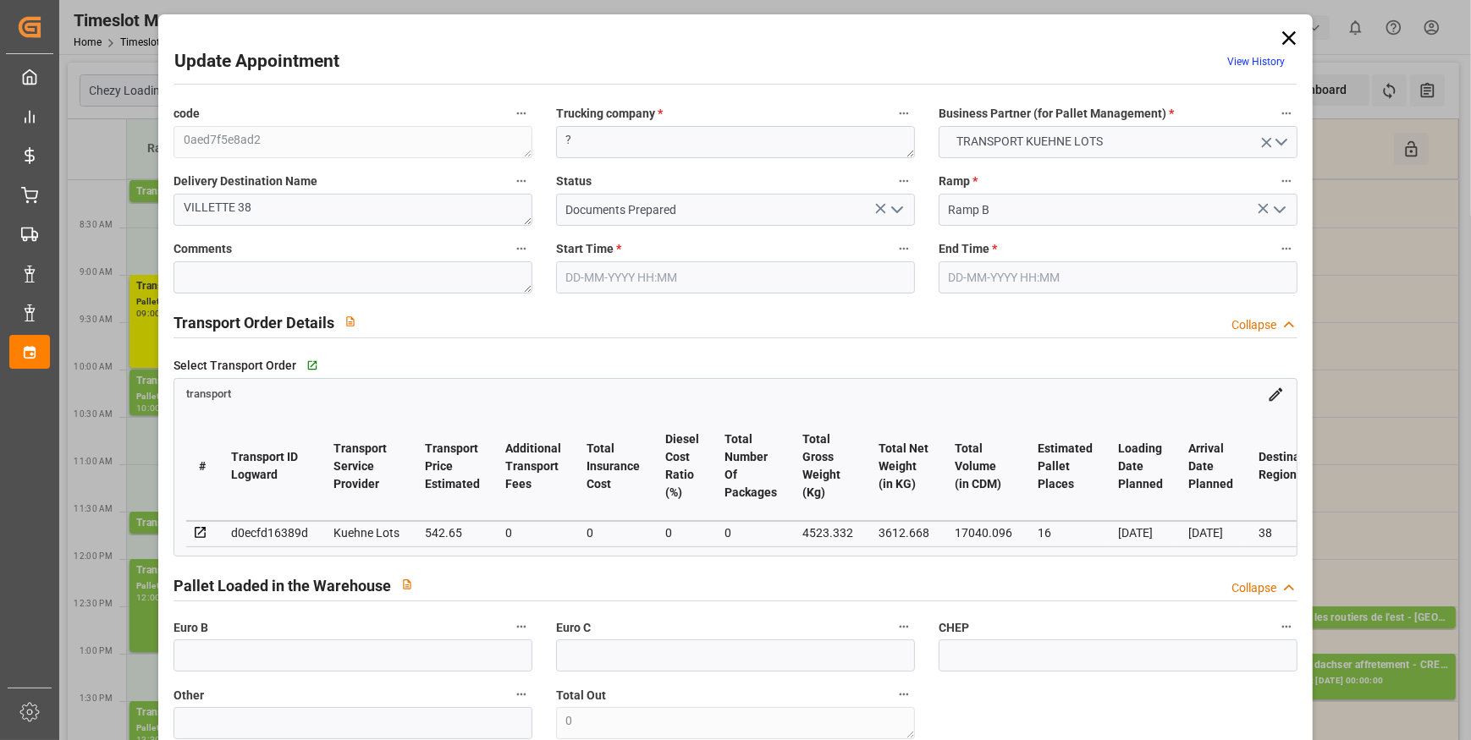
type input "101"
type input "4523.332"
type input "0"
type input "4710.8598"
type input "0"
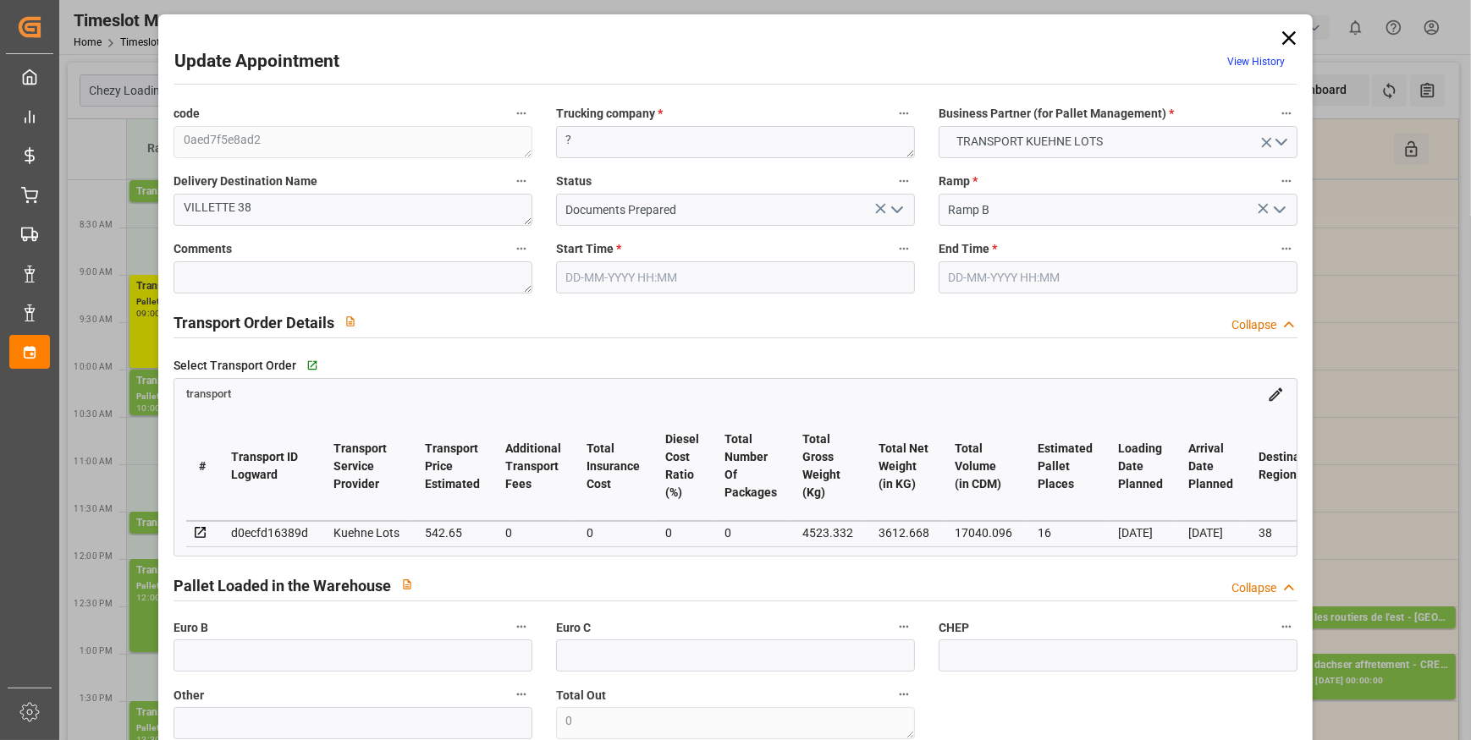
type input "0"
type input "21"
type input "35"
type input "02-10-2025 11:45"
type input "02-10-2025 12:00"
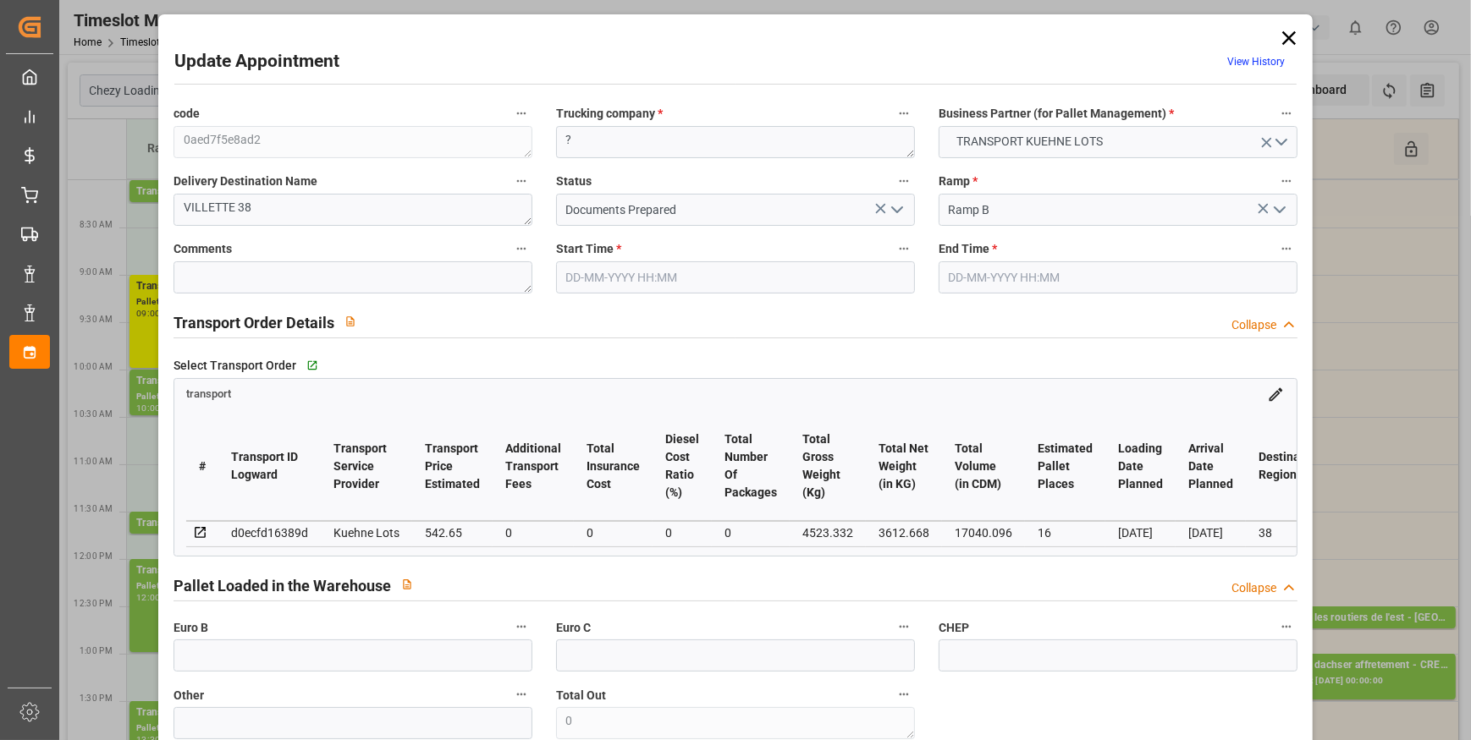
type input "30-09-2025 13:35"
type input "30-09-2025 11:33"
type input "07-10-2025"
type input "03-10-2025"
click at [896, 211] on icon "open menu" at bounding box center [897, 210] width 20 height 20
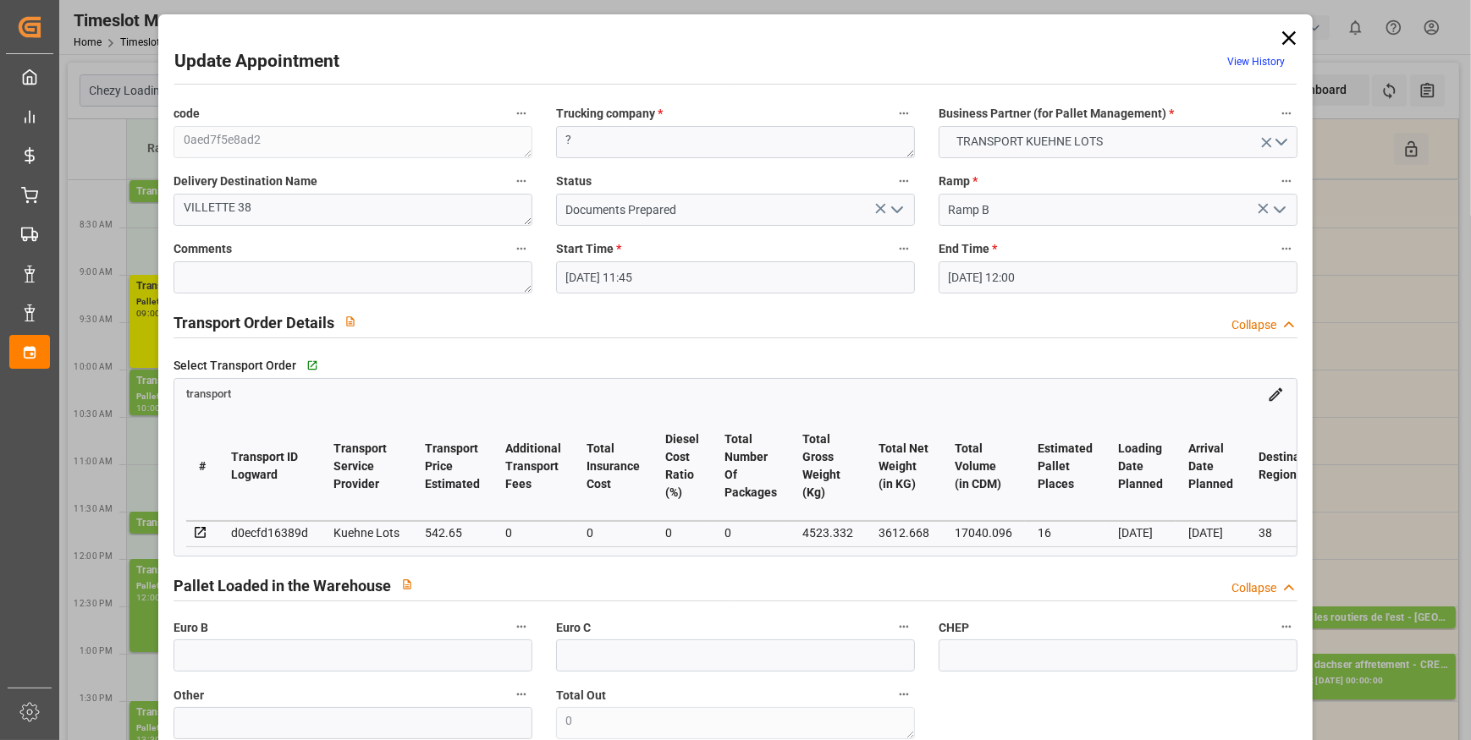
click at [892, 209] on polyline "open menu" at bounding box center [897, 209] width 10 height 5
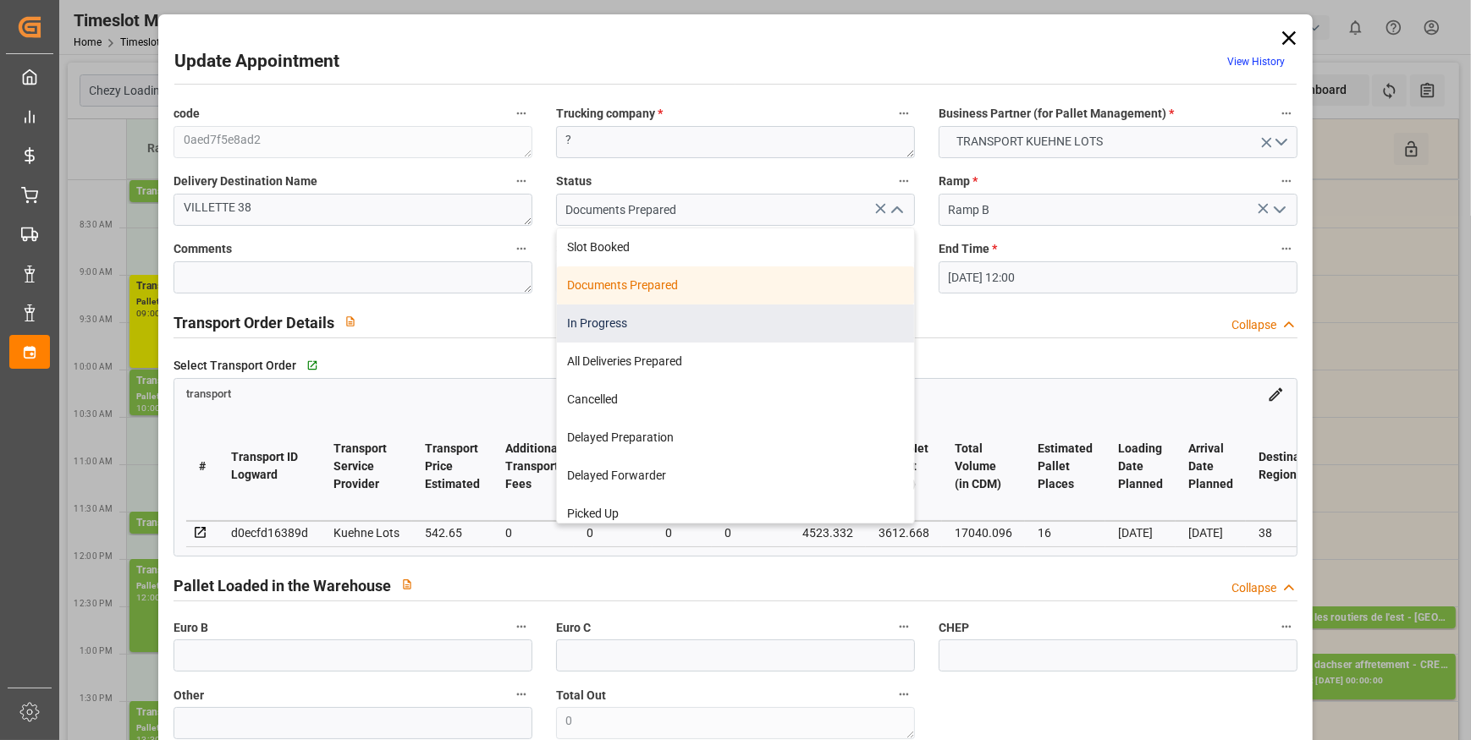
click at [656, 322] on div "In Progress" at bounding box center [735, 324] width 357 height 38
type input "In Progress"
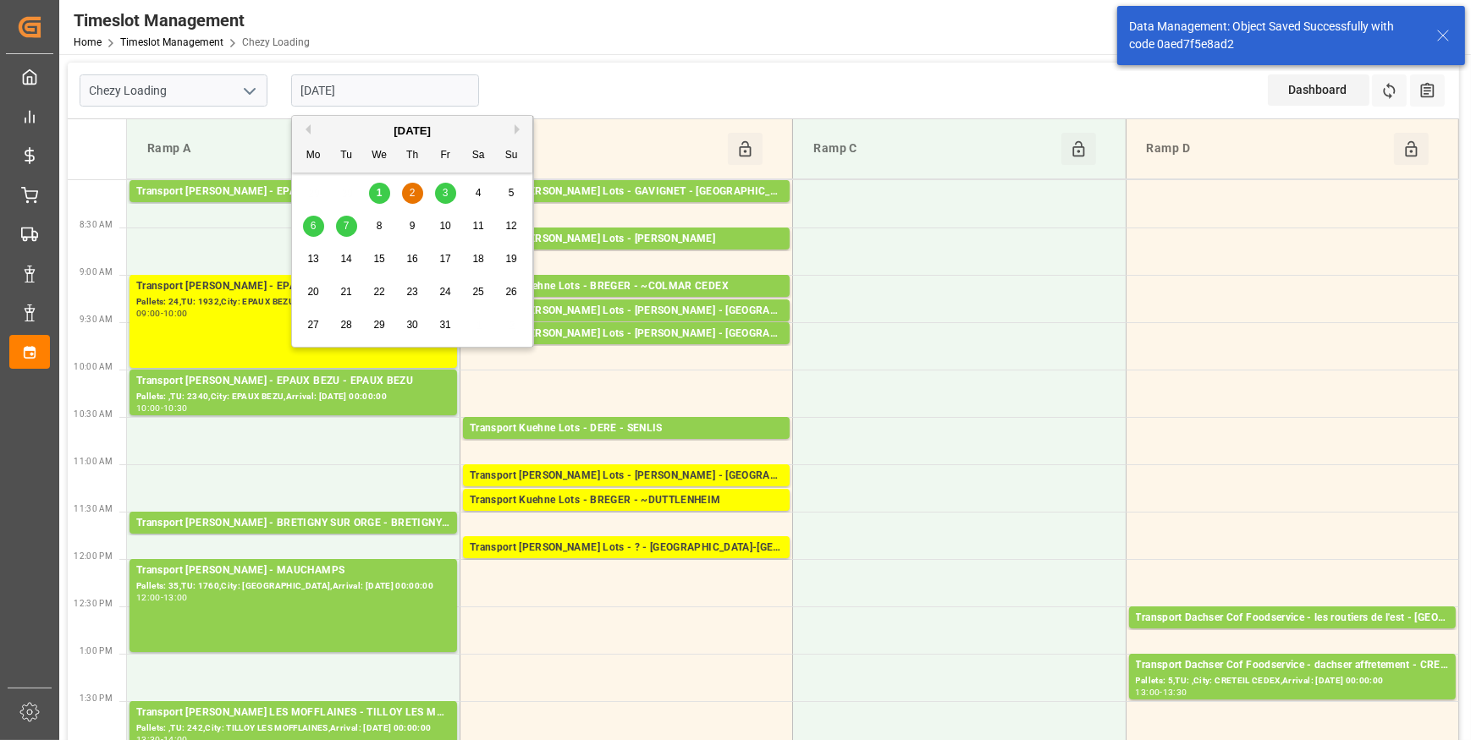
click at [402, 91] on input "[DATE]" at bounding box center [385, 90] width 188 height 32
click at [448, 191] on div "3" at bounding box center [445, 194] width 21 height 20
type input "03-10-2025"
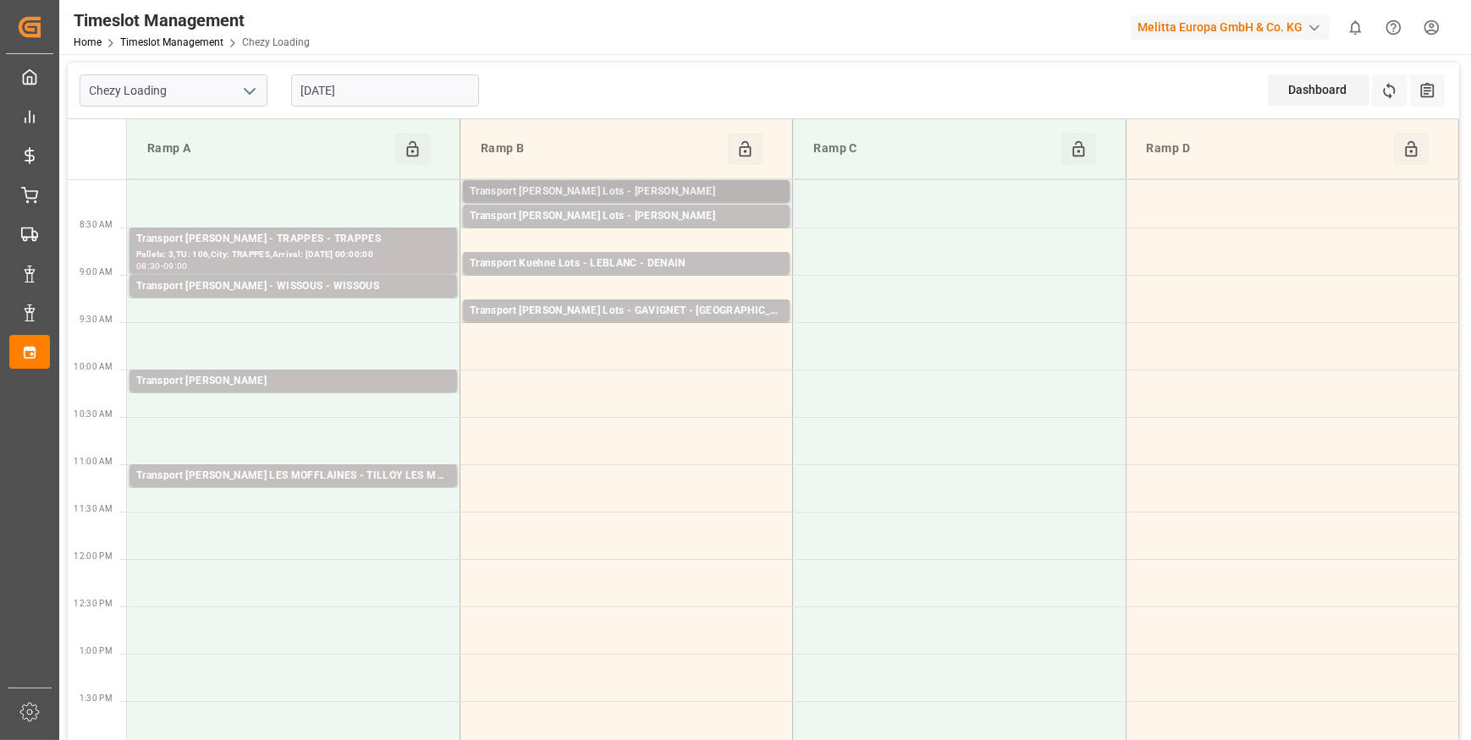
click at [696, 193] on div "Transport Kuehne Lots - ANTOINE - CARQUEFOU" at bounding box center [626, 192] width 313 height 17
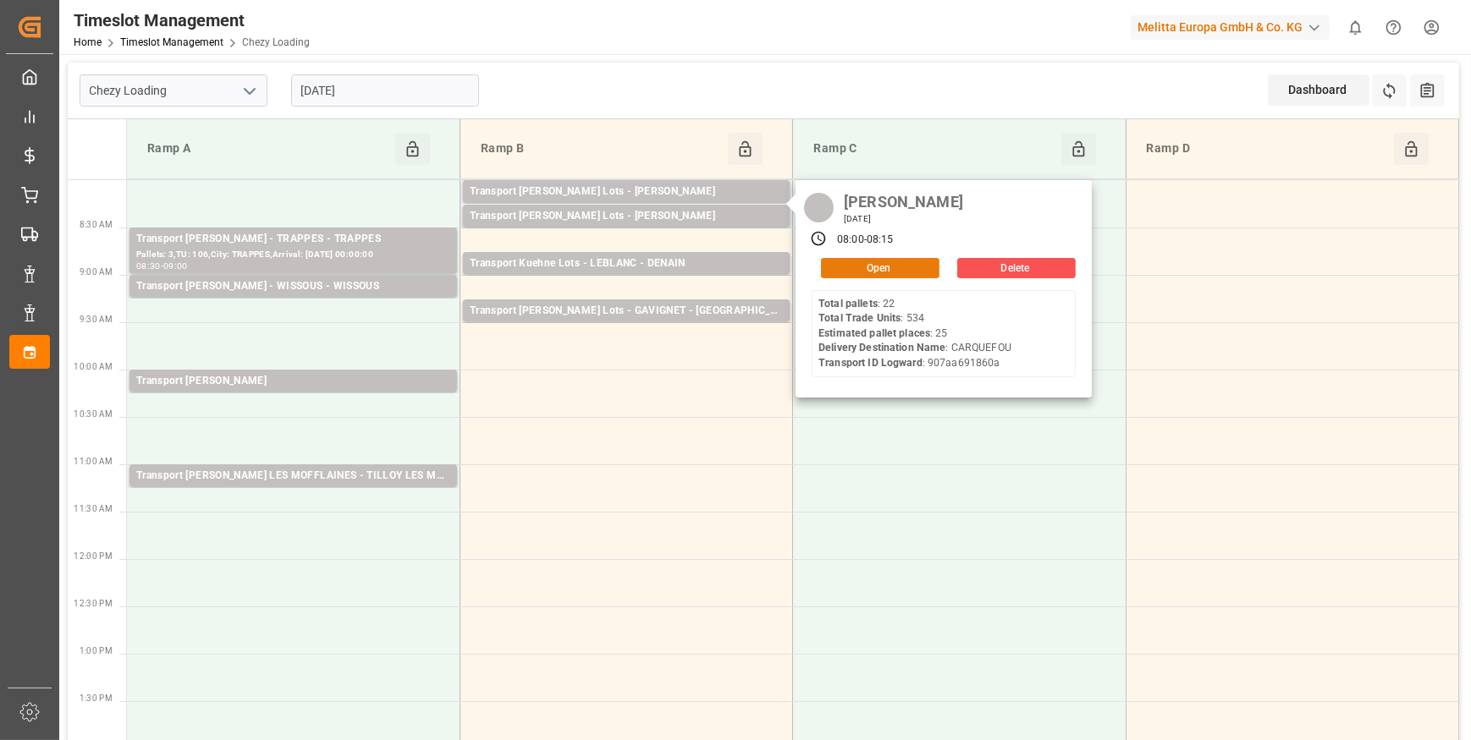
click at [855, 259] on button "Open" at bounding box center [880, 268] width 118 height 20
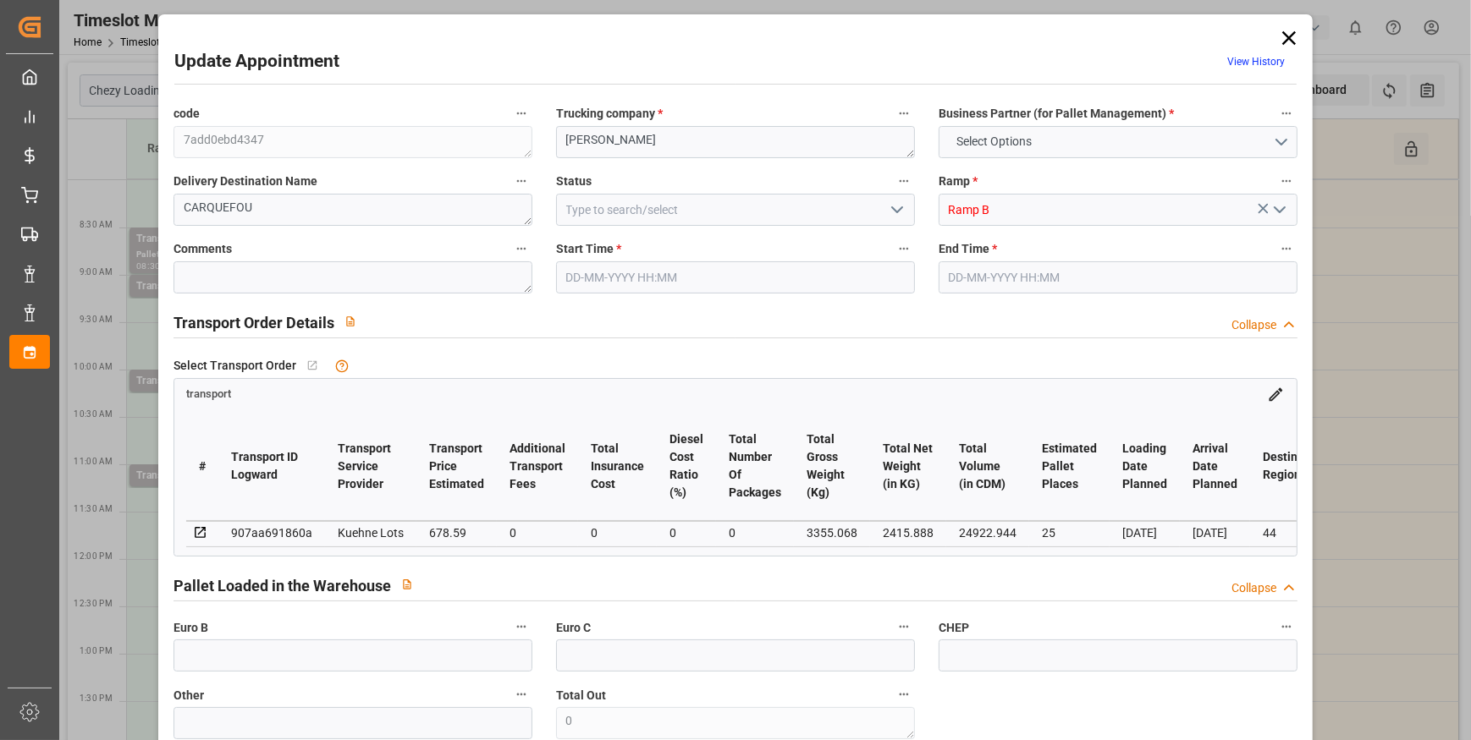
type input "25"
type input "678.59"
type input "0"
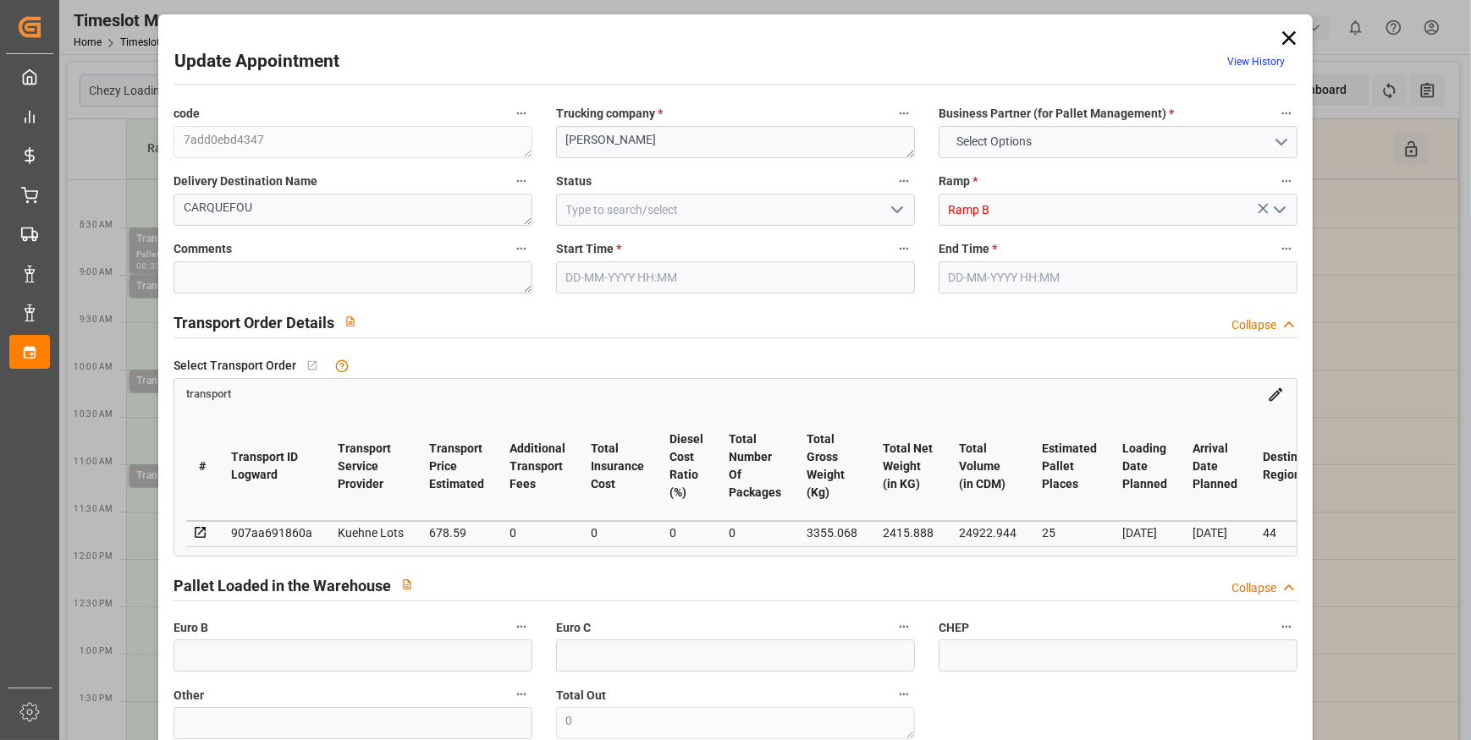
type input "678.59"
type input "0"
type input "2415.888"
type input "4205"
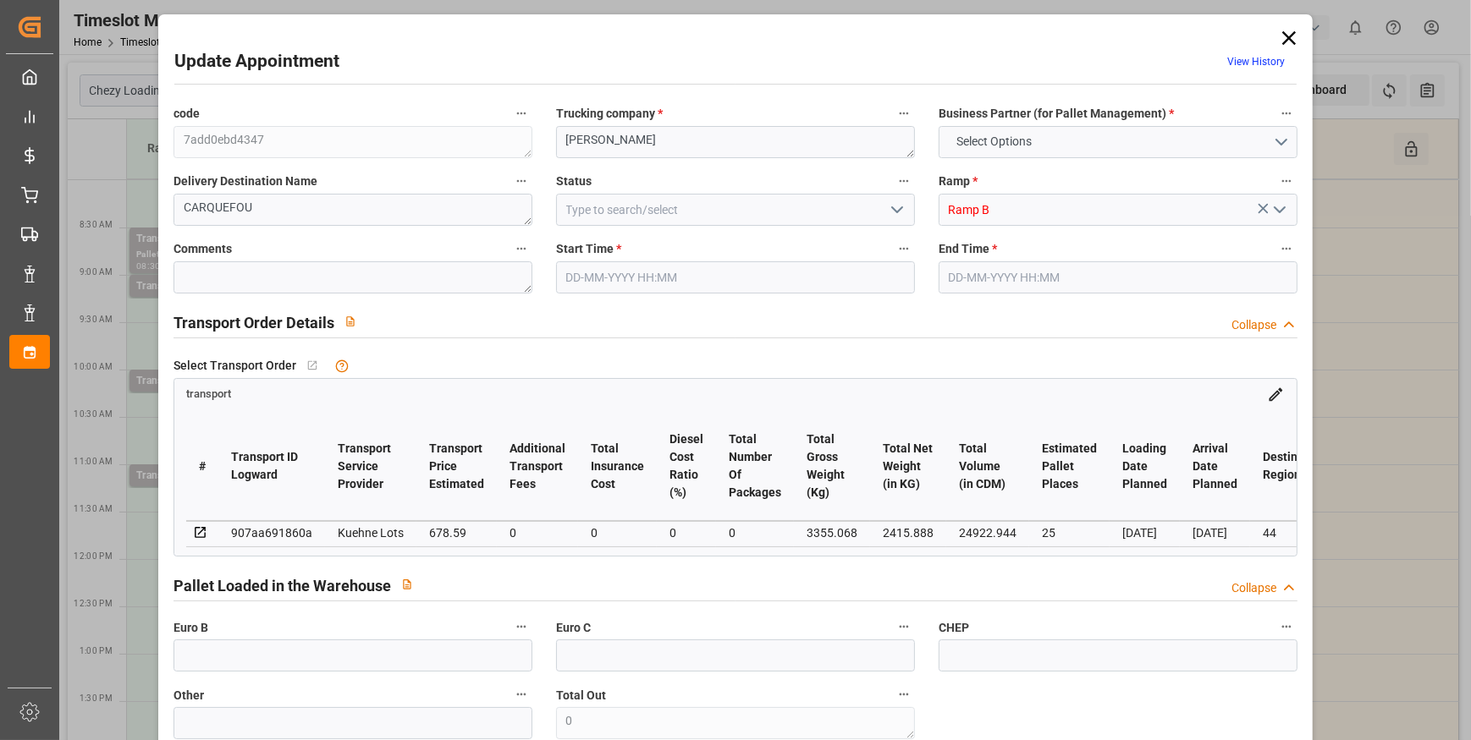
type input "24922.944"
type input "44"
type input "22"
type input "534"
type input "33"
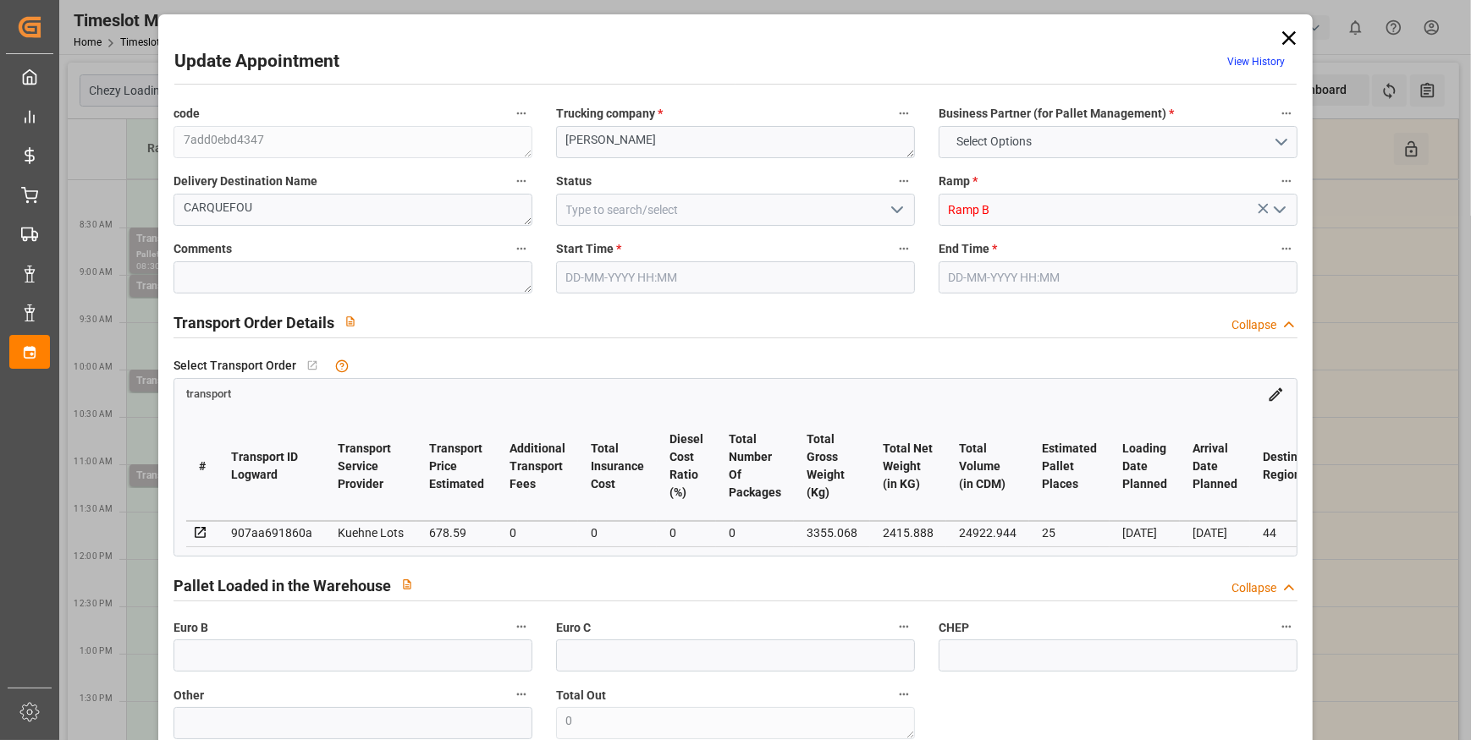
type input "101"
type input "3355.068"
type input "0"
type input "4710.8598"
type input "0"
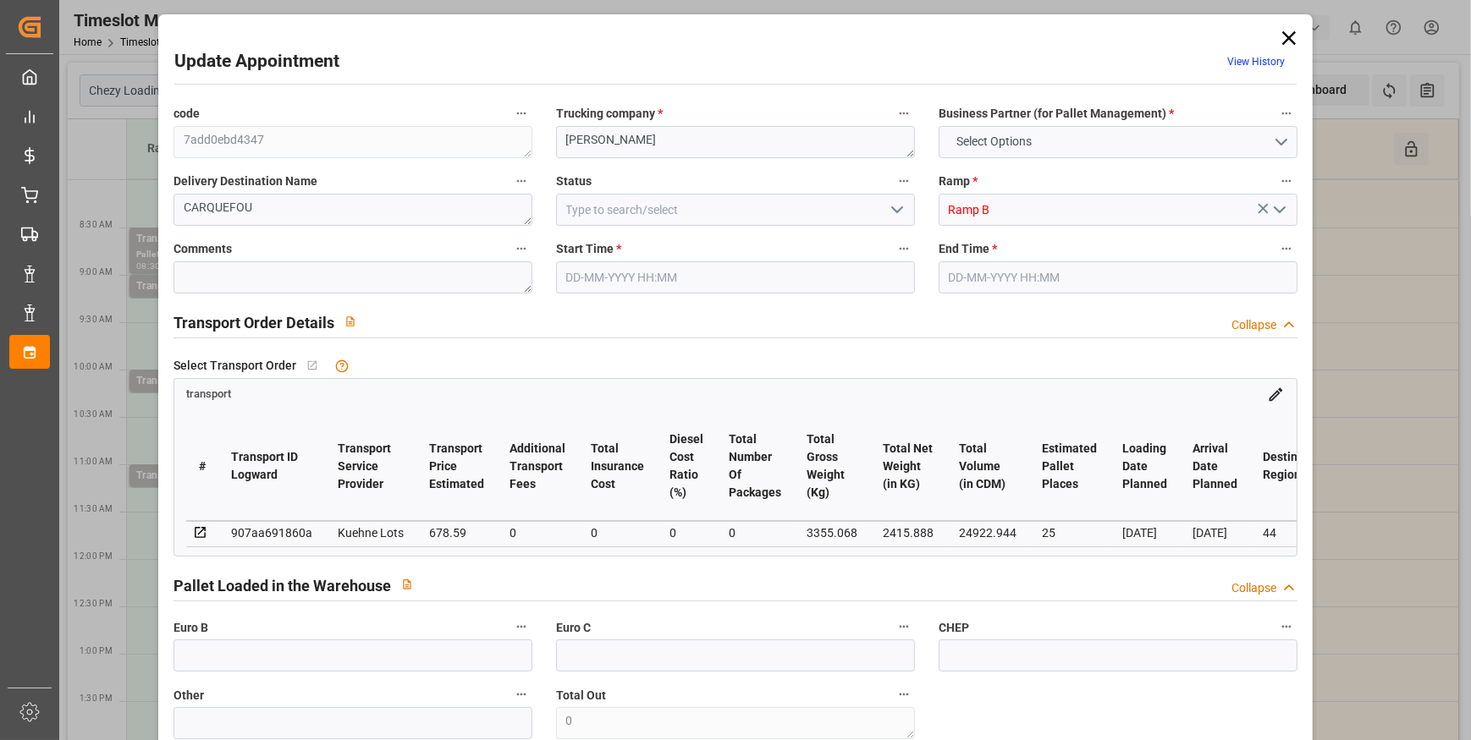
type input "0"
type input "21"
type input "35"
type input "03-10-2025 08:00"
type input "03-10-2025 08:15"
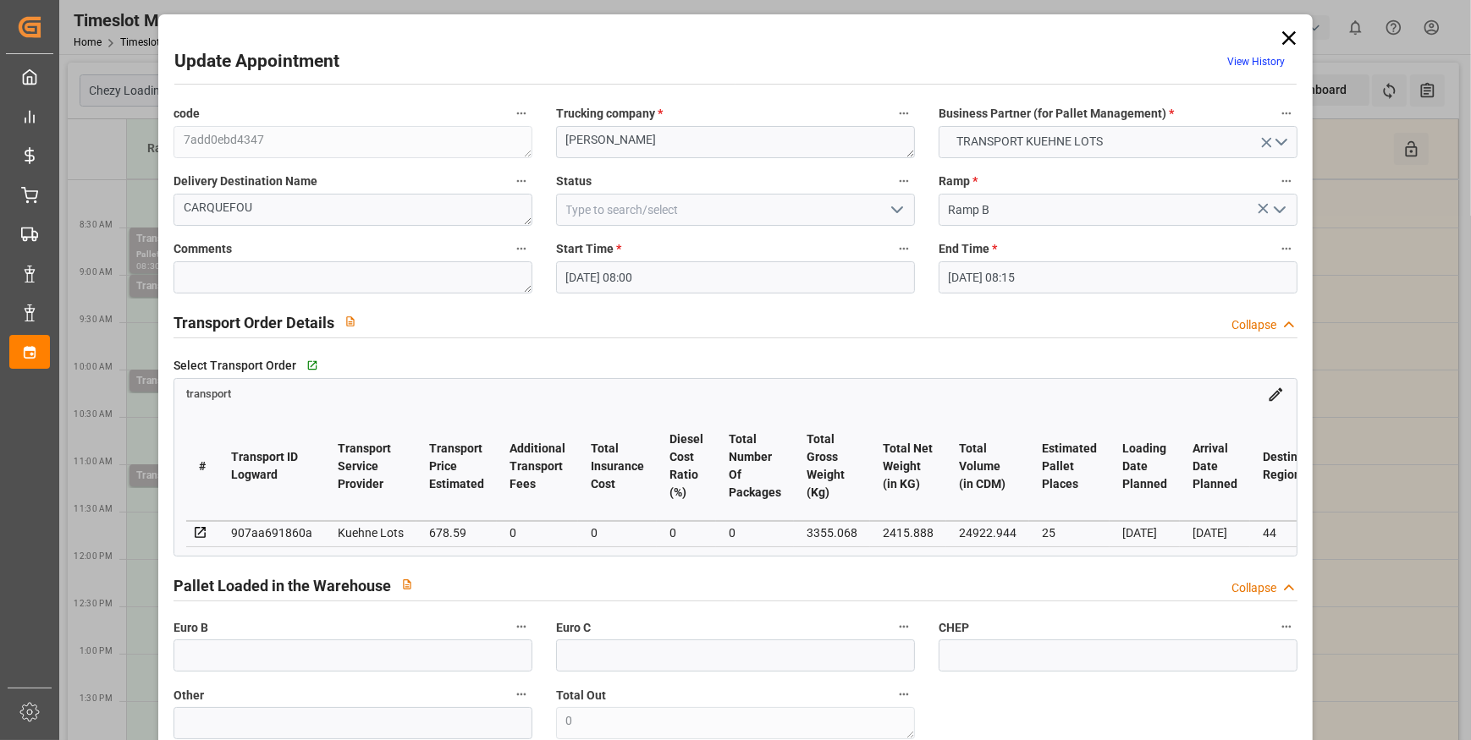
type input "29-09-2025 12:48"
type input "29-09-2025 11:31"
type input "06-10-2025"
type input "[DATE]"
click at [894, 211] on polyline "open menu" at bounding box center [897, 209] width 10 height 5
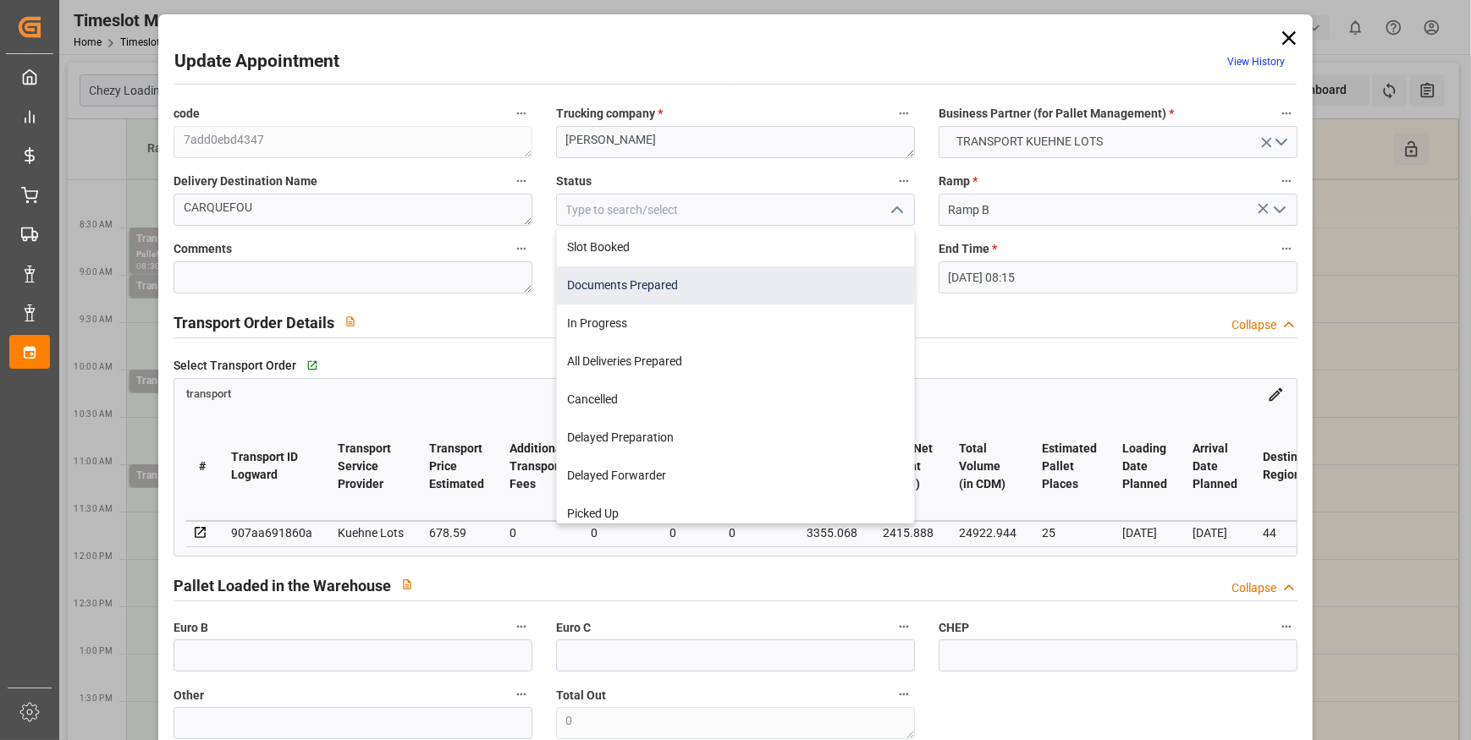
click at [682, 285] on div "Documents Prepared" at bounding box center [735, 286] width 357 height 38
type input "Documents Prepared"
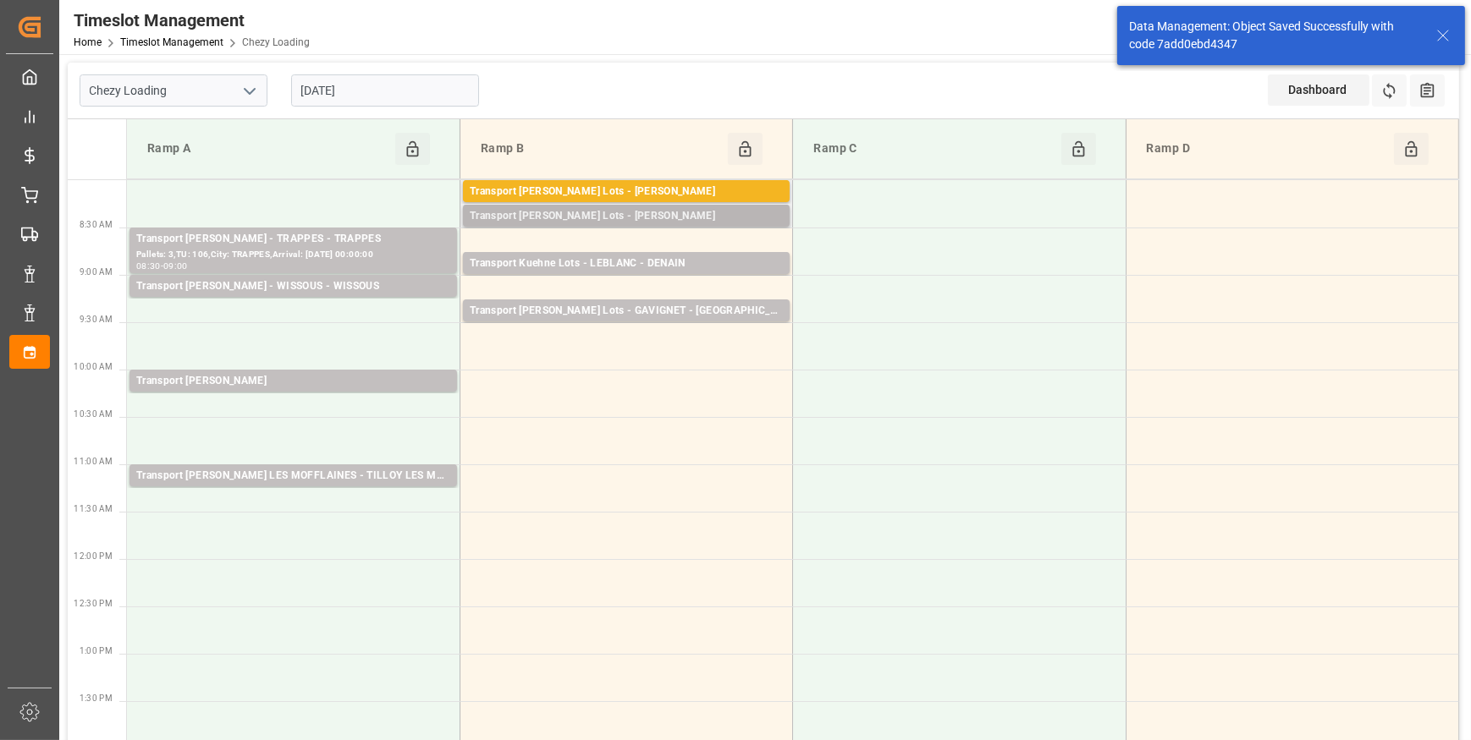
click at [685, 219] on div "Transport Kuehne Lots - ANTOINE - CARQUEFOU" at bounding box center [626, 216] width 313 height 17
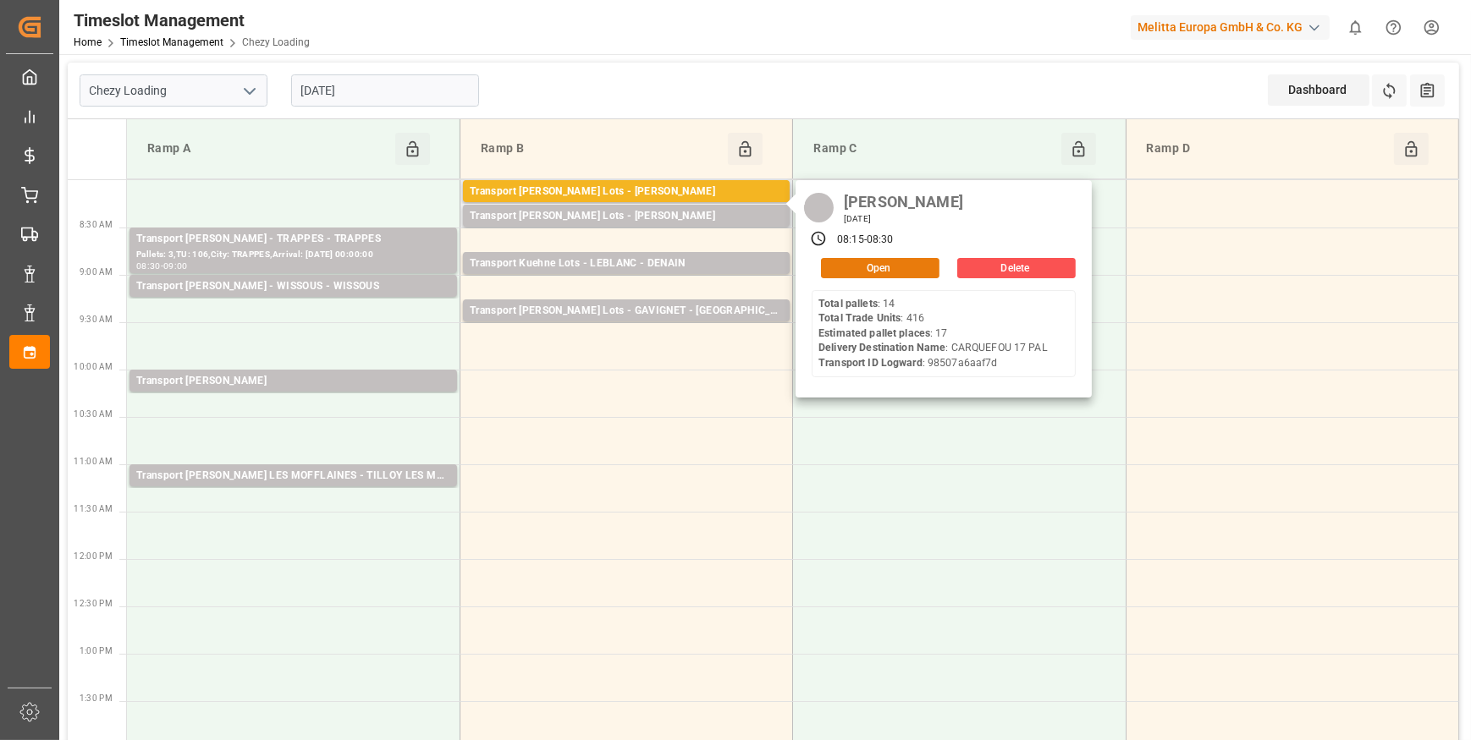
click at [859, 262] on button "Open" at bounding box center [880, 268] width 118 height 20
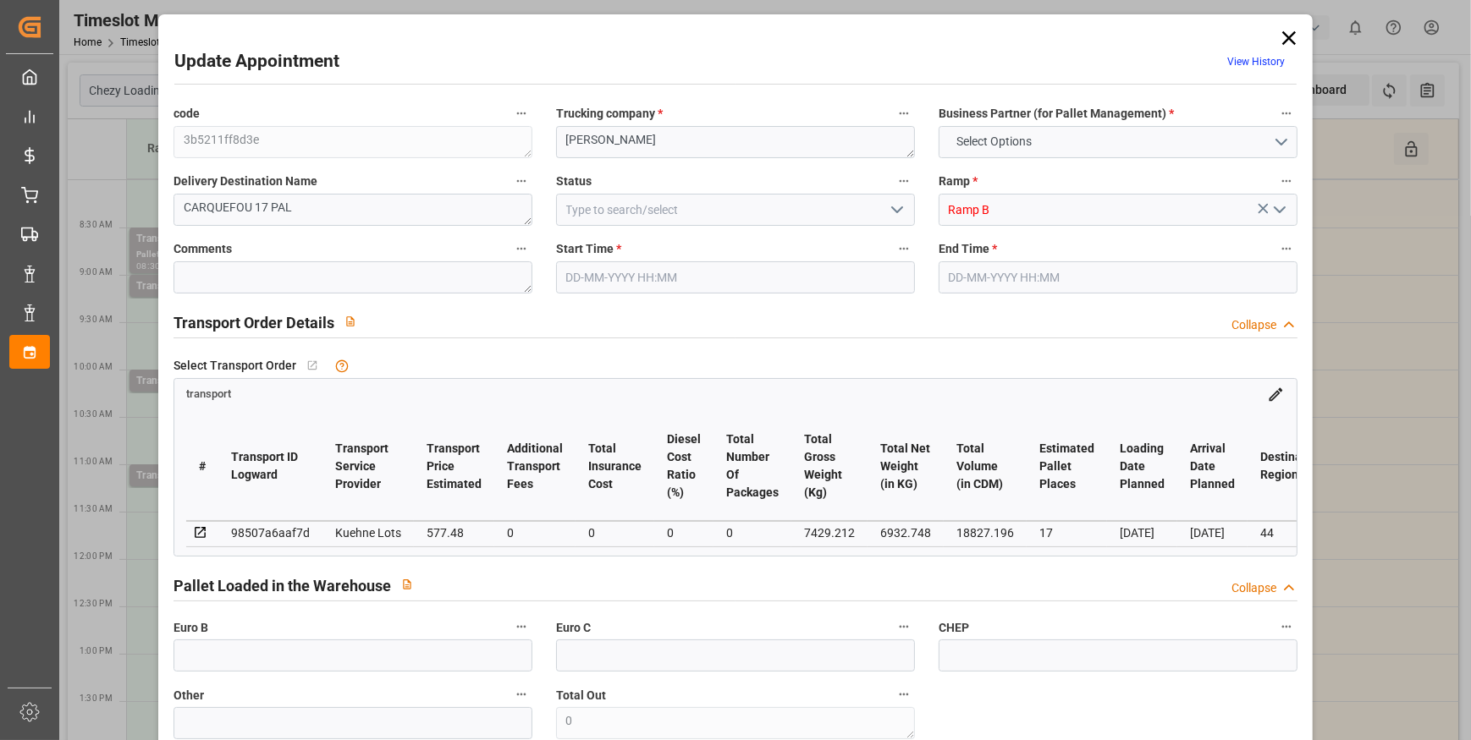
type input "17"
type input "577.48"
type input "0"
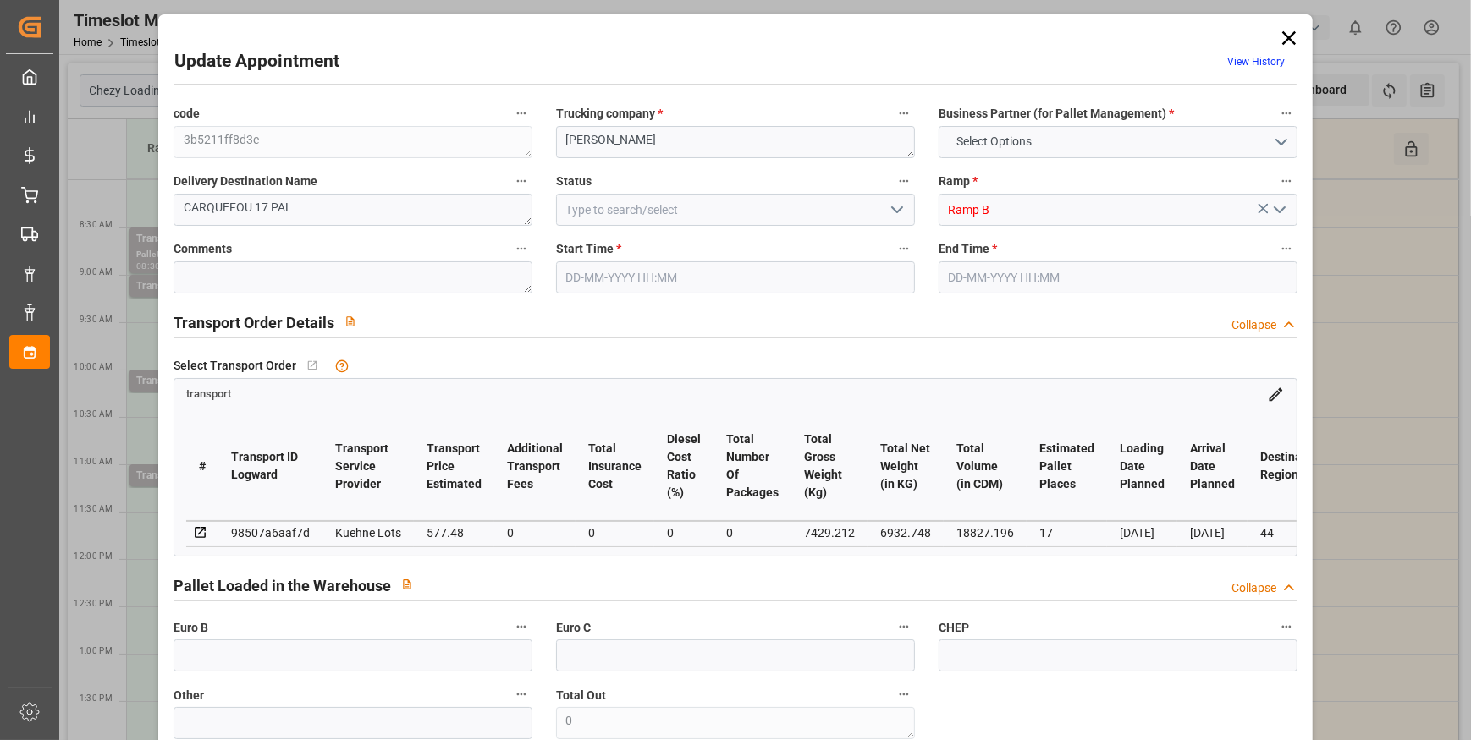
type input "577.48"
type input "0"
type input "6932.748"
type input "8219"
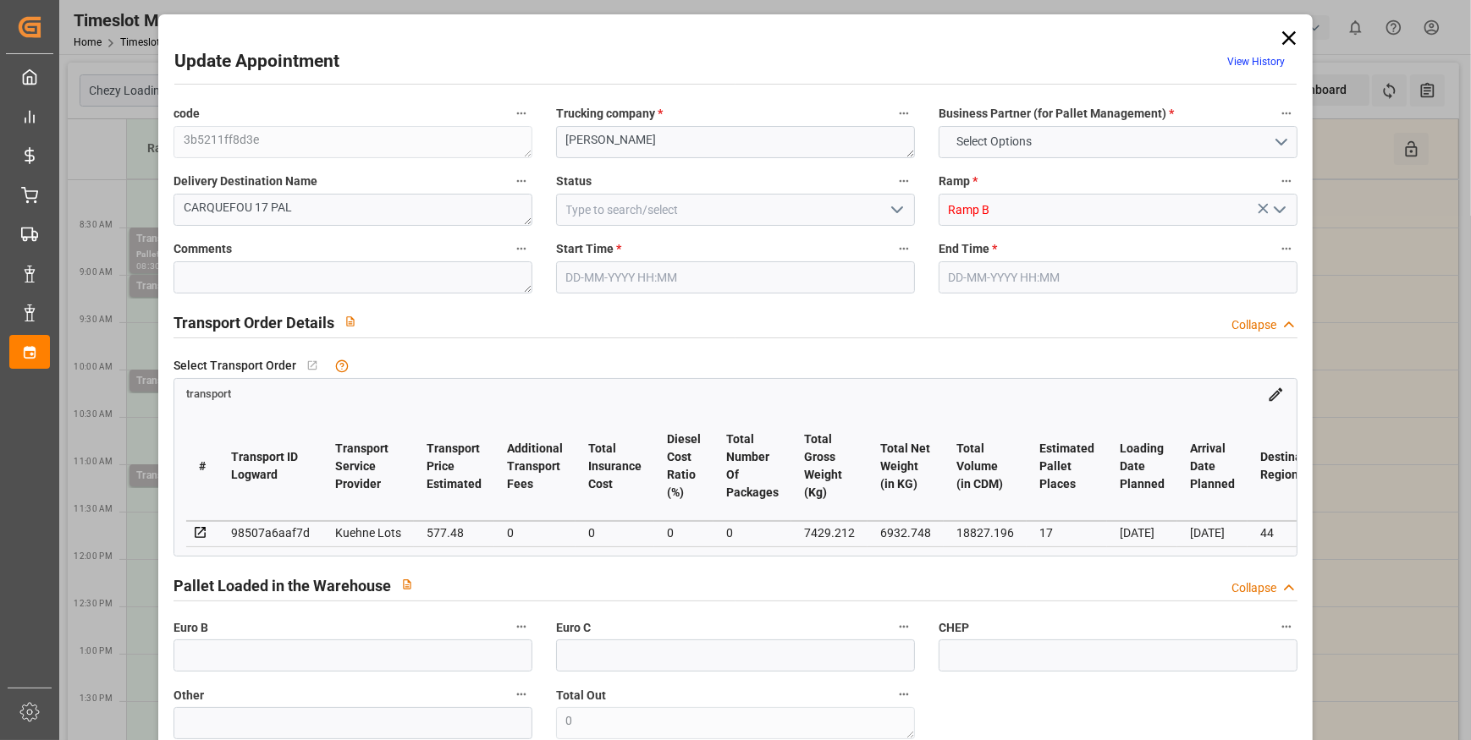
type input "18827.196"
type input "44"
type input "14"
type input "416"
type input "17"
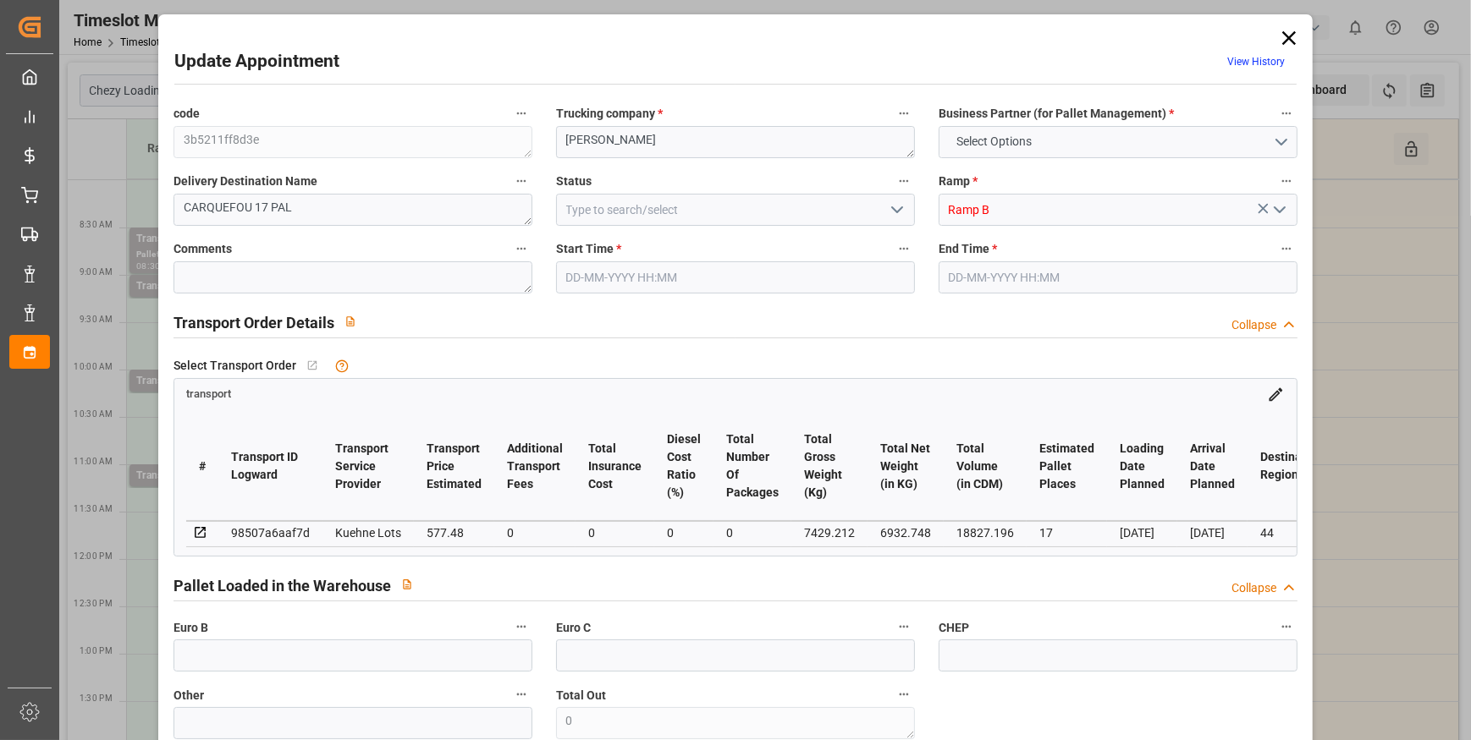
type input "101"
type input "7429.212"
type input "0"
type input "4710.8598"
type input "0"
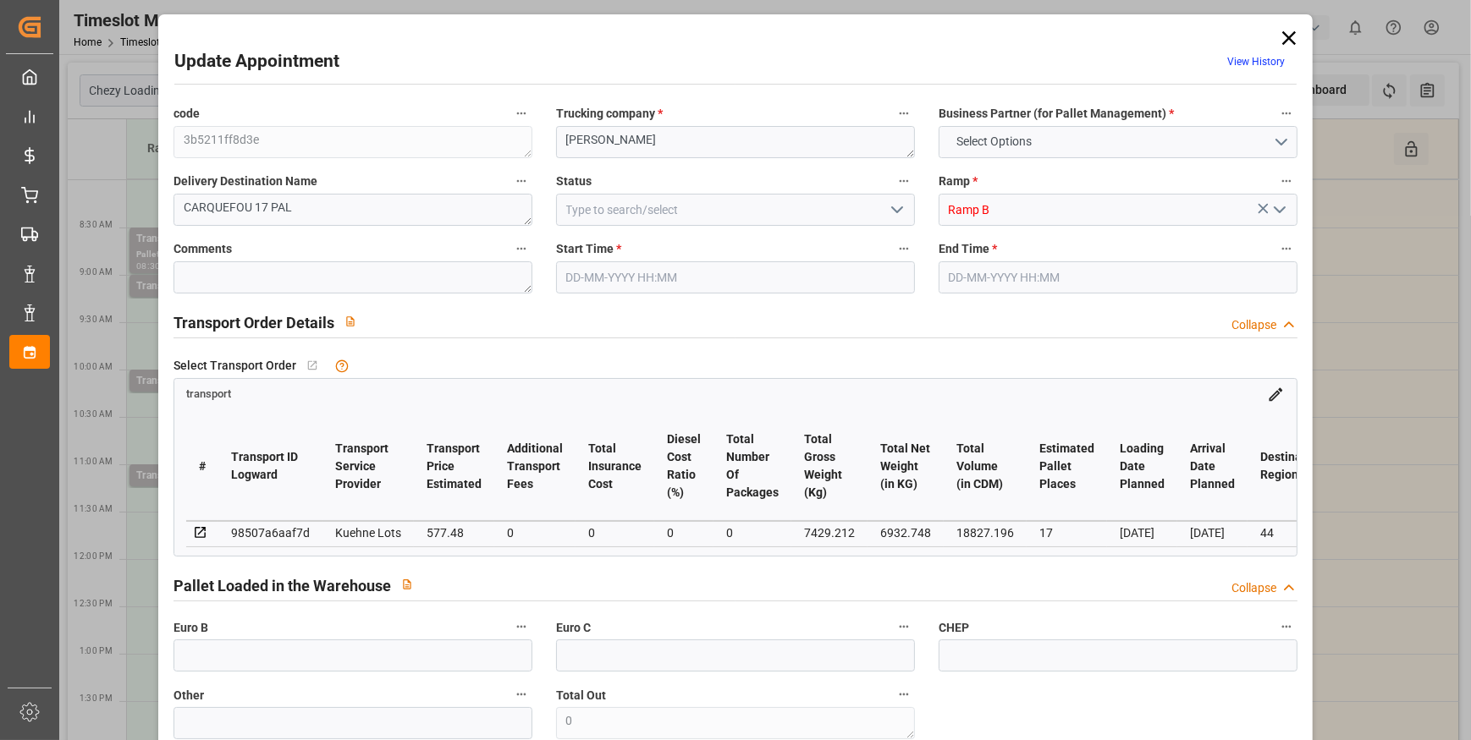
type input "0"
type input "21"
type input "35"
type input "03-10-2025 08:15"
type input "03-10-2025 08:30"
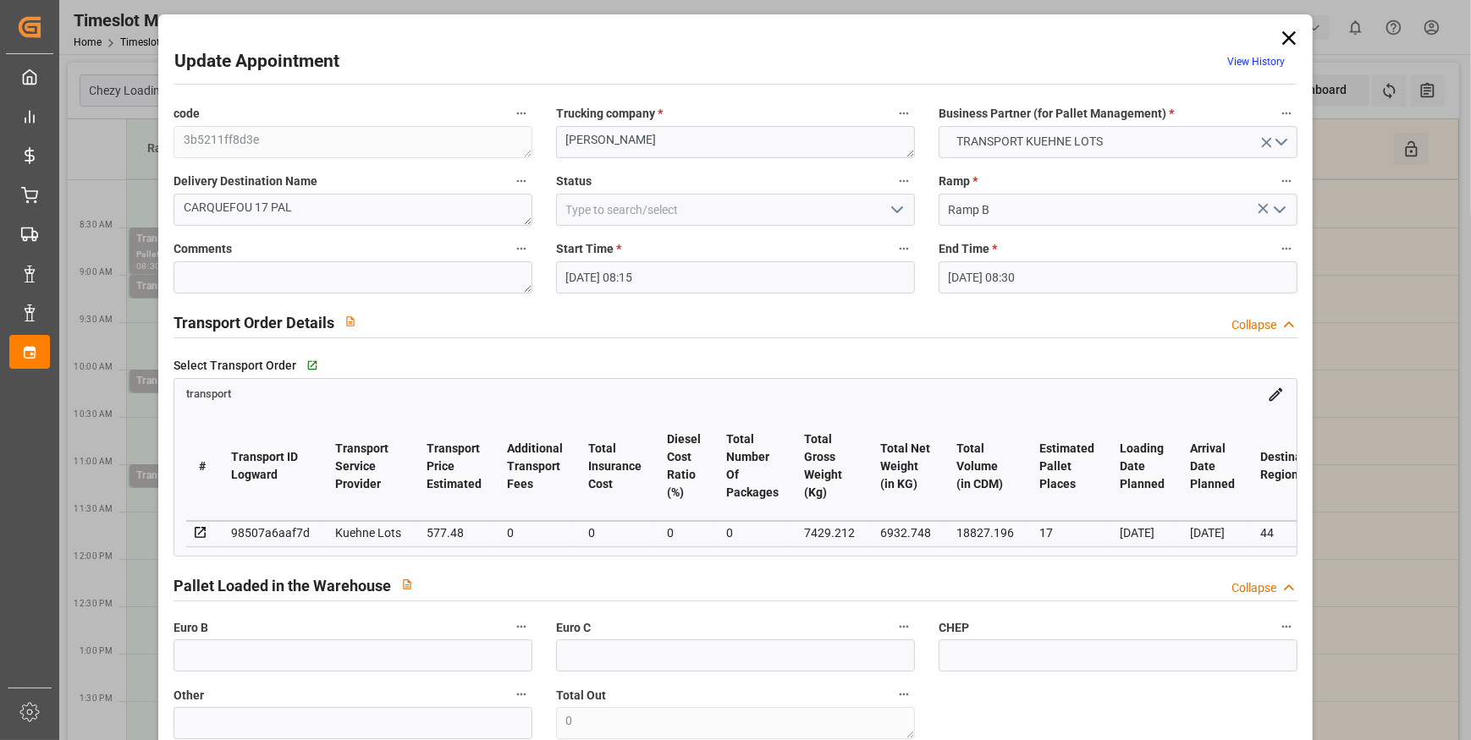
type input "29-09-2025 12:48"
type input "29-09-2025 11:30"
type input "06-10-2025"
type input "[DATE]"
click at [895, 206] on icon "open menu" at bounding box center [897, 210] width 20 height 20
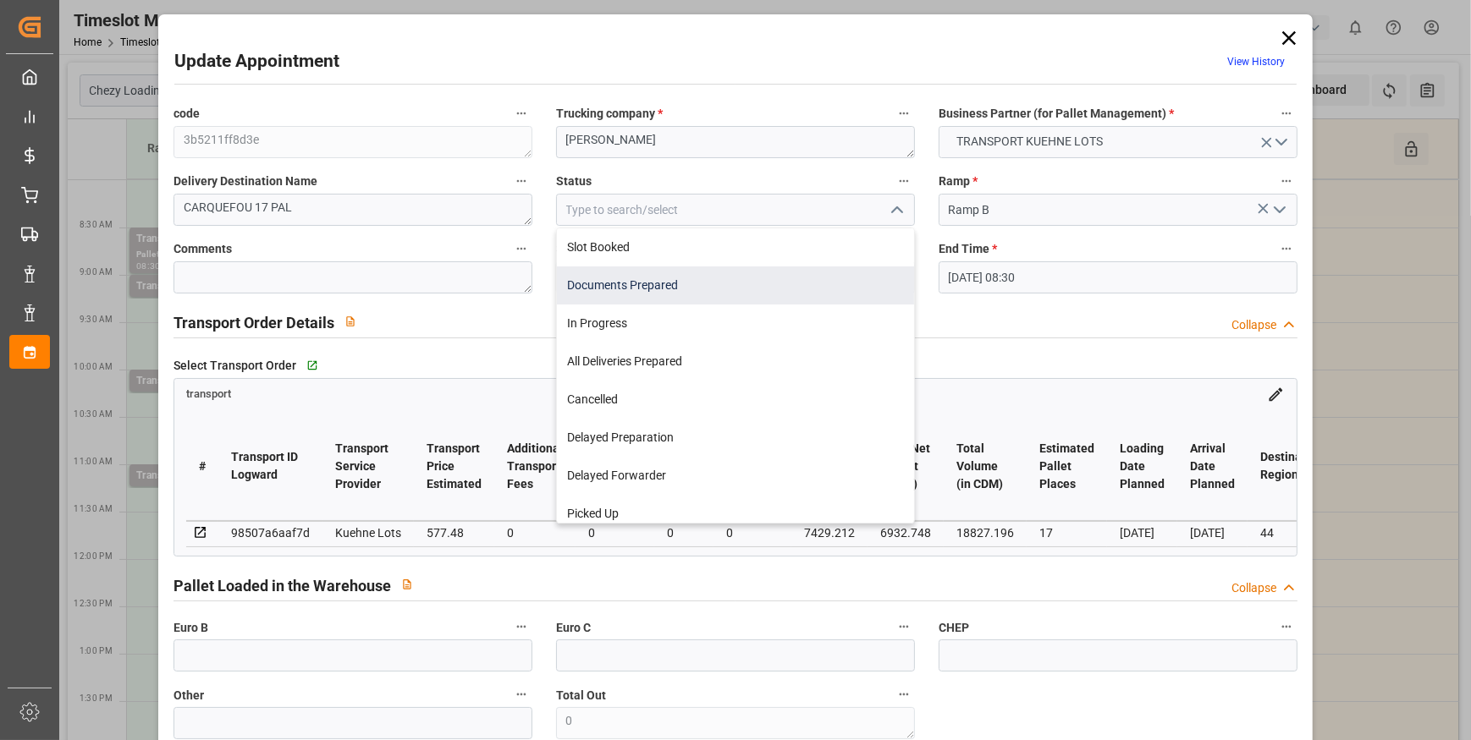
click at [650, 285] on div "Documents Prepared" at bounding box center [735, 286] width 357 height 38
type input "Documents Prepared"
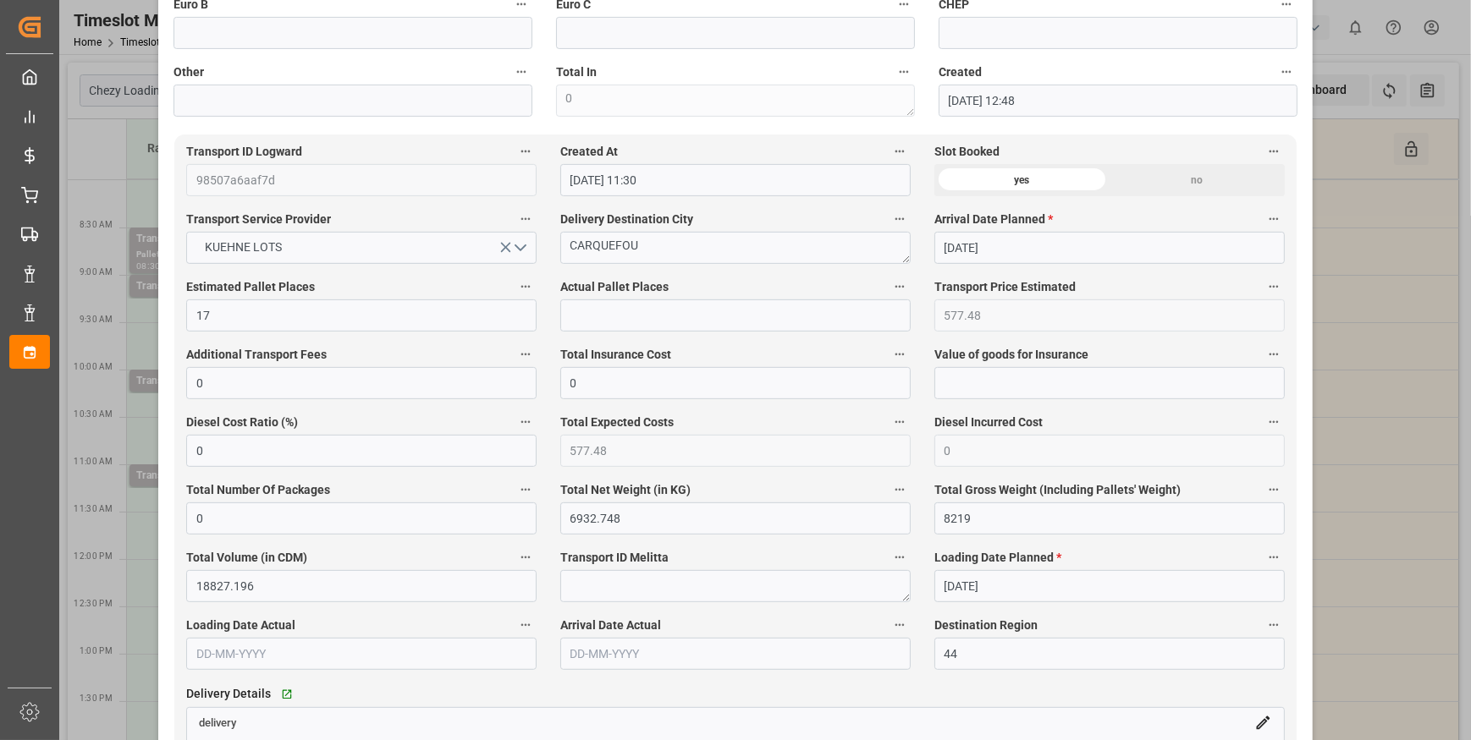
scroll to position [769, 0]
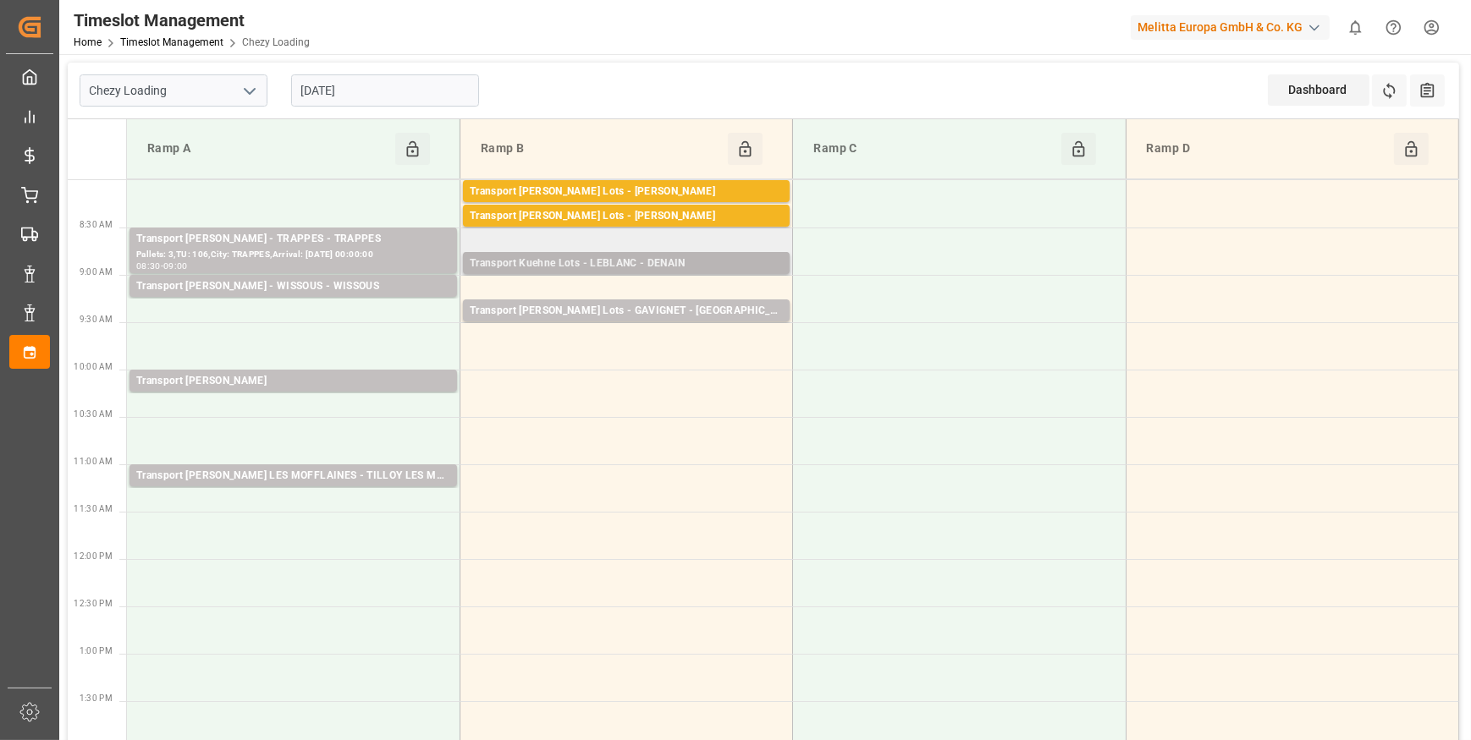
click at [673, 254] on div "Transport Kuehne Lots - LEBLANC - DENAIN Pallets: ,TU: 542,City: DENAIN,Arrival…" at bounding box center [626, 263] width 327 height 22
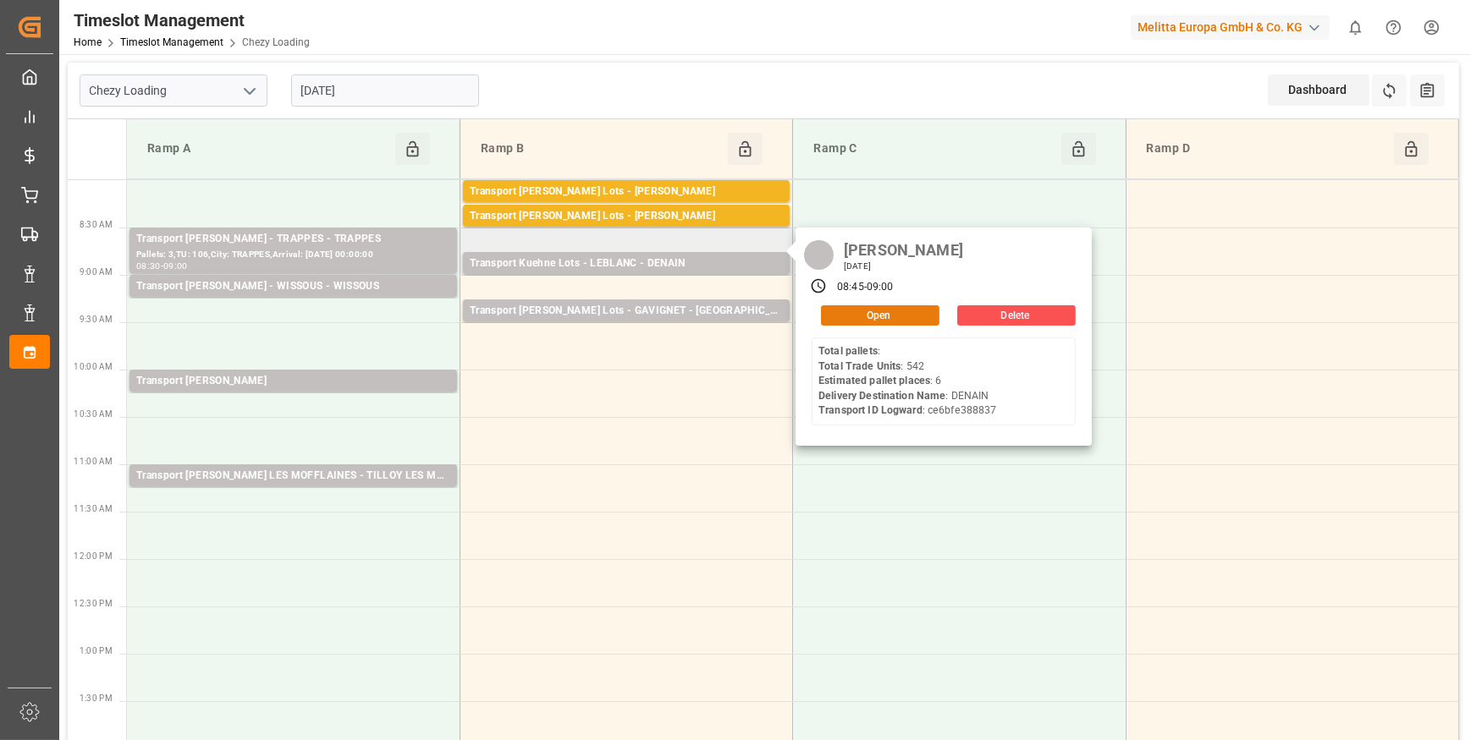
click at [885, 313] on button "Open" at bounding box center [880, 315] width 118 height 20
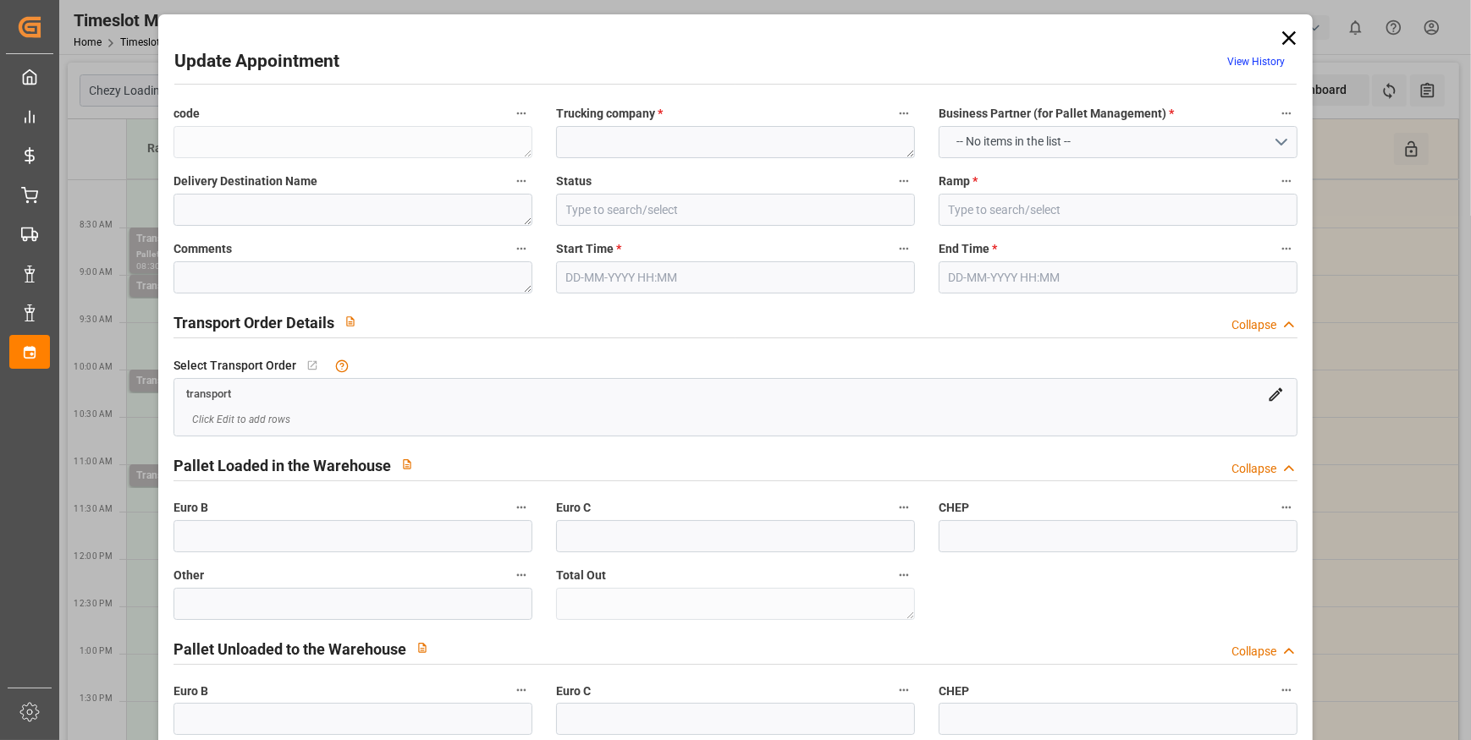
type textarea "e5cbc0c23169"
type textarea "LEBLANC"
type textarea "DENAIN"
type input "Ramp B"
type textarea "0"
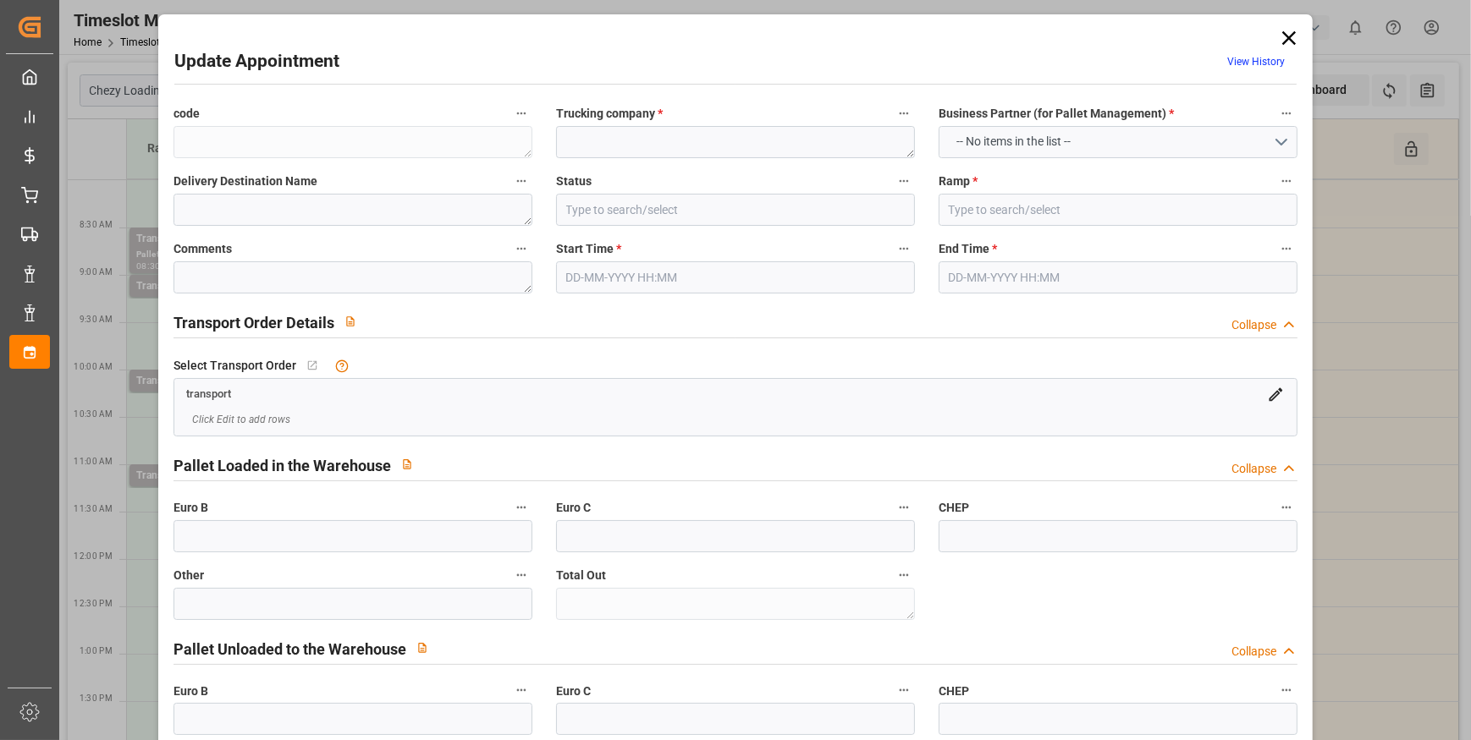
type textarea "0"
type input "ce6bfe388837"
type textarea "DENAIN"
type textarea "0000722735"
type textarea "e5cbc0c23169"
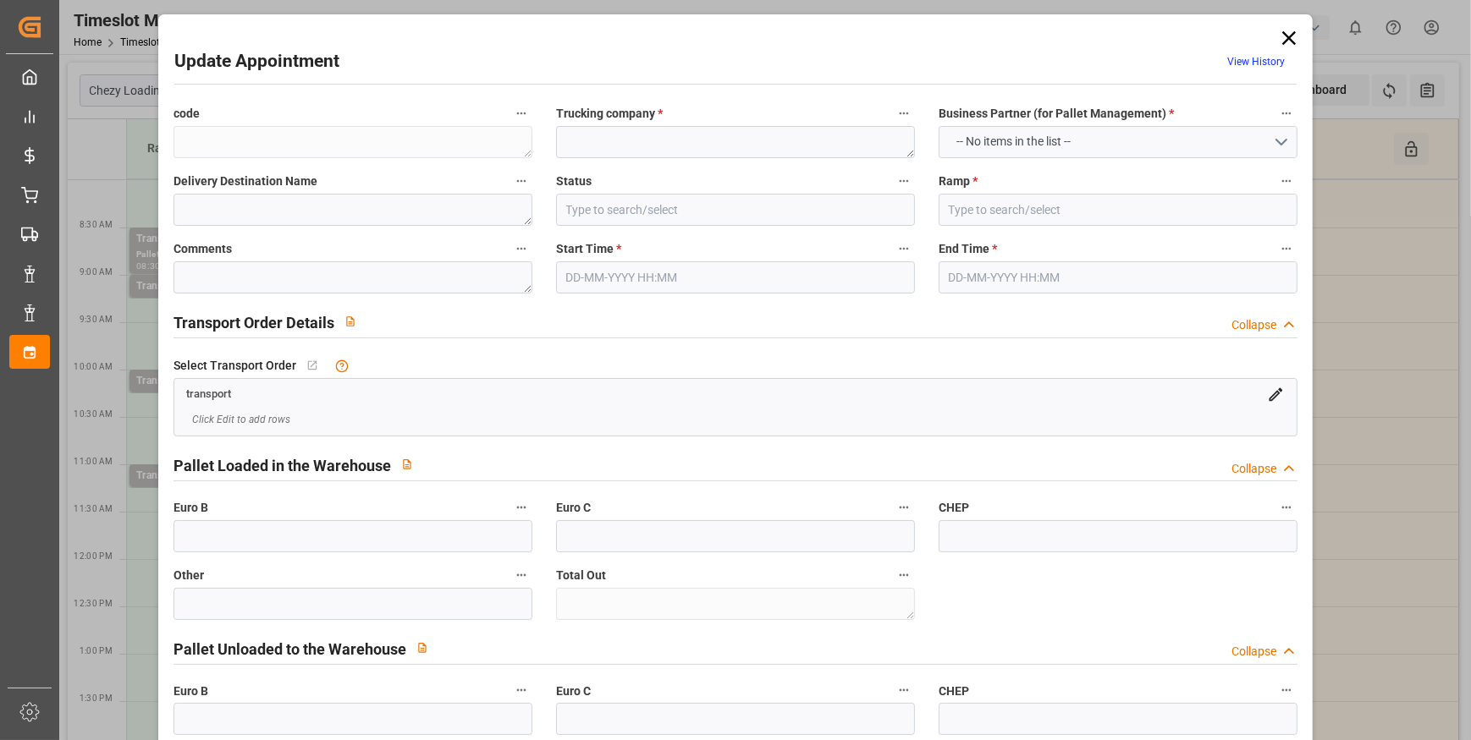
type textarea "FR-02570"
type textarea "FR"
type input "Road"
type input "FR"
type input "02570"
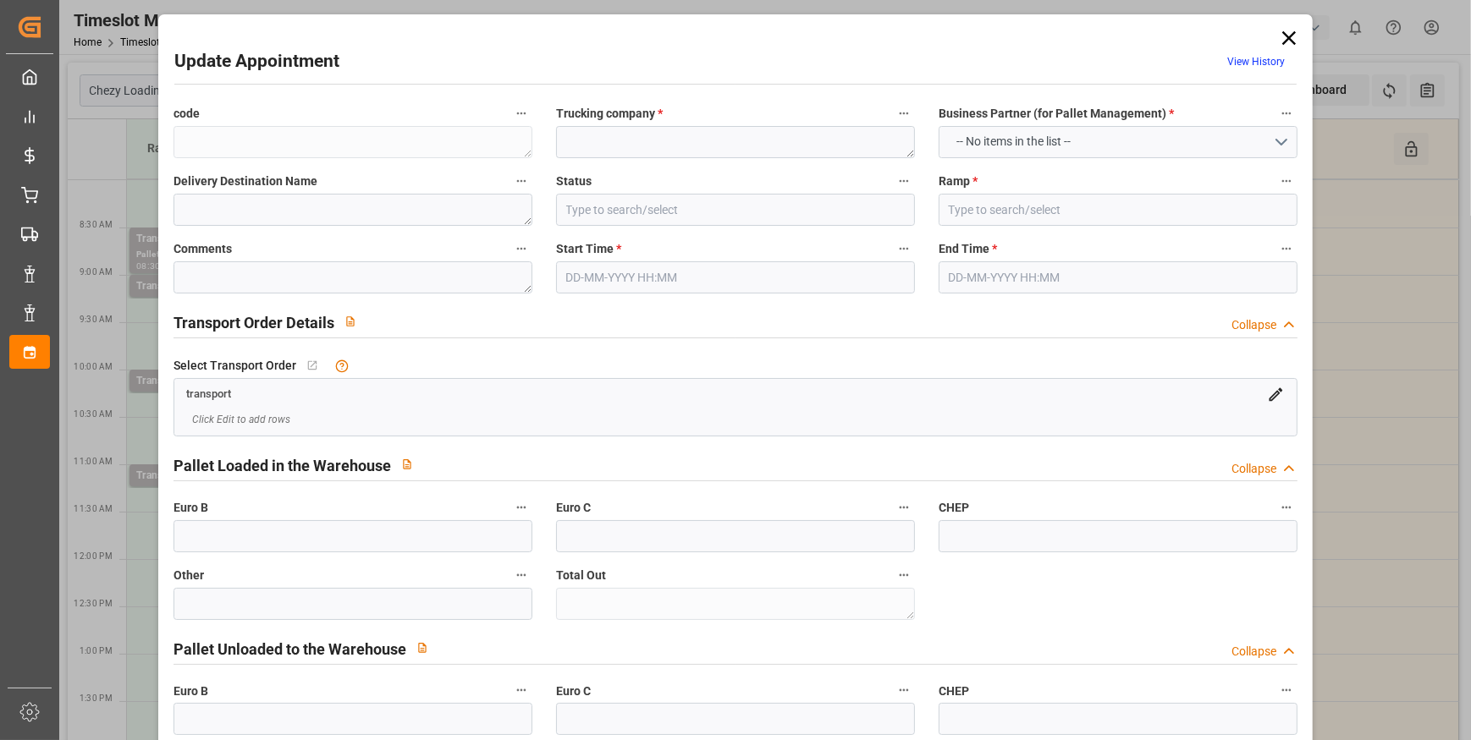
type input "FR"
type input "59220"
type input "Small Shipment"
type input "3.5-7.5 t"
type input "EURO 6"
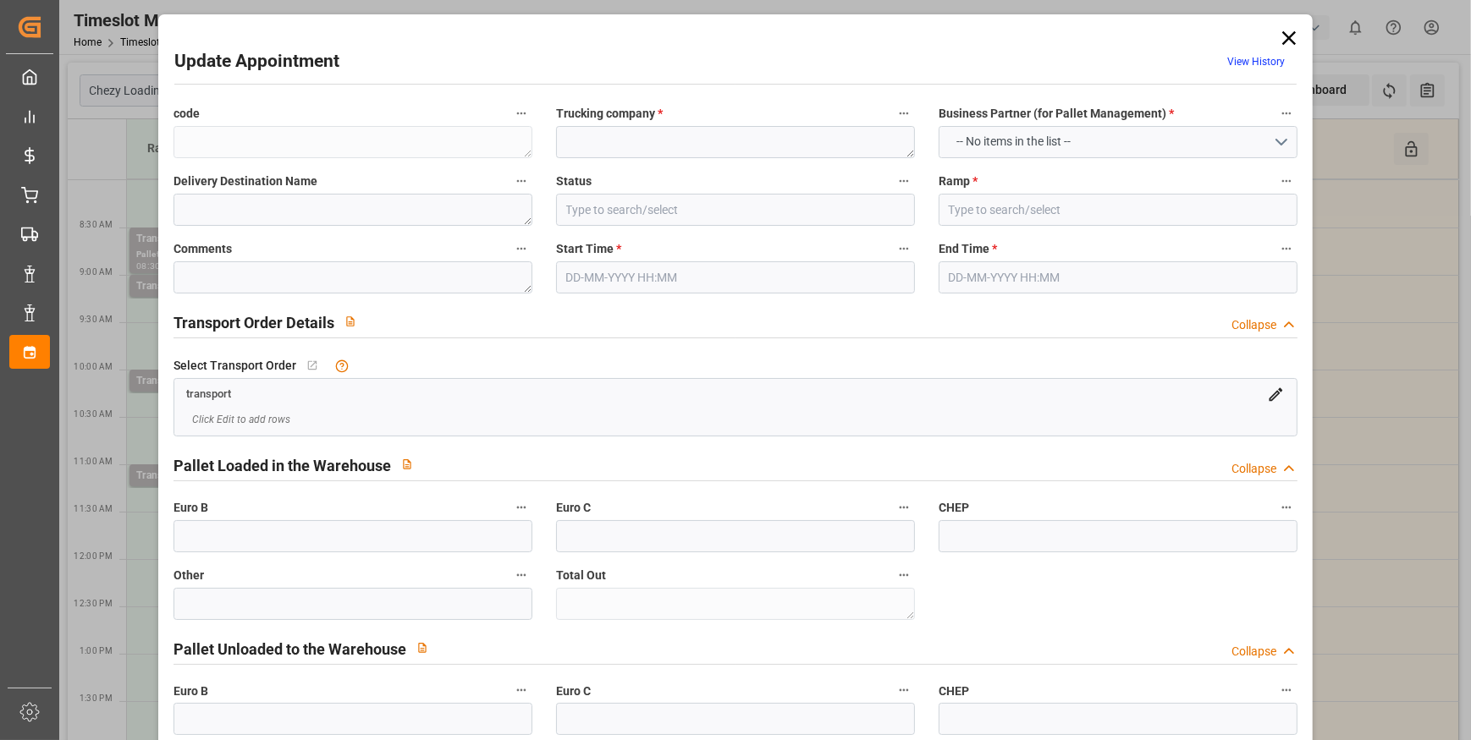
type input "Diesel"
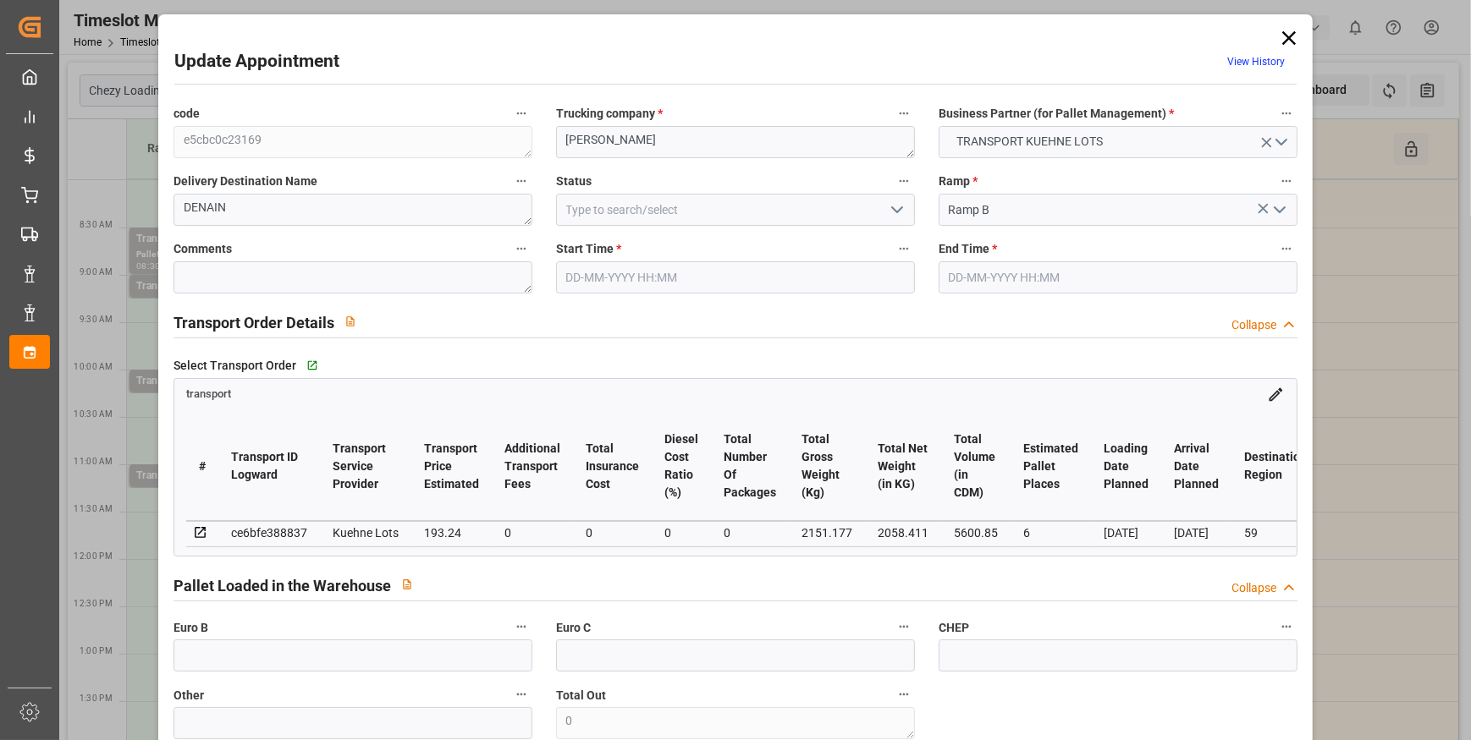
type input "6"
type input "193.24"
type input "0"
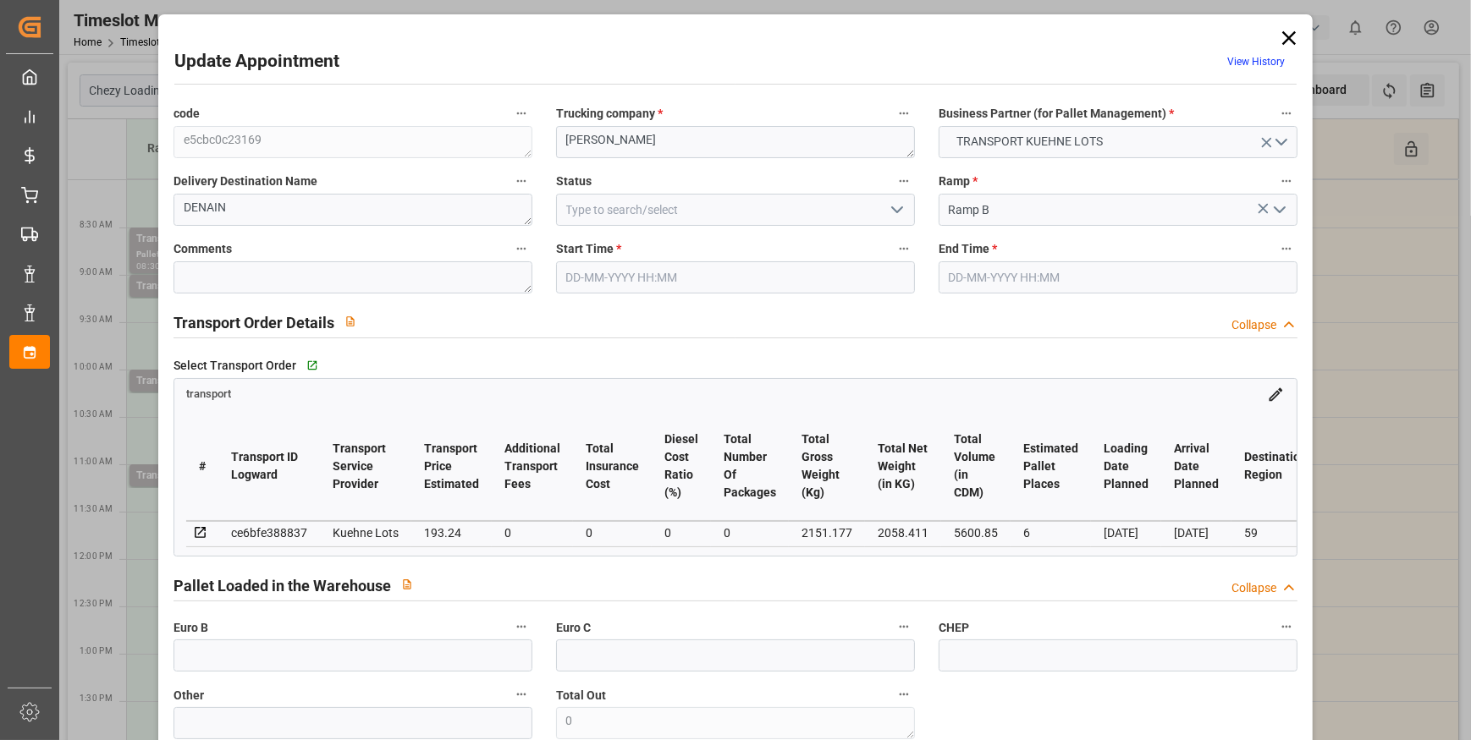
type input "193.24"
type input "0"
type input "2058.411"
type input "2289.177"
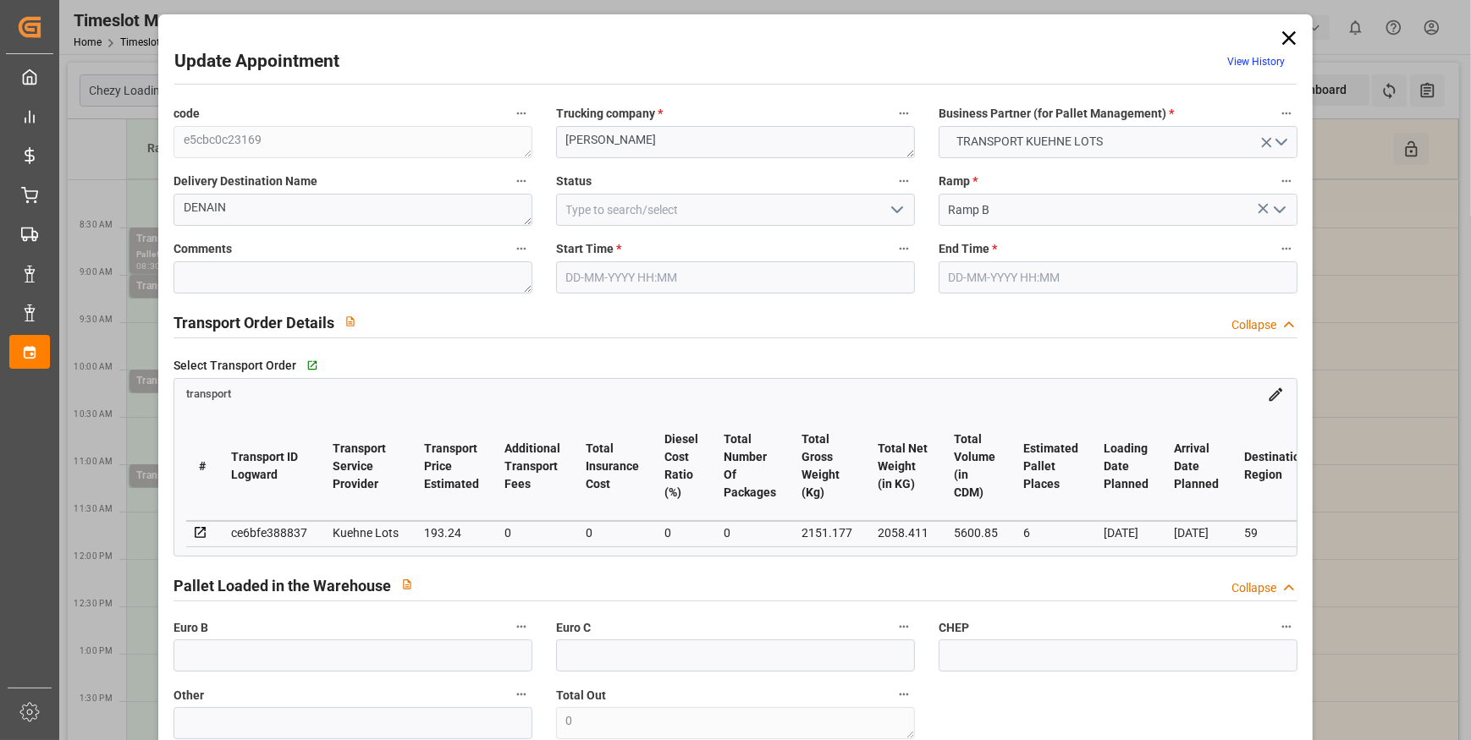
type input "5600.85"
type input "59"
type input "0"
type input "542"
type input "6"
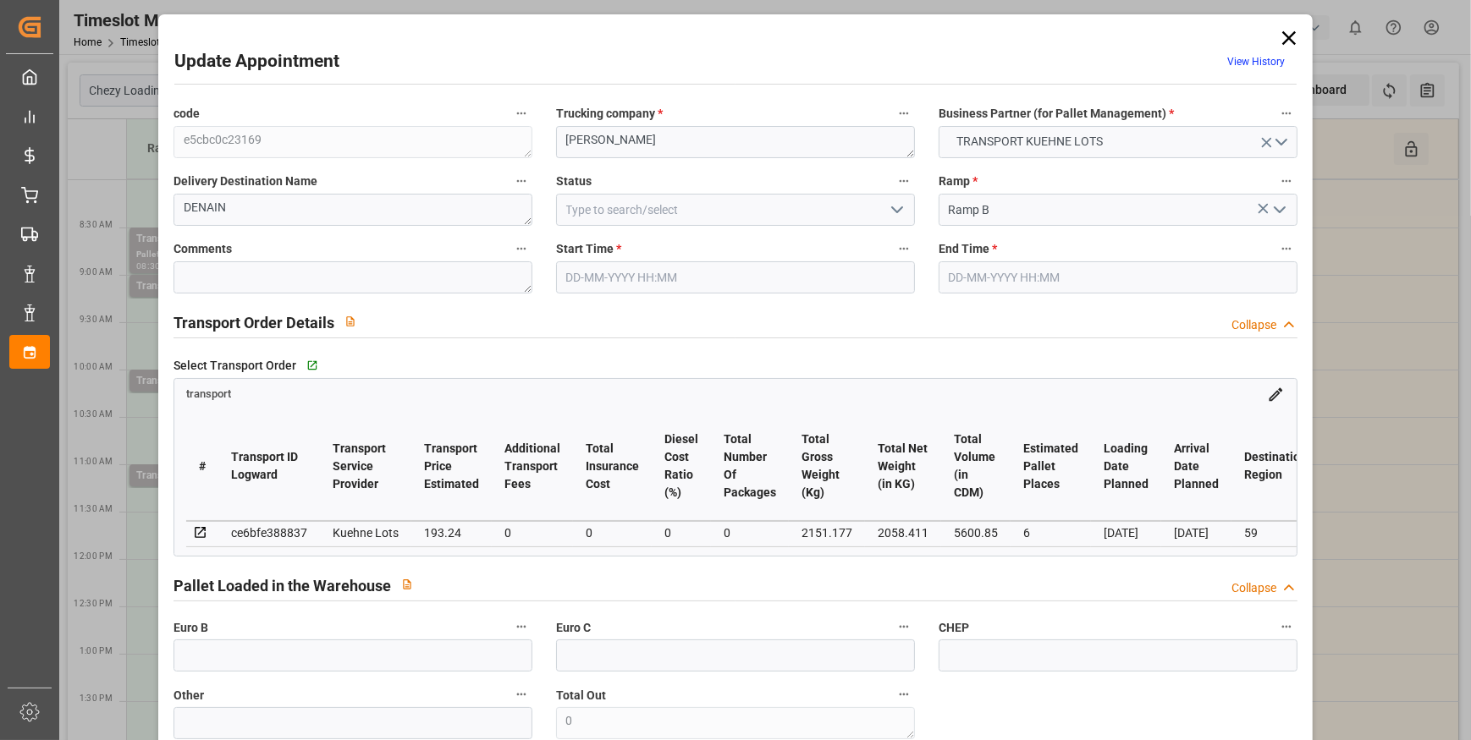
type input "101"
type input "2151.177"
type input "0"
type input "4710.8598"
type input "0"
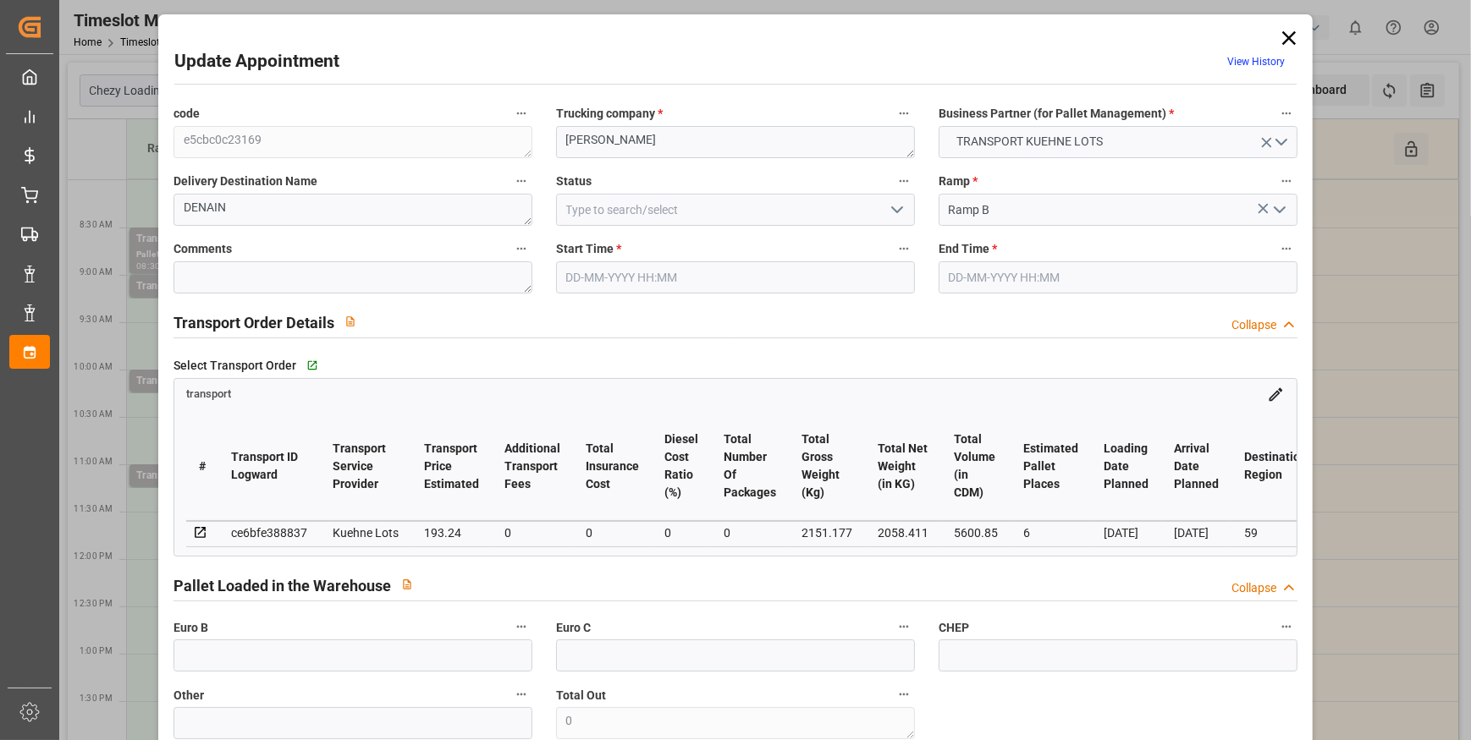
type input "0"
type input "21"
type input "35"
type input "03-10-2025 08:45"
type input "03-10-2025 09:00"
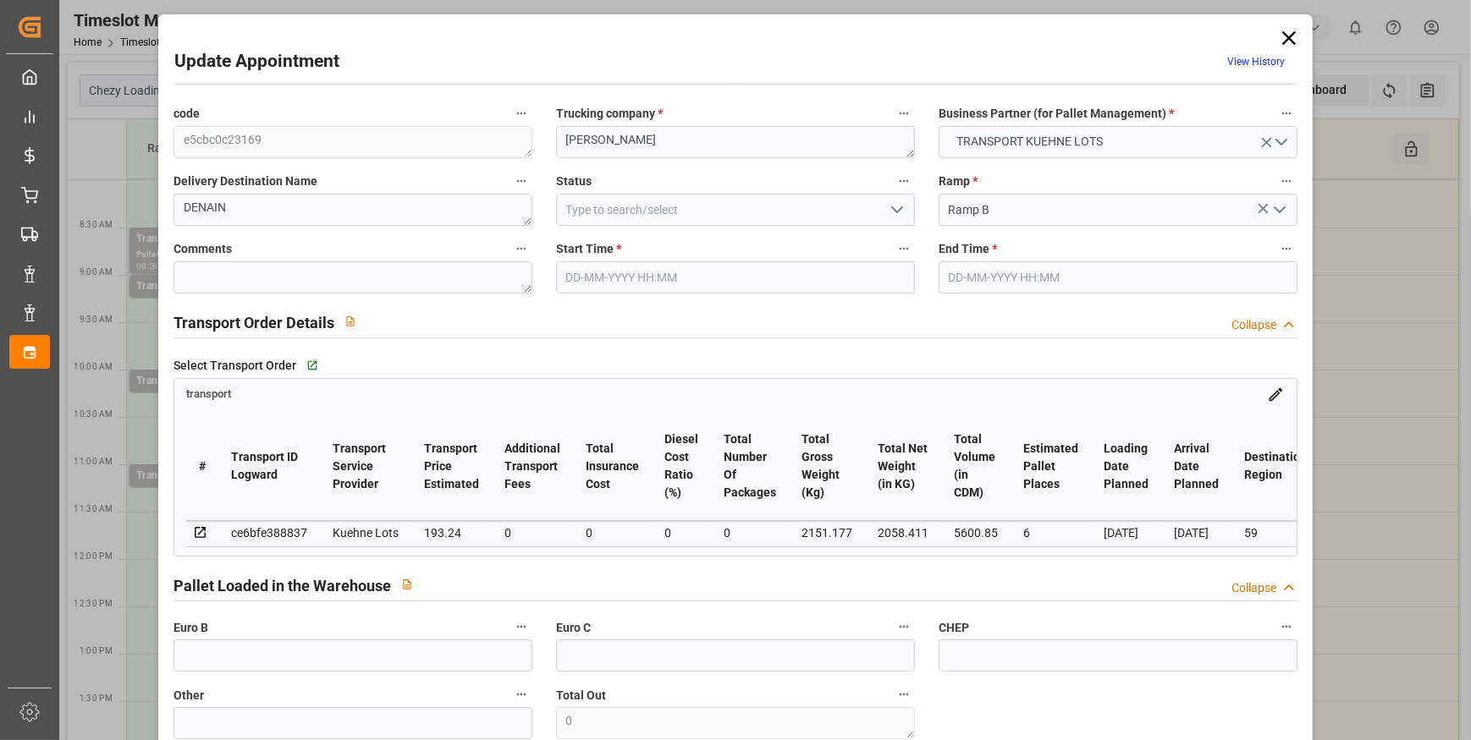
type input "29-09-2025 12:49"
type input "29-09-2025 11:31"
type input "06-10-2025"
type input "03-10-2025"
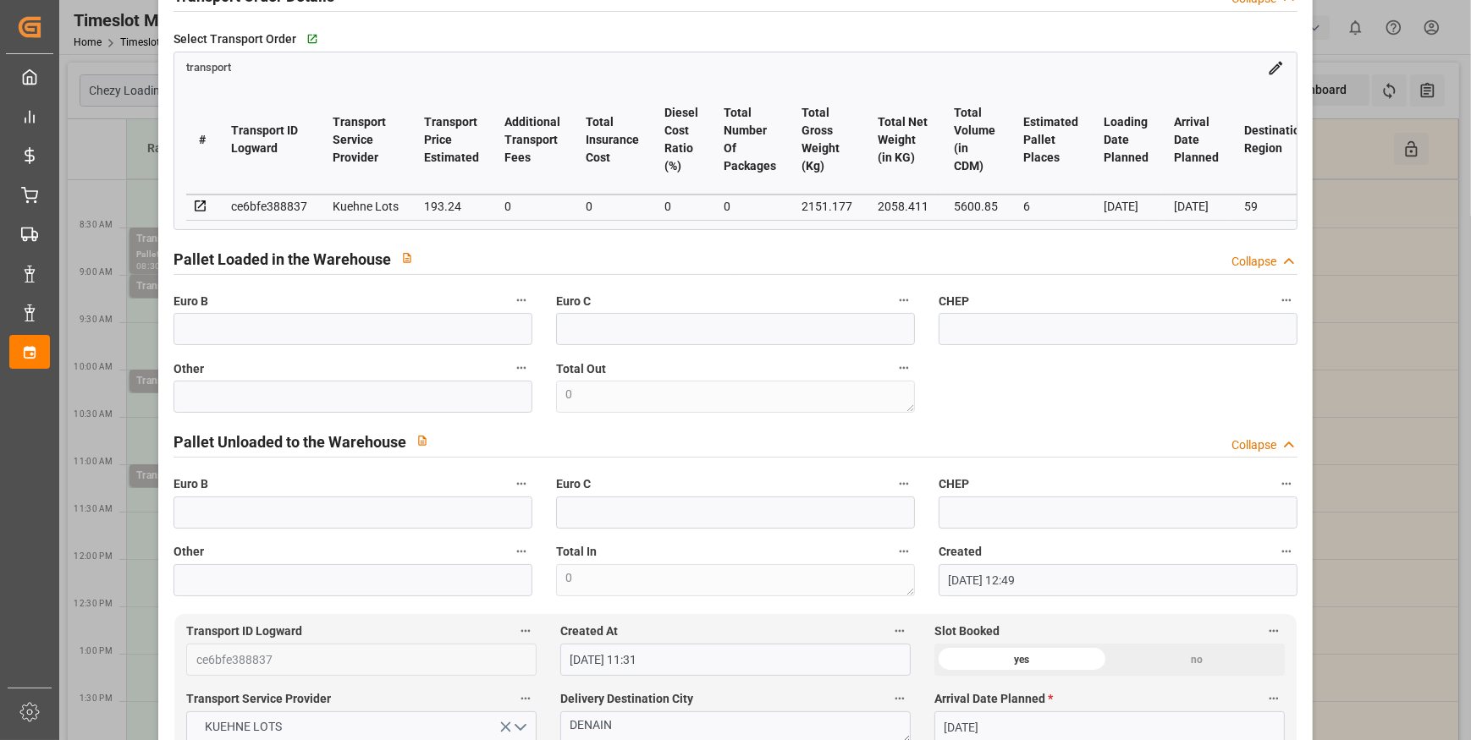
scroll to position [76, 0]
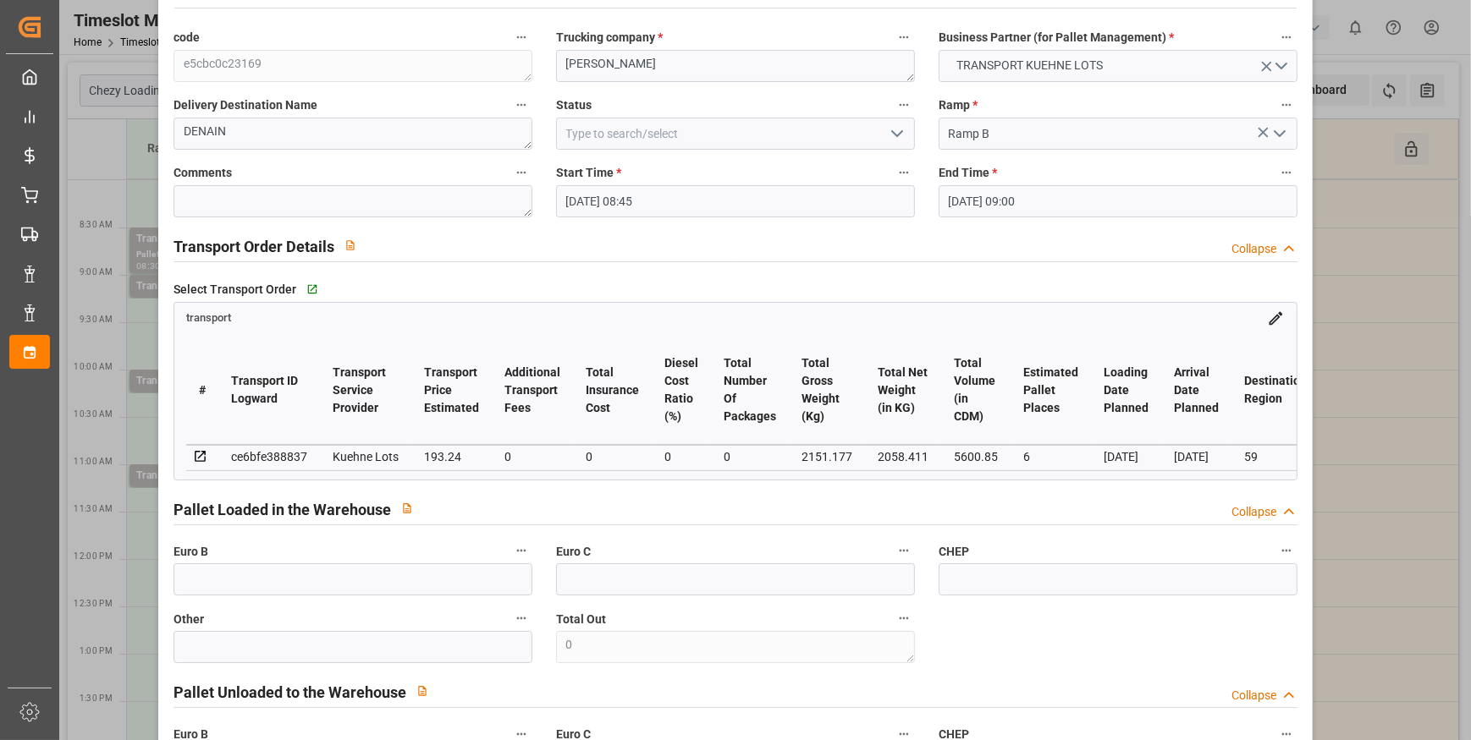
click at [898, 132] on icon "open menu" at bounding box center [897, 134] width 20 height 20
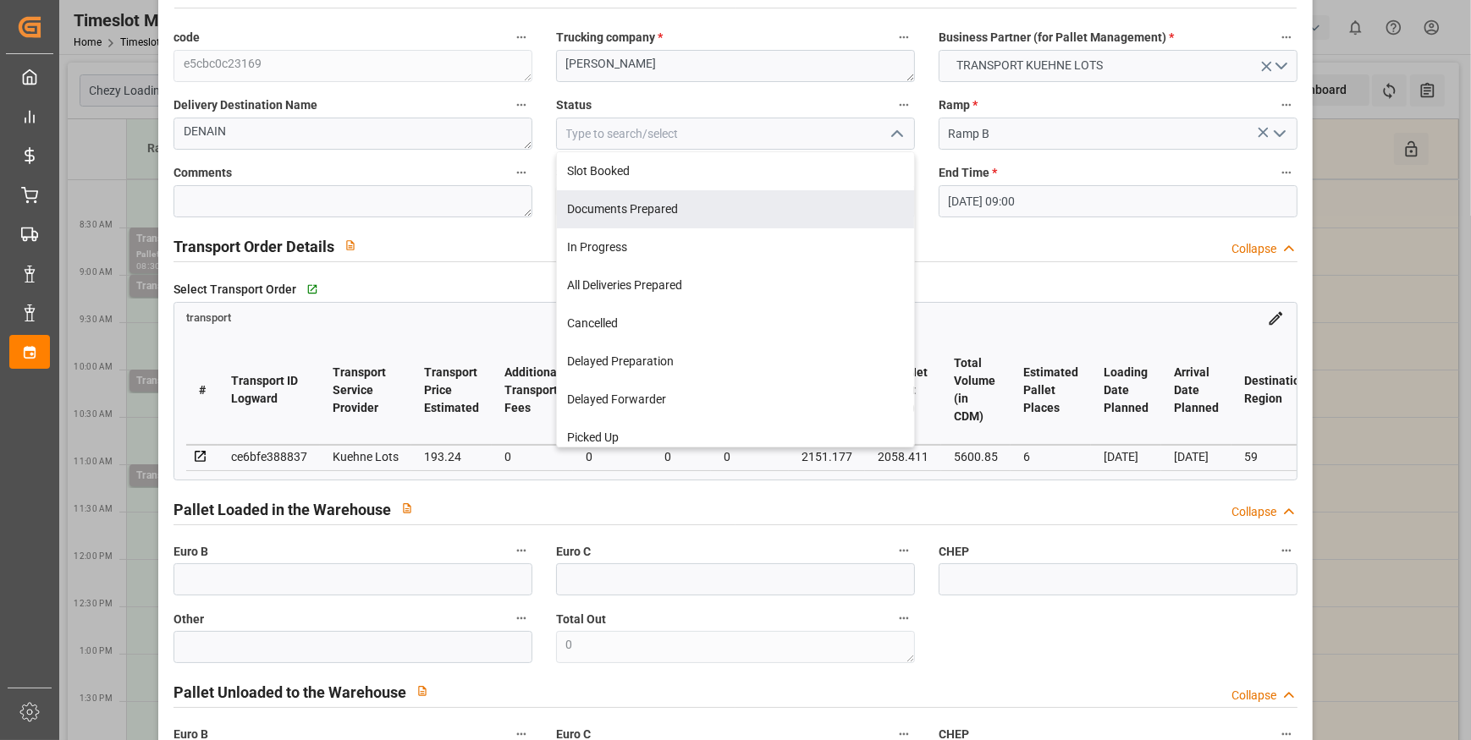
click at [668, 199] on div "Documents Prepared" at bounding box center [735, 209] width 357 height 38
type input "Documents Prepared"
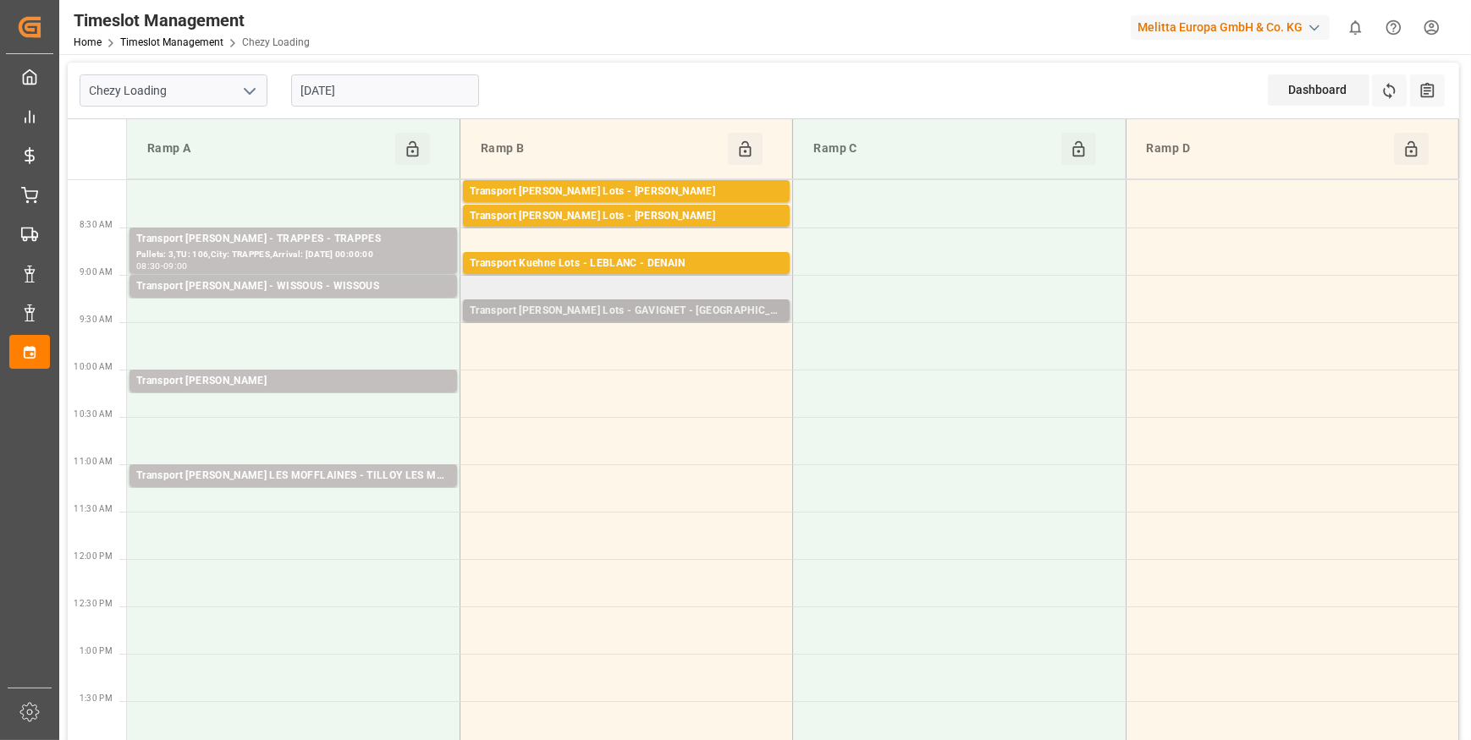
click at [724, 316] on div "Transport Kuehne Lots - GAVIGNET - SAINT VIT" at bounding box center [626, 311] width 313 height 17
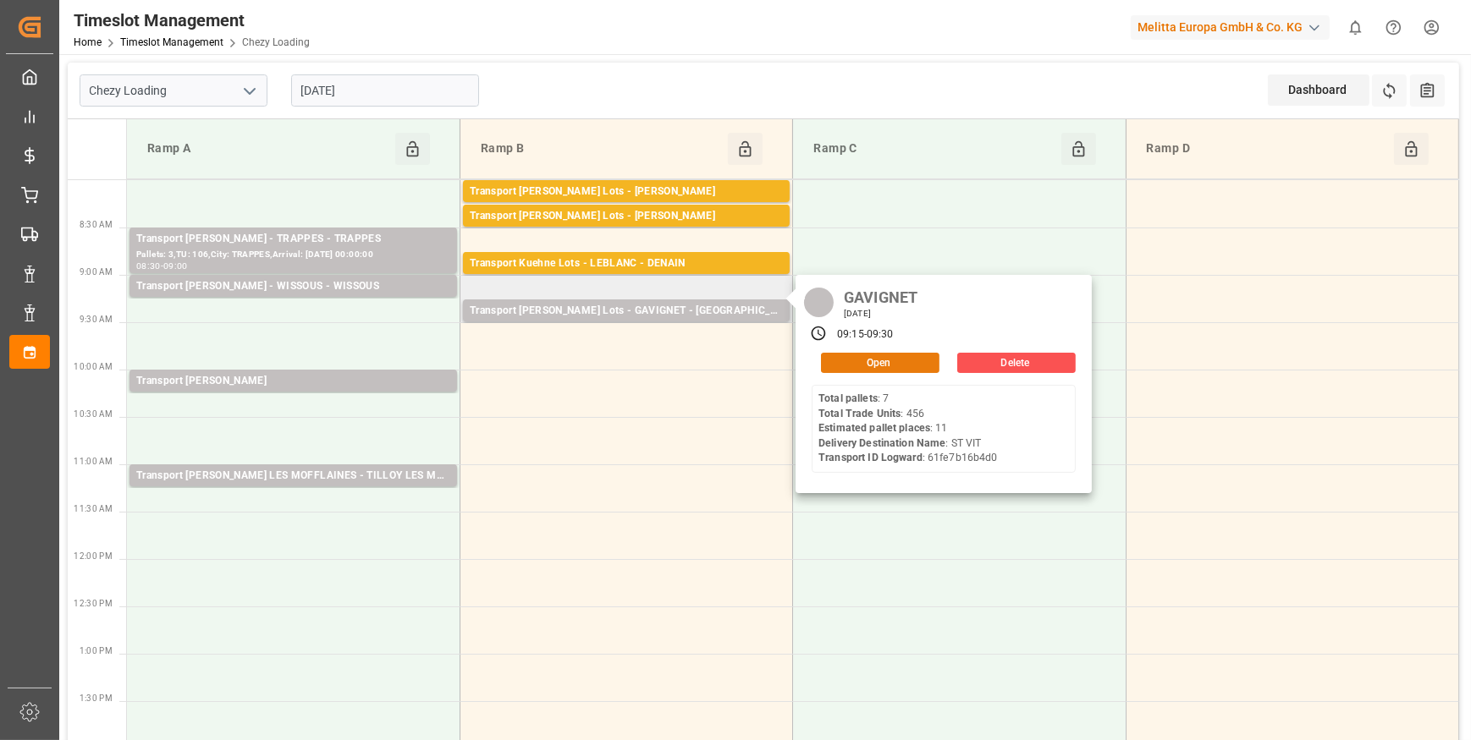
click at [877, 364] on button "Open" at bounding box center [880, 363] width 118 height 20
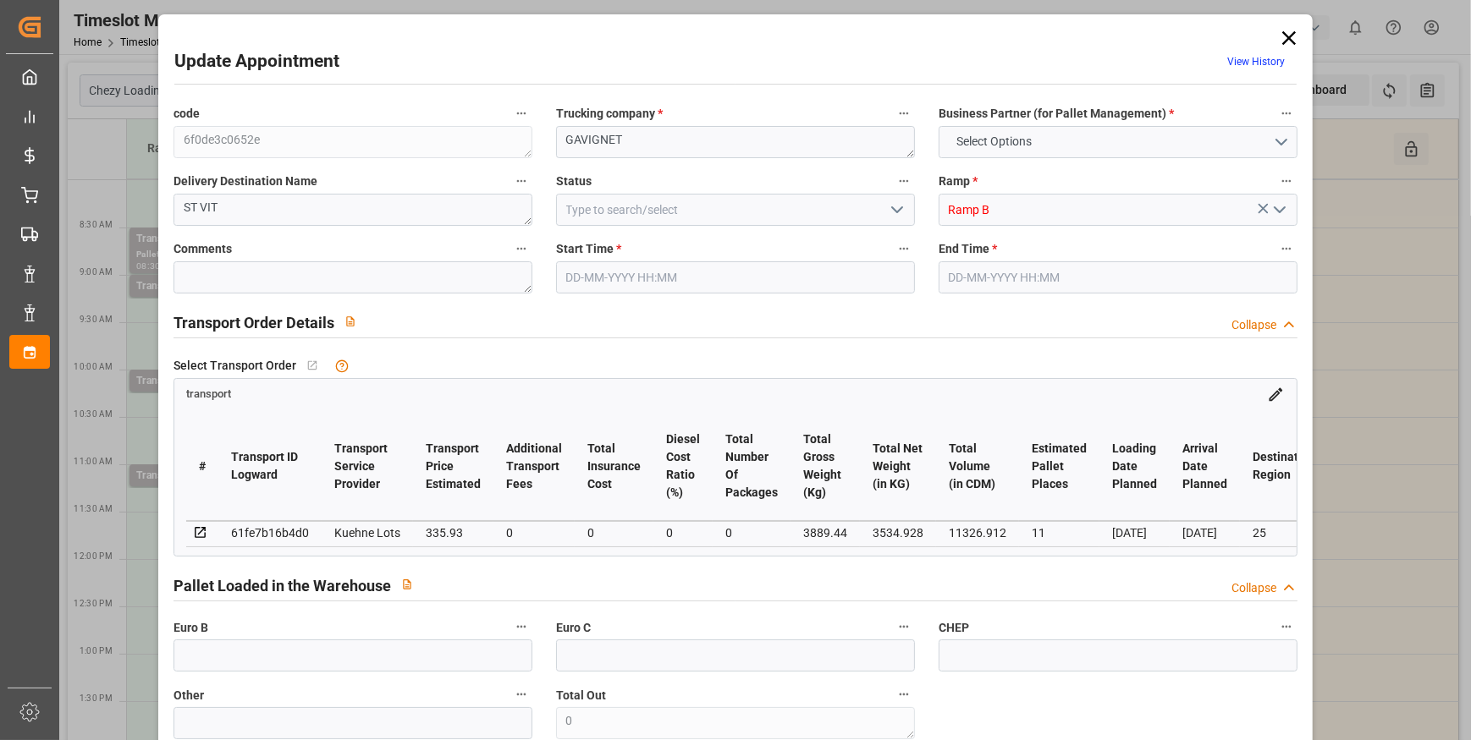
type input "11"
type input "335.93"
type input "0"
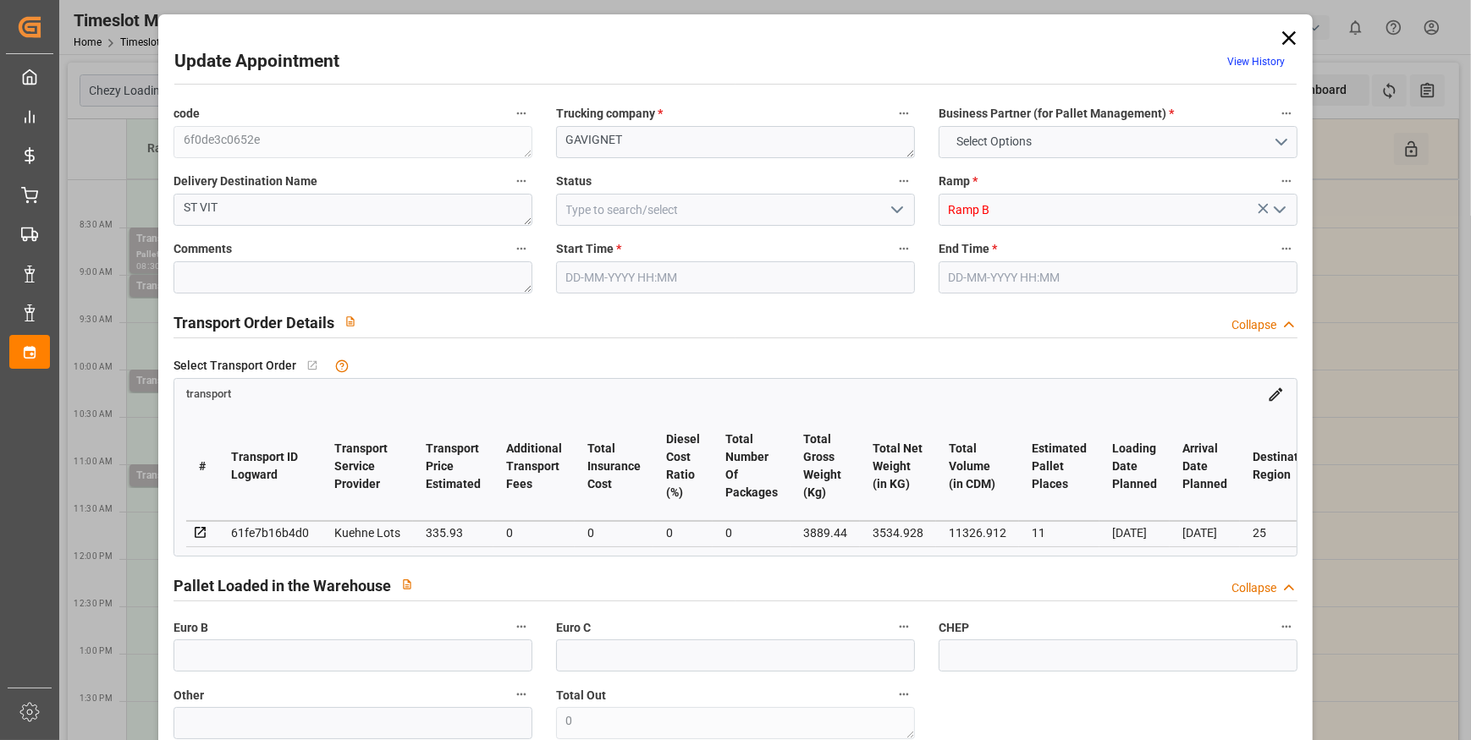
type input "335.93"
type input "0"
type input "3534.928"
type input "4374.28"
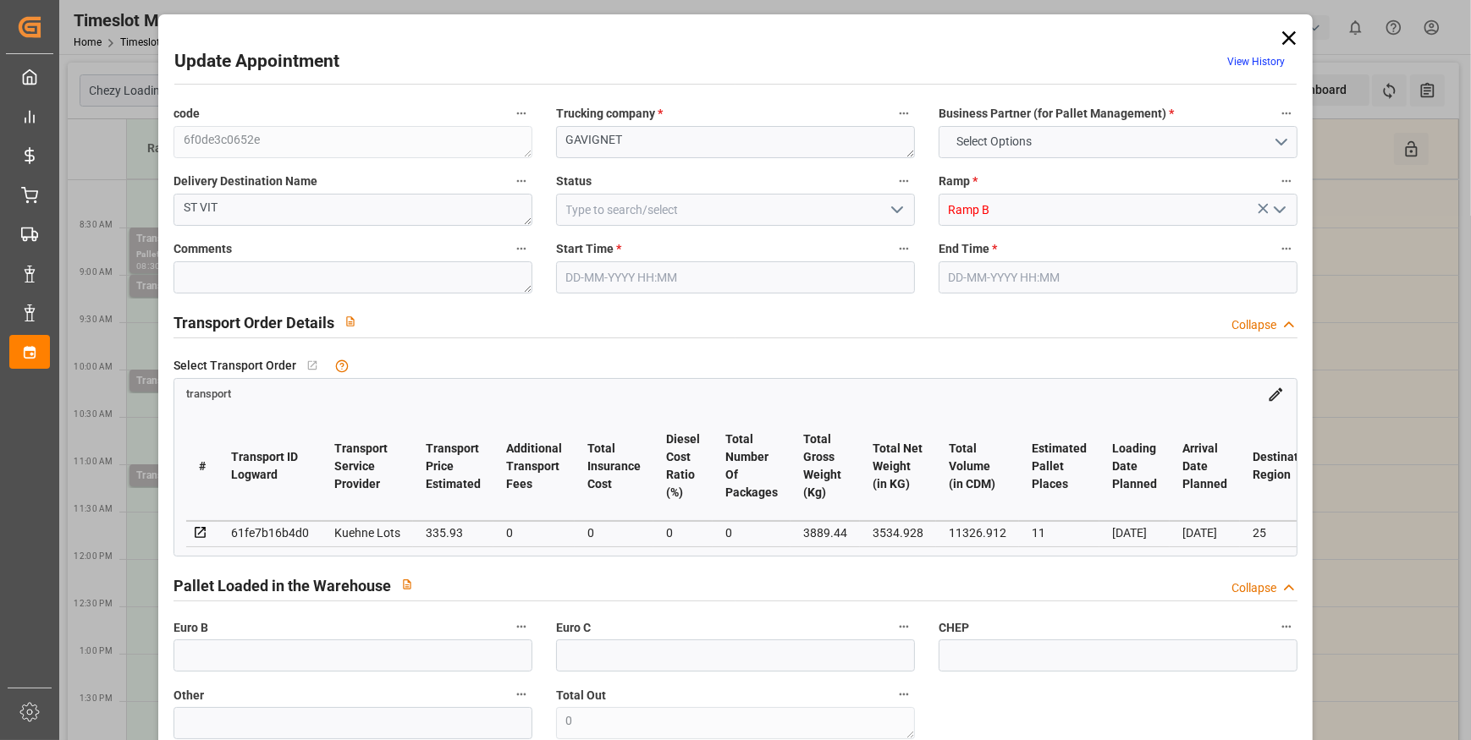
type input "11326.912"
type input "25"
type input "7"
type input "456"
type input "12"
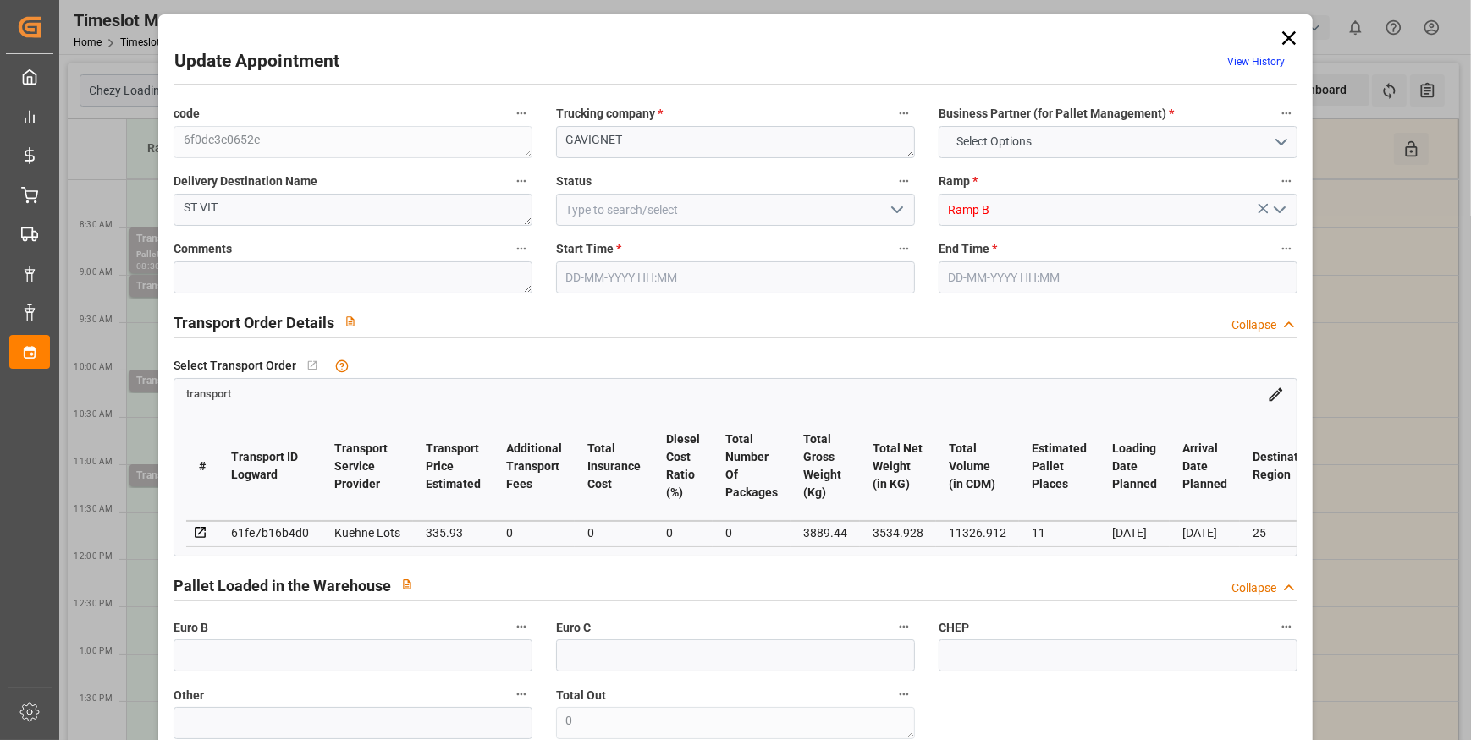
type input "101"
type input "3889.44"
type input "0"
type input "4710.8598"
click at [891, 207] on icon "open menu" at bounding box center [897, 210] width 20 height 20
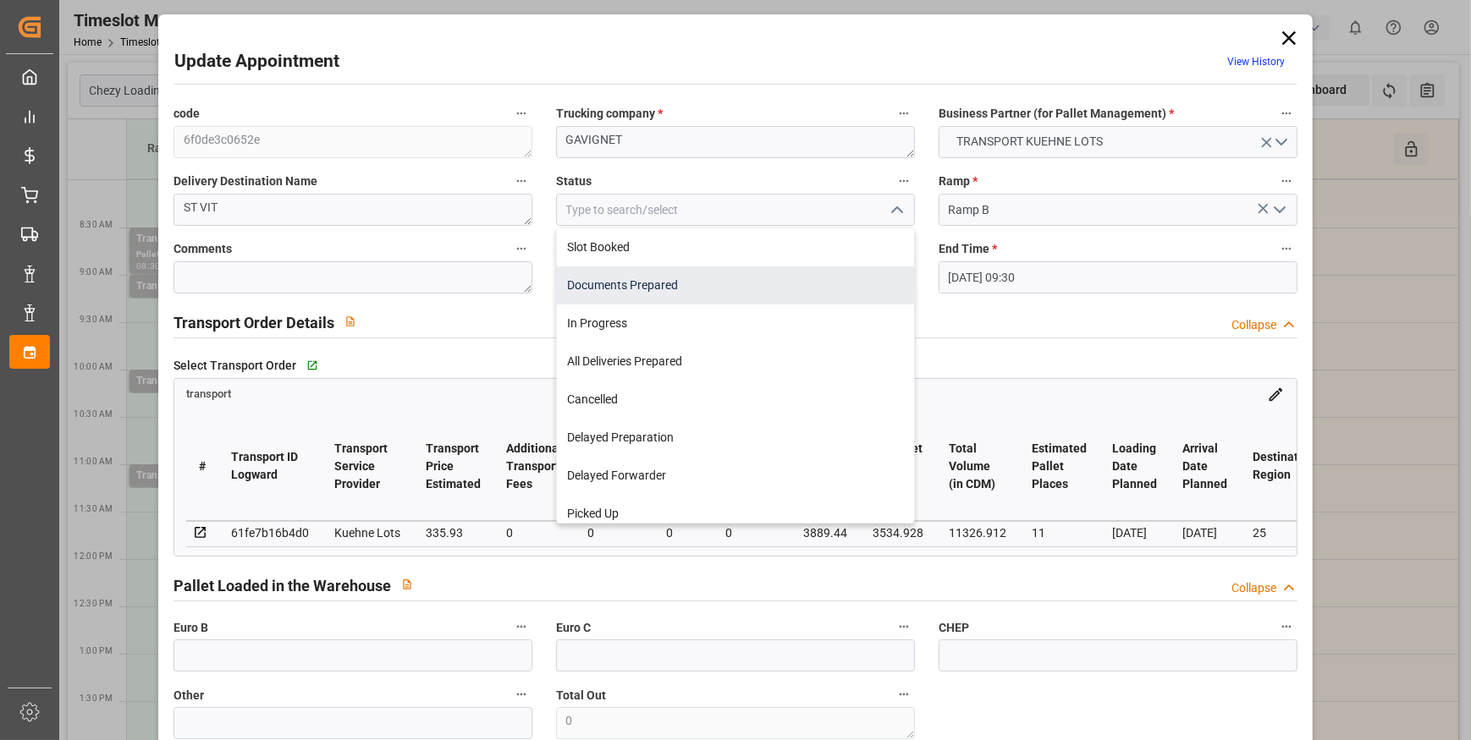
click at [685, 278] on div "Documents Prepared" at bounding box center [735, 286] width 357 height 38
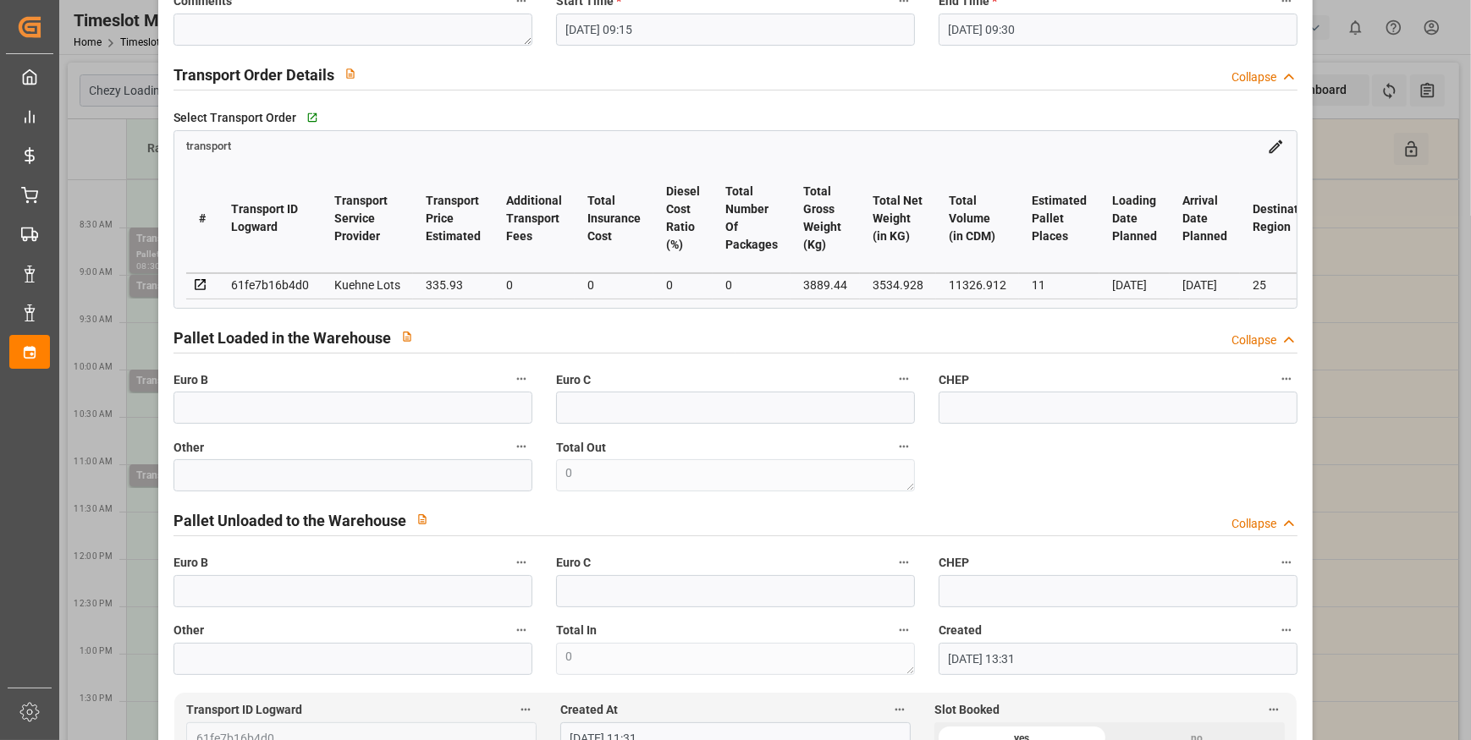
scroll to position [0, 0]
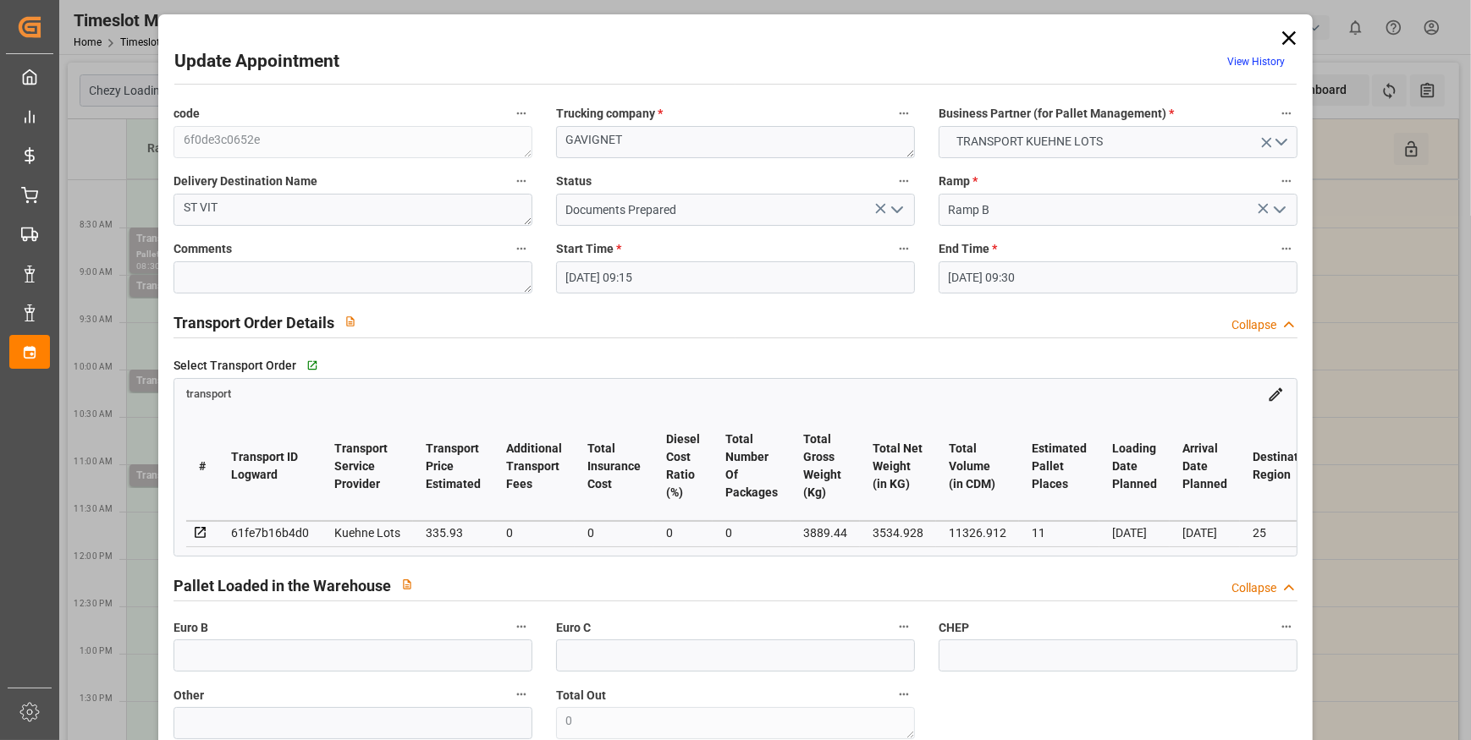
click at [898, 211] on icon "open menu" at bounding box center [897, 210] width 20 height 20
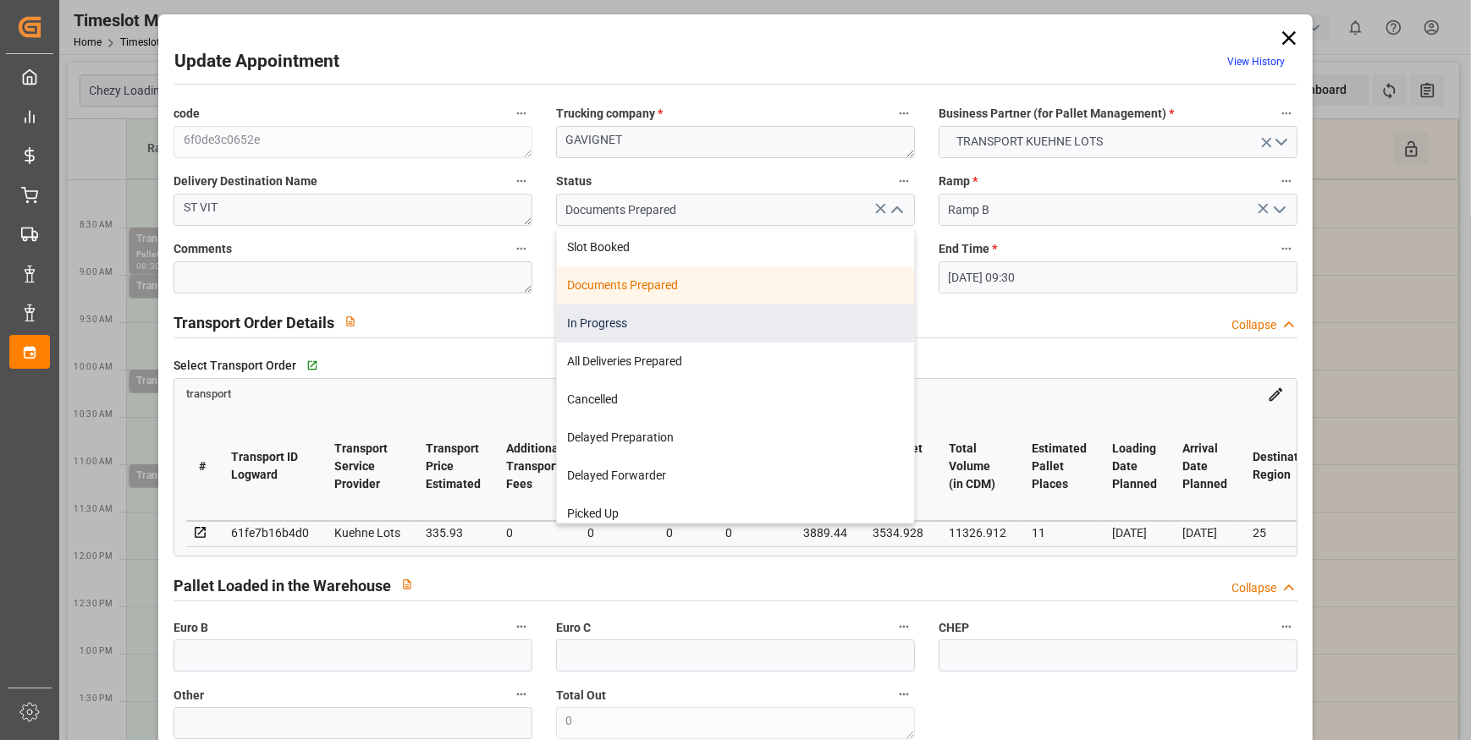
click at [617, 324] on div "In Progress" at bounding box center [735, 324] width 357 height 38
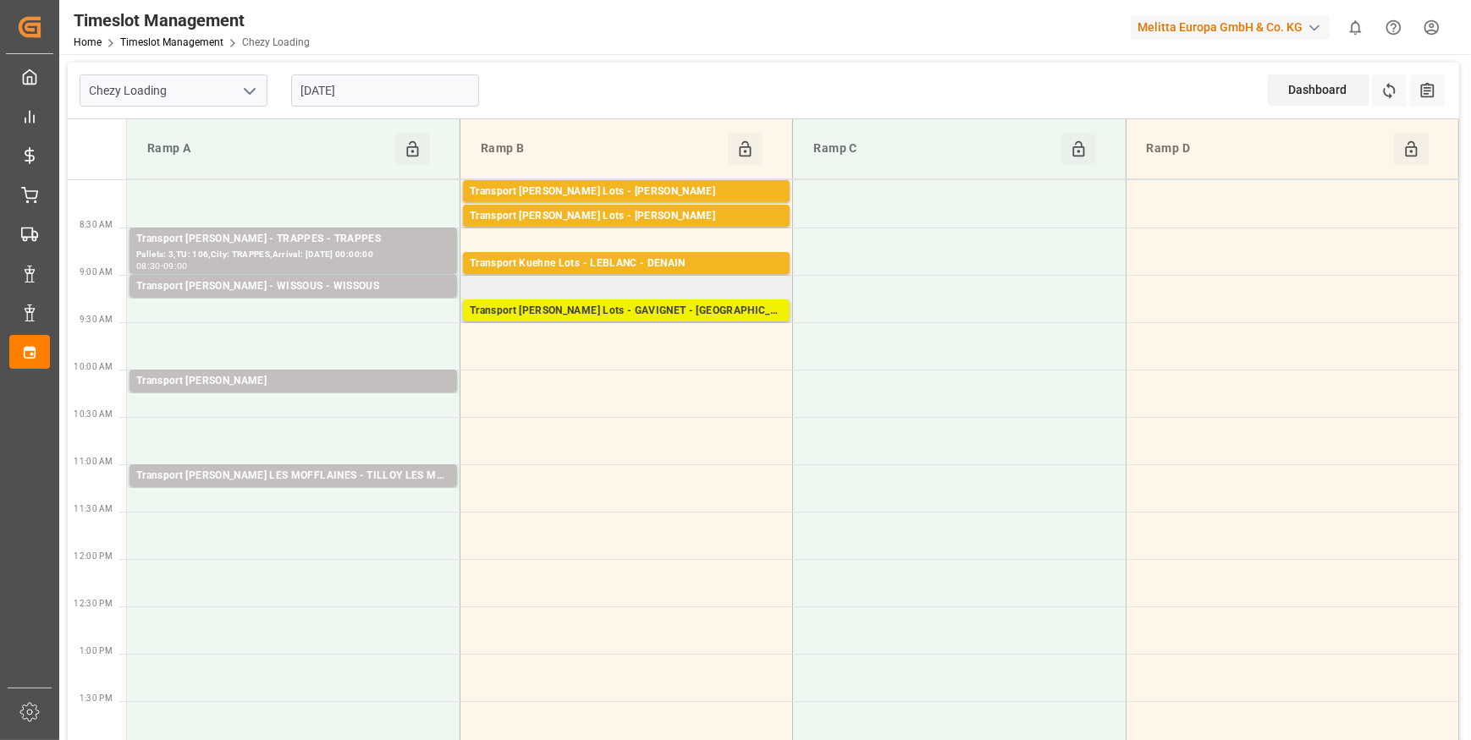
click at [643, 309] on div "Transport Kuehne Lots - GAVIGNET - SAINT VIT" at bounding box center [626, 311] width 313 height 17
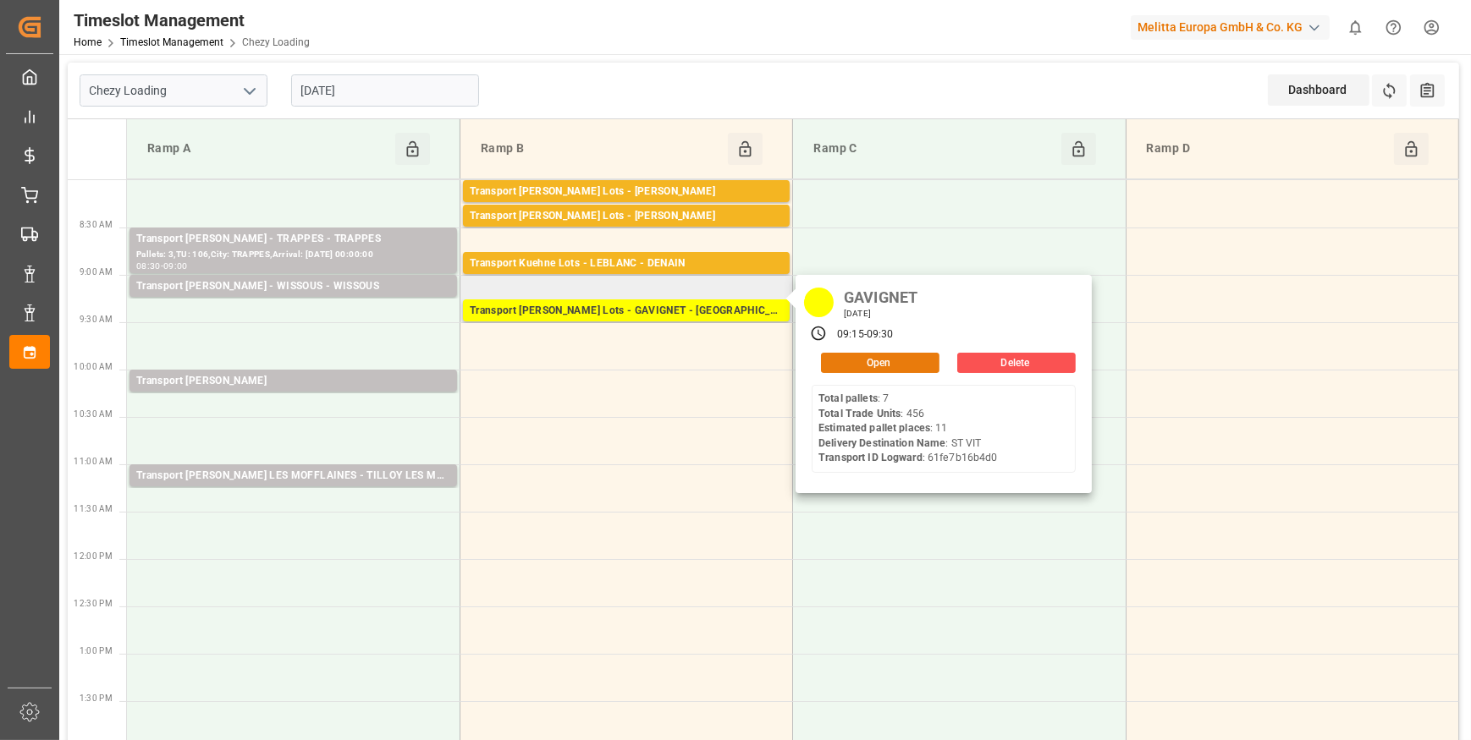
click at [844, 355] on button "Open" at bounding box center [880, 363] width 118 height 20
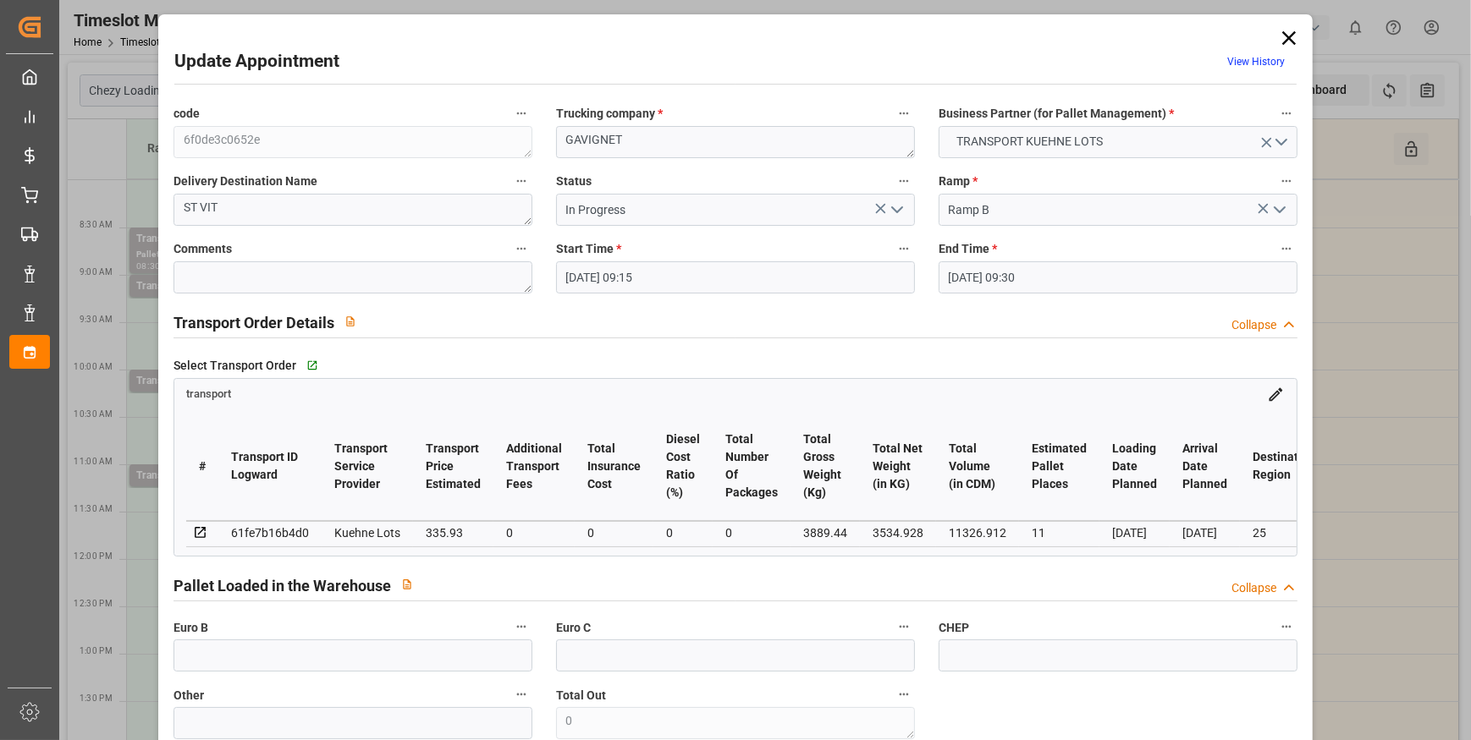
click at [899, 210] on icon "open menu" at bounding box center [897, 210] width 20 height 20
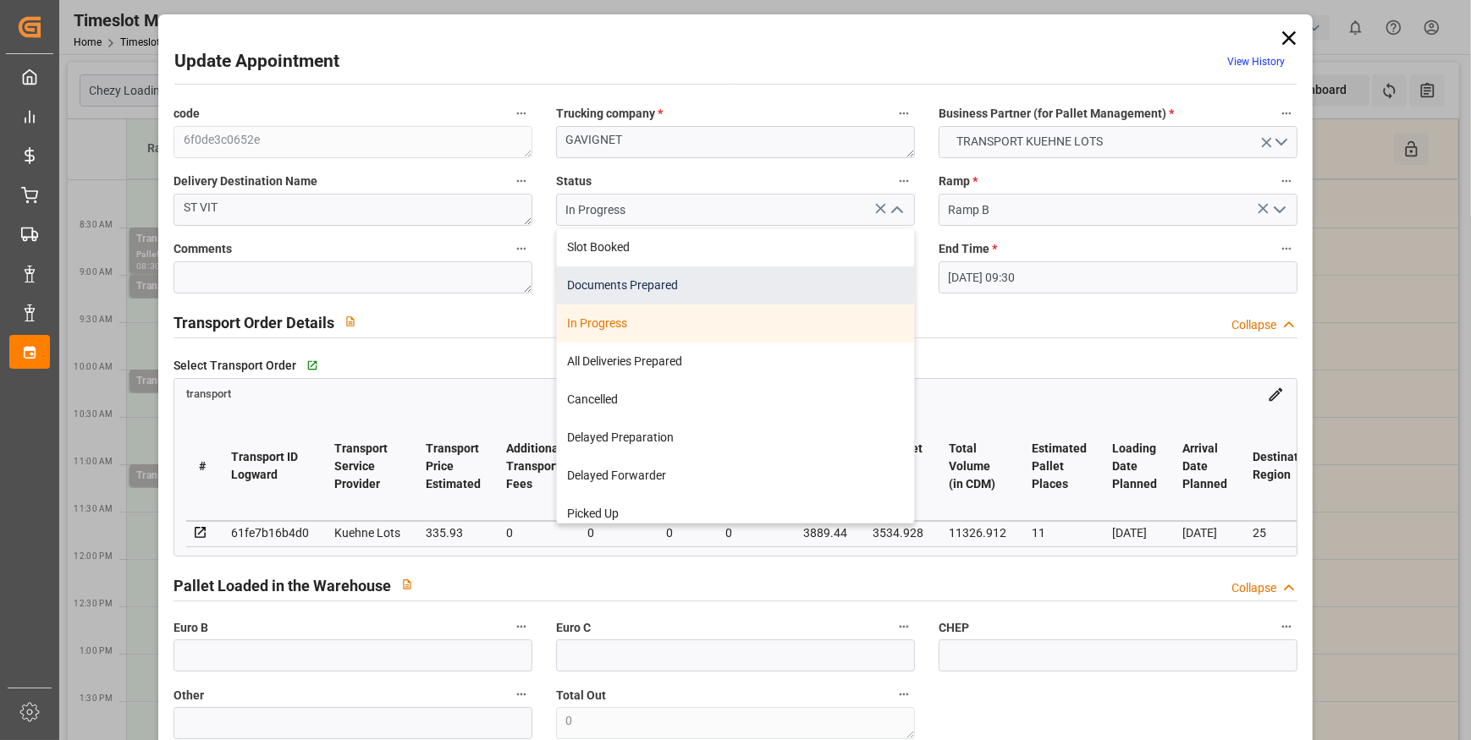
click at [646, 287] on div "Documents Prepared" at bounding box center [735, 286] width 357 height 38
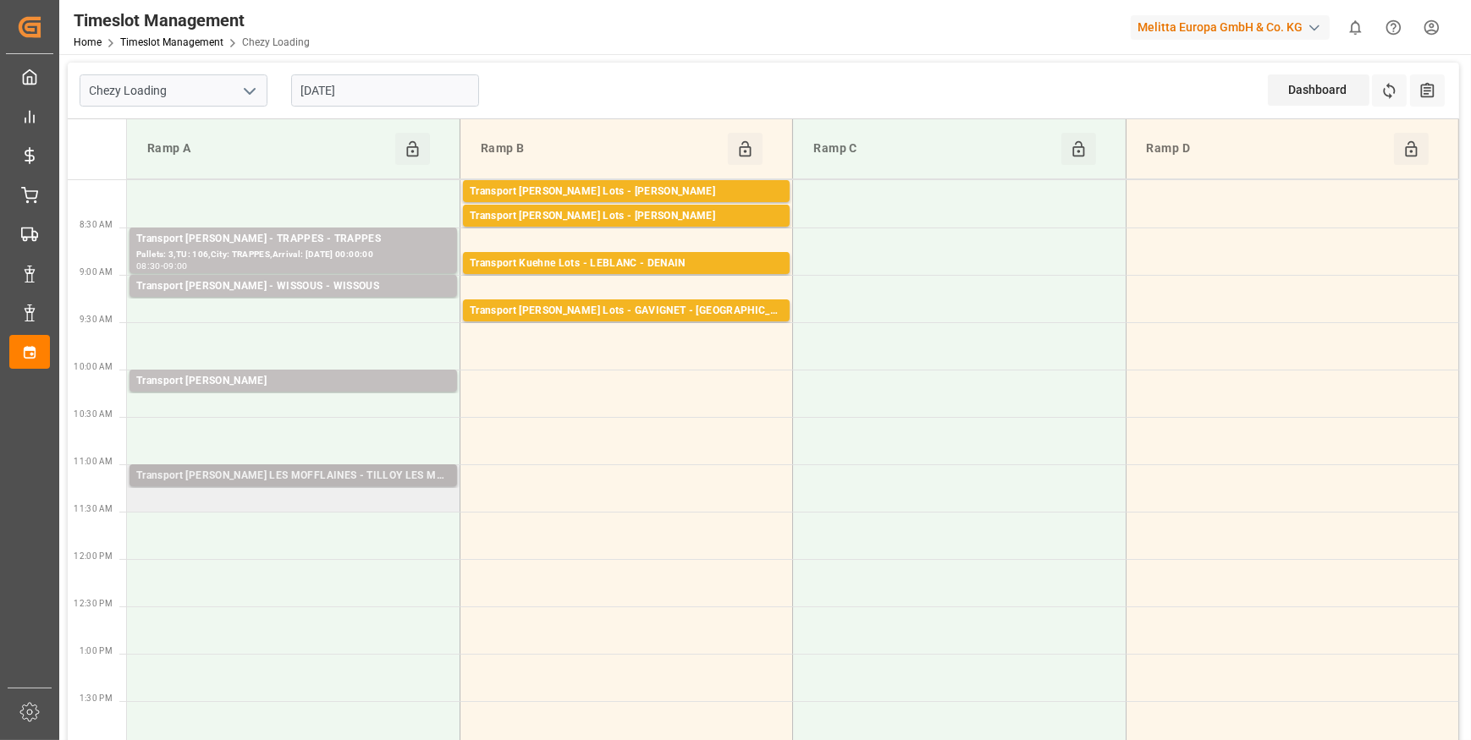
click at [415, 480] on div "Transport Delisle - TILLOY LES MOFFLAINES - TILLOY LES MOFFLAINES" at bounding box center [293, 476] width 314 height 17
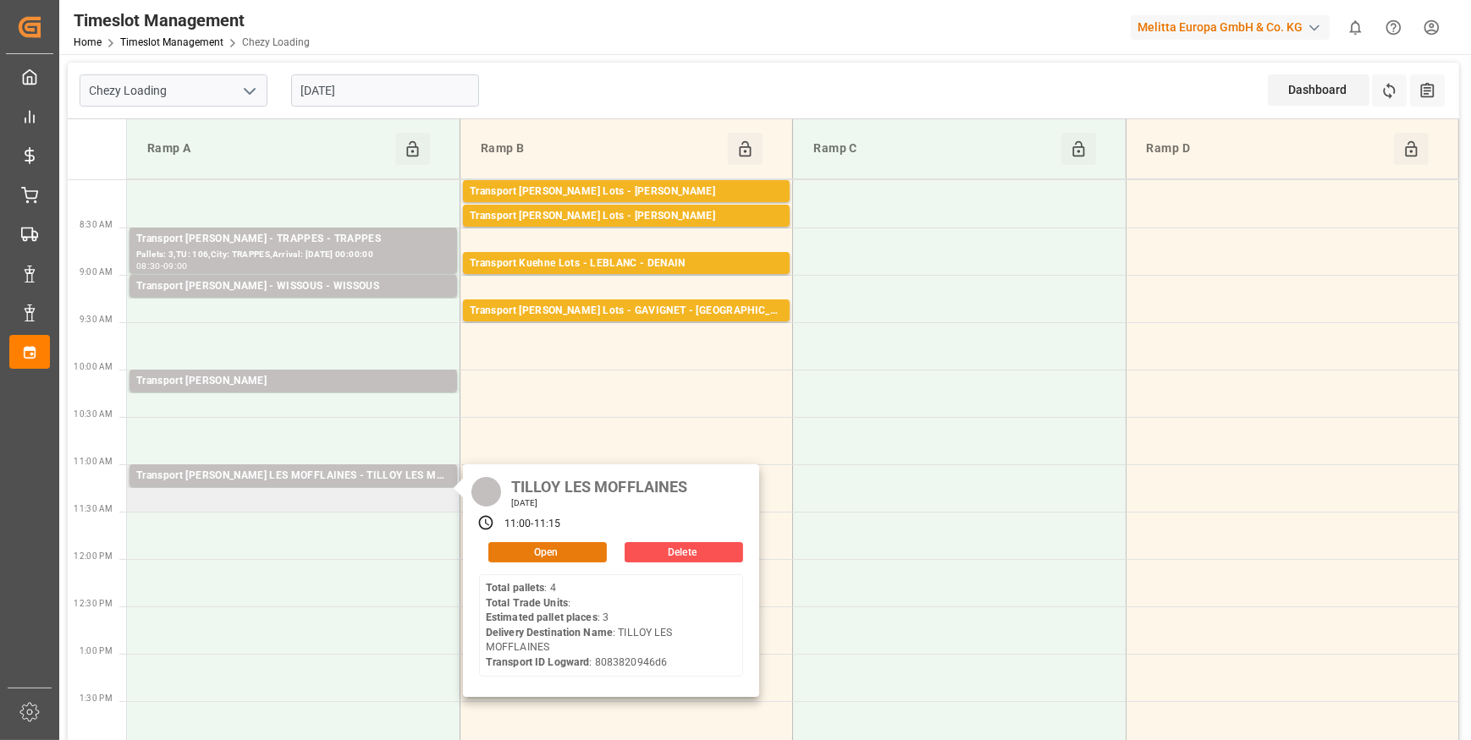
click at [553, 557] on button "Open" at bounding box center [547, 552] width 118 height 20
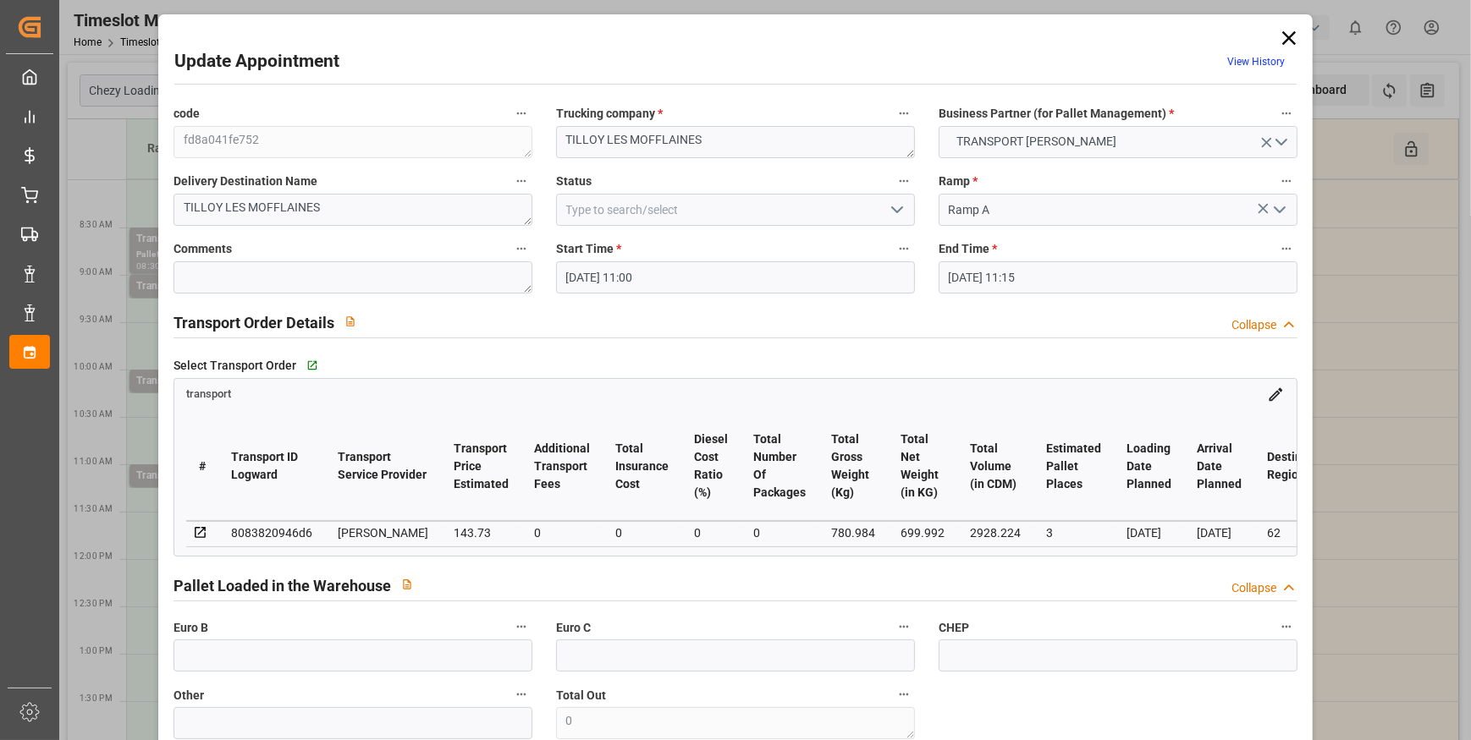
click at [899, 205] on icon "open menu" at bounding box center [897, 210] width 20 height 20
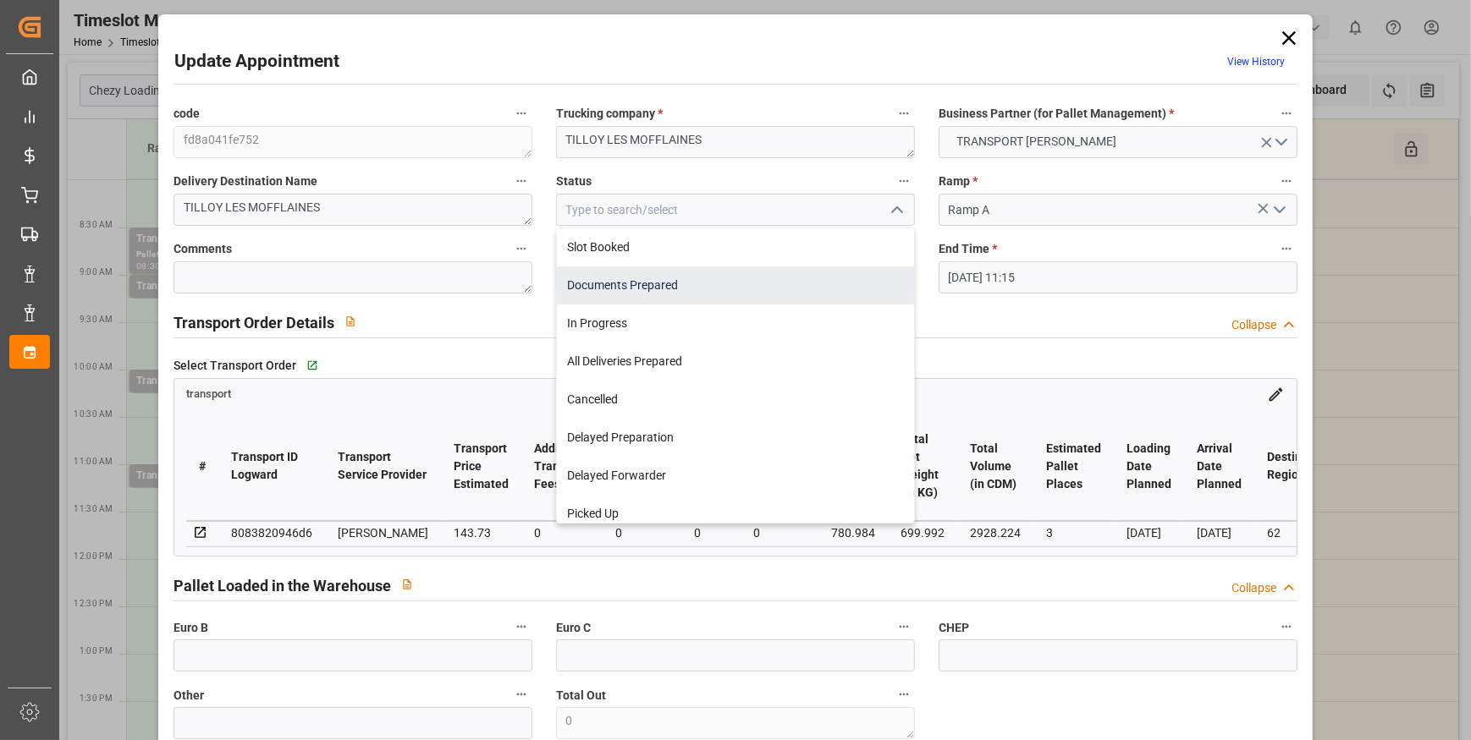
click at [666, 288] on div "Documents Prepared" at bounding box center [735, 286] width 357 height 38
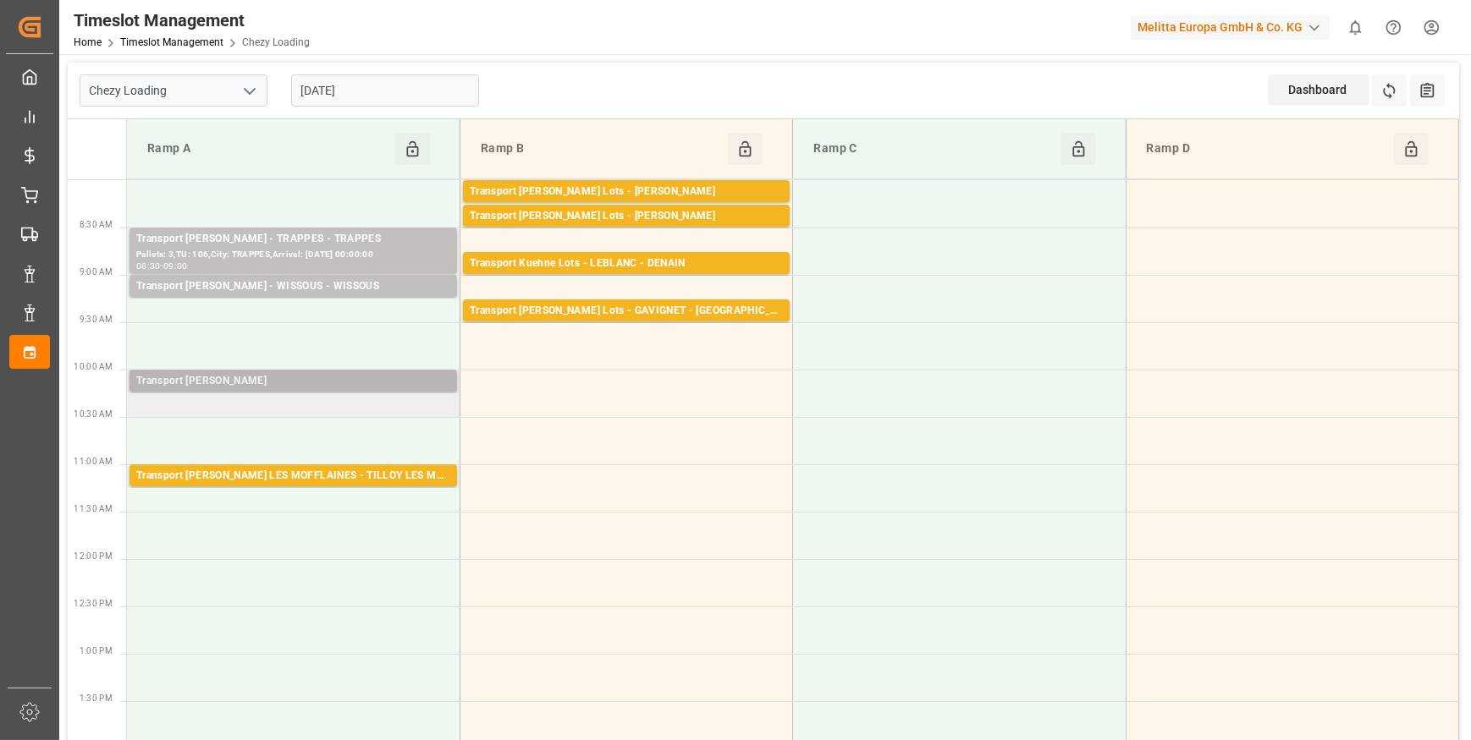
click at [374, 382] on div "Transport Delisle - LISIEUX - LISIEUX" at bounding box center [293, 381] width 314 height 17
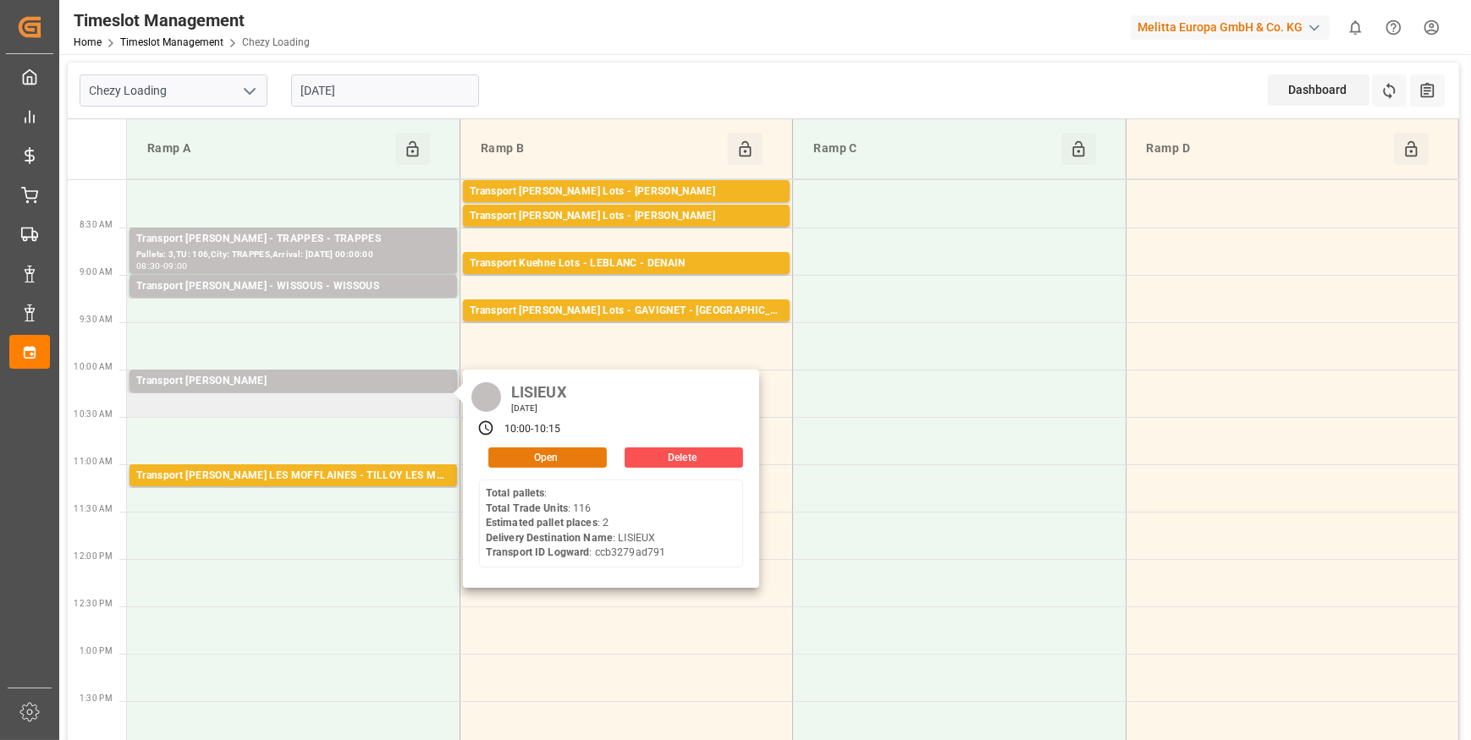
click at [554, 454] on button "Open" at bounding box center [547, 458] width 118 height 20
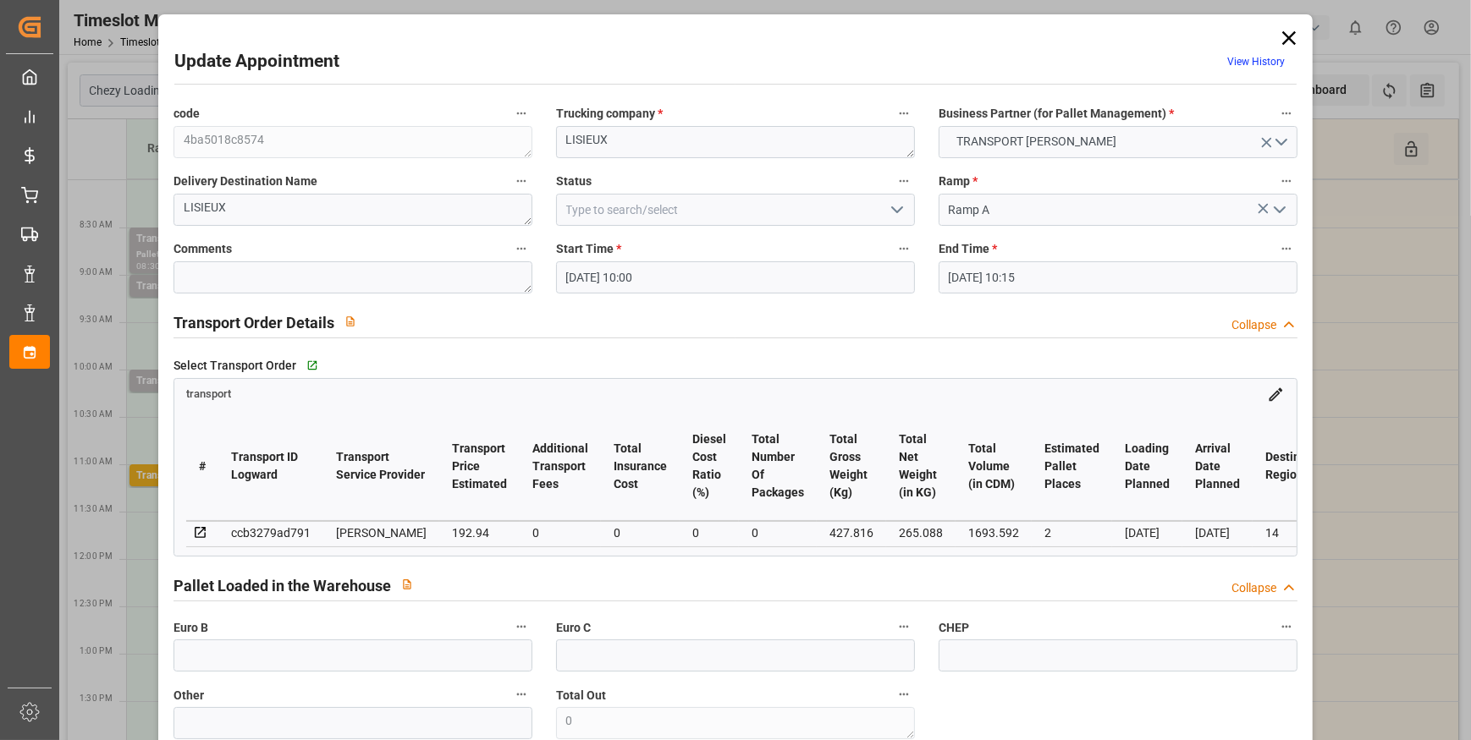
drag, startPoint x: 899, startPoint y: 204, endPoint x: 863, endPoint y: 221, distance: 40.1
click at [899, 205] on icon "open menu" at bounding box center [897, 210] width 20 height 20
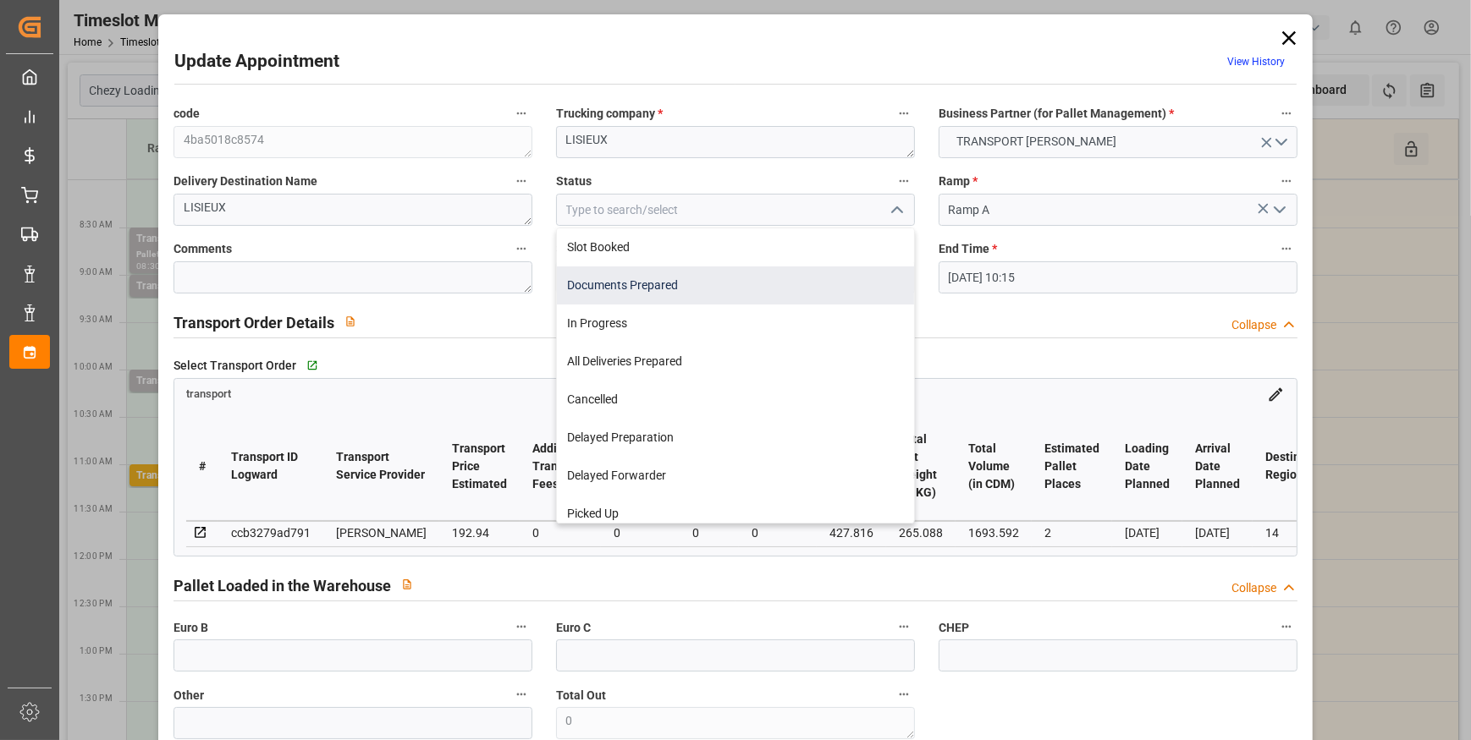
click at [664, 282] on div "Documents Prepared" at bounding box center [735, 286] width 357 height 38
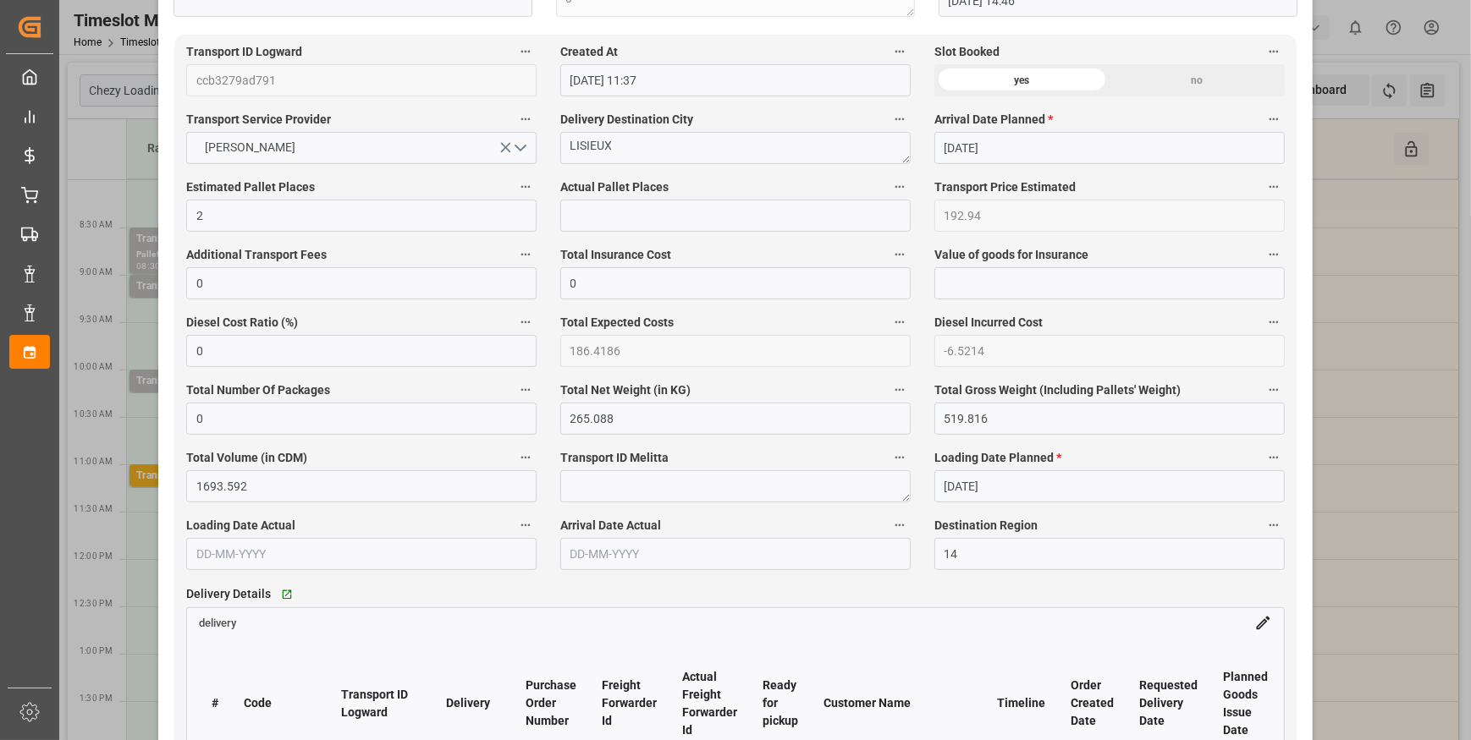
scroll to position [999, 0]
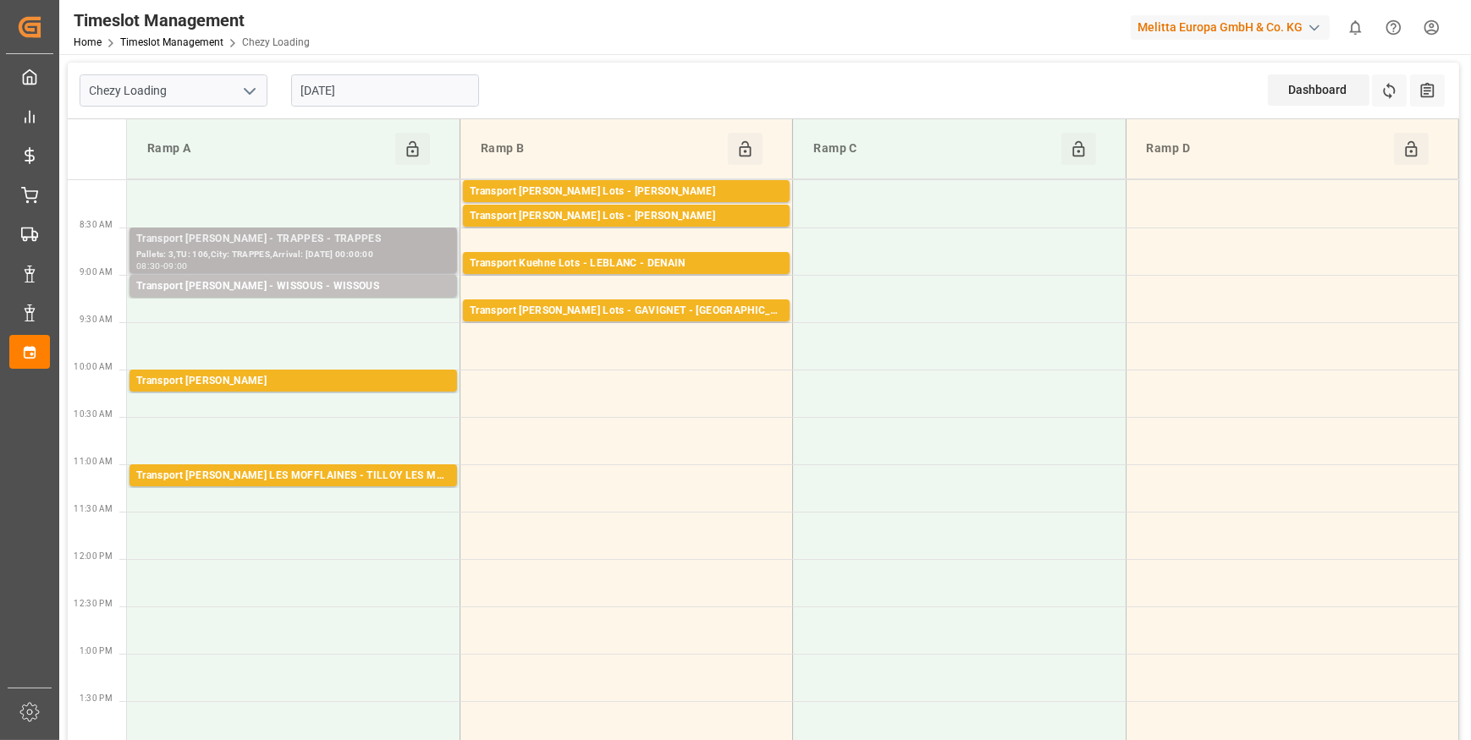
click at [383, 241] on div "Transport Delisle - TRAPPES - TRAPPES" at bounding box center [293, 239] width 314 height 17
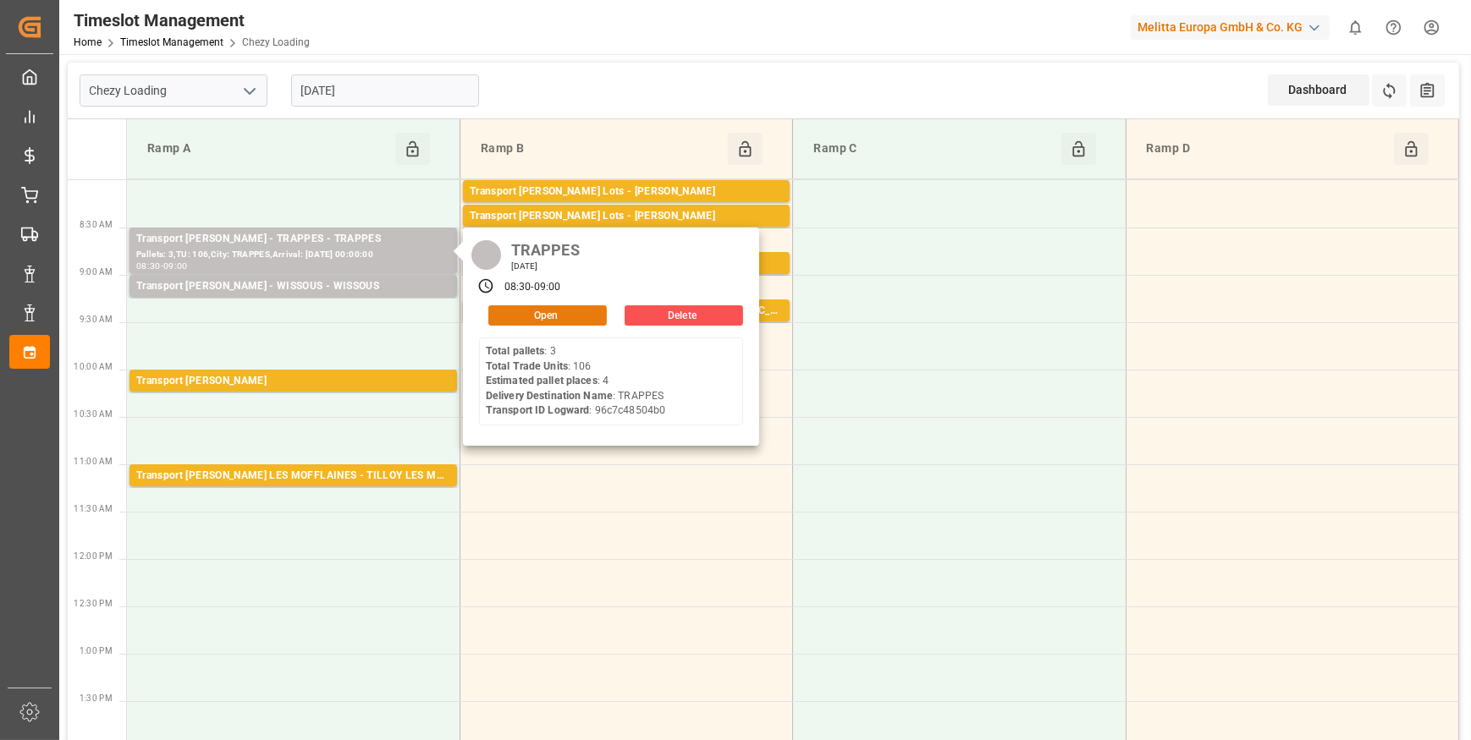
click at [551, 313] on button "Open" at bounding box center [547, 315] width 118 height 20
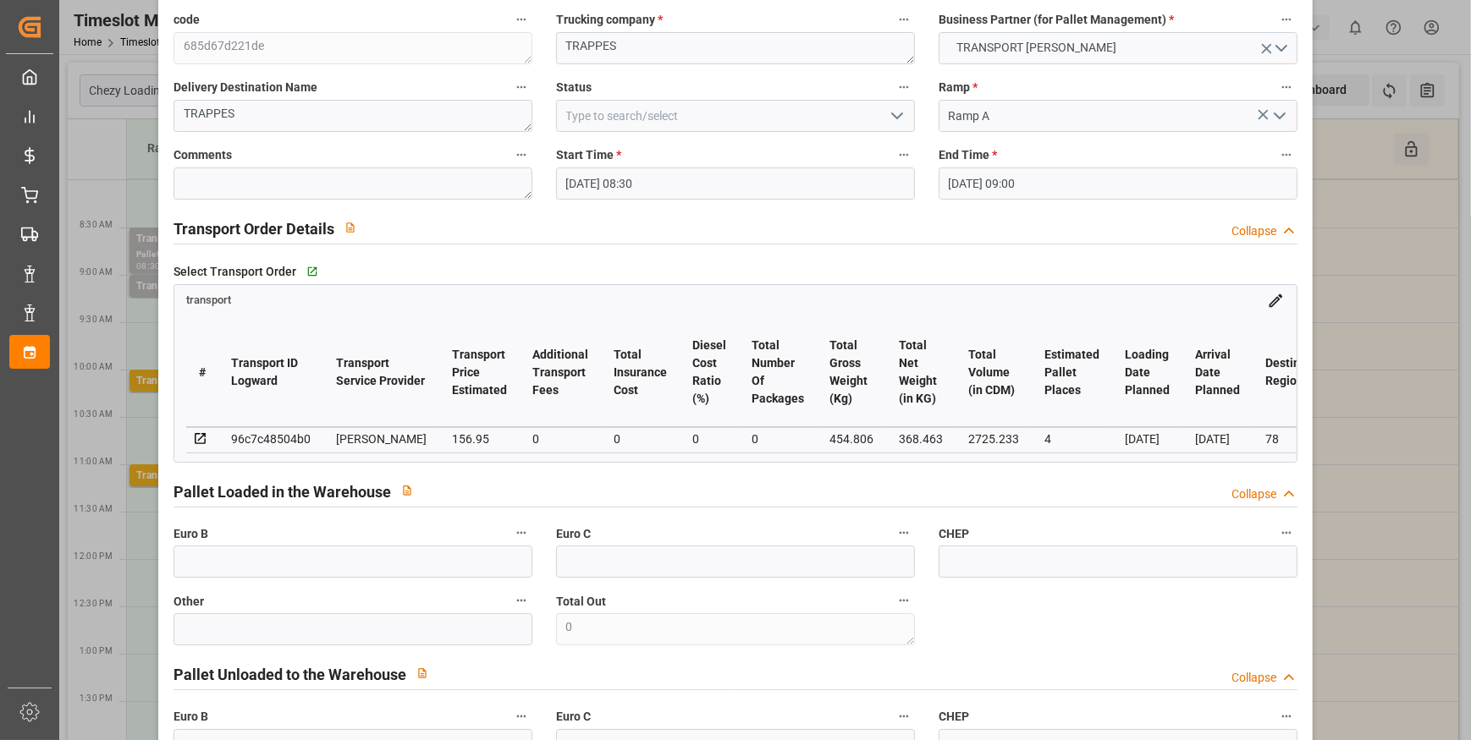
scroll to position [0, 0]
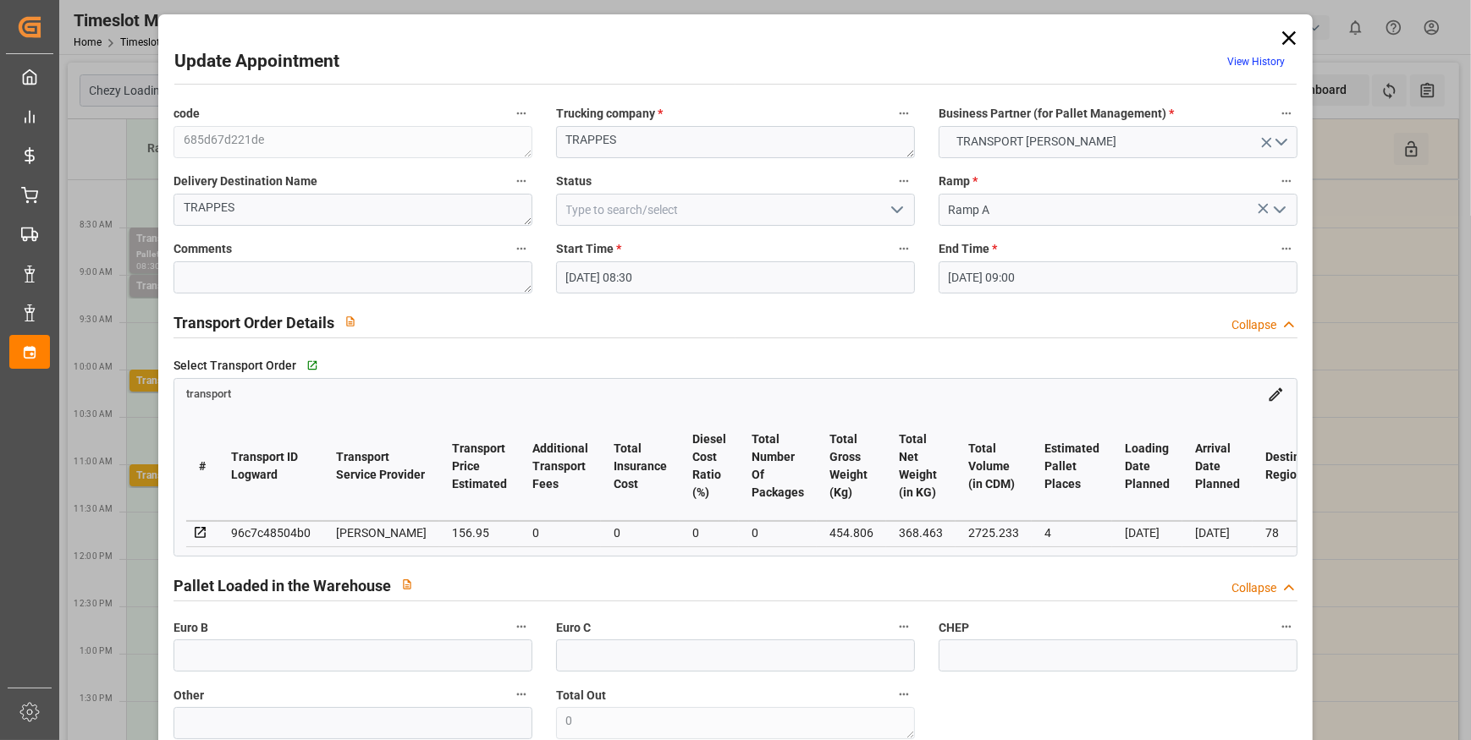
click at [899, 203] on icon "open menu" at bounding box center [897, 210] width 20 height 20
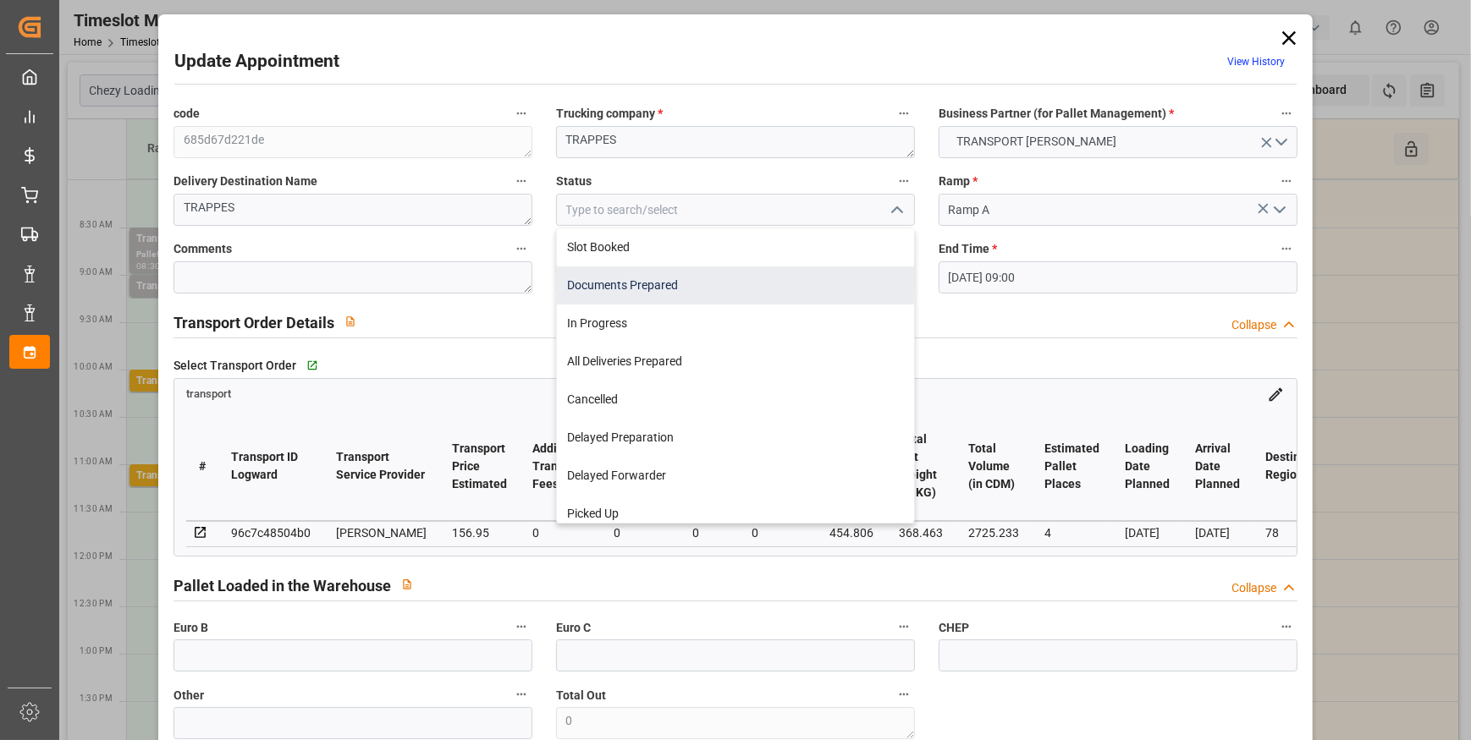
click at [664, 281] on div "Documents Prepared" at bounding box center [735, 286] width 357 height 38
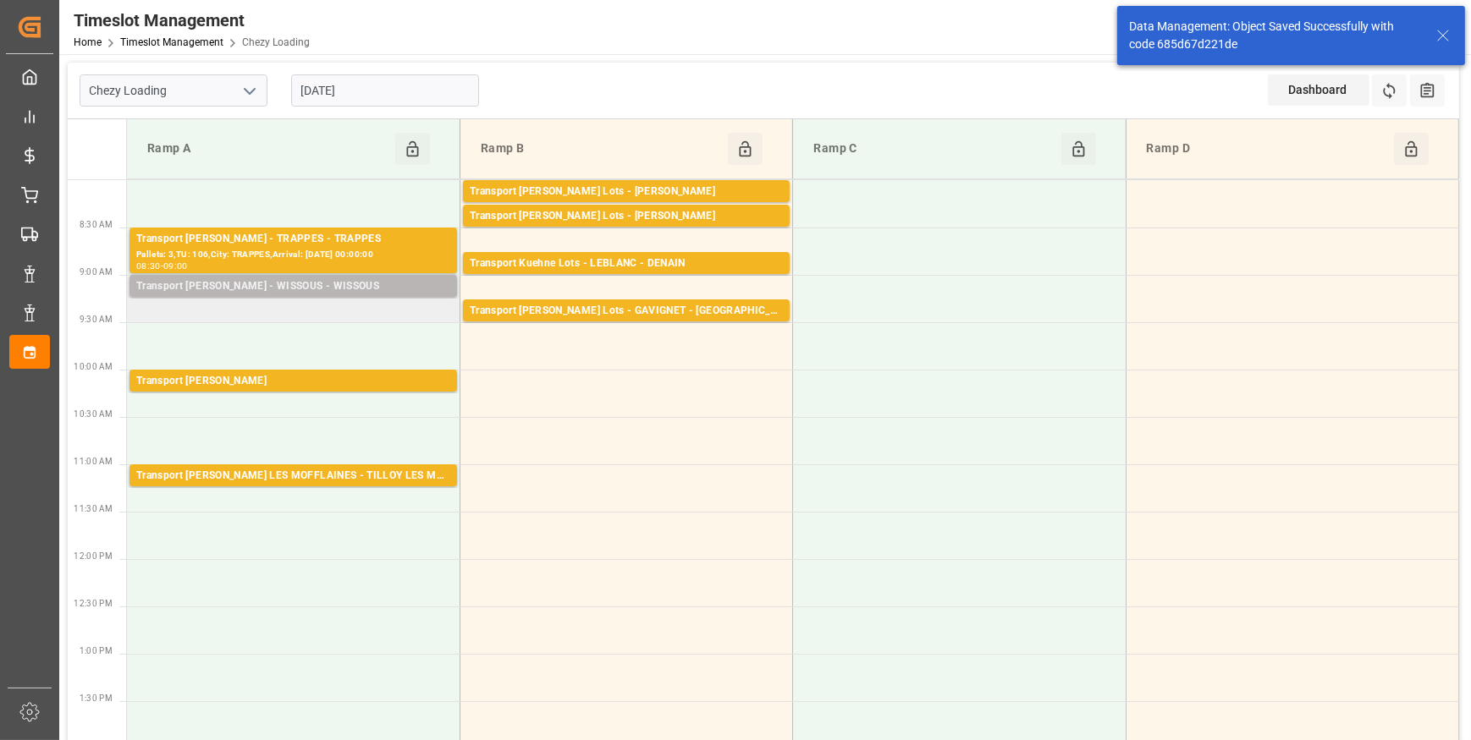
click at [372, 283] on div "Transport Delisle - WISSOUS - WISSOUS" at bounding box center [293, 286] width 314 height 17
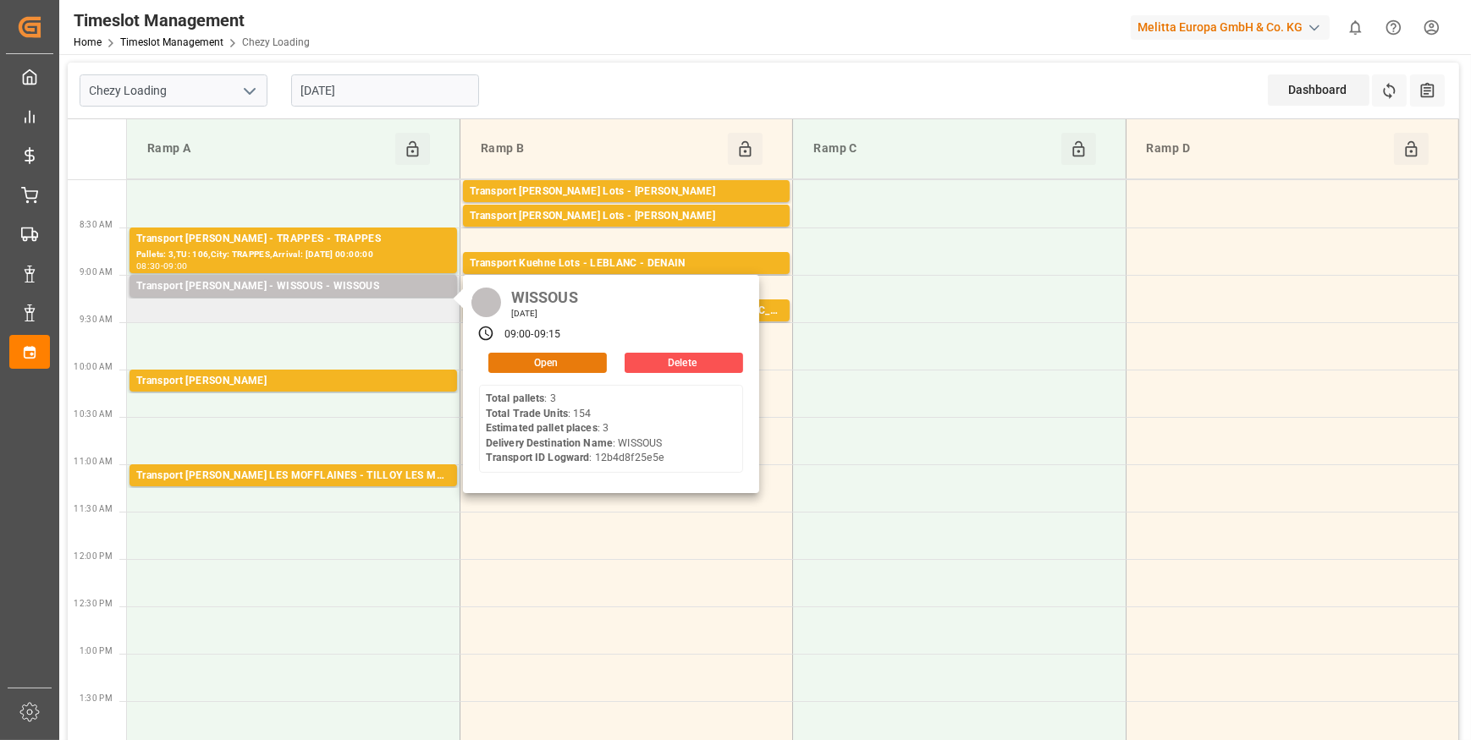
click at [558, 355] on button "Open" at bounding box center [547, 363] width 118 height 20
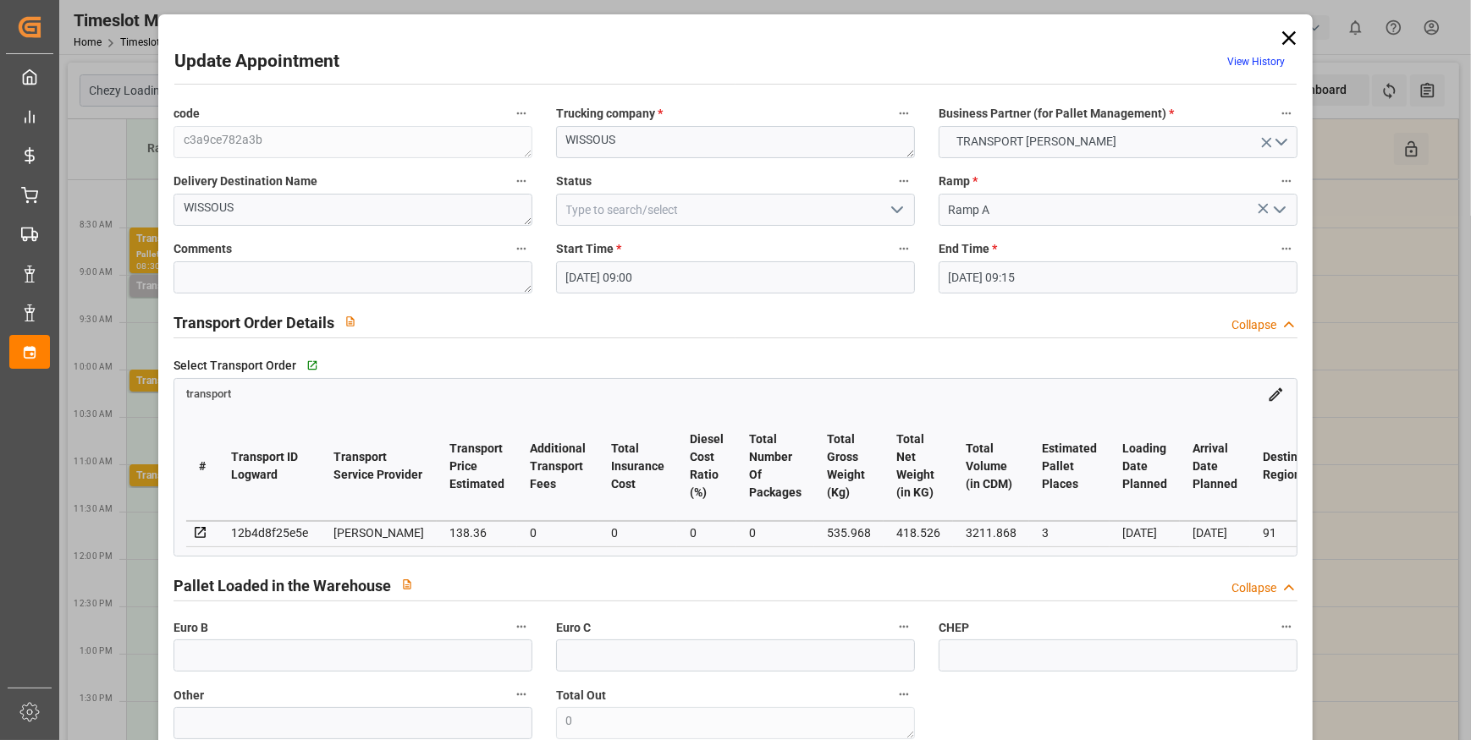
click at [897, 211] on icon "open menu" at bounding box center [897, 210] width 20 height 20
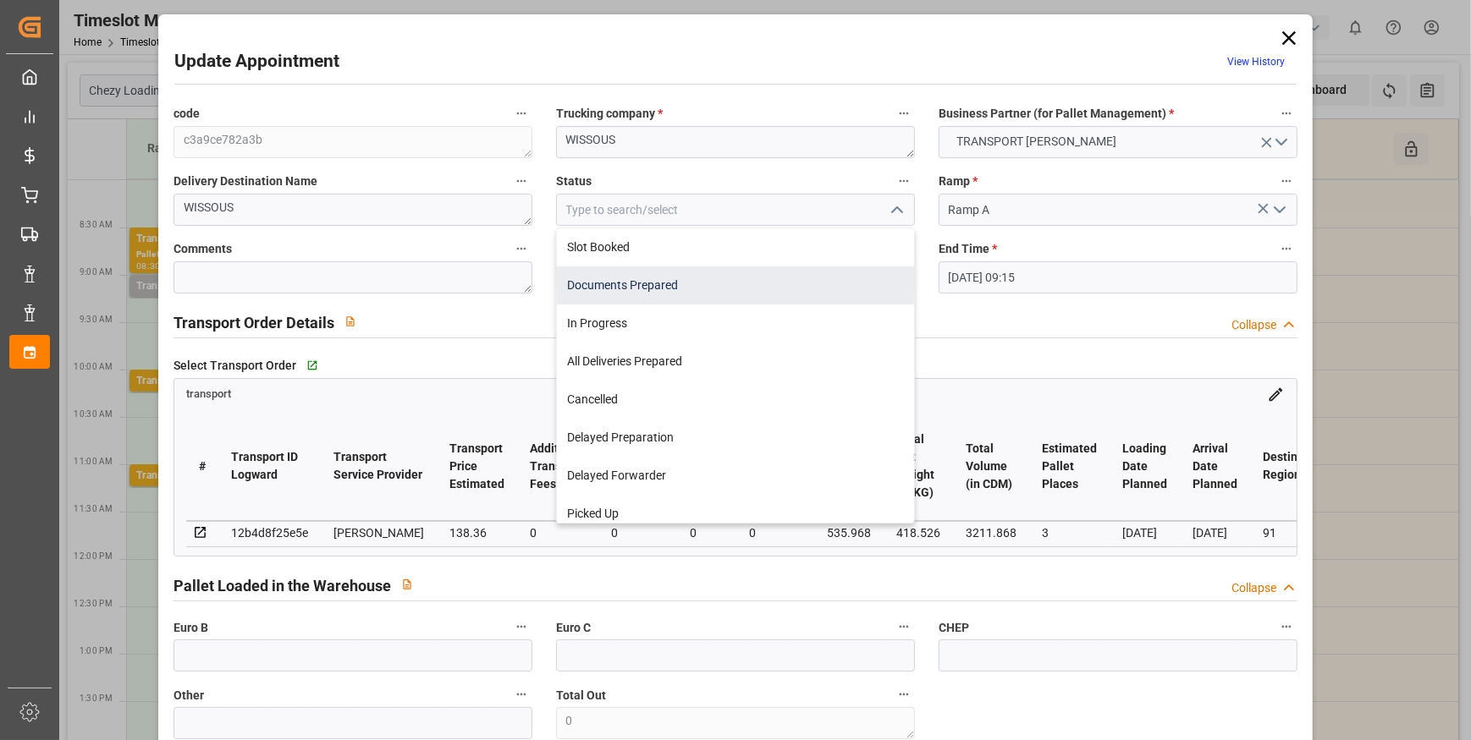
click at [662, 286] on div "Documents Prepared" at bounding box center [735, 286] width 357 height 38
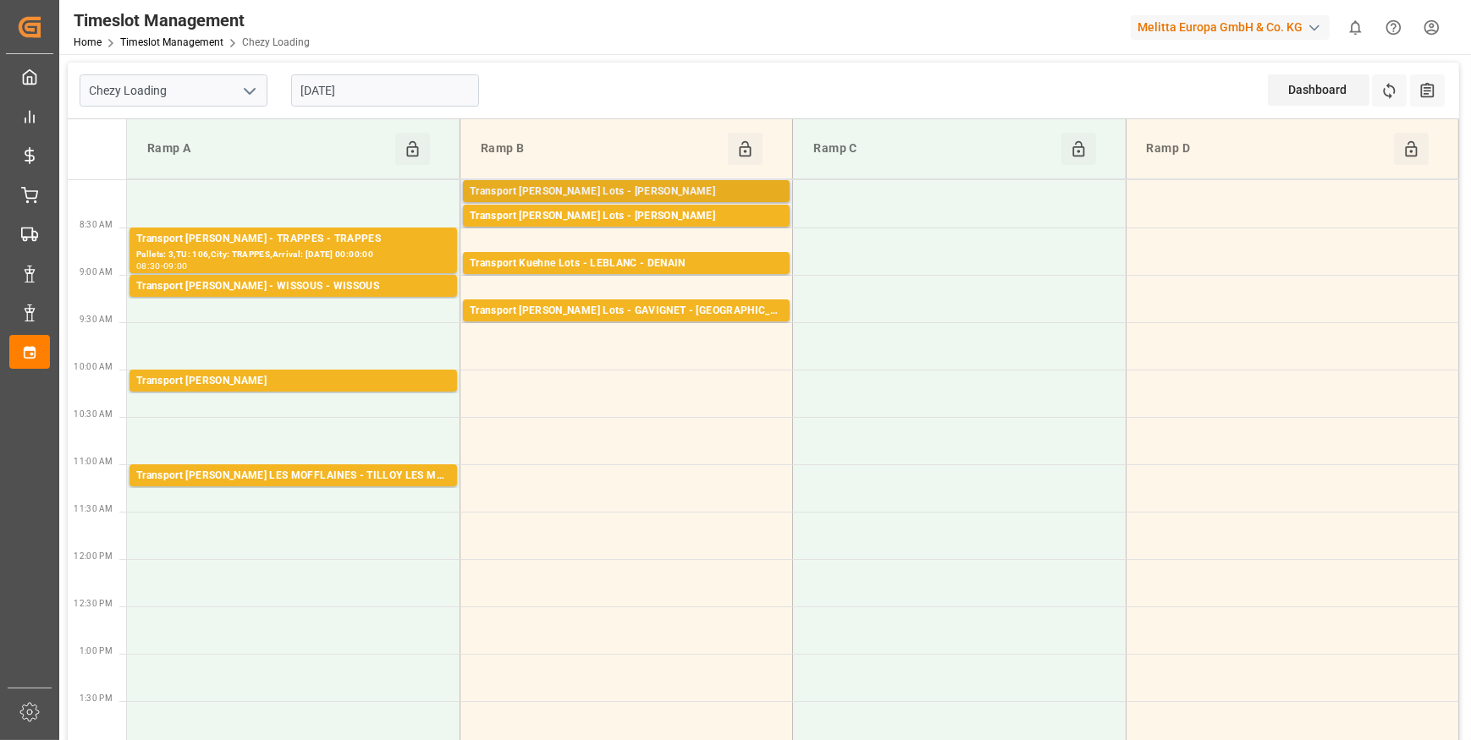
click at [671, 187] on div "Transport Kuehne Lots - ANTOINE - CARQUEFOU" at bounding box center [626, 192] width 313 height 17
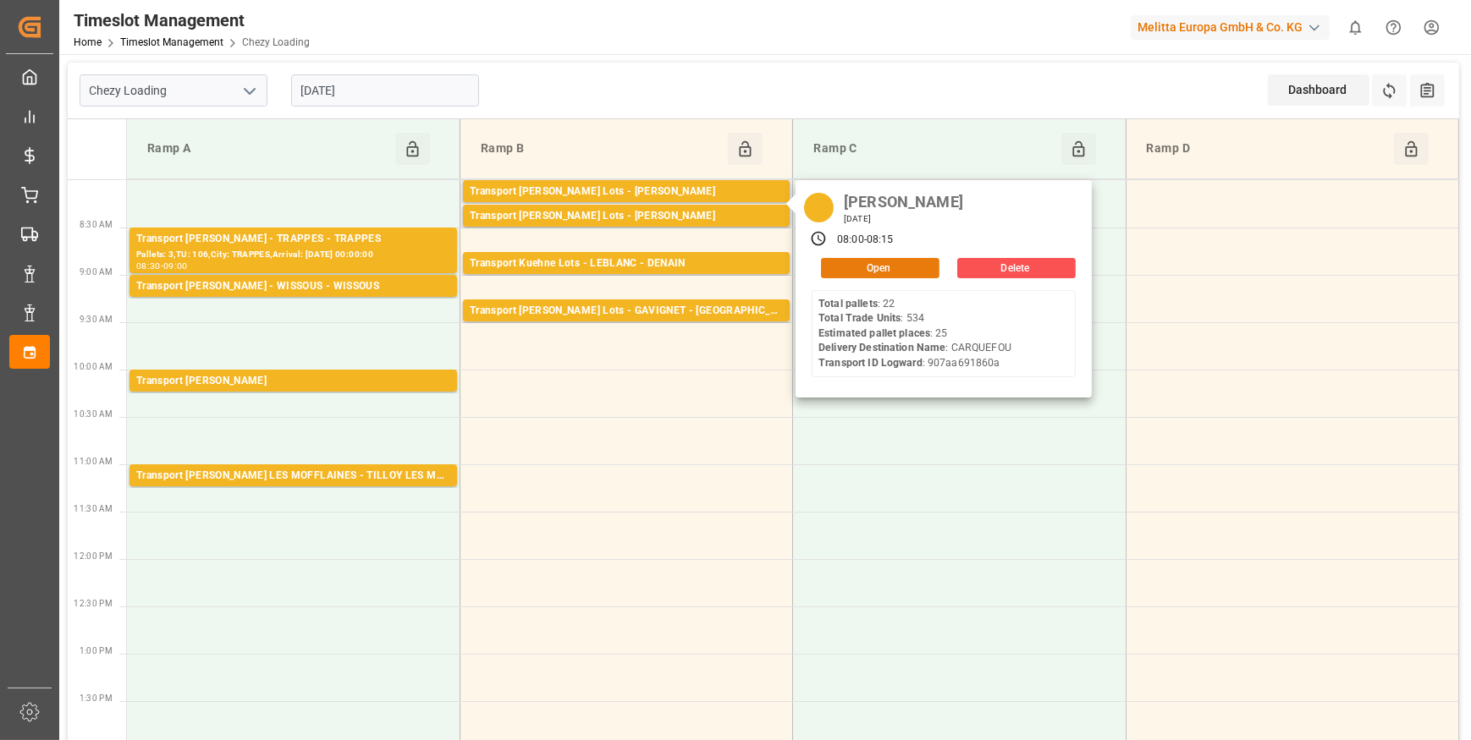
click at [851, 266] on button "Open" at bounding box center [880, 268] width 118 height 20
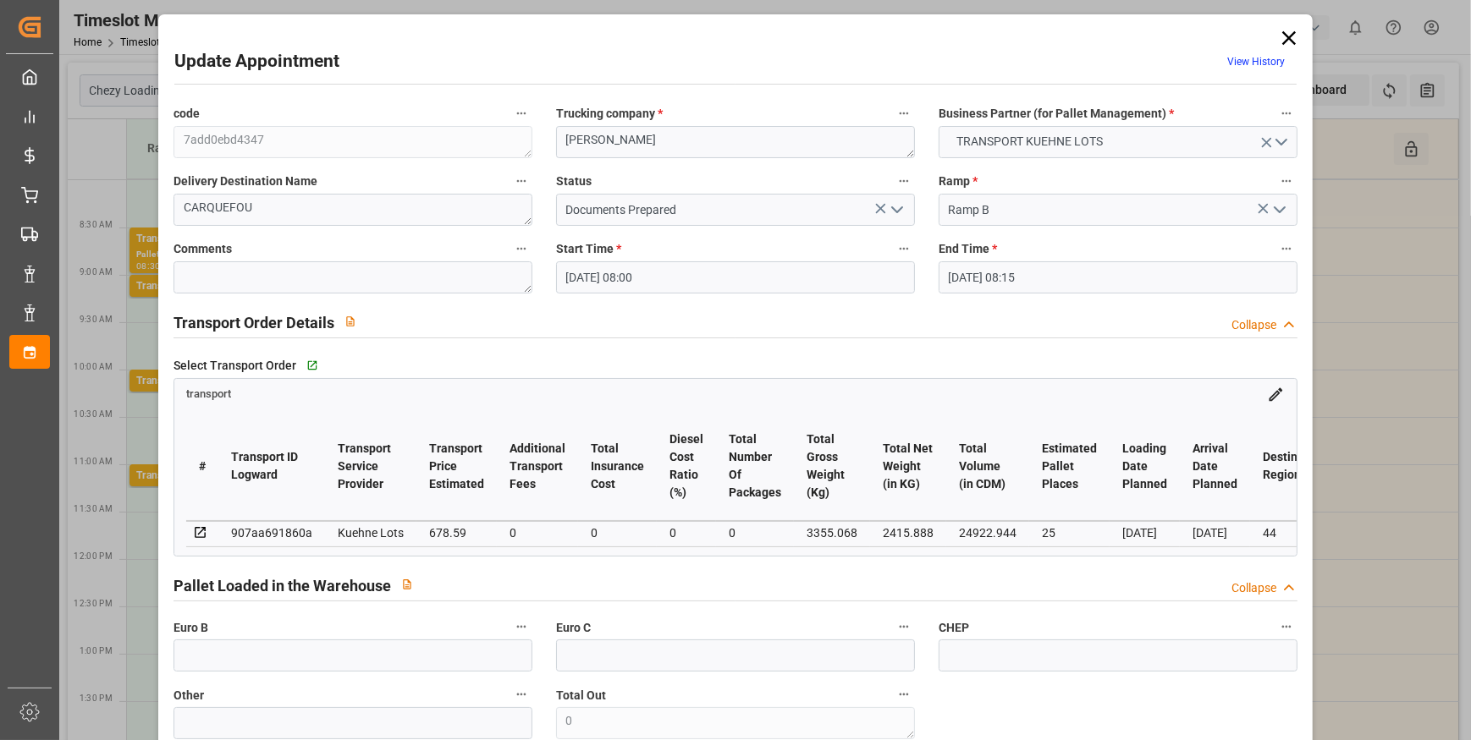
click at [898, 212] on icon "open menu" at bounding box center [897, 210] width 20 height 20
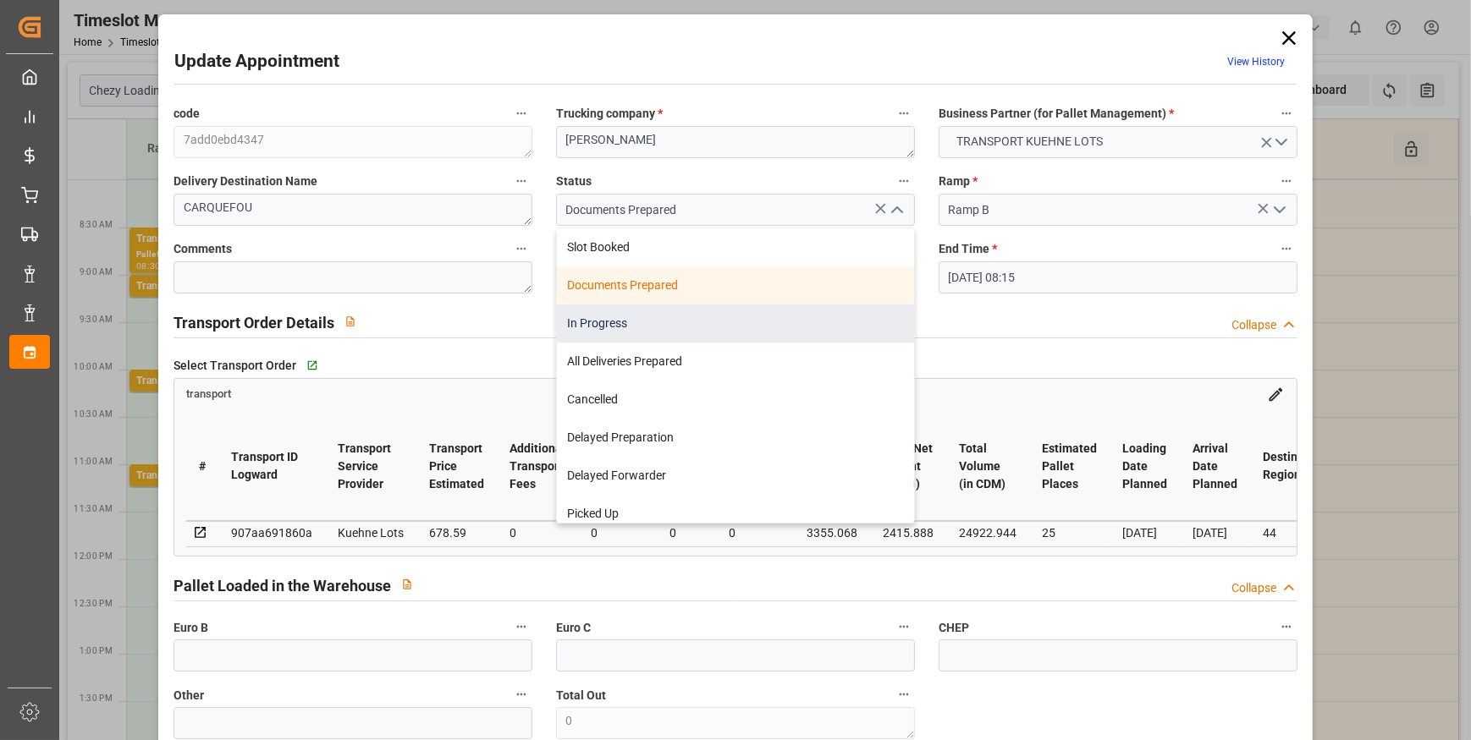
click at [618, 325] on div "In Progress" at bounding box center [735, 324] width 357 height 38
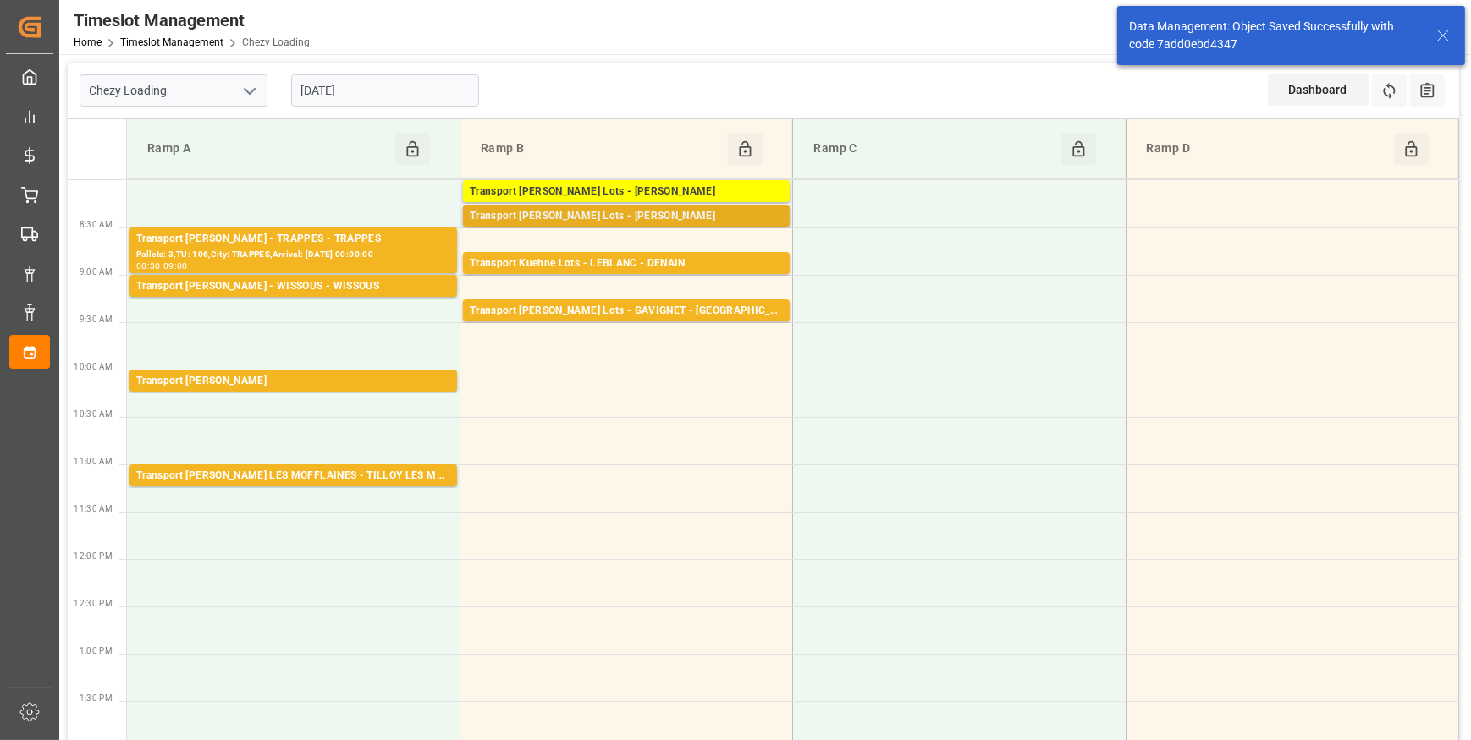
click at [749, 220] on div "Transport Kuehne Lots - ANTOINE - CARQUEFOU" at bounding box center [626, 216] width 313 height 17
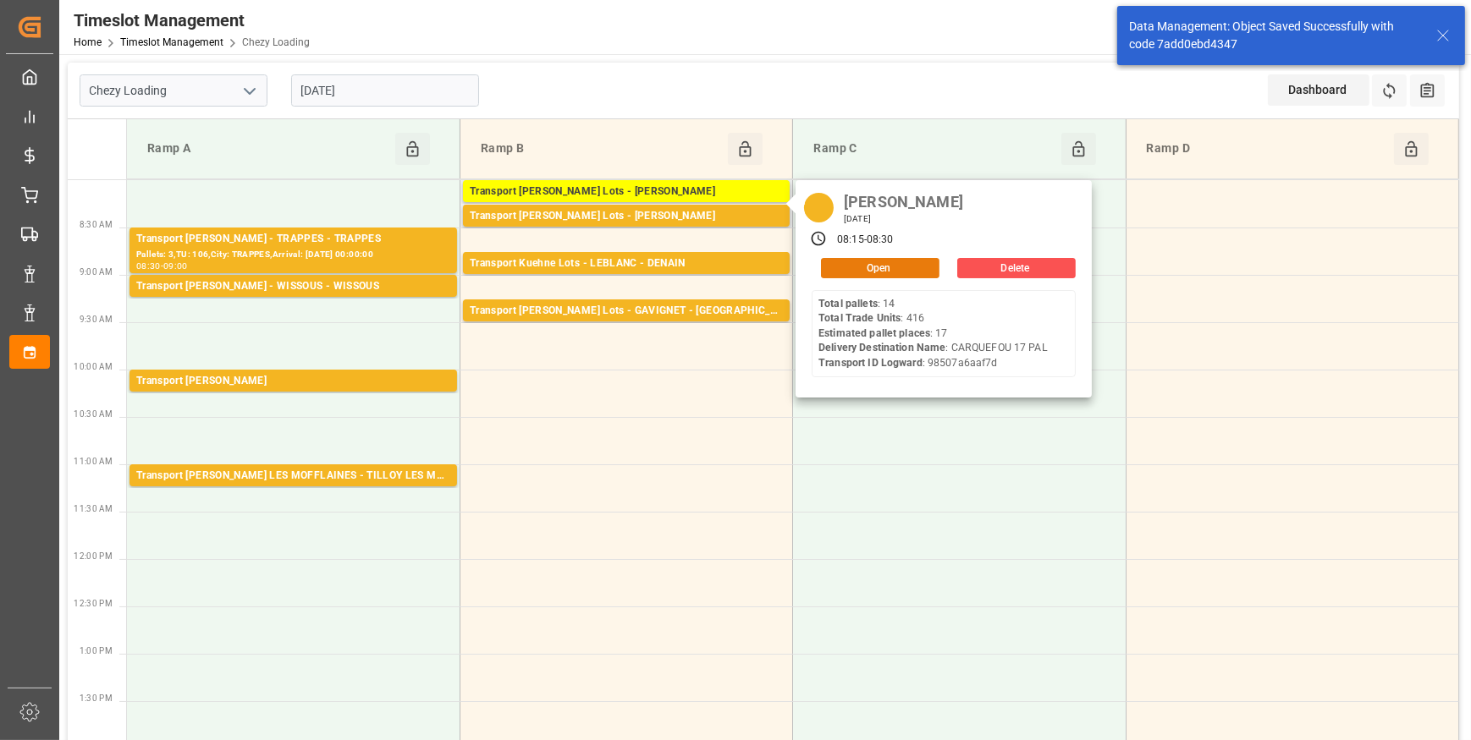
click at [895, 276] on button "Open" at bounding box center [880, 268] width 118 height 20
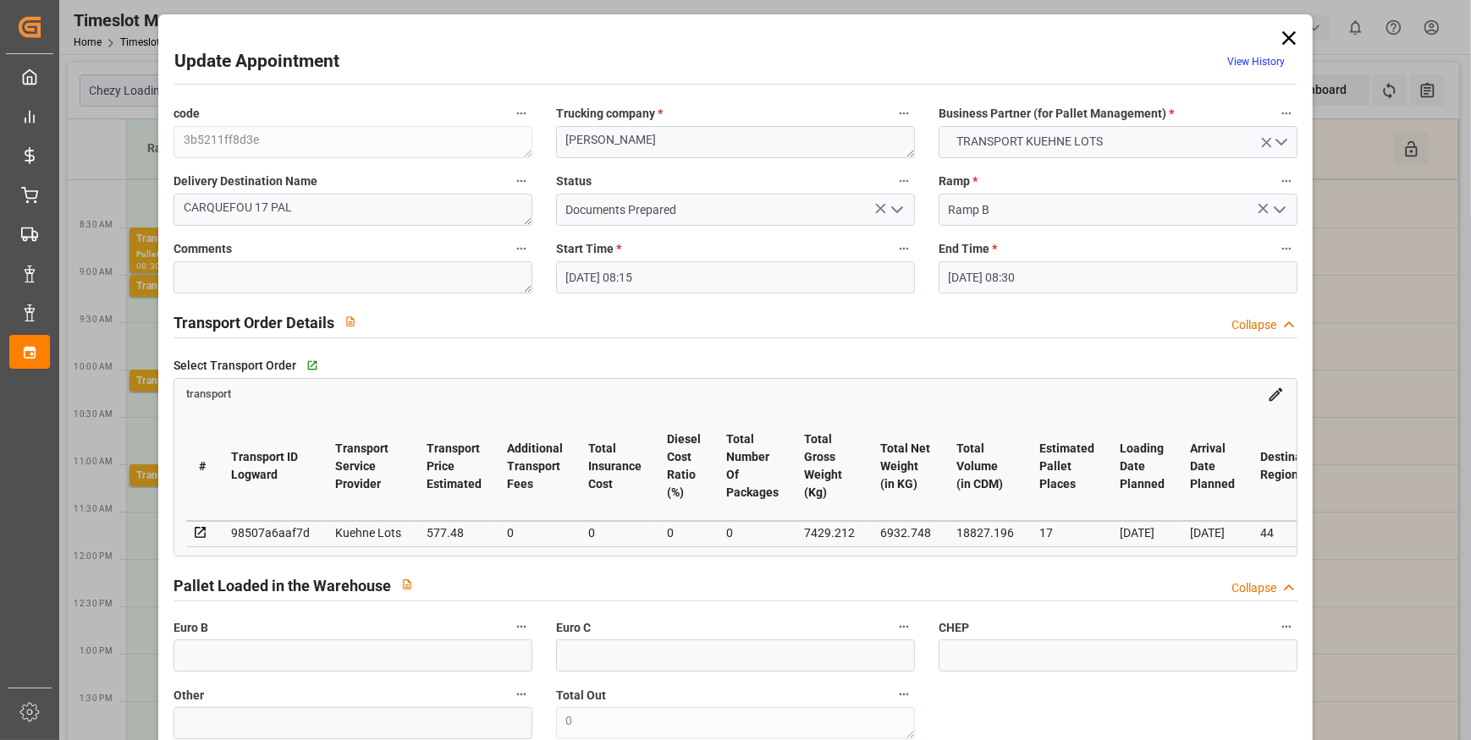
click at [894, 215] on icon "open menu" at bounding box center [897, 210] width 20 height 20
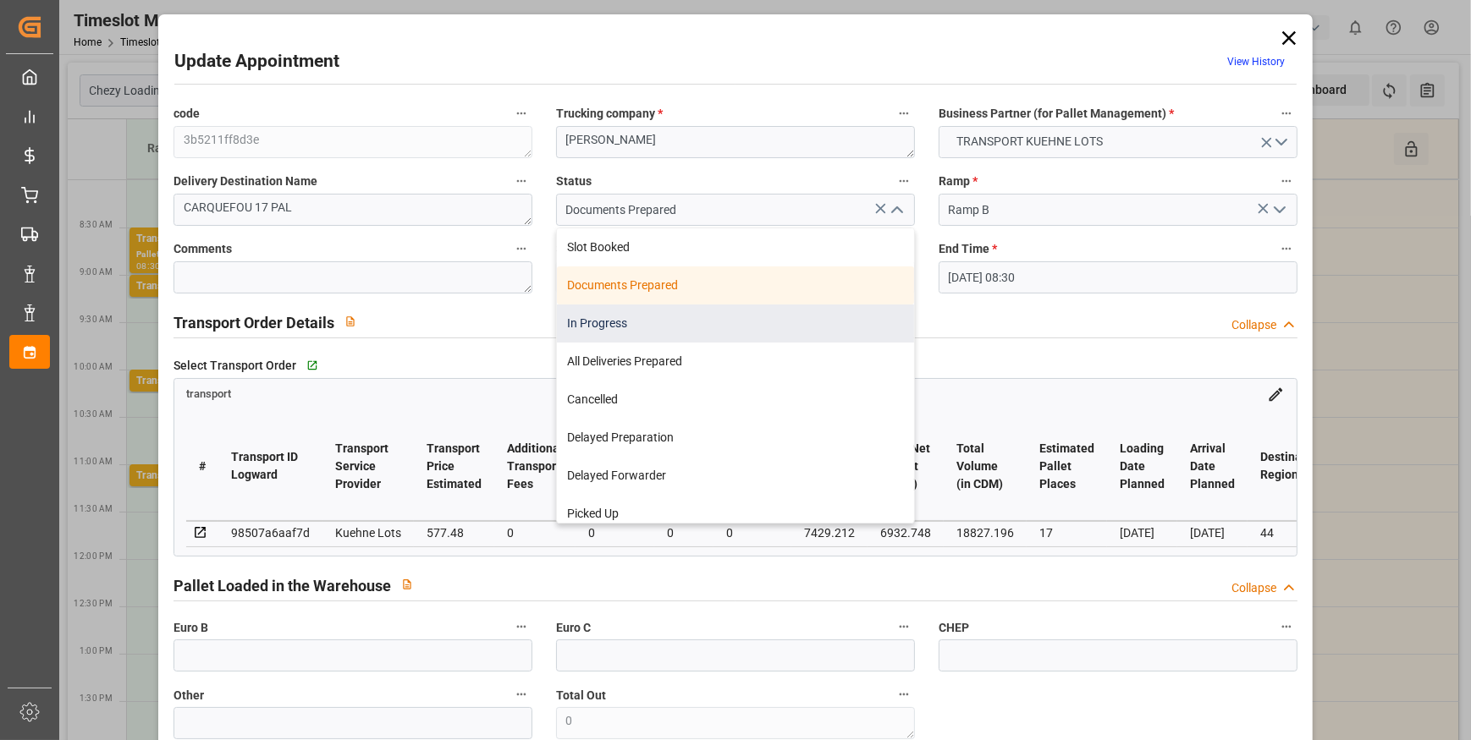
click at [619, 324] on div "In Progress" at bounding box center [735, 324] width 357 height 38
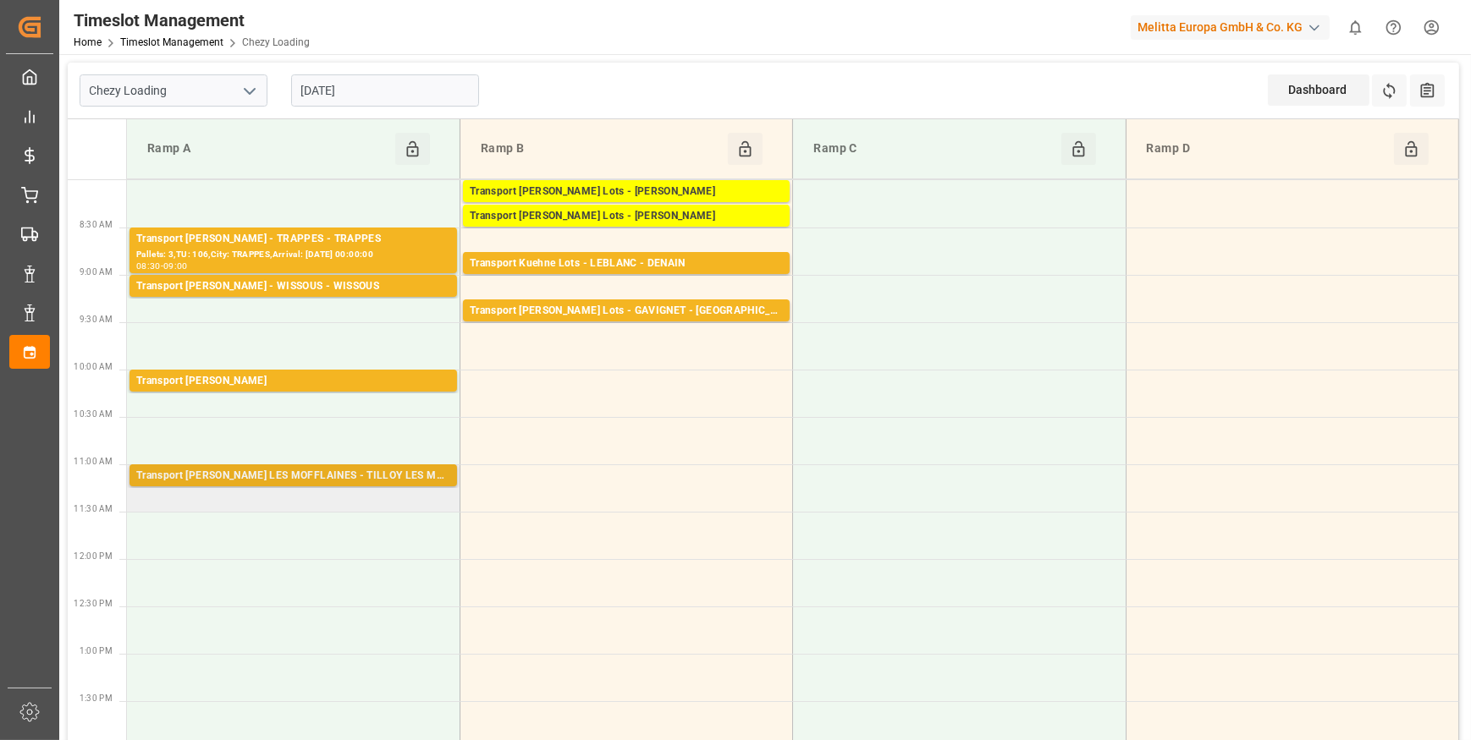
click at [331, 481] on div "Transport Delisle - TILLOY LES MOFFLAINES - TILLOY LES MOFFLAINES" at bounding box center [293, 476] width 314 height 17
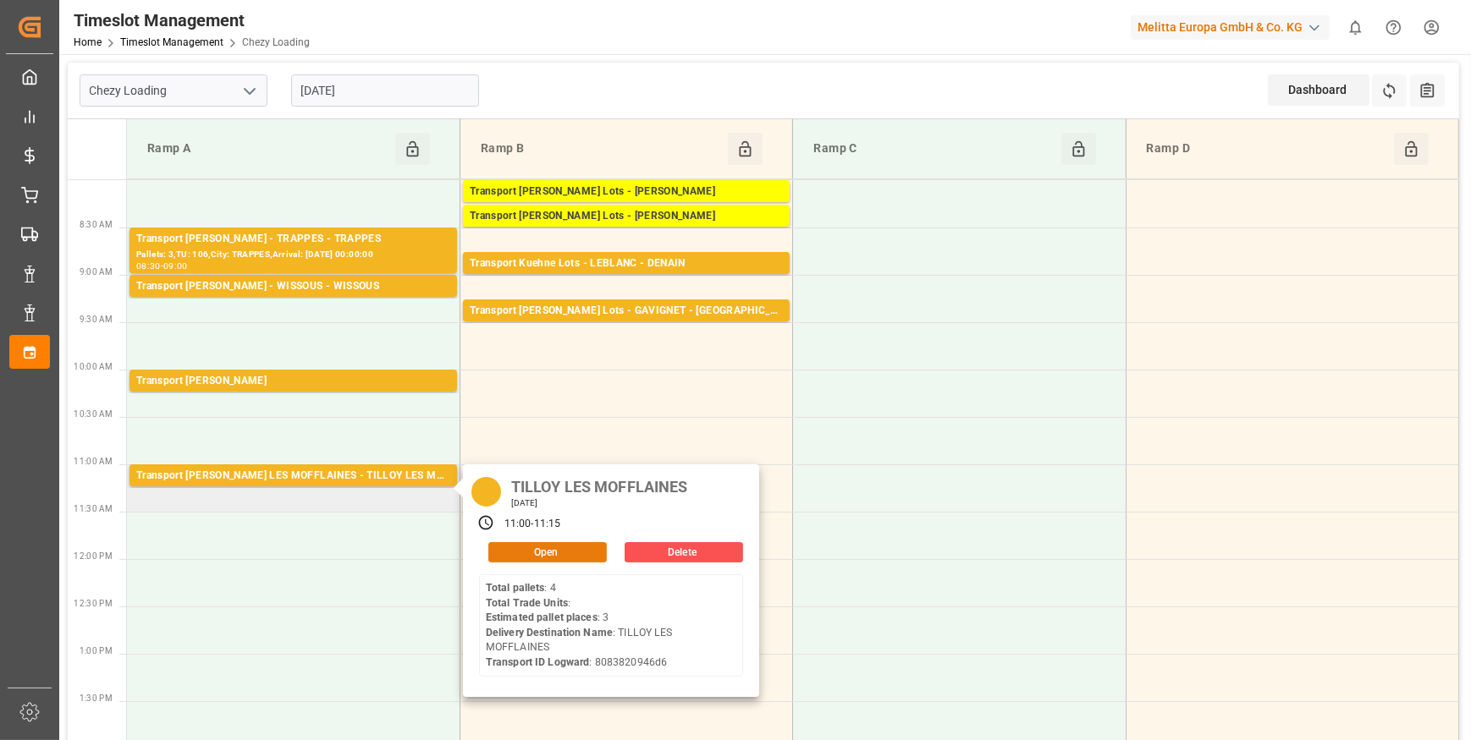
click at [559, 554] on button "Open" at bounding box center [547, 552] width 118 height 20
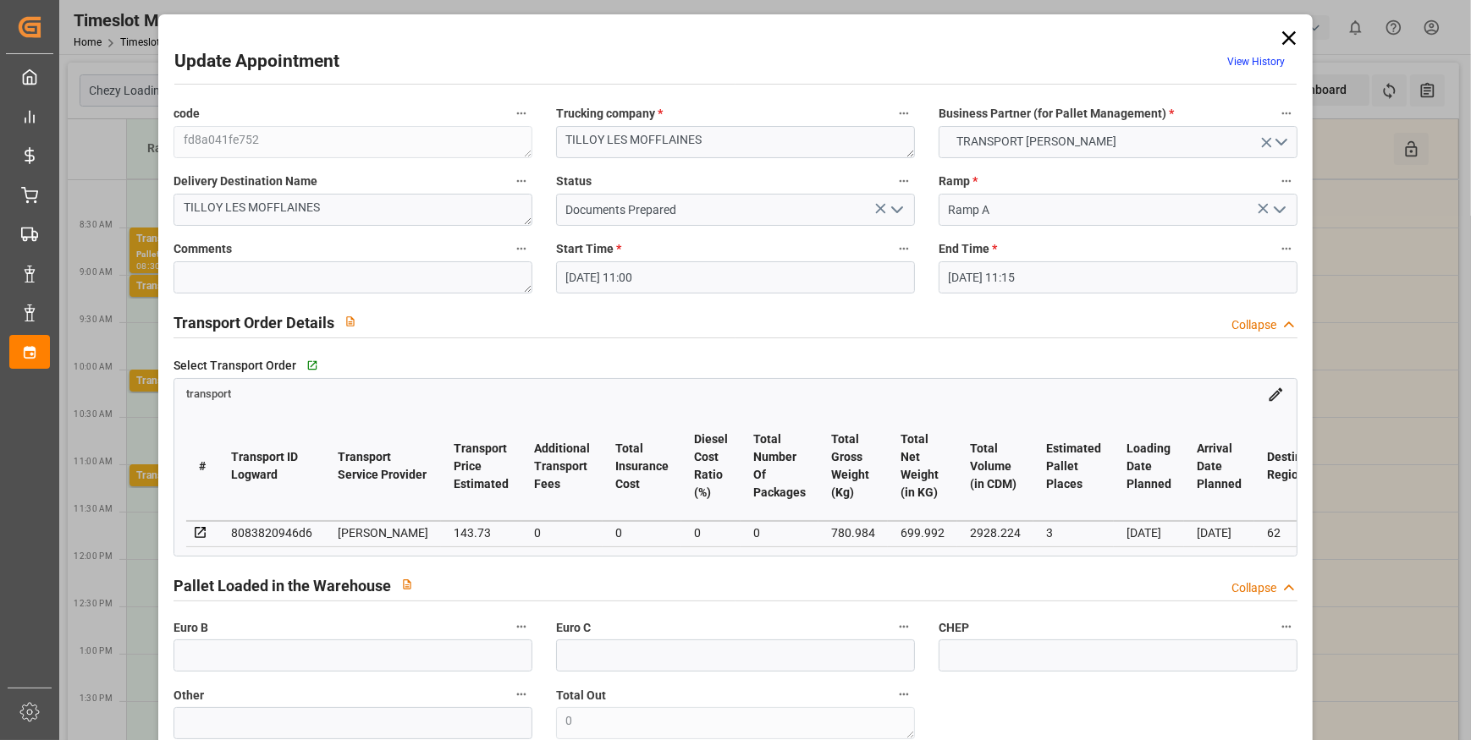
click at [891, 208] on icon "open menu" at bounding box center [897, 210] width 20 height 20
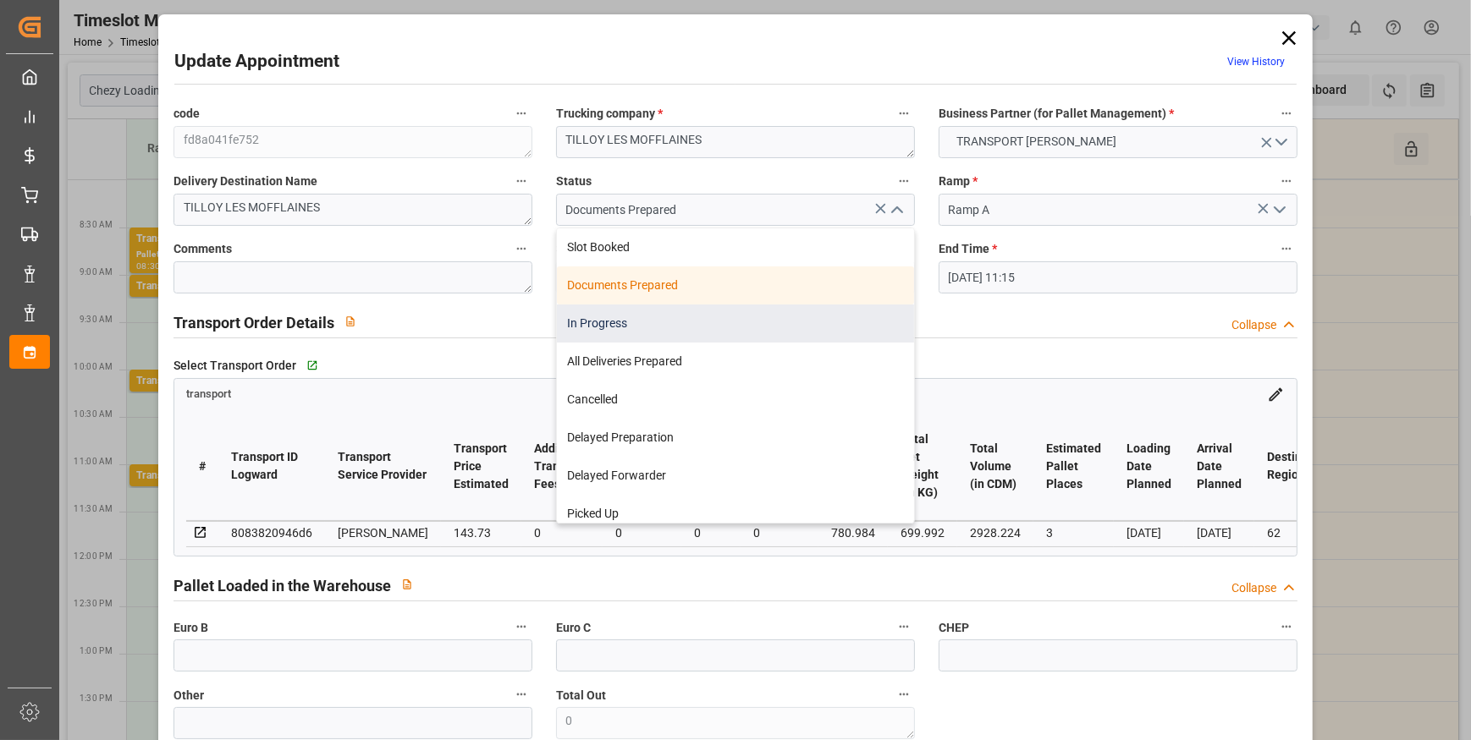
click at [601, 322] on div "In Progress" at bounding box center [735, 324] width 357 height 38
